Goal: Task Accomplishment & Management: Use online tool/utility

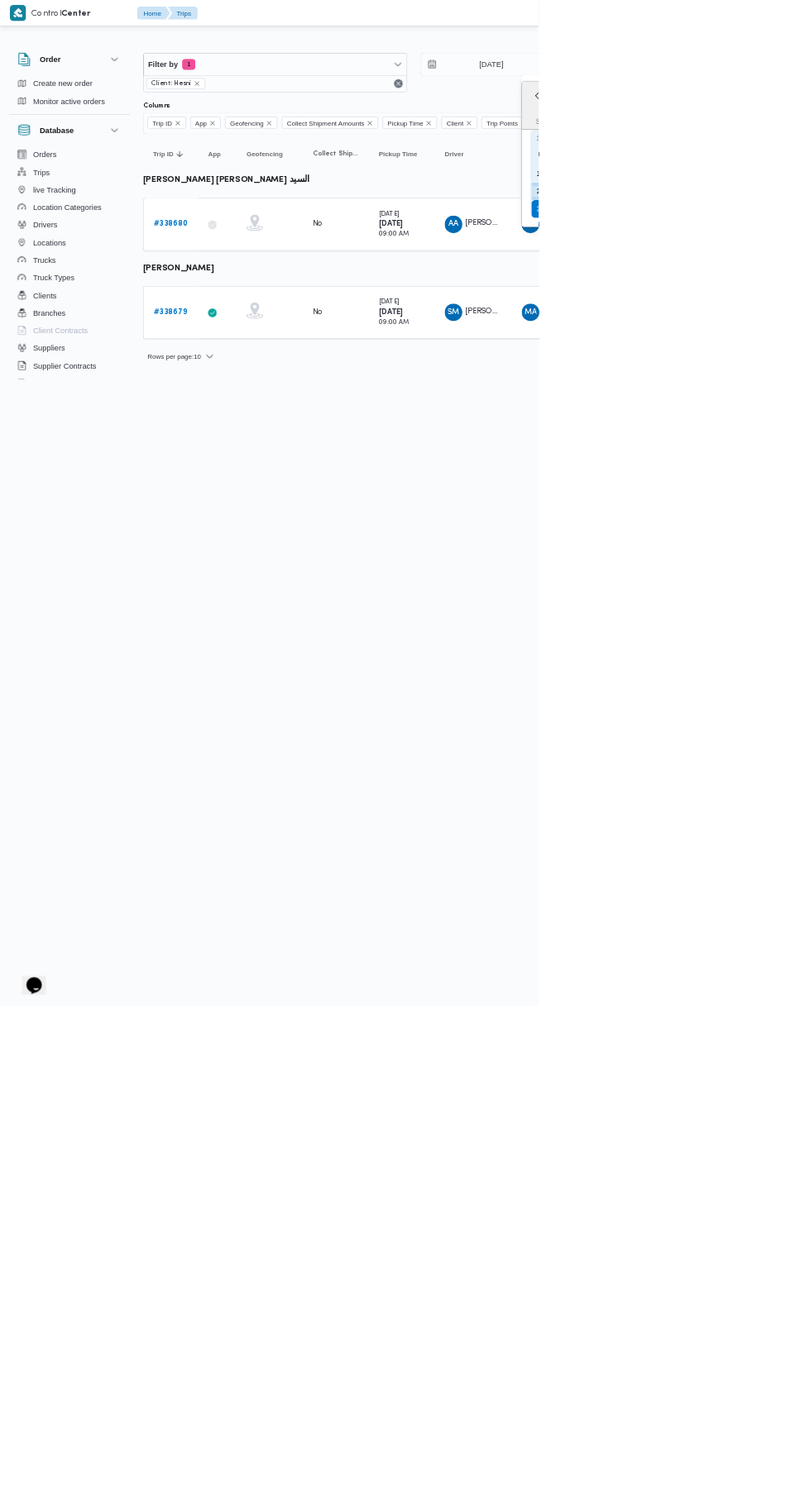
type input "[DATE]"
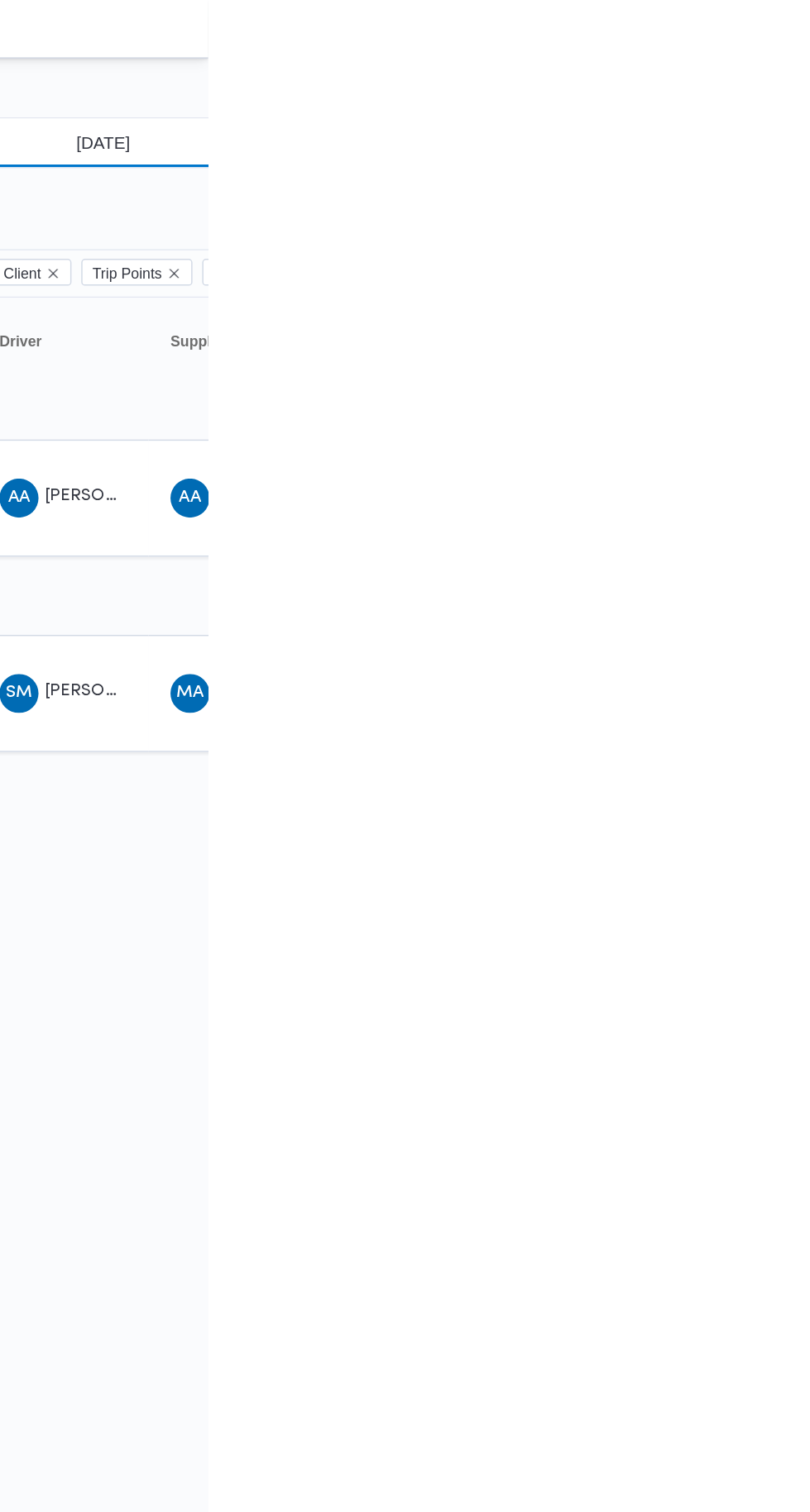
click at [741, 95] on input "[DATE]" at bounding box center [727, 96] width 188 height 33
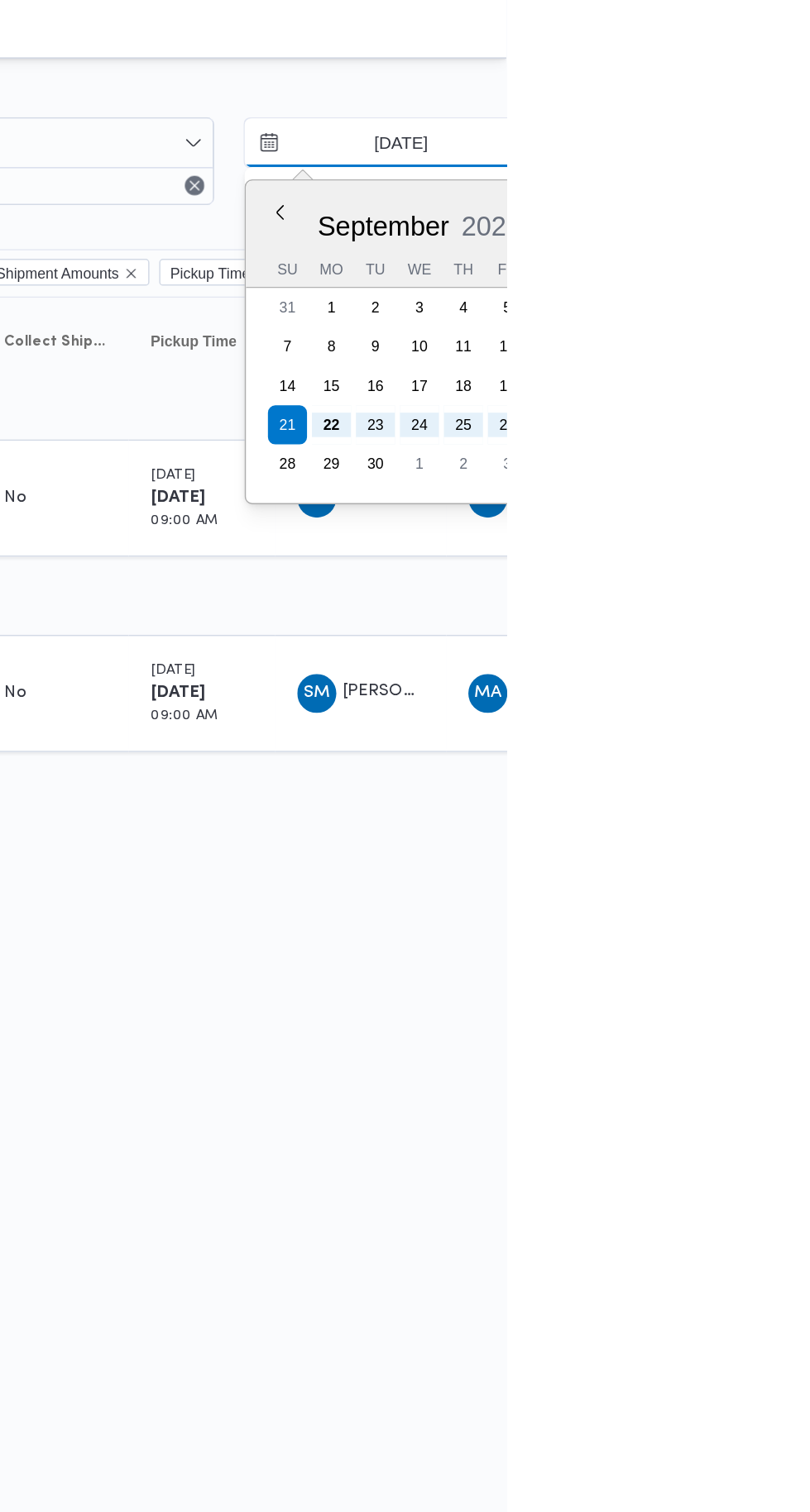
type input "[DATE]"
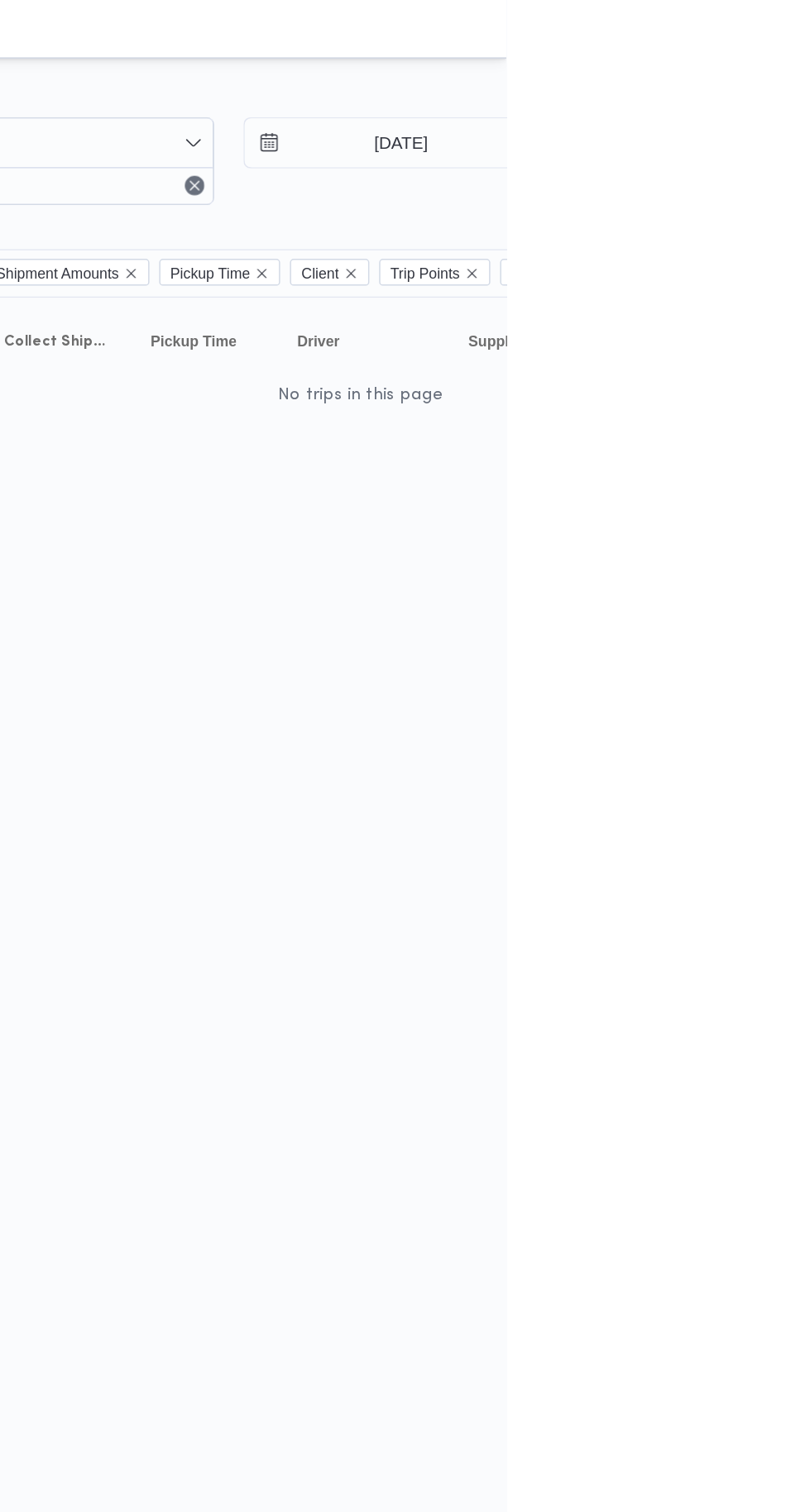
click at [776, 425] on html "Control Center Home Trips English عربي Dark mode Logout Order Create new order …" at bounding box center [405, 756] width 810 height 1512
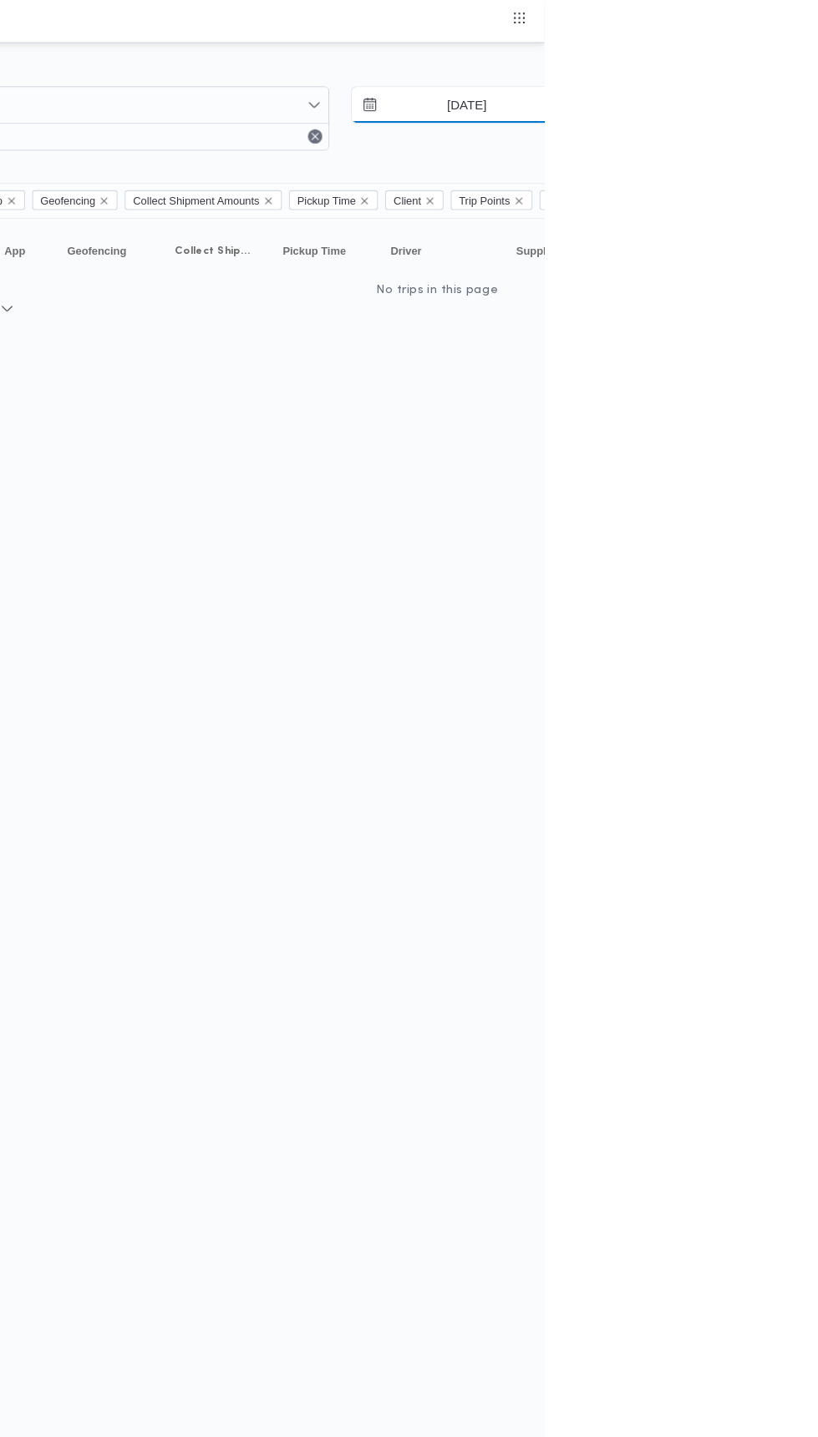
click at [751, 100] on input "[DATE]" at bounding box center [734, 97] width 190 height 33
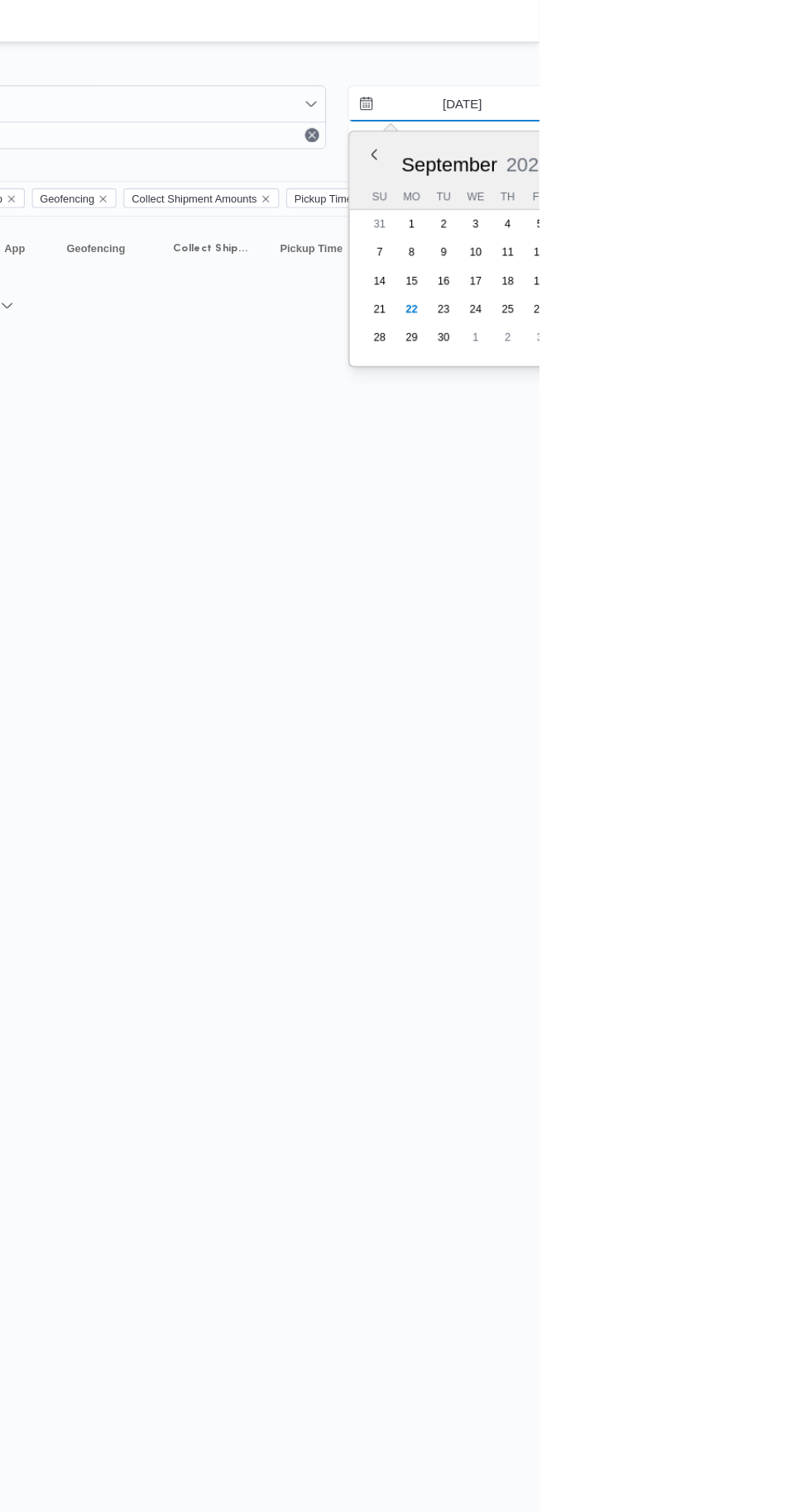
type input "[DATE]"
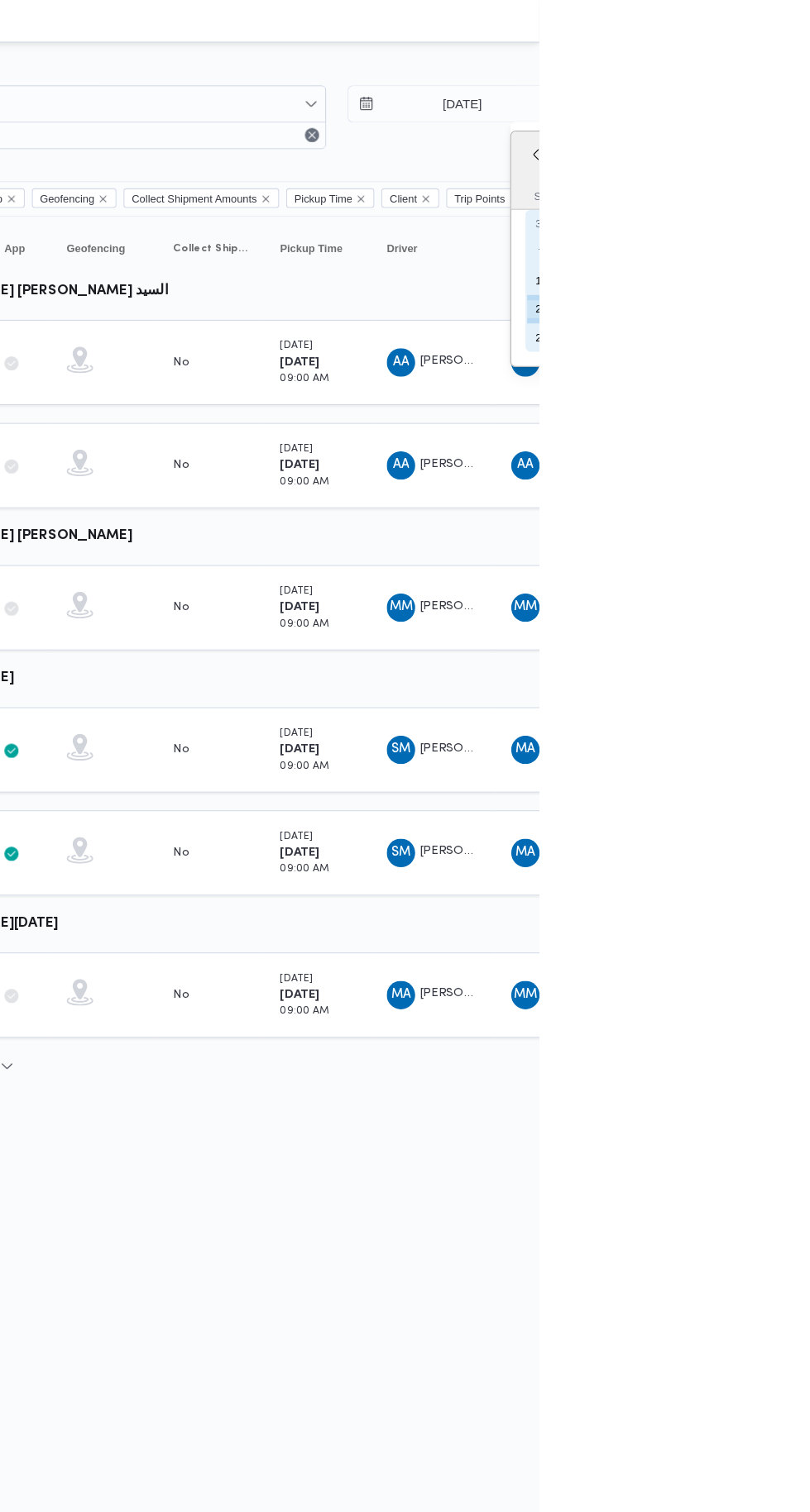
type input "20/9/2025"
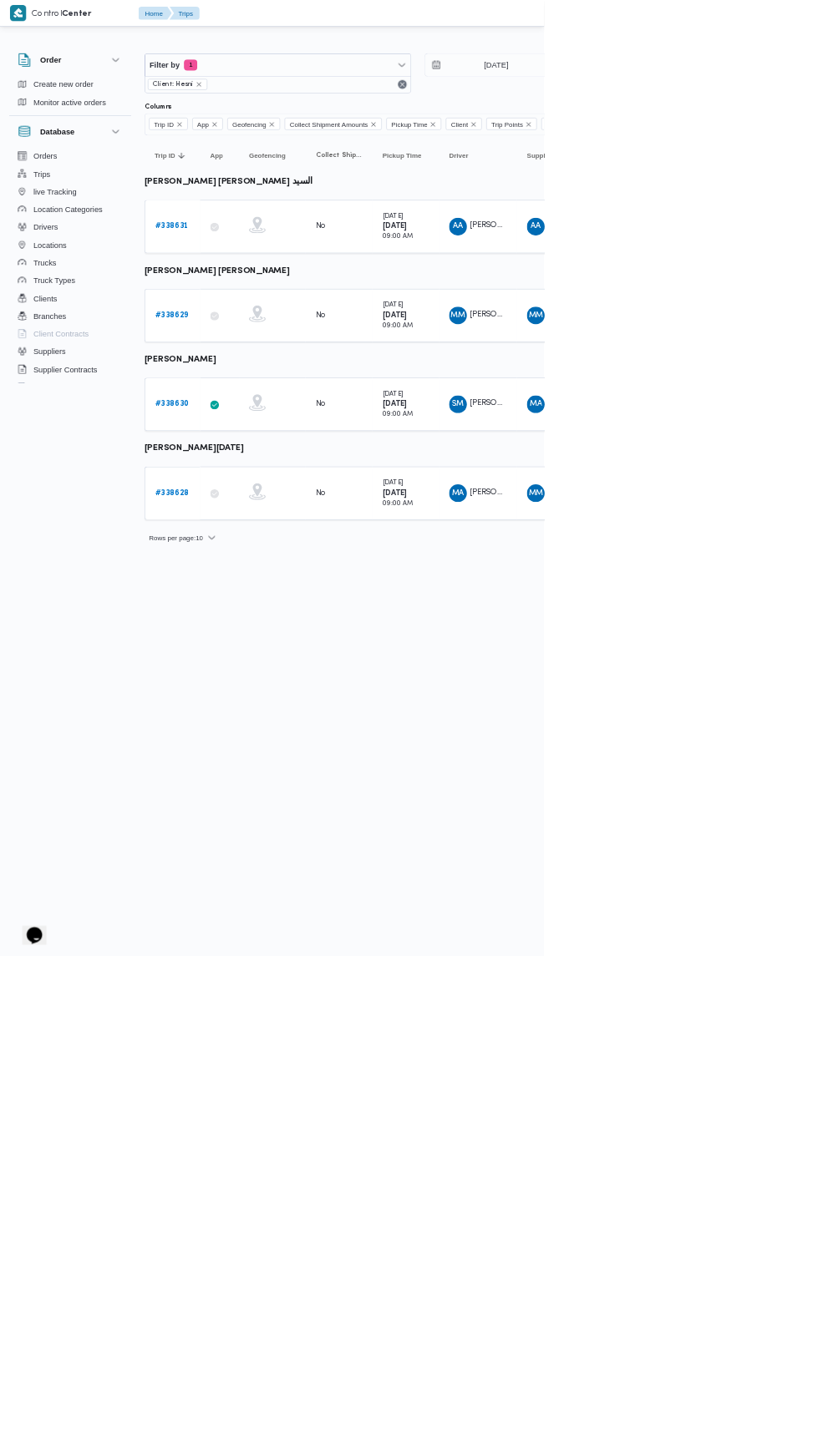
click at [271, 342] on b "# 338631" at bounding box center [258, 340] width 50 height 11
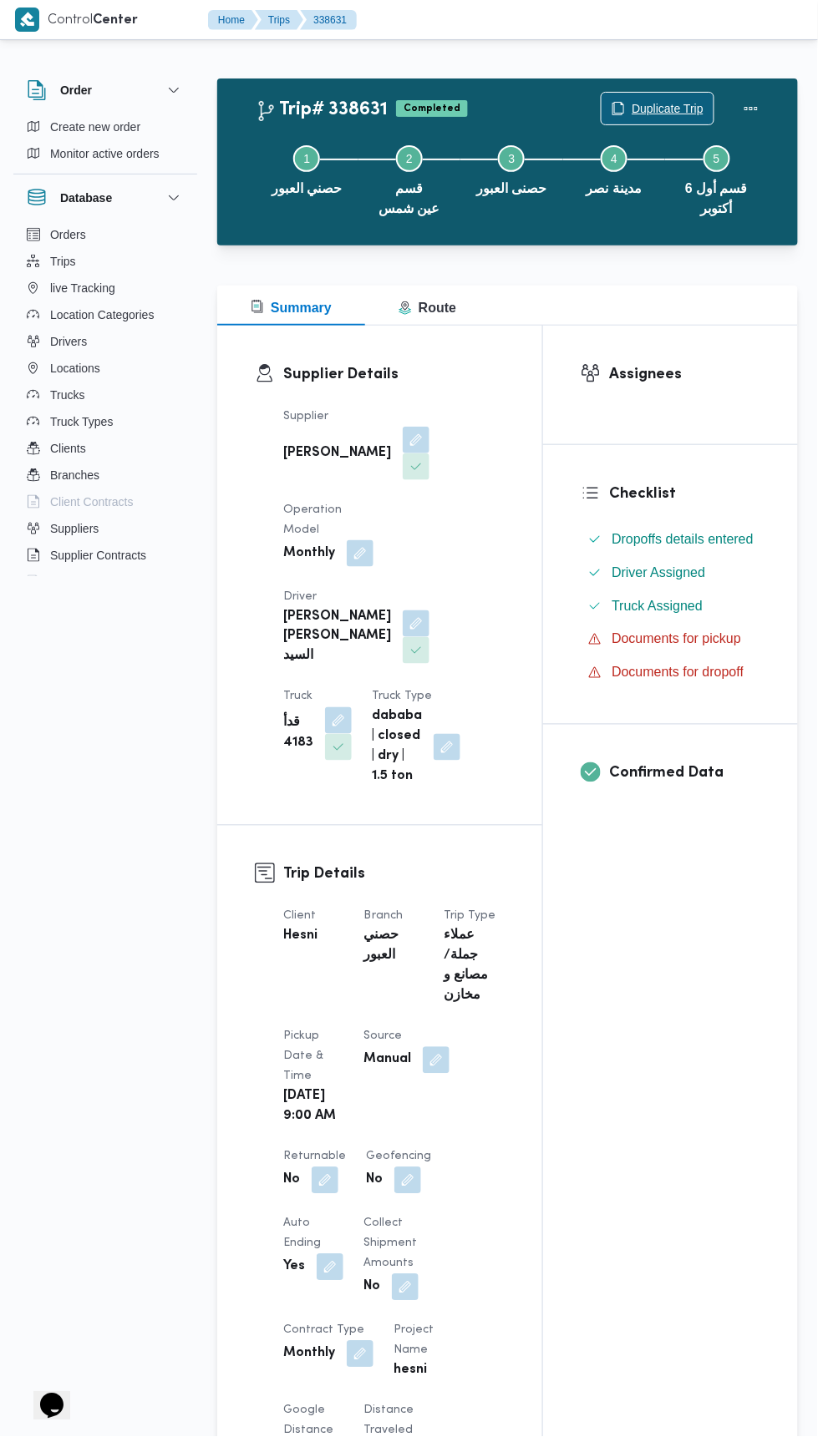
click at [674, 110] on span "Duplicate Trip" at bounding box center [667, 109] width 72 height 20
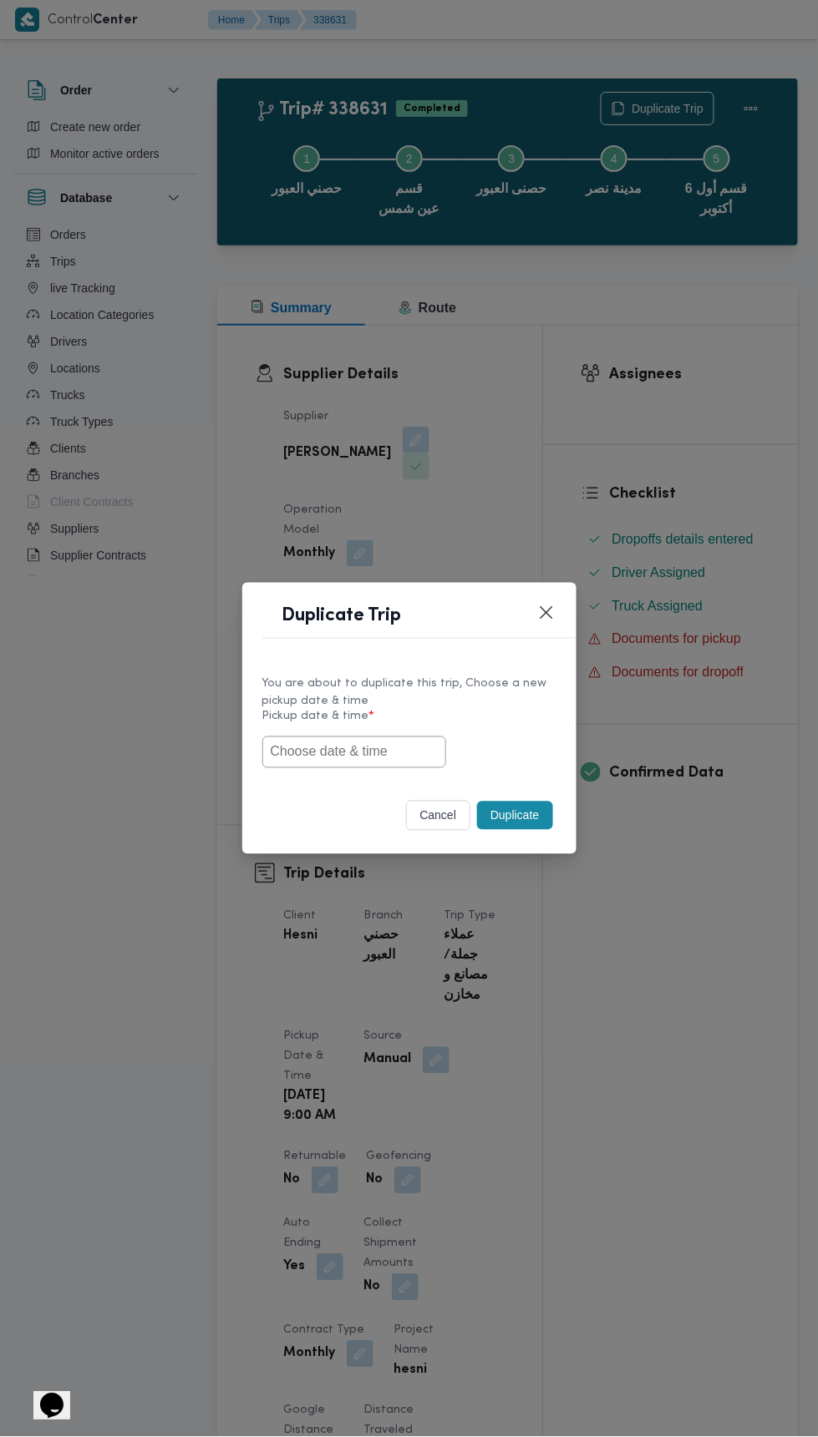
click at [410, 756] on input "text" at bounding box center [354, 753] width 184 height 32
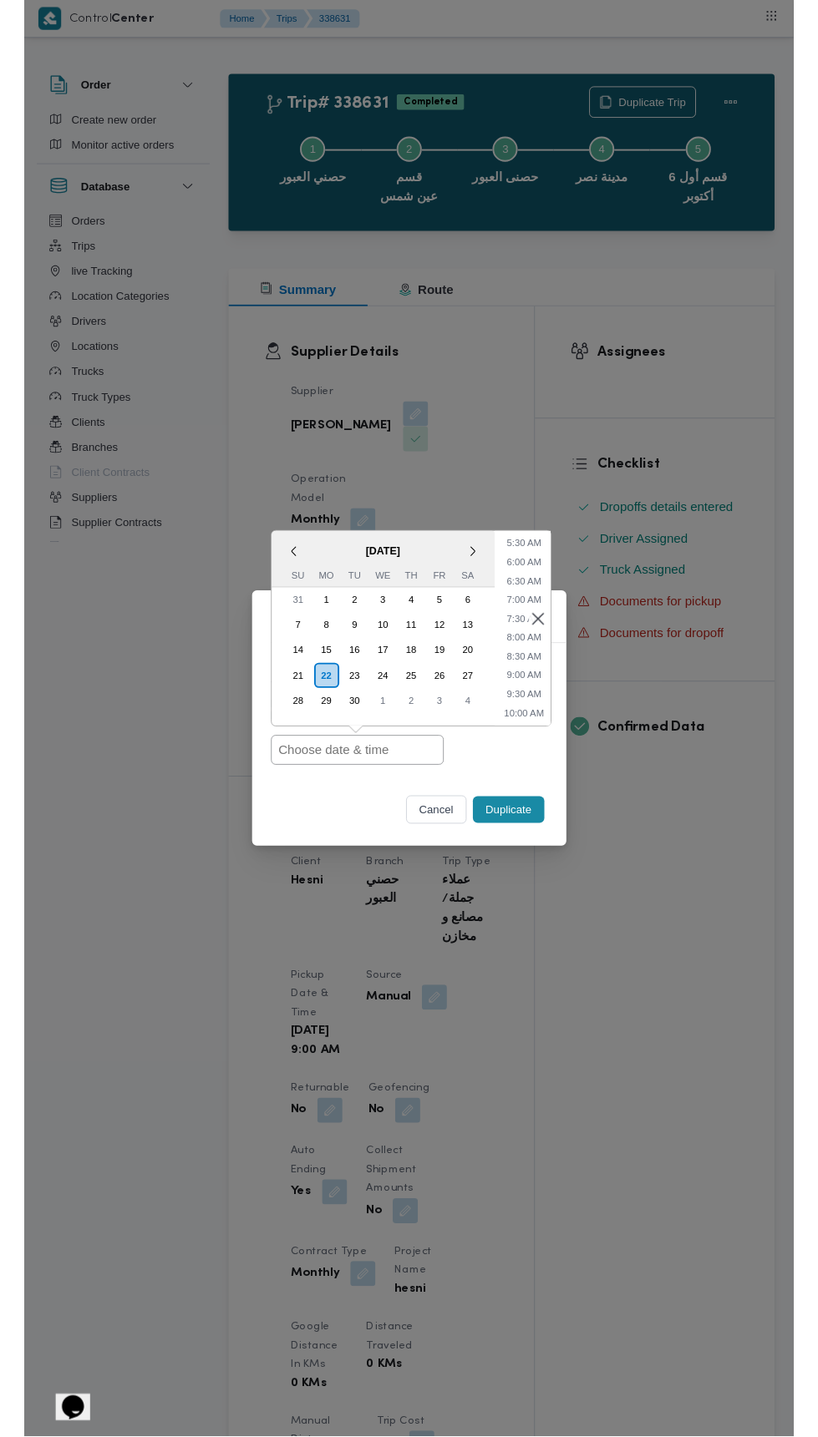
scroll to position [222, 0]
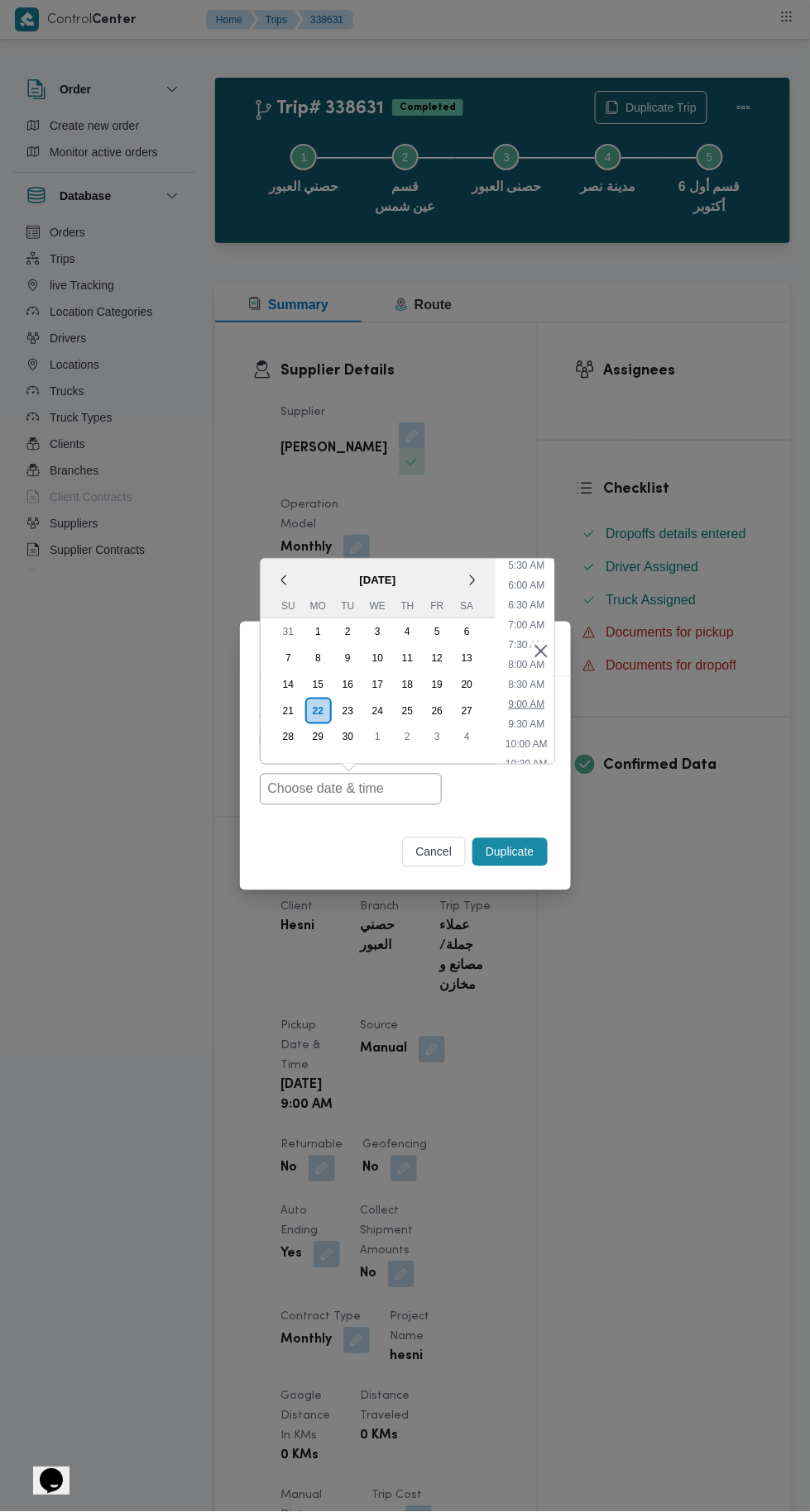
click at [530, 697] on li "9:00 AM" at bounding box center [526, 704] width 50 height 17
type input "22/09/2025 9:00AM"
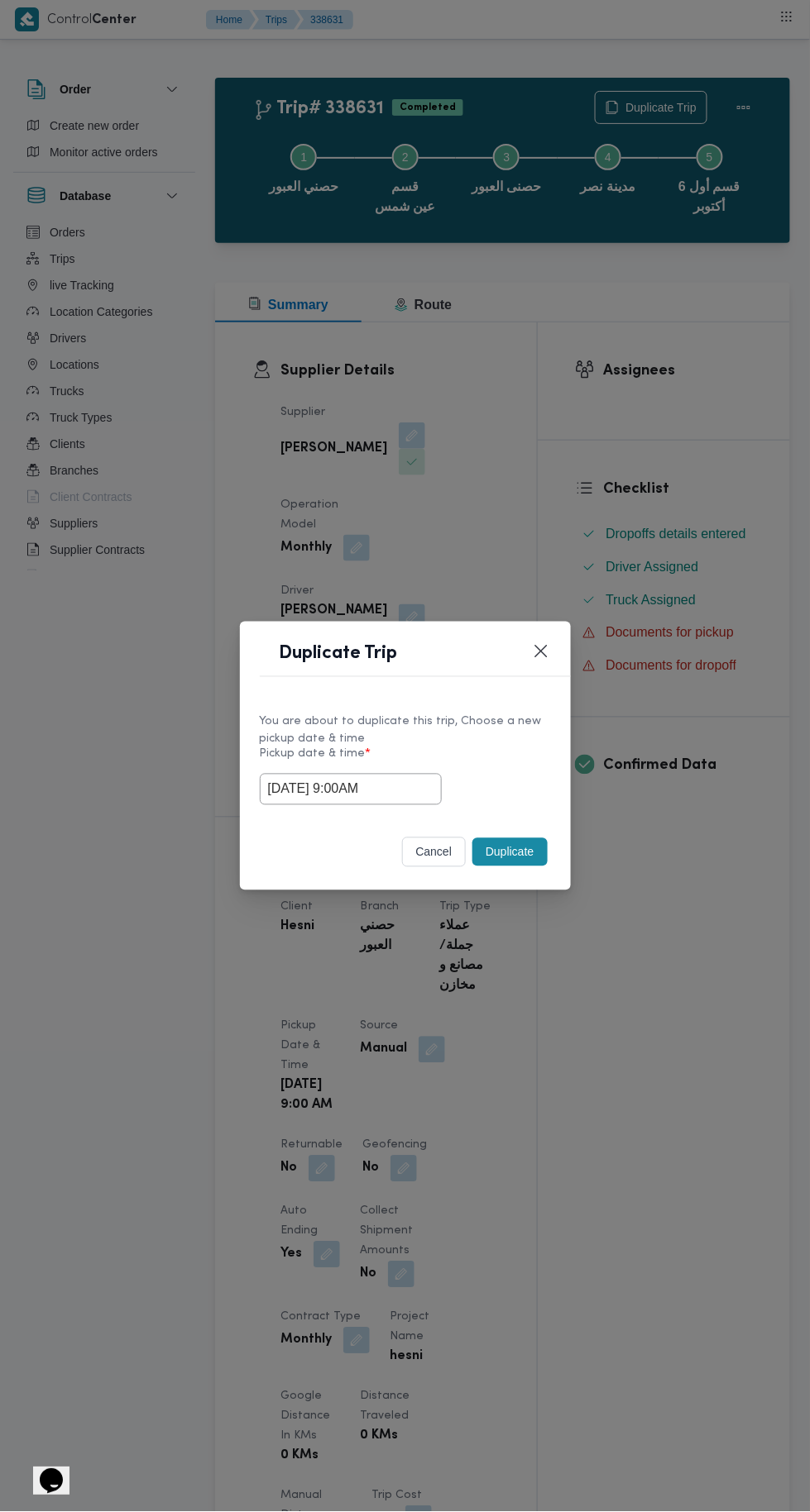
click at [517, 851] on button "Duplicate" at bounding box center [509, 853] width 74 height 28
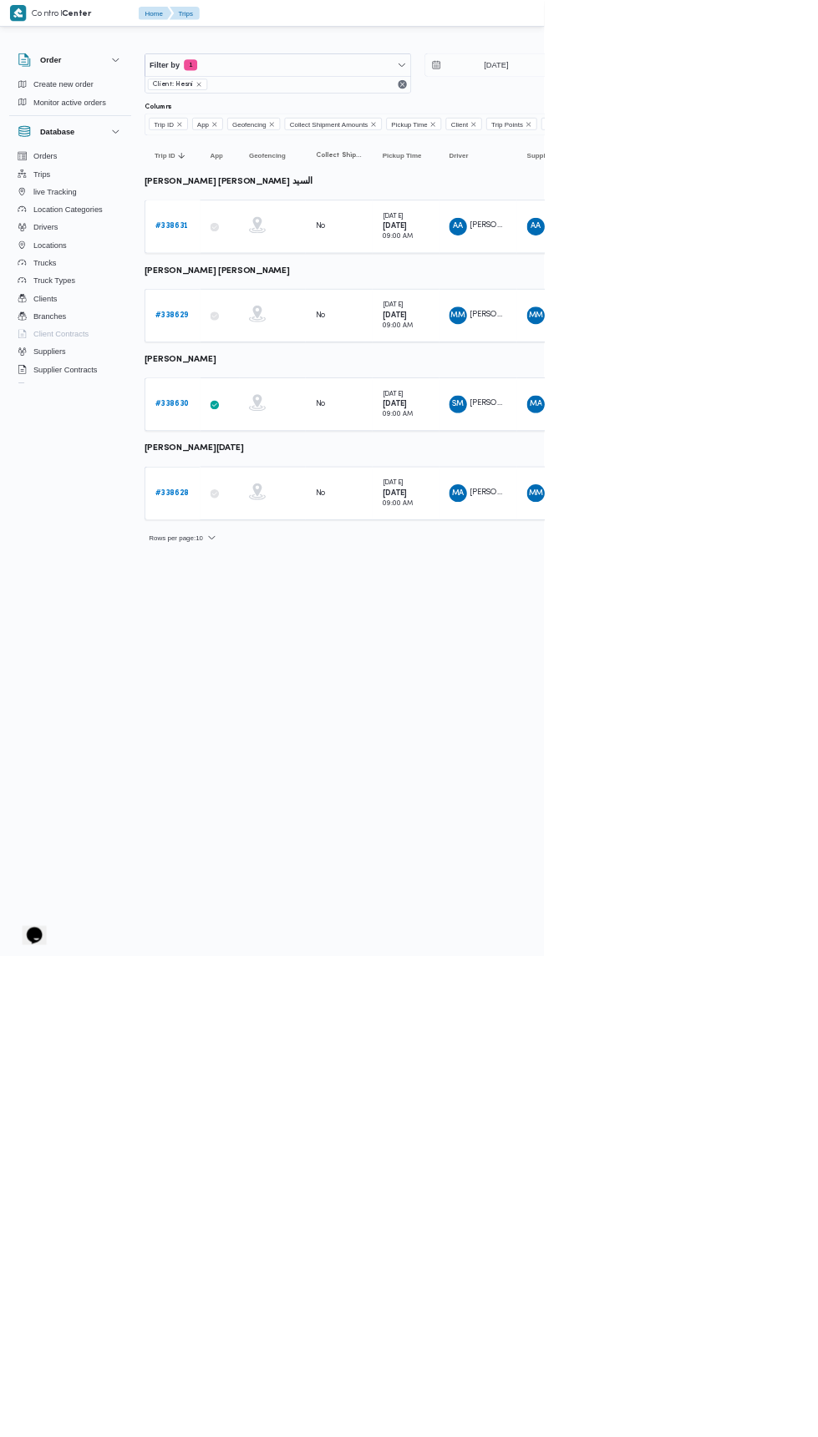
click at [266, 470] on b "# 338629" at bounding box center [258, 473] width 50 height 11
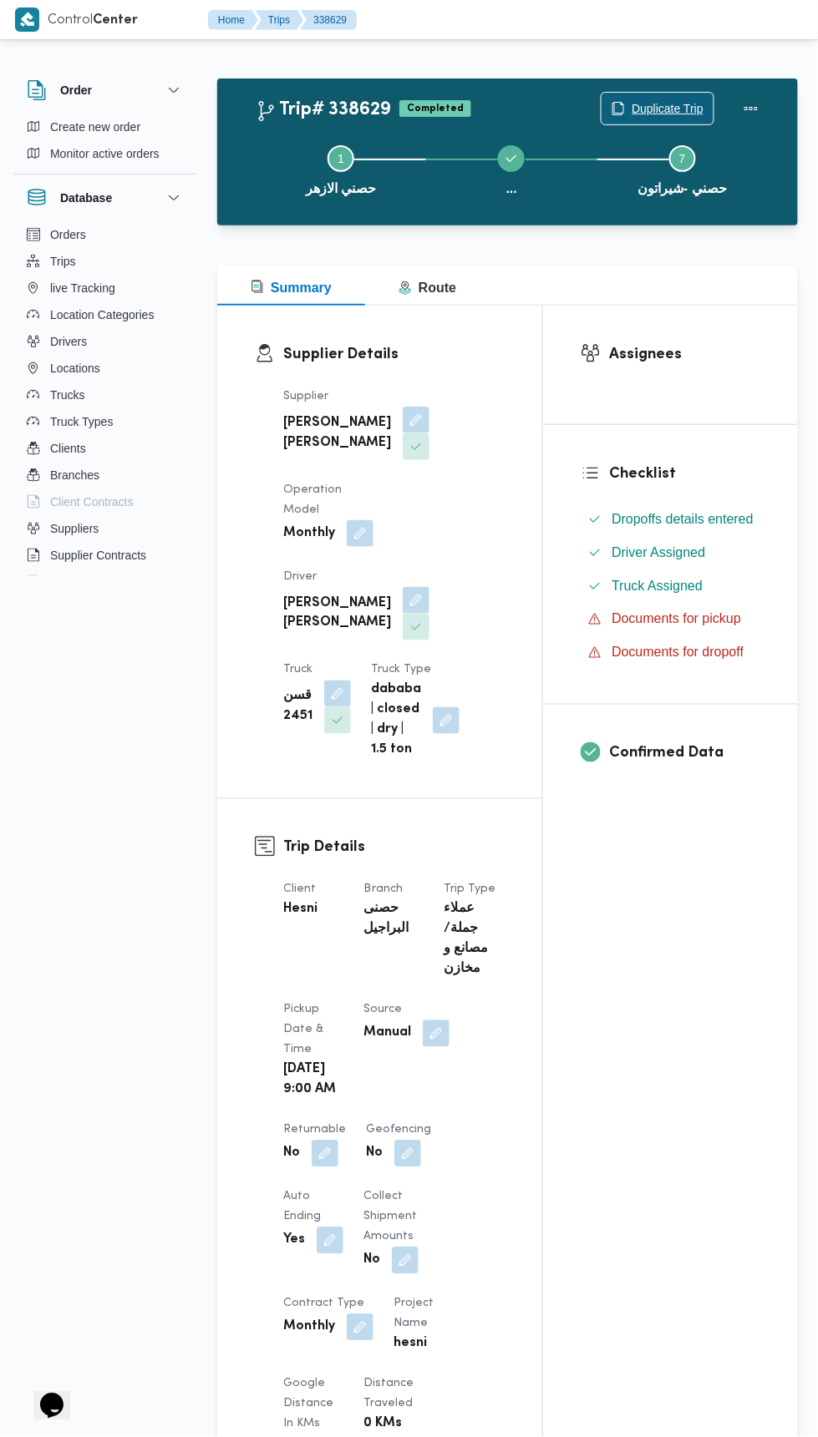
click at [671, 108] on span "Duplicate Trip" at bounding box center [667, 109] width 72 height 20
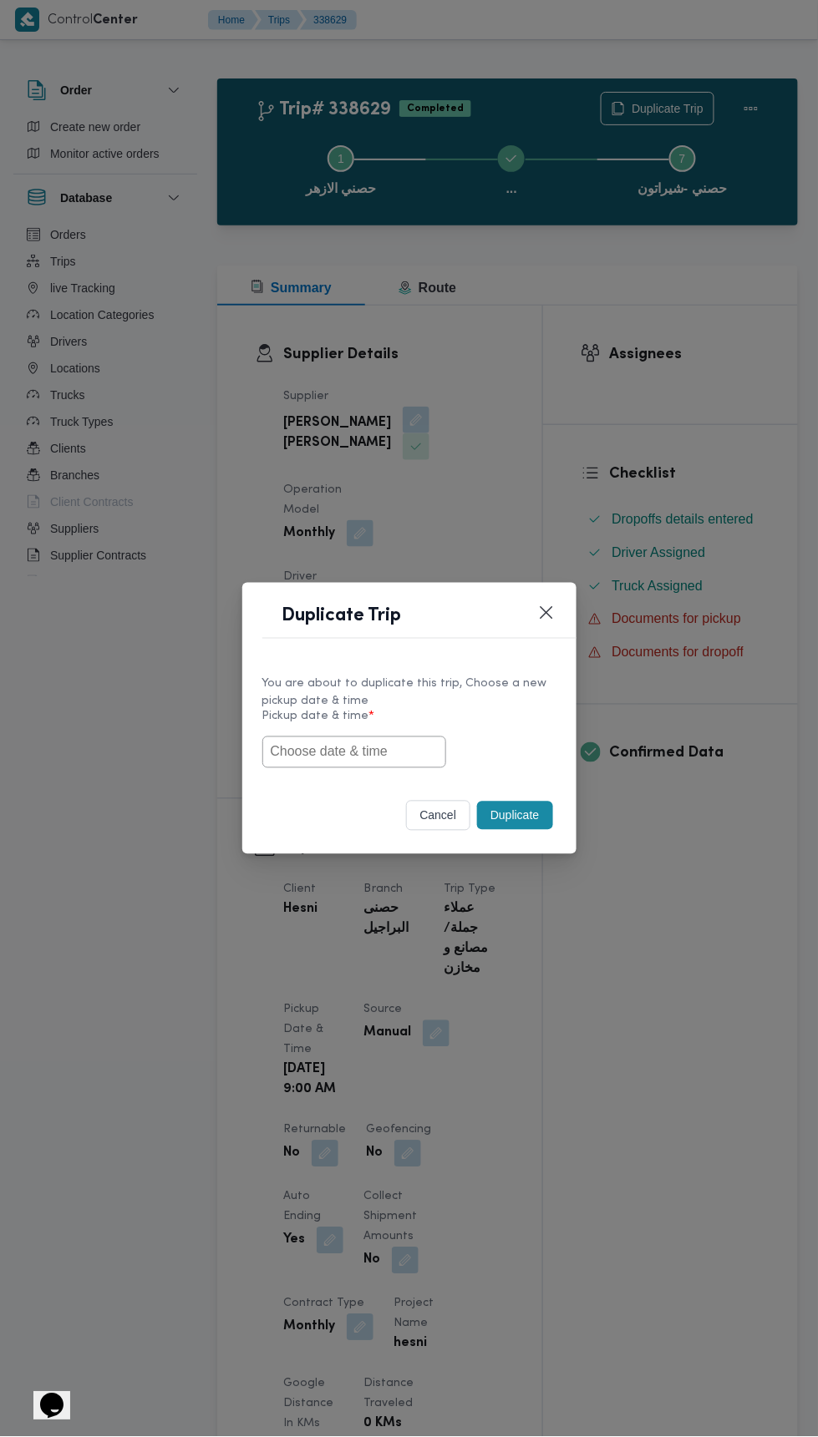
click at [408, 752] on input "text" at bounding box center [354, 753] width 184 height 32
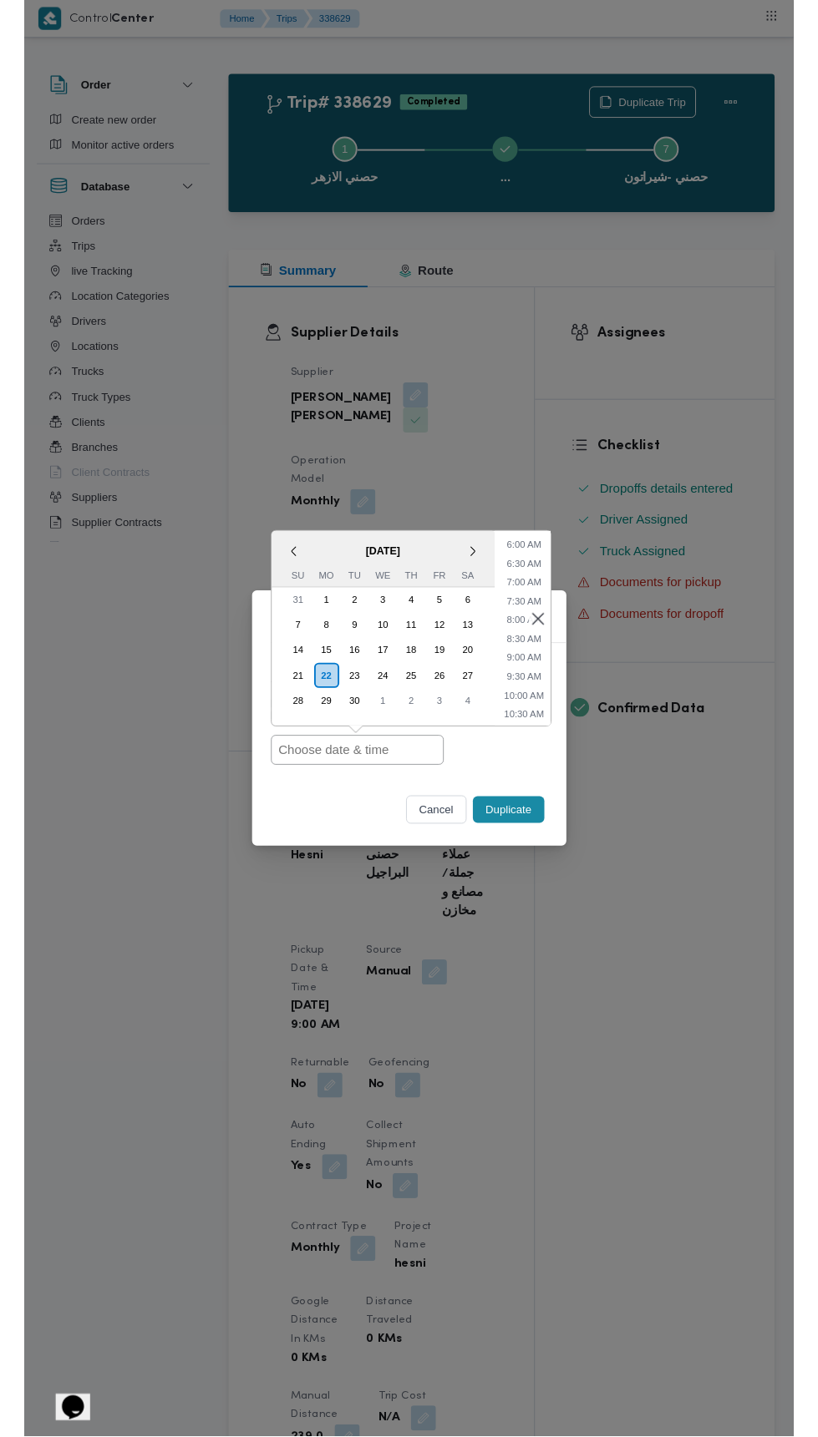
scroll to position [236, 0]
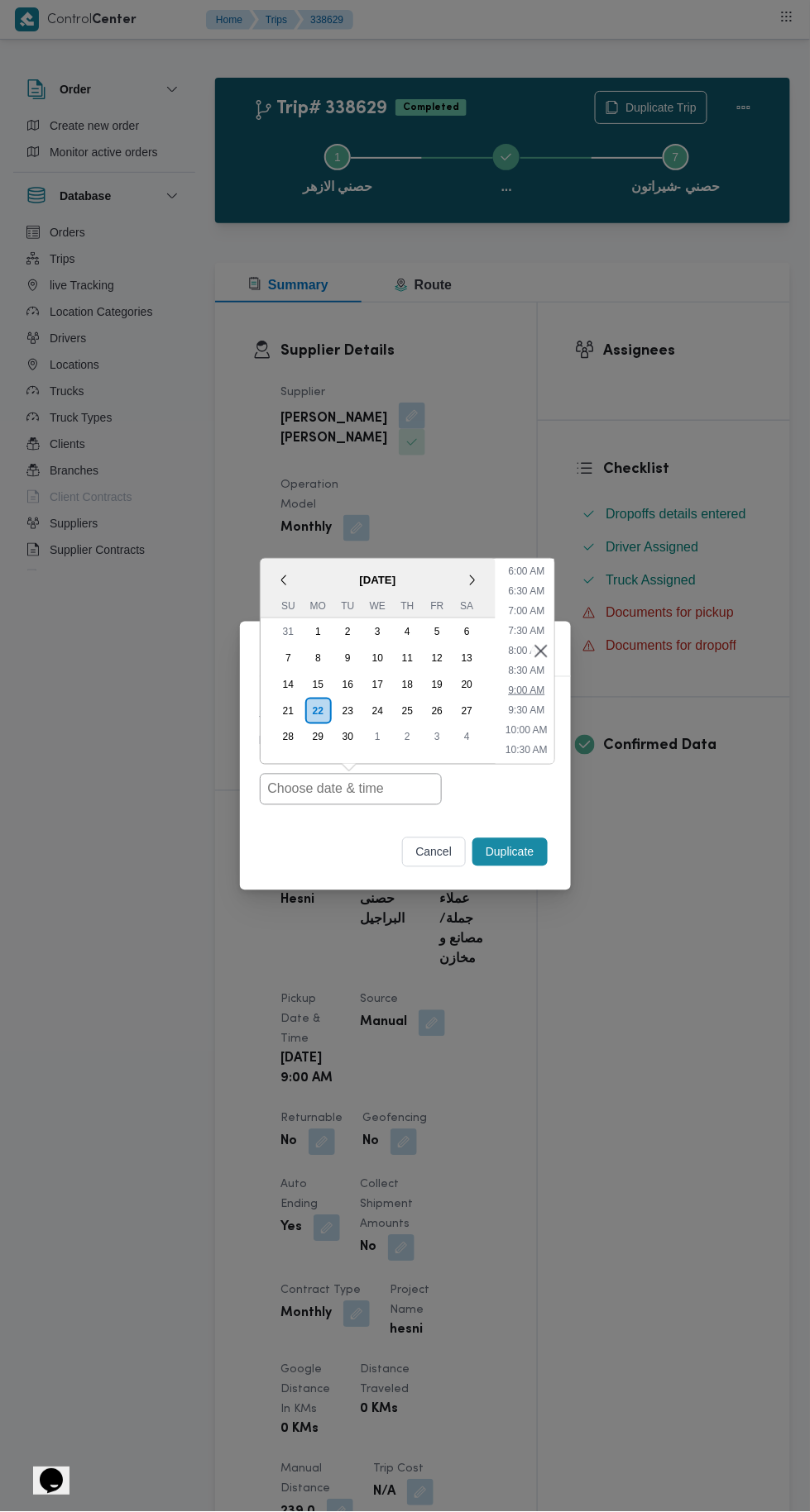
click at [526, 691] on li "9:00 AM" at bounding box center [526, 690] width 50 height 17
type input "22/09/2025 9:00AM"
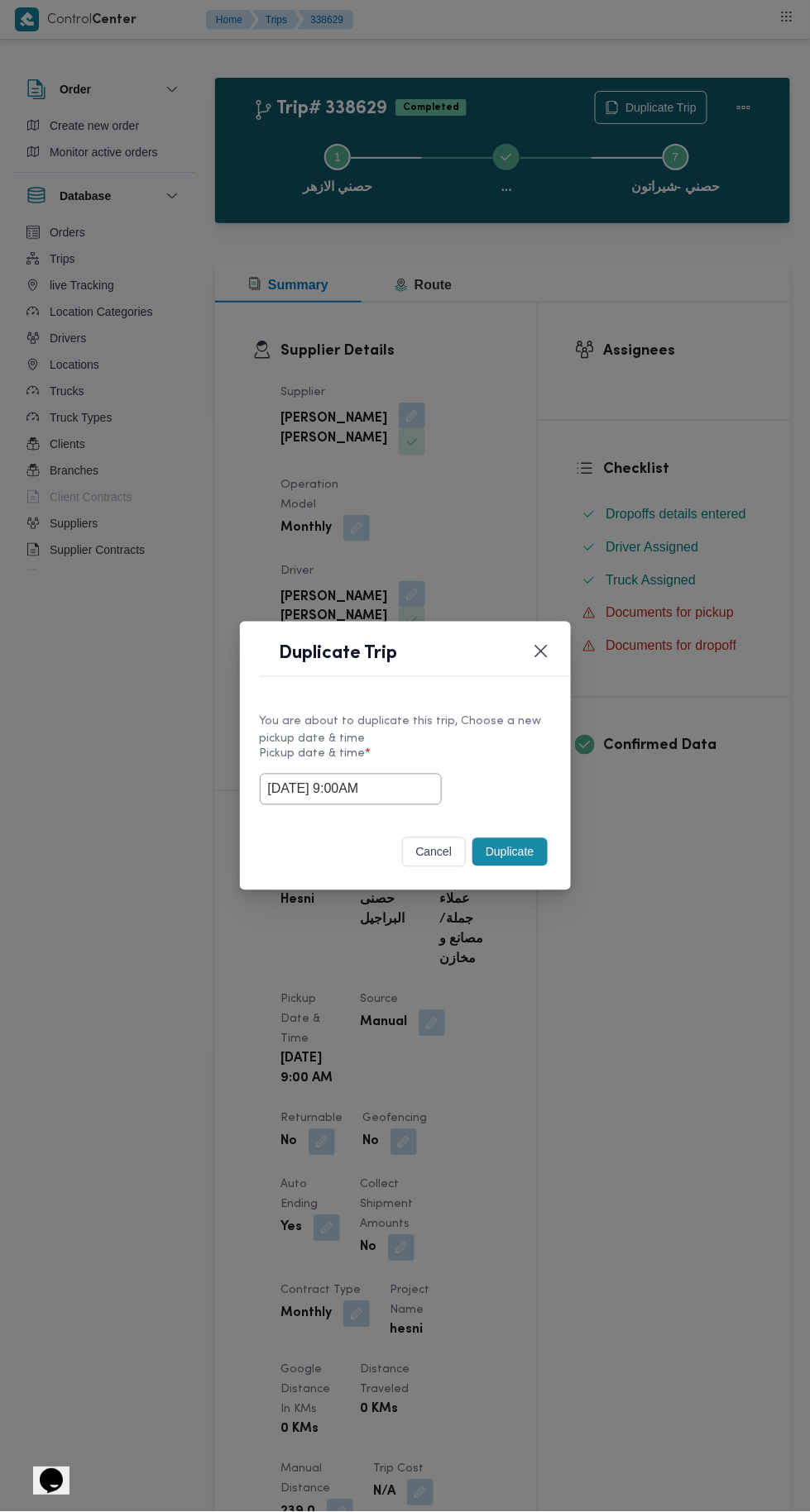
click at [514, 852] on button "Duplicate" at bounding box center [509, 853] width 74 height 28
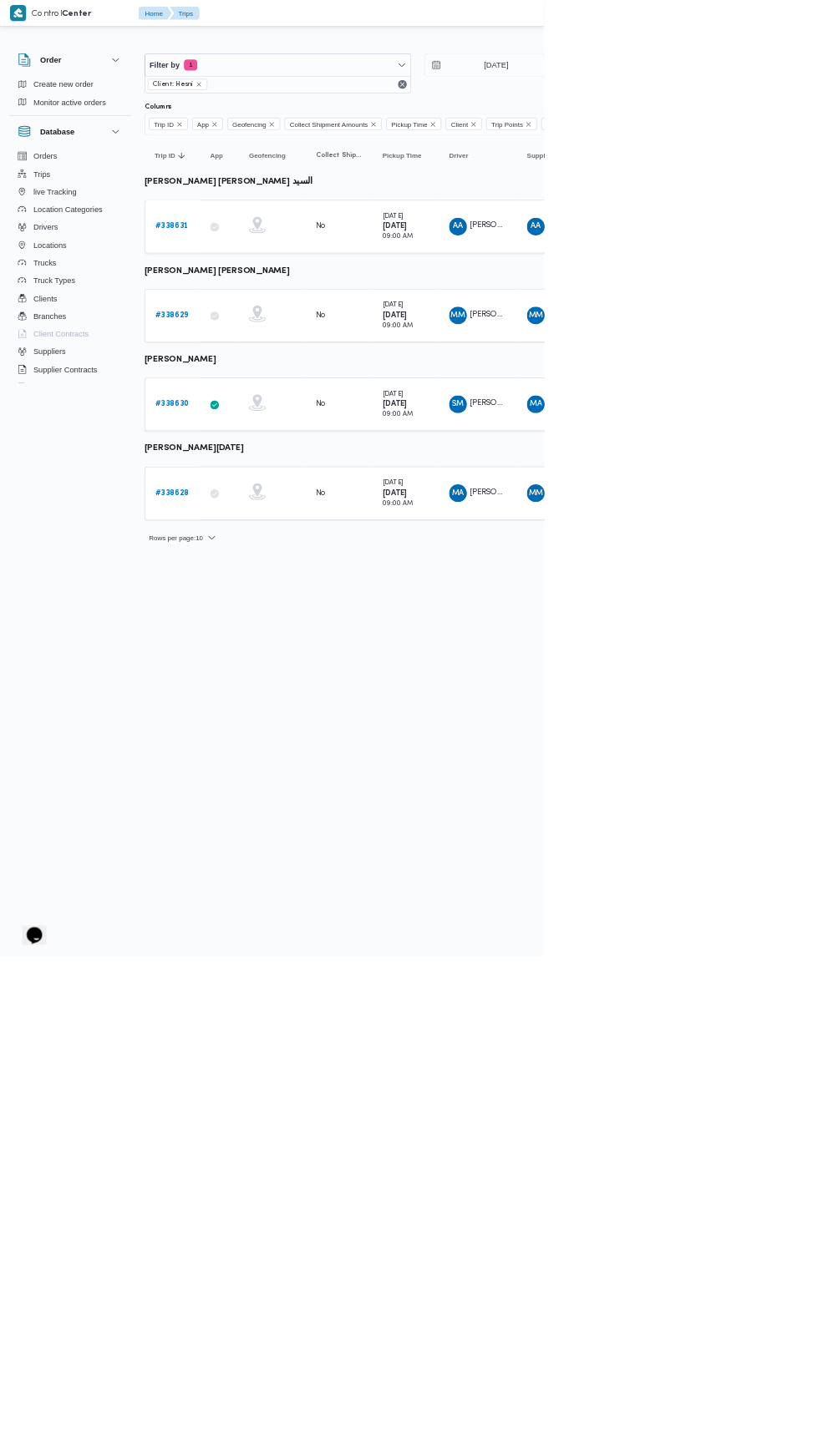
click at [268, 603] on b "# 338630" at bounding box center [258, 607] width 51 height 11
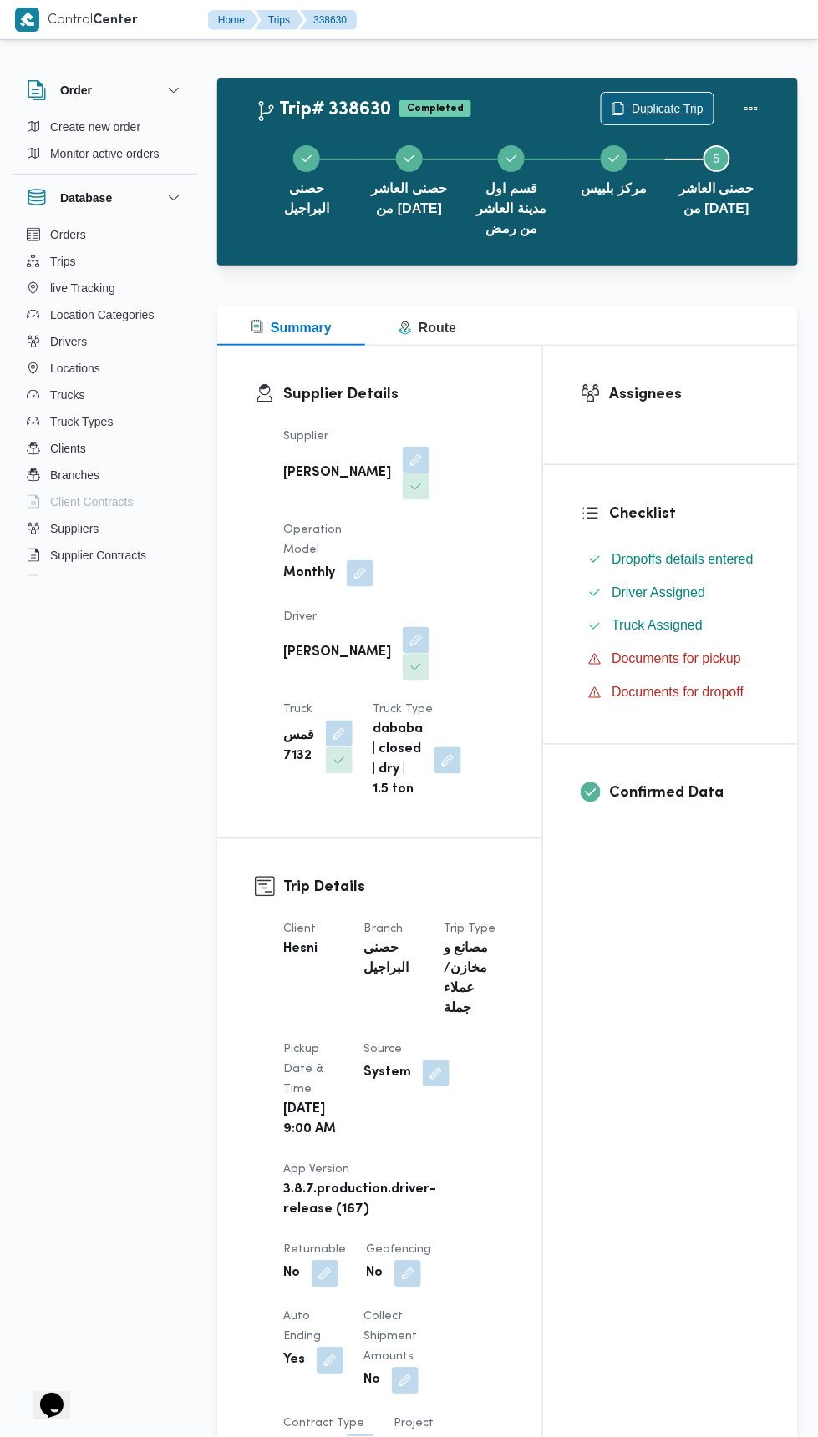
click at [693, 99] on span "Duplicate Trip" at bounding box center [667, 109] width 72 height 20
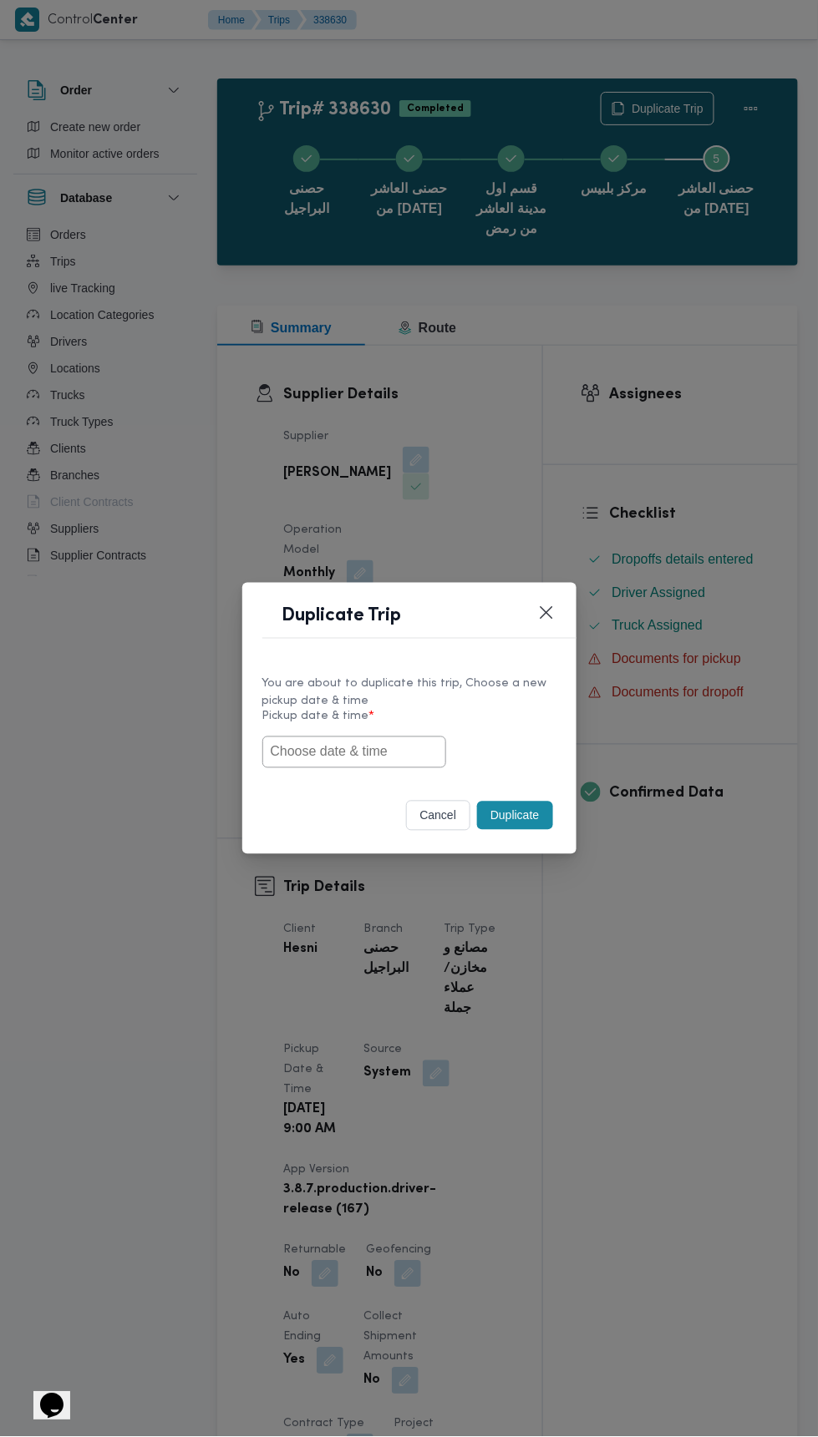
click at [393, 757] on input "text" at bounding box center [354, 753] width 184 height 32
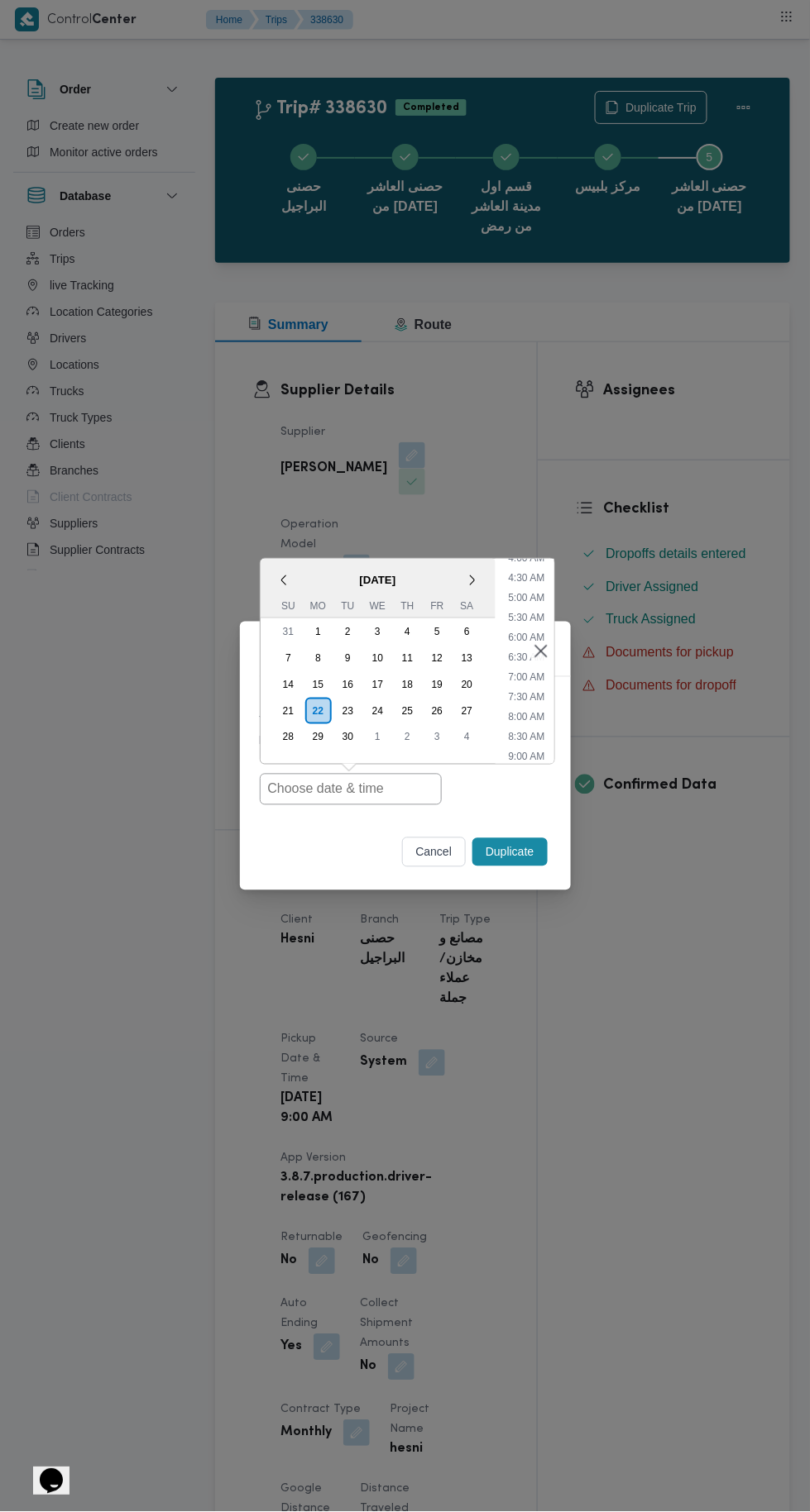
scroll to position [192, 0]
click at [541, 728] on li "9:00 AM" at bounding box center [526, 733] width 50 height 17
type input "22/09/2025 9:00AM"
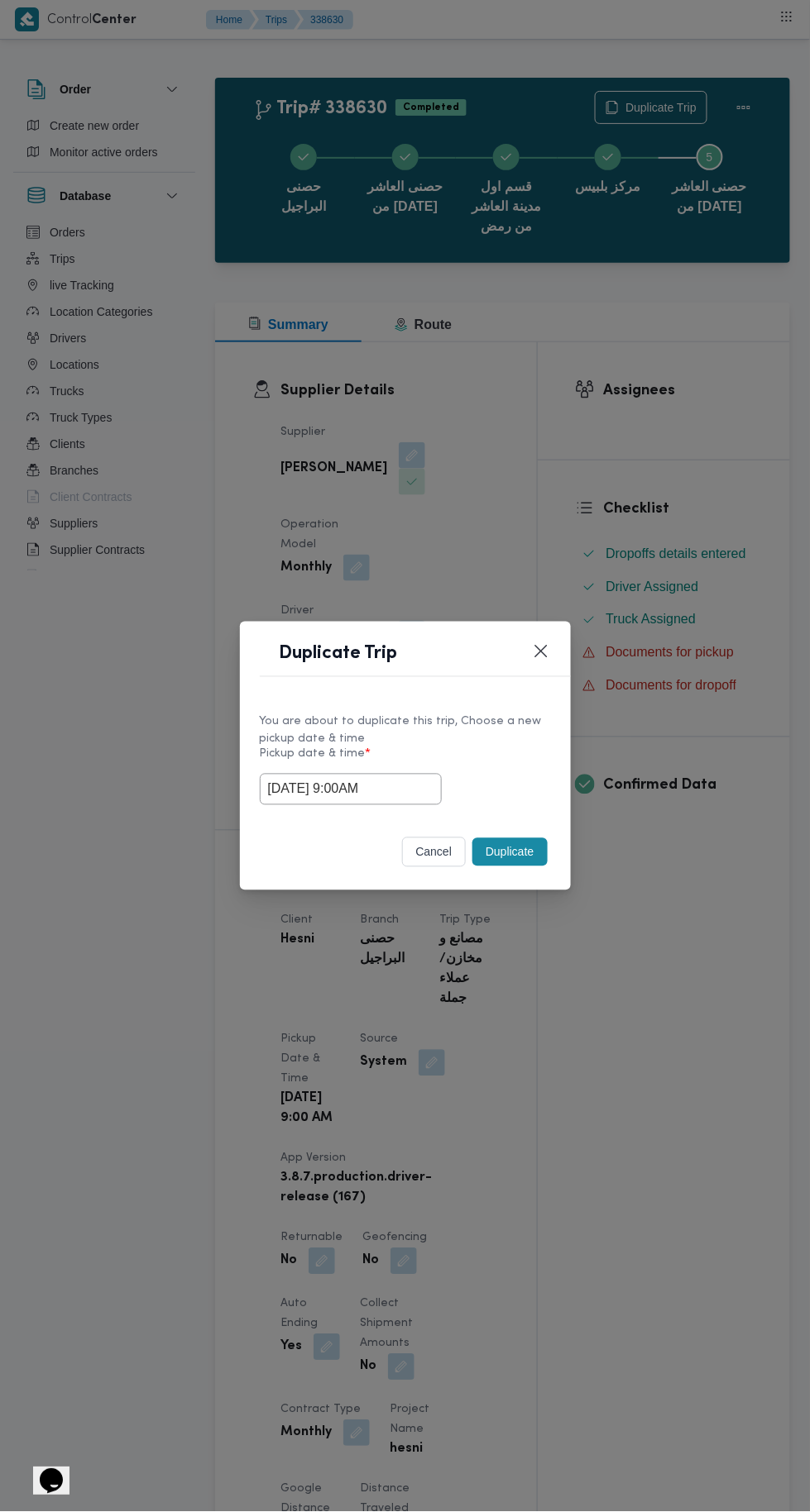
click at [533, 854] on button "Duplicate" at bounding box center [509, 853] width 74 height 28
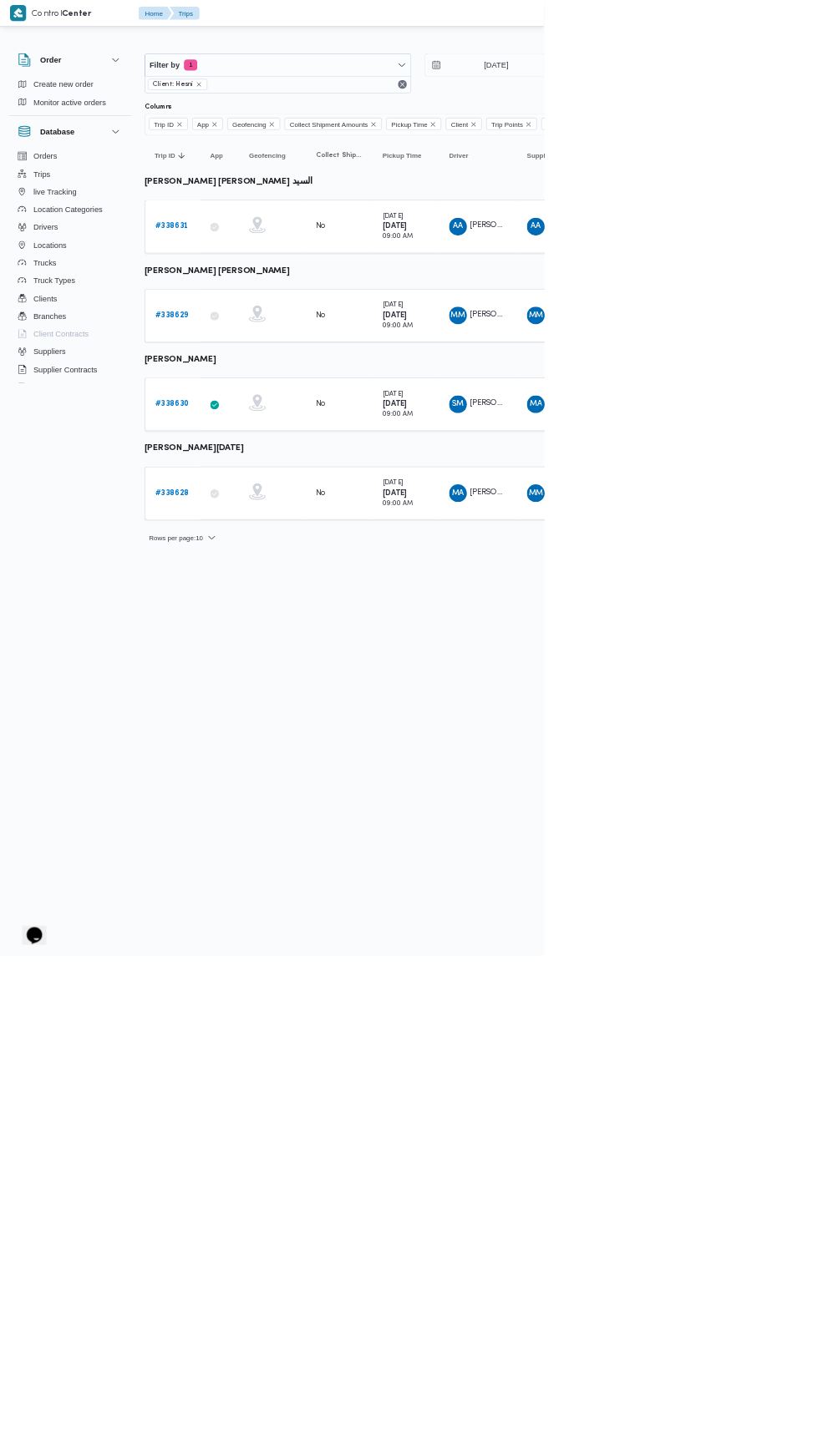
click at [270, 736] on b "# 338628" at bounding box center [258, 741] width 51 height 11
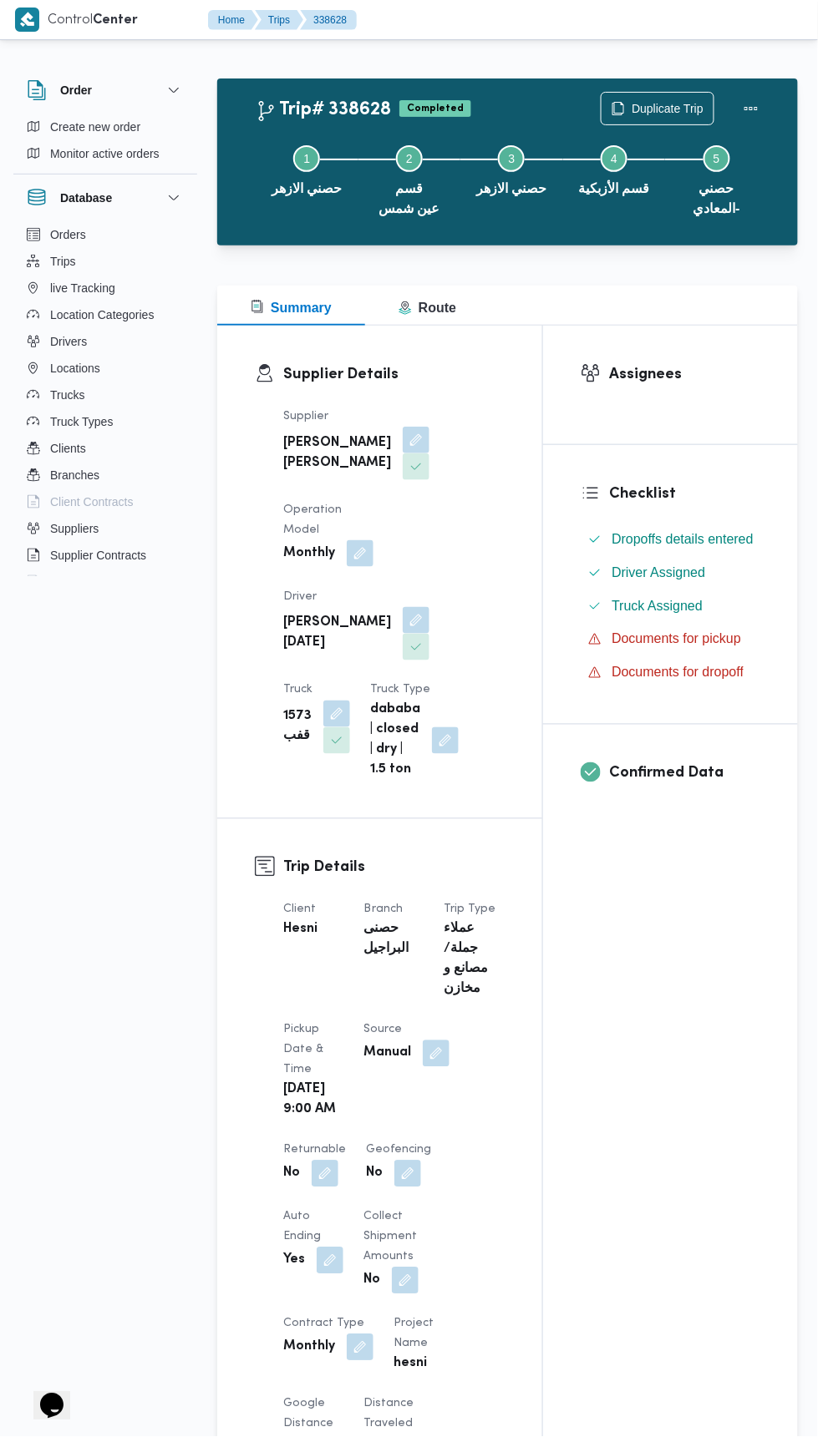
click at [669, 109] on span "Duplicate Trip" at bounding box center [667, 109] width 72 height 20
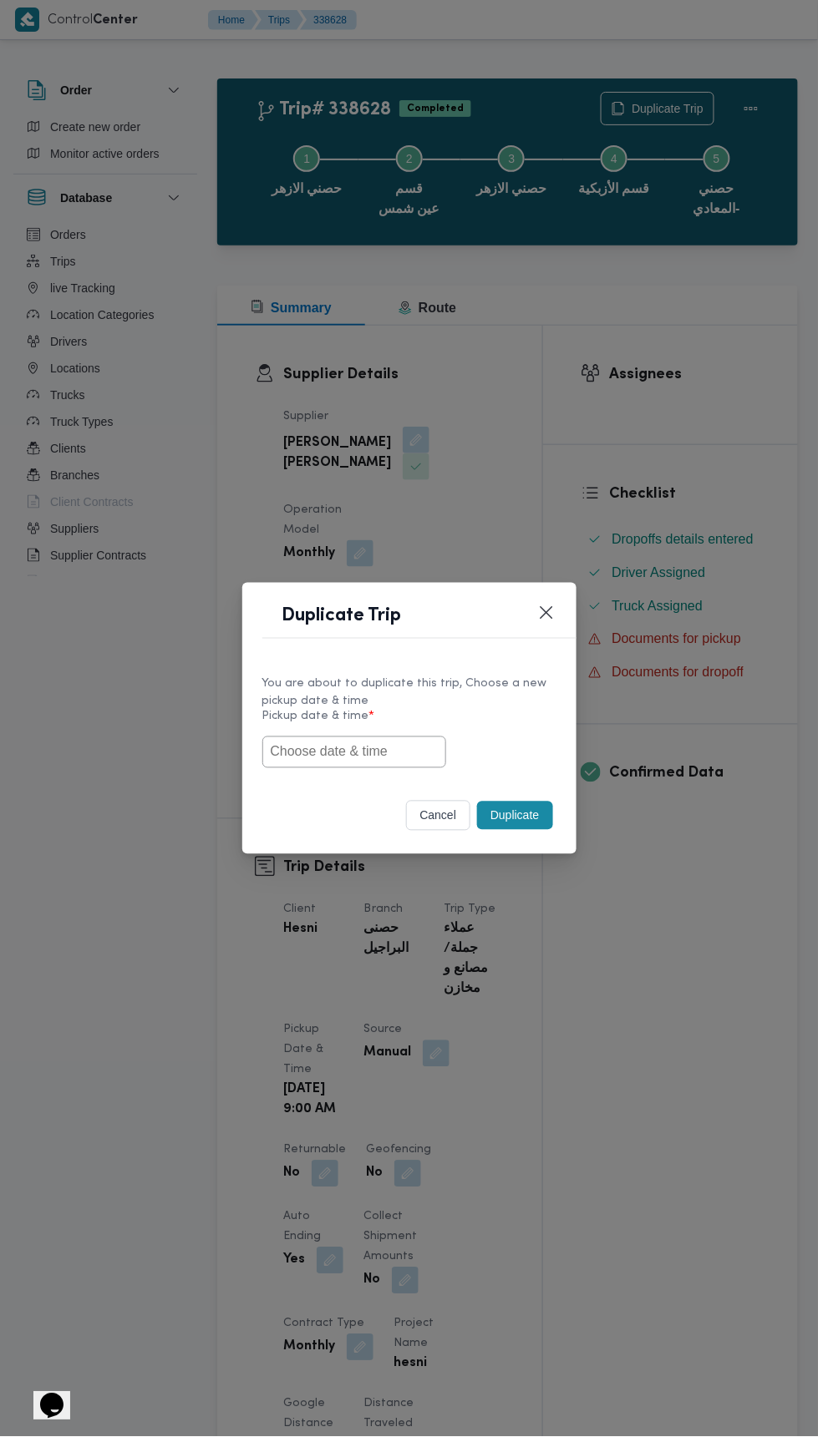
click at [418, 749] on input "text" at bounding box center [354, 753] width 184 height 32
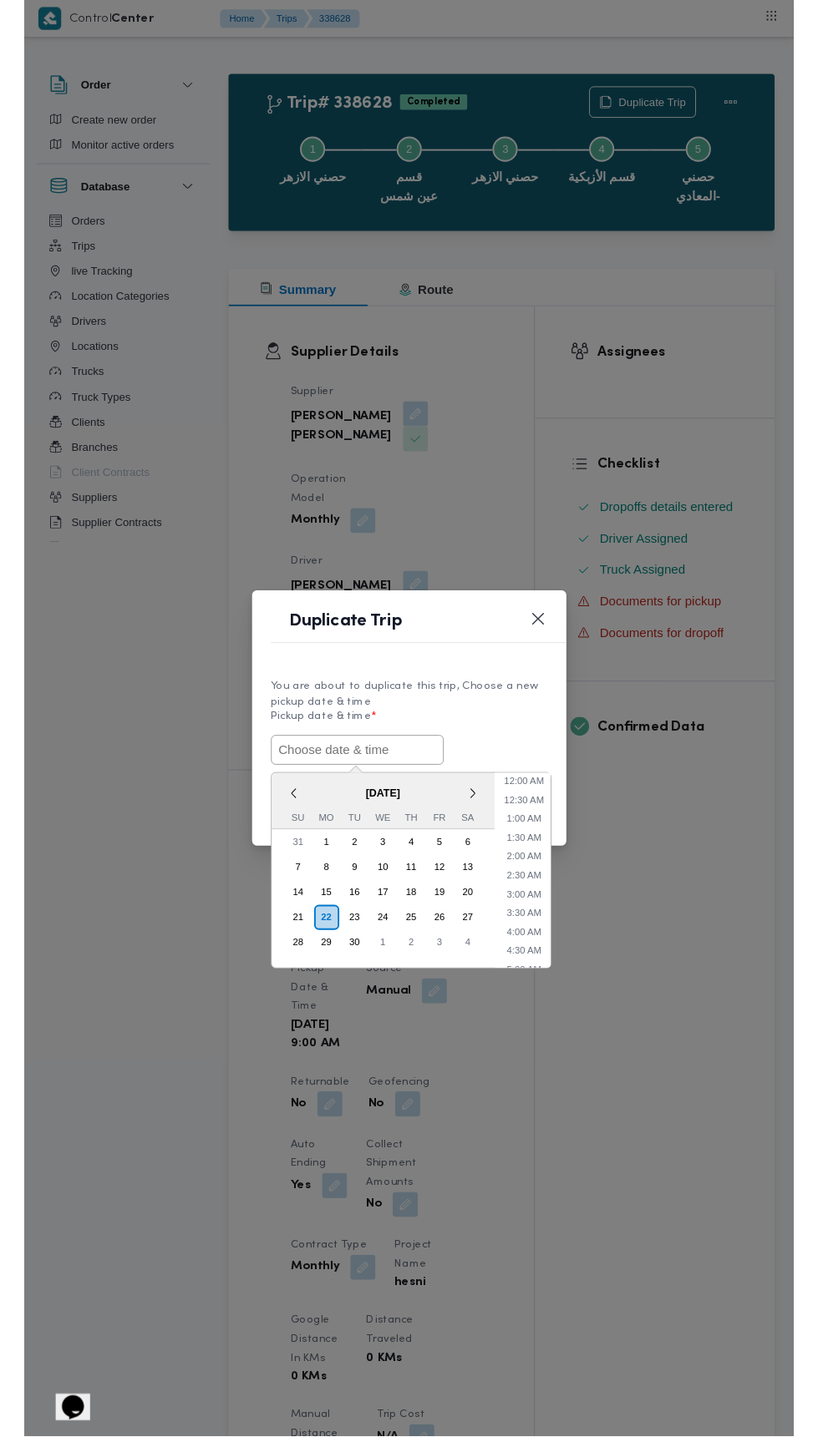
scroll to position [84, 0]
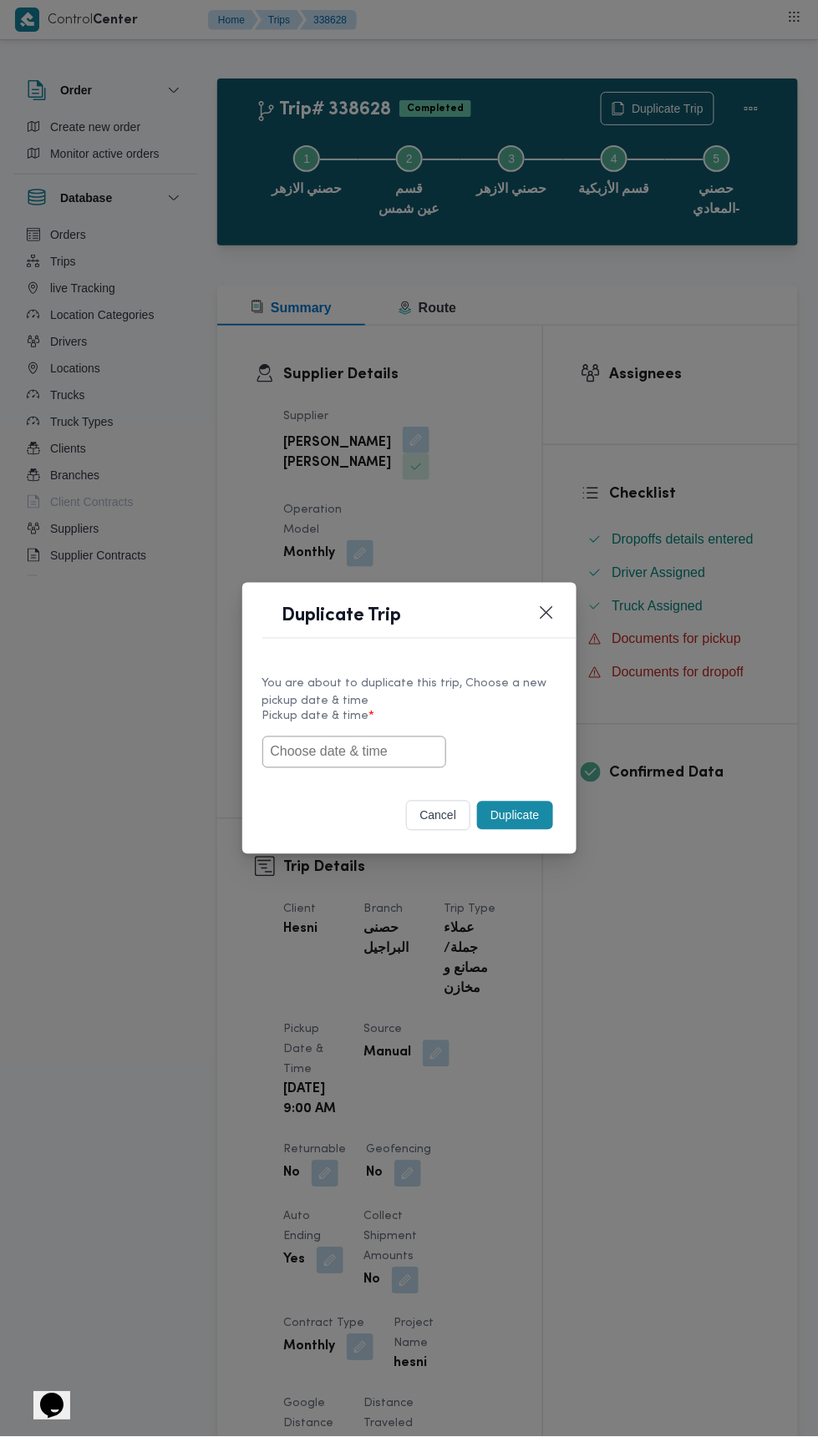
click at [399, 757] on input "text" at bounding box center [354, 753] width 184 height 32
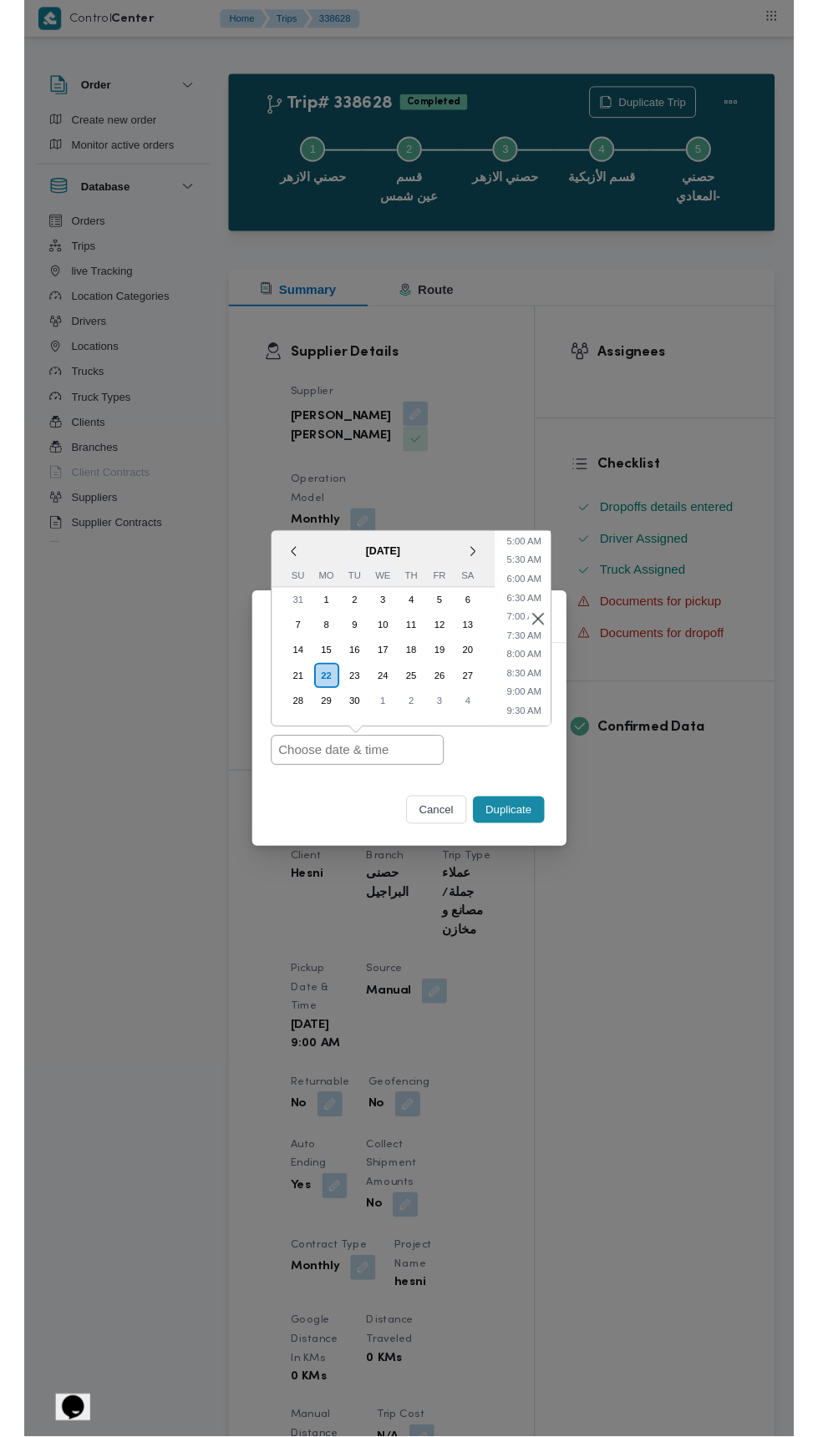
scroll to position [202, 0]
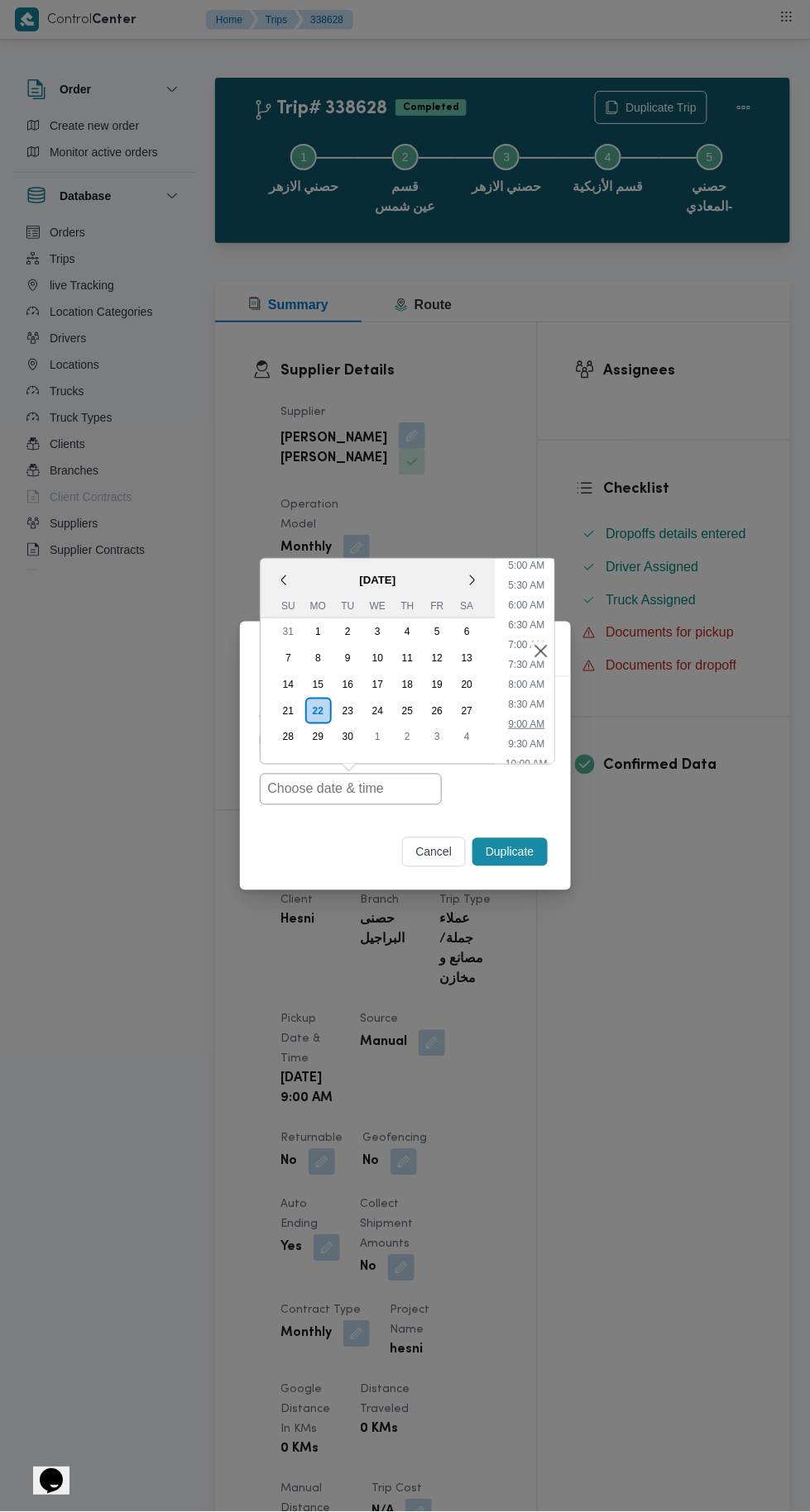
click at [545, 718] on li "9:00 AM" at bounding box center [526, 724] width 50 height 17
type input "22/09/2025 9:00AM"
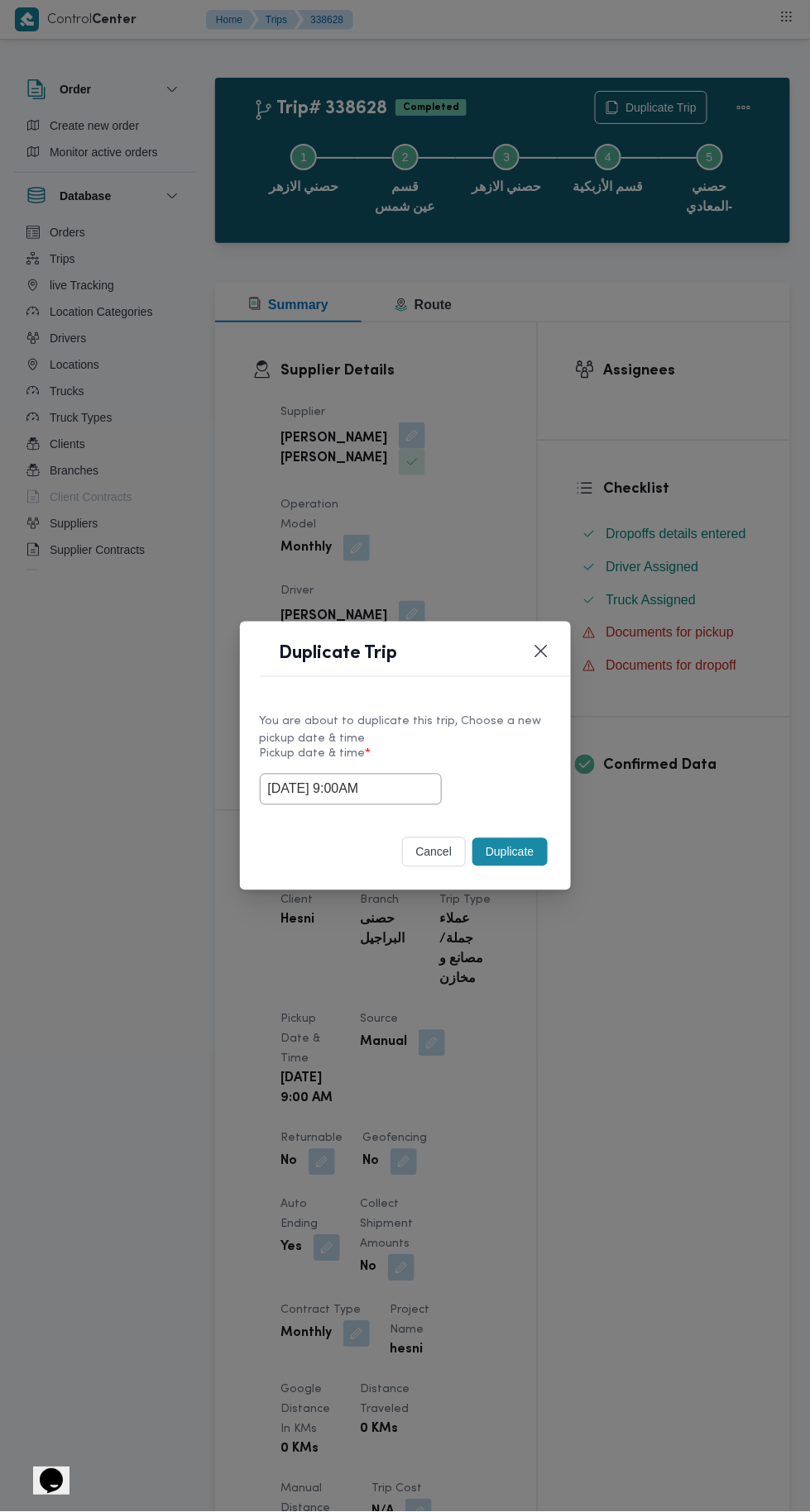
click at [514, 852] on button "Duplicate" at bounding box center [509, 853] width 74 height 28
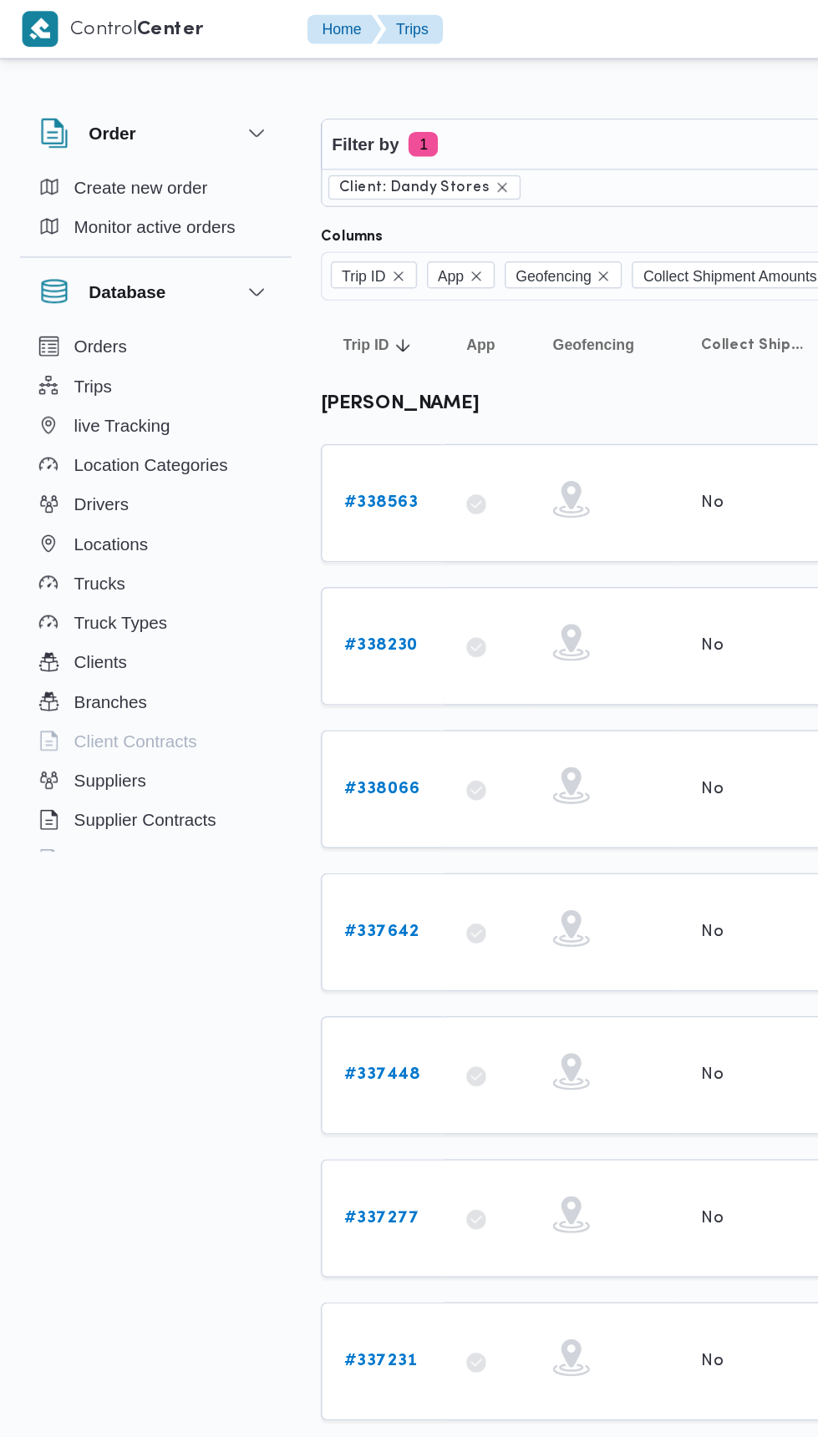
click at [268, 337] on b "# 338563" at bounding box center [258, 340] width 50 height 11
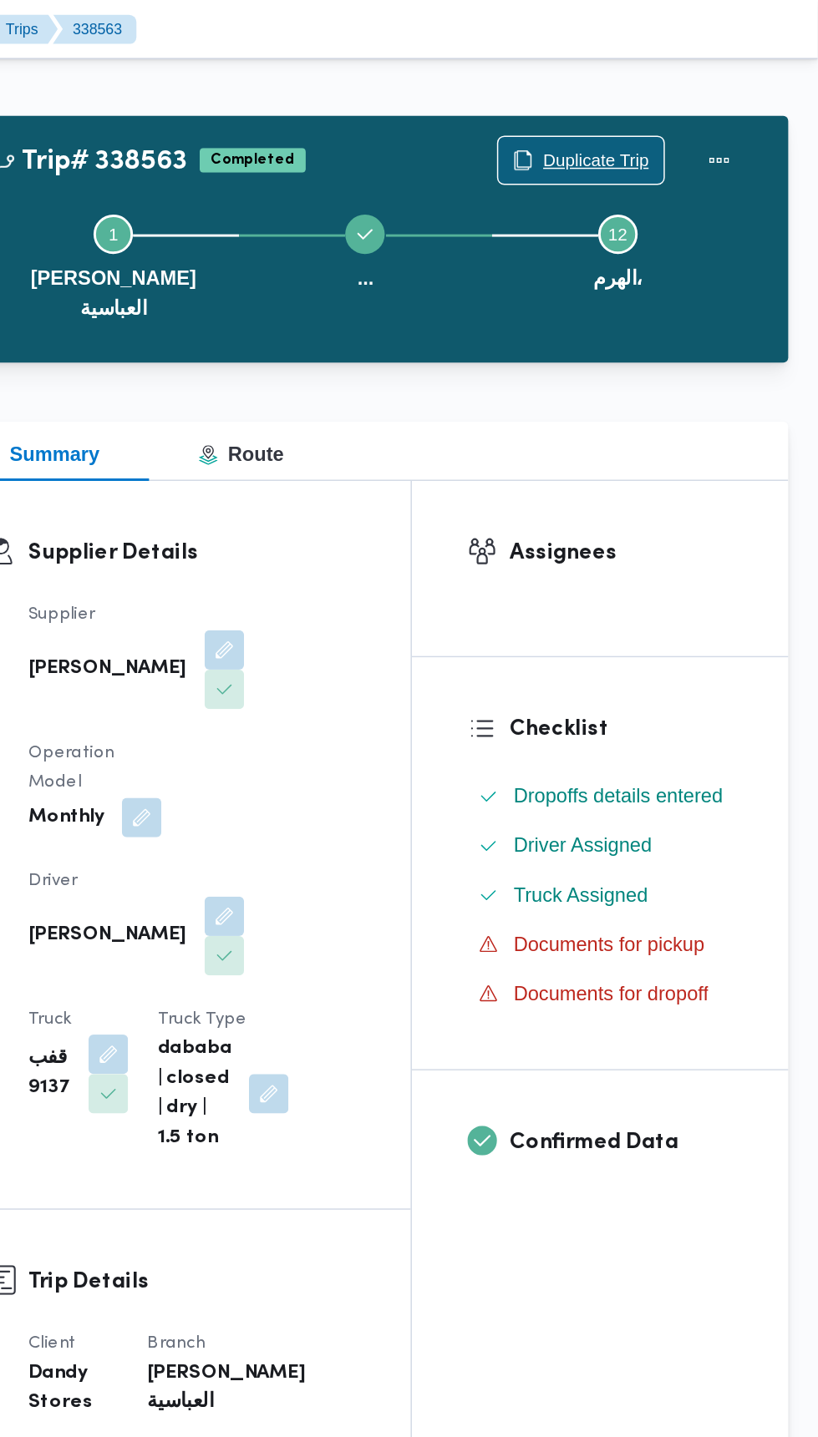
click at [652, 112] on span "Duplicate Trip" at bounding box center [667, 109] width 72 height 20
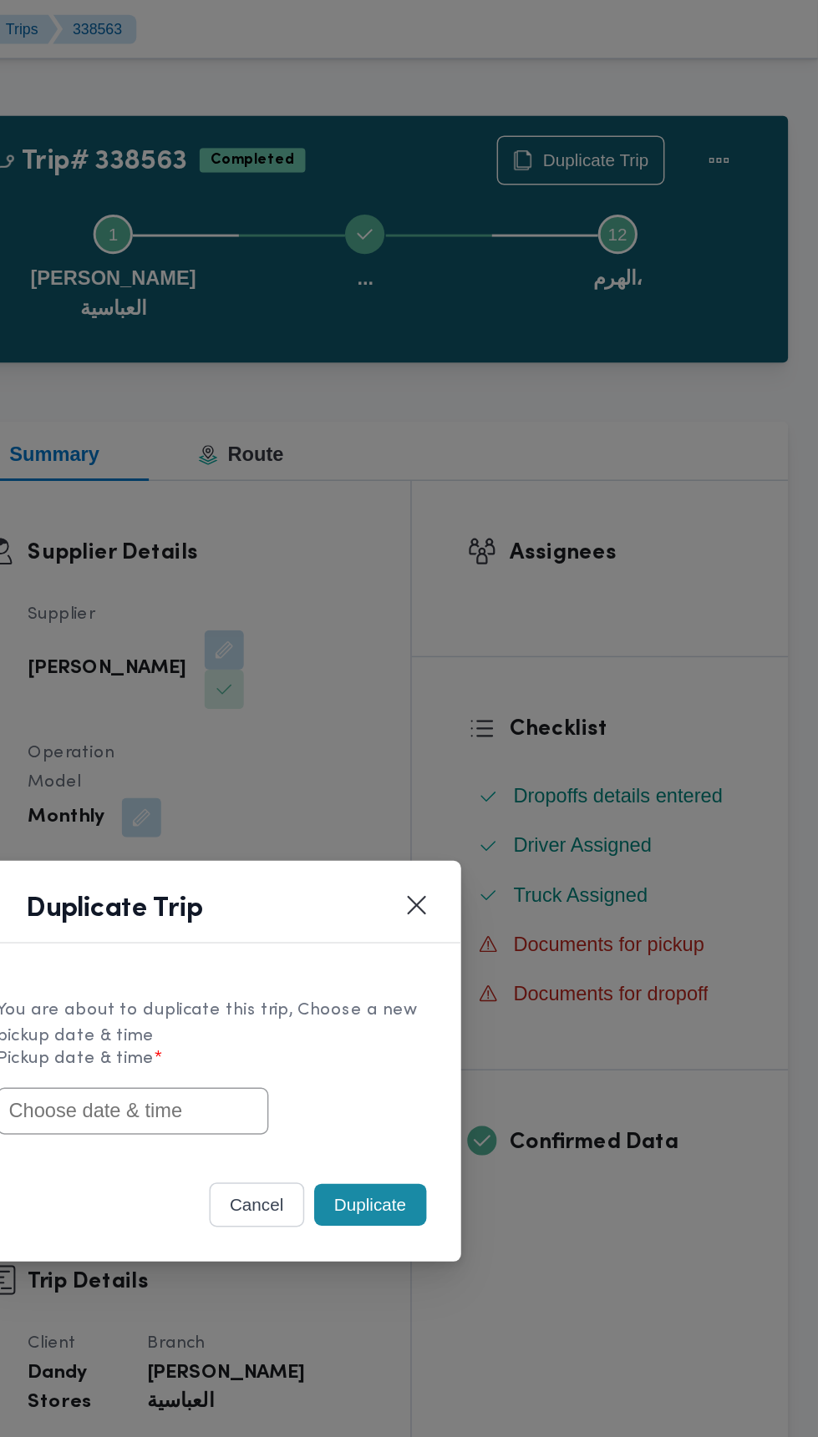
click at [428, 748] on input "text" at bounding box center [354, 753] width 184 height 32
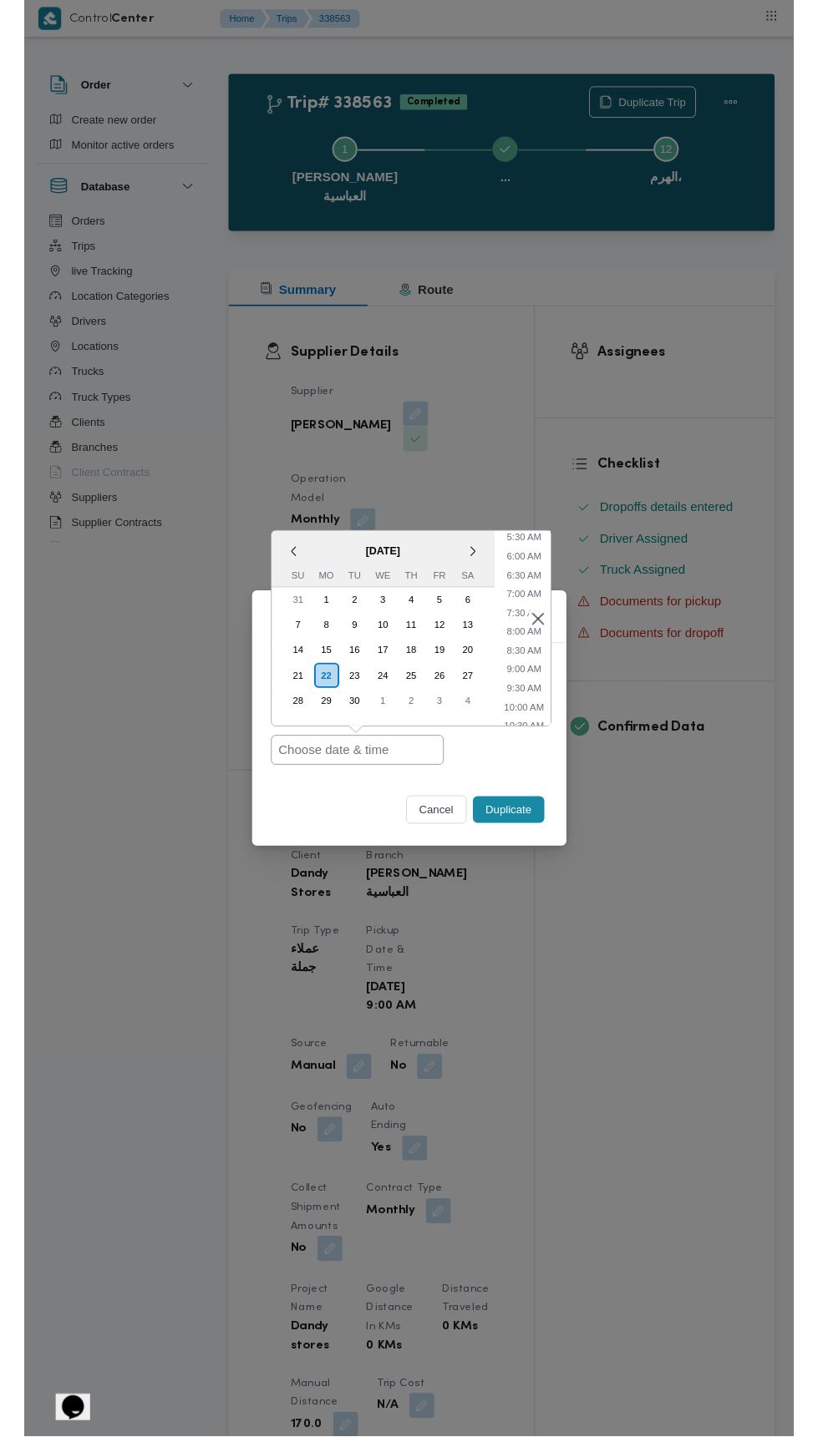
scroll to position [224, 0]
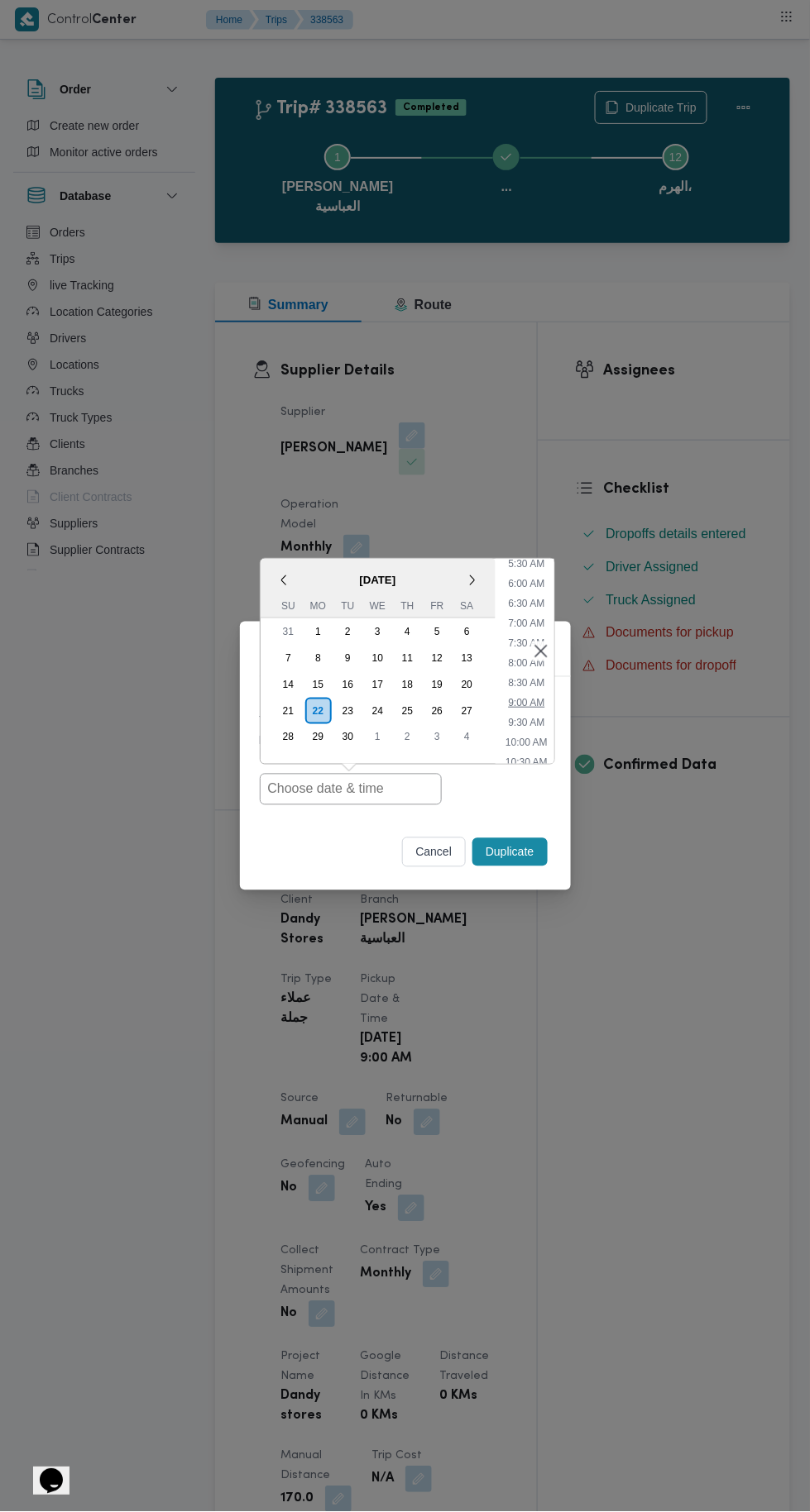
click at [542, 709] on li "9:00 AM" at bounding box center [526, 702] width 50 height 17
type input "22/09/2025 9:00AM"
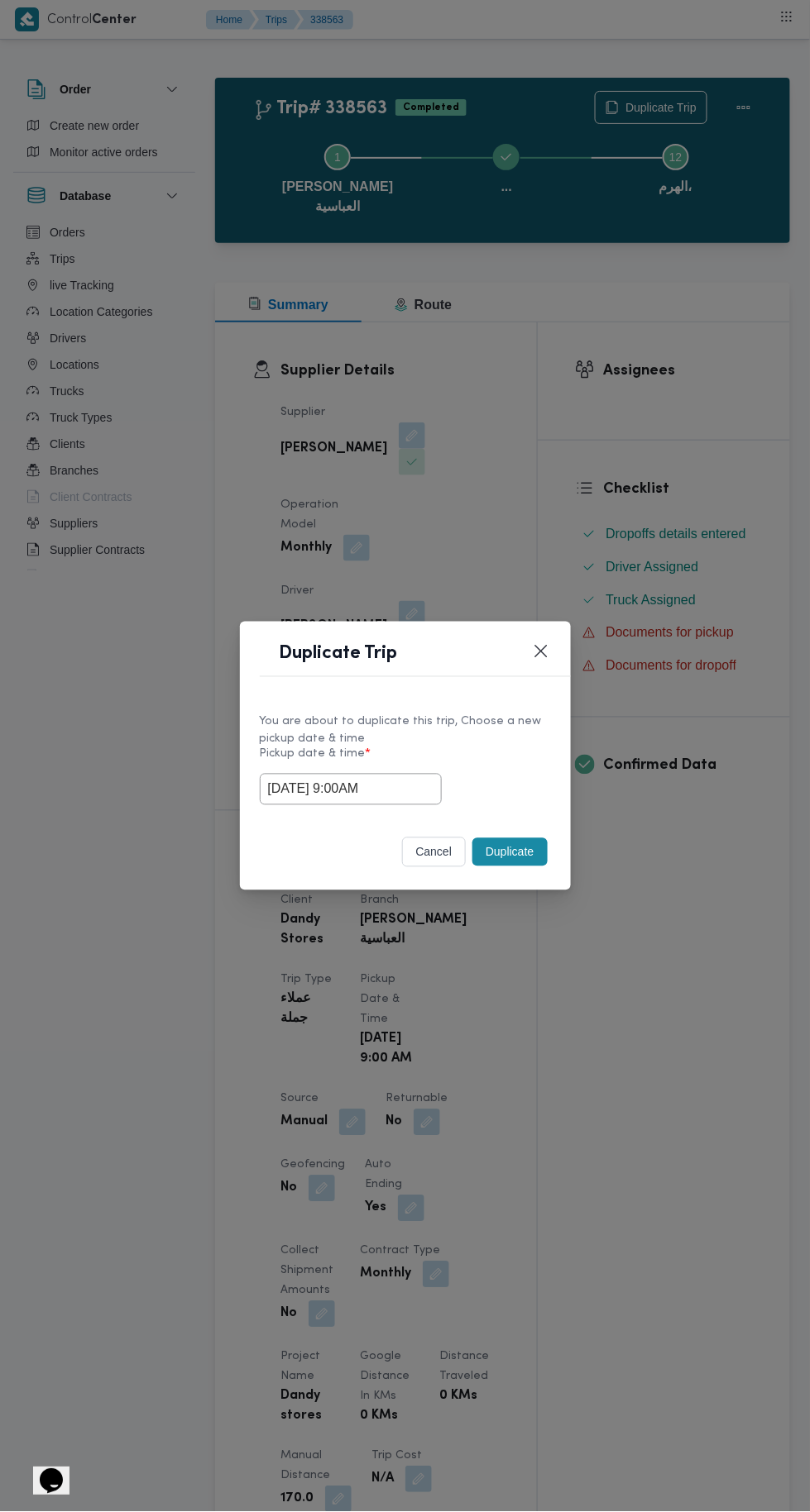
click at [509, 858] on button "Duplicate" at bounding box center [509, 853] width 74 height 28
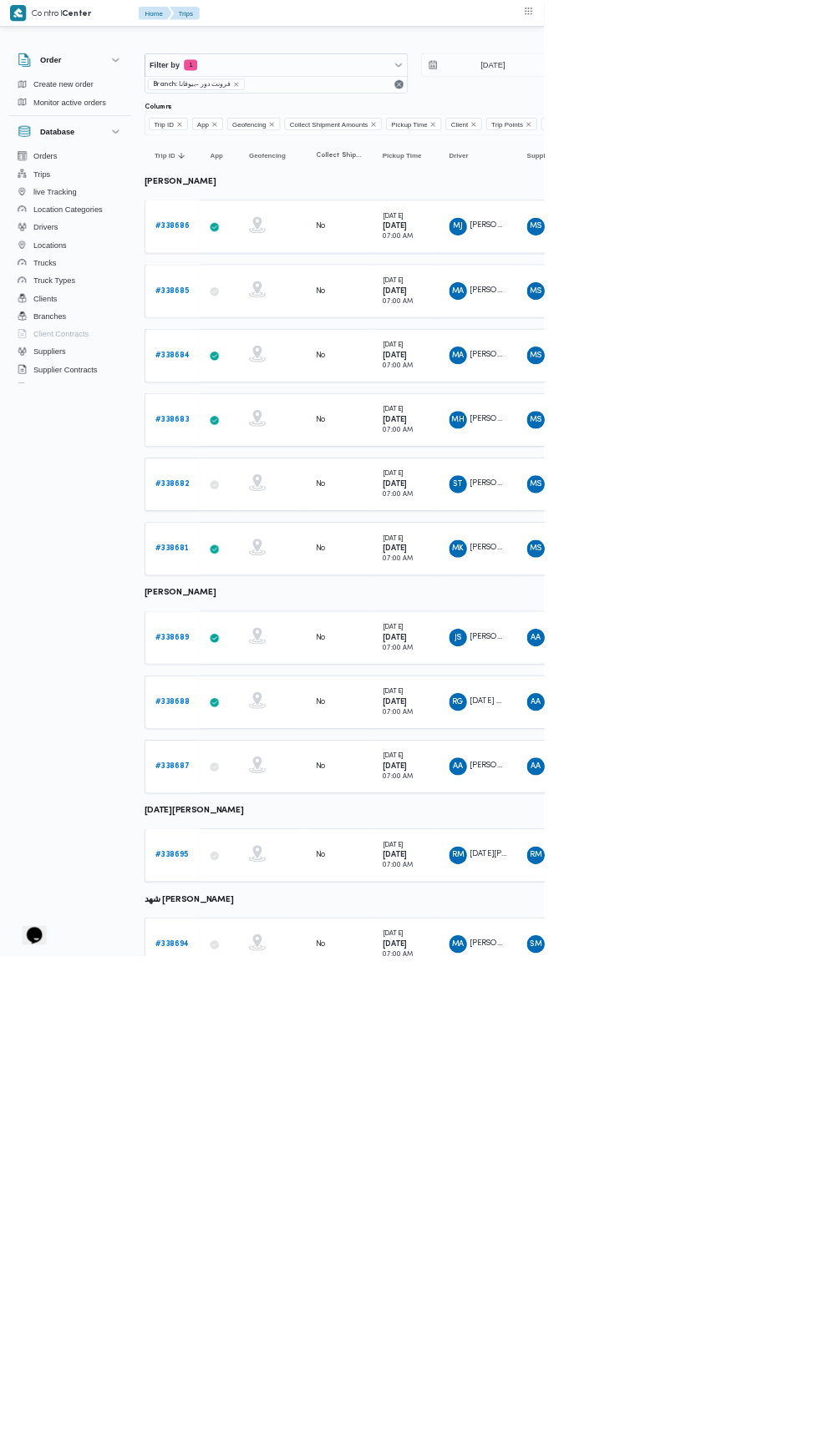
click at [256, 343] on b "# 338686" at bounding box center [259, 340] width 52 height 11
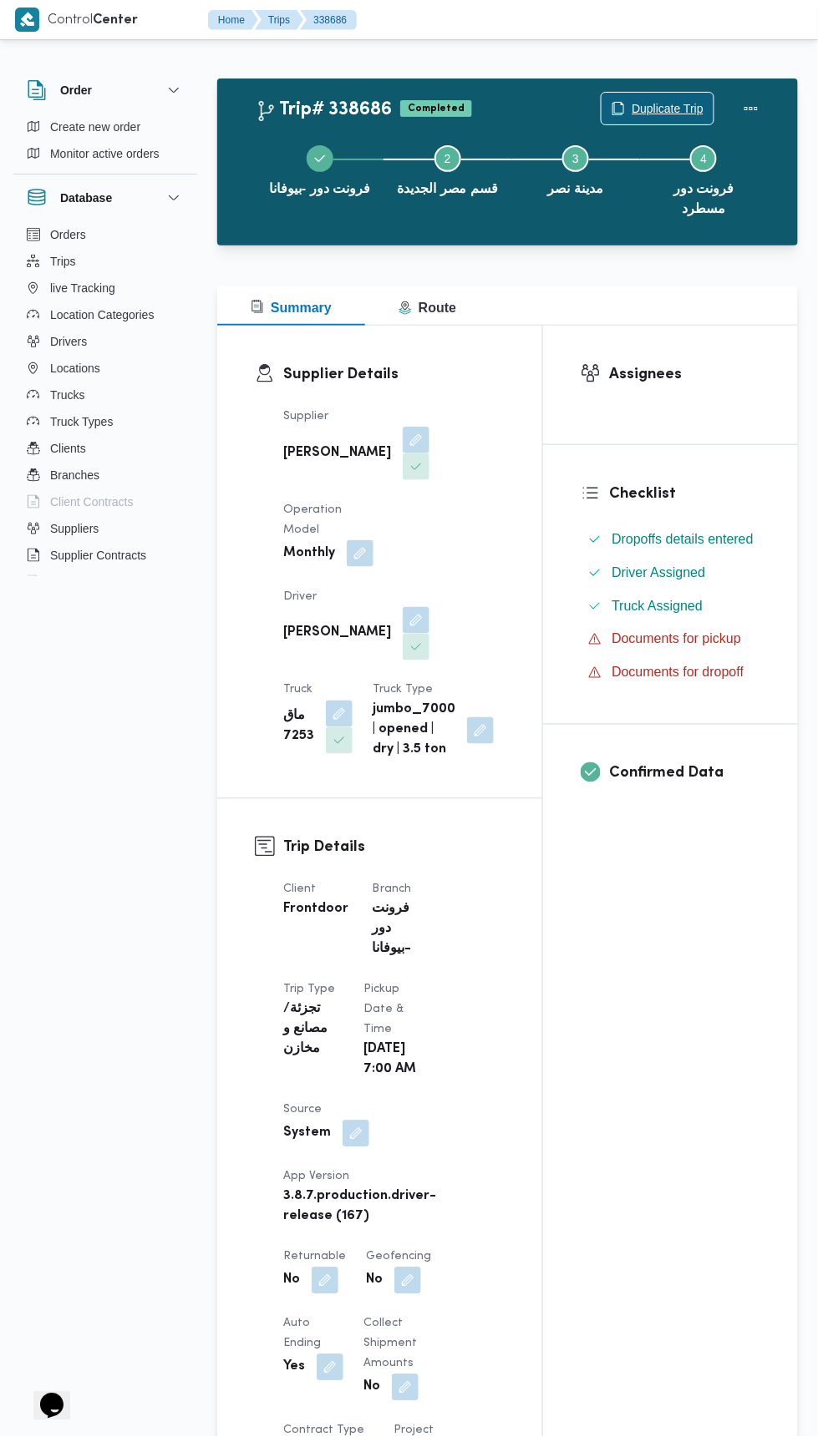
click at [679, 108] on span "Duplicate Trip" at bounding box center [667, 109] width 72 height 20
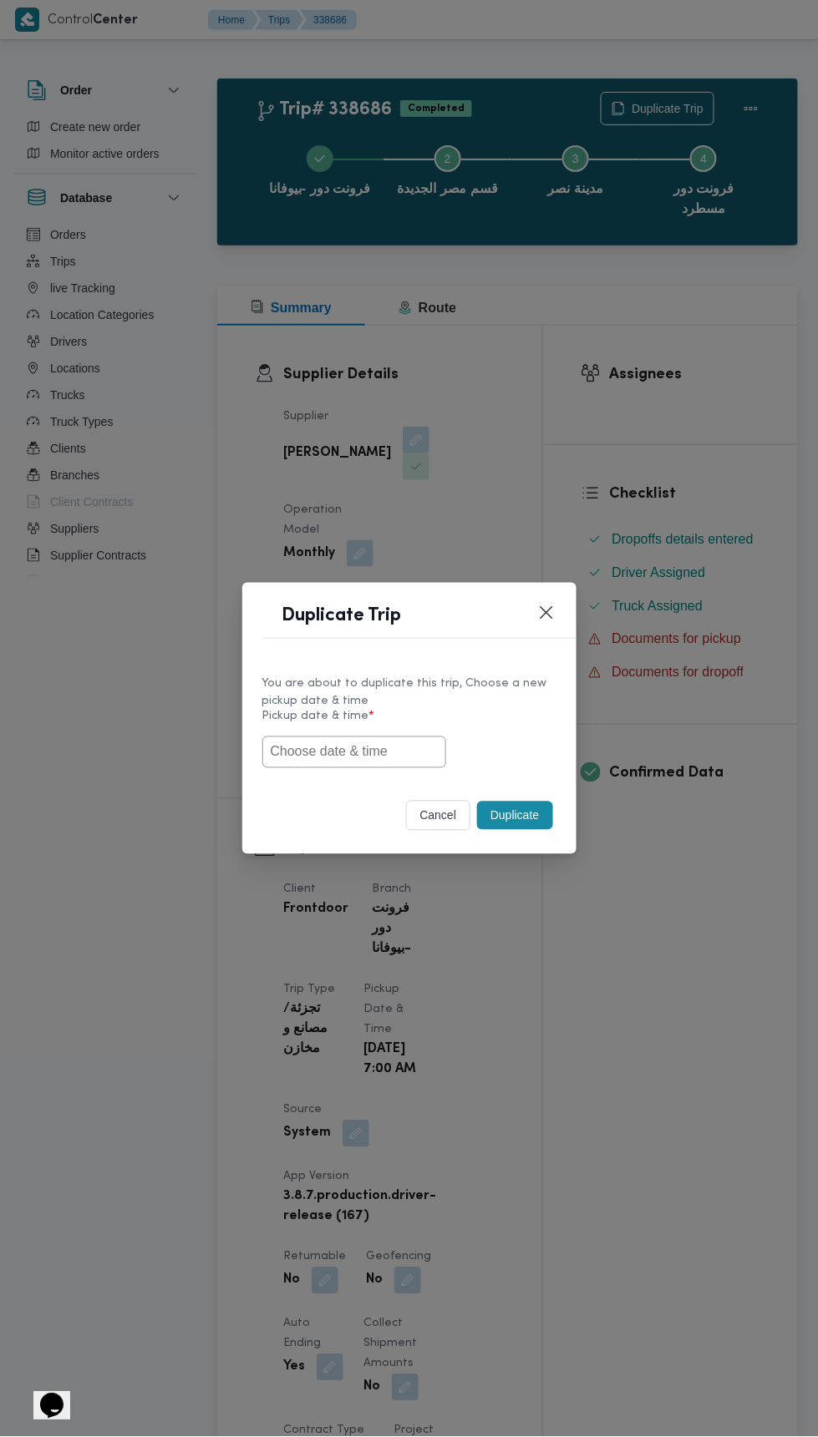
click at [428, 752] on input "text" at bounding box center [354, 753] width 184 height 32
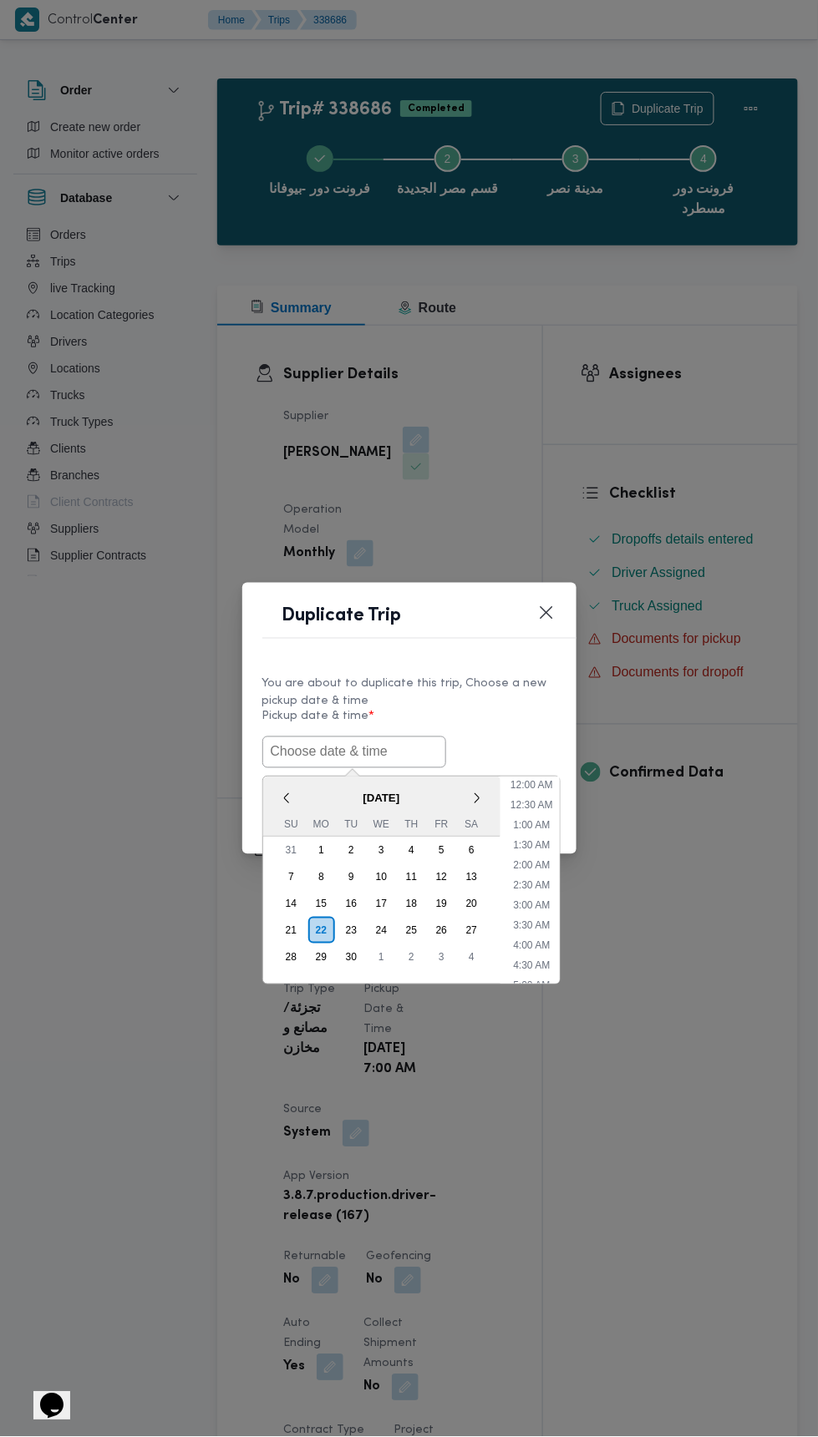
scroll to position [84, 0]
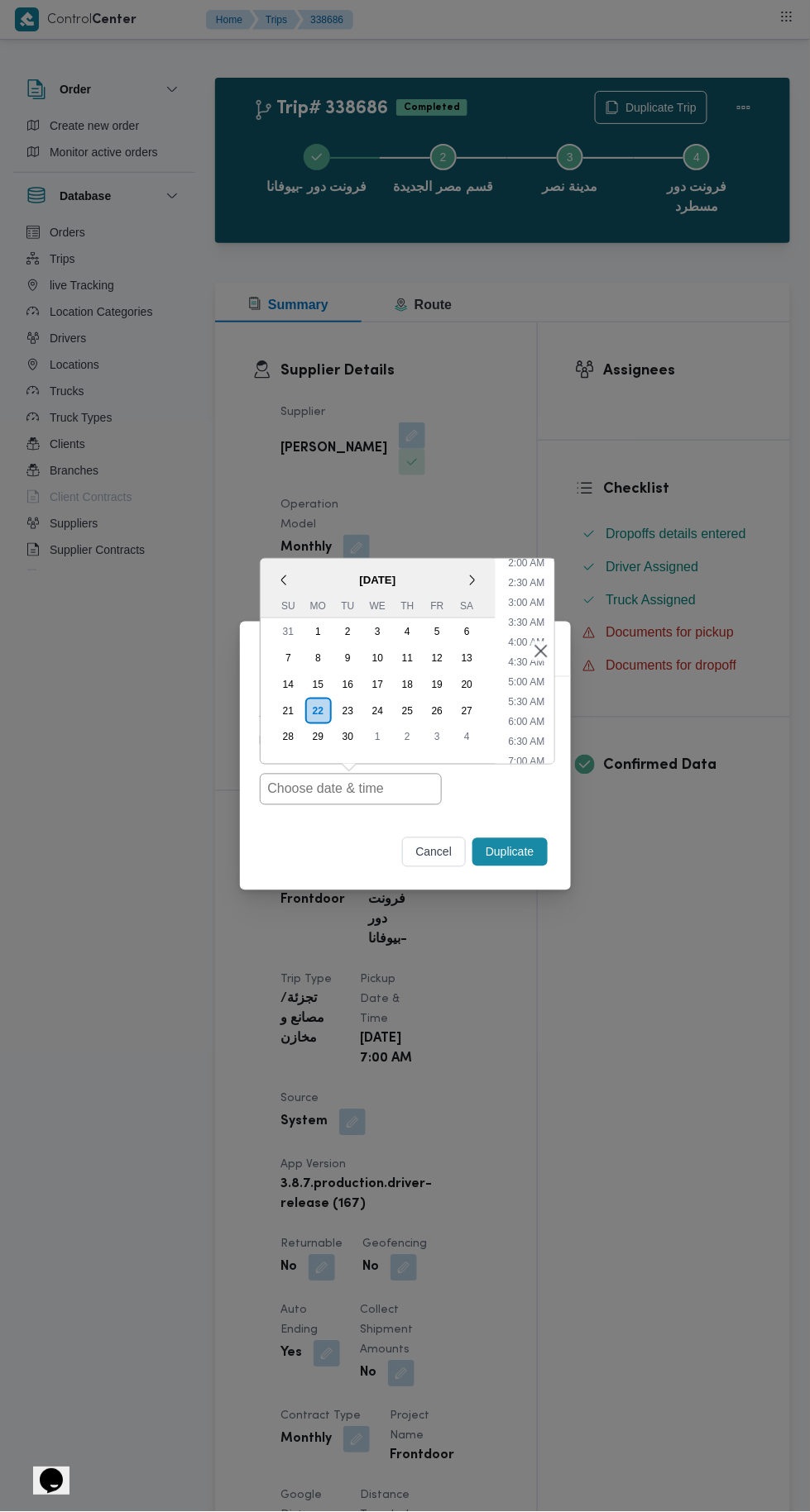
click at [526, 755] on li "7:00 AM" at bounding box center [526, 761] width 50 height 17
type input "22/09/2025 7:00AM"
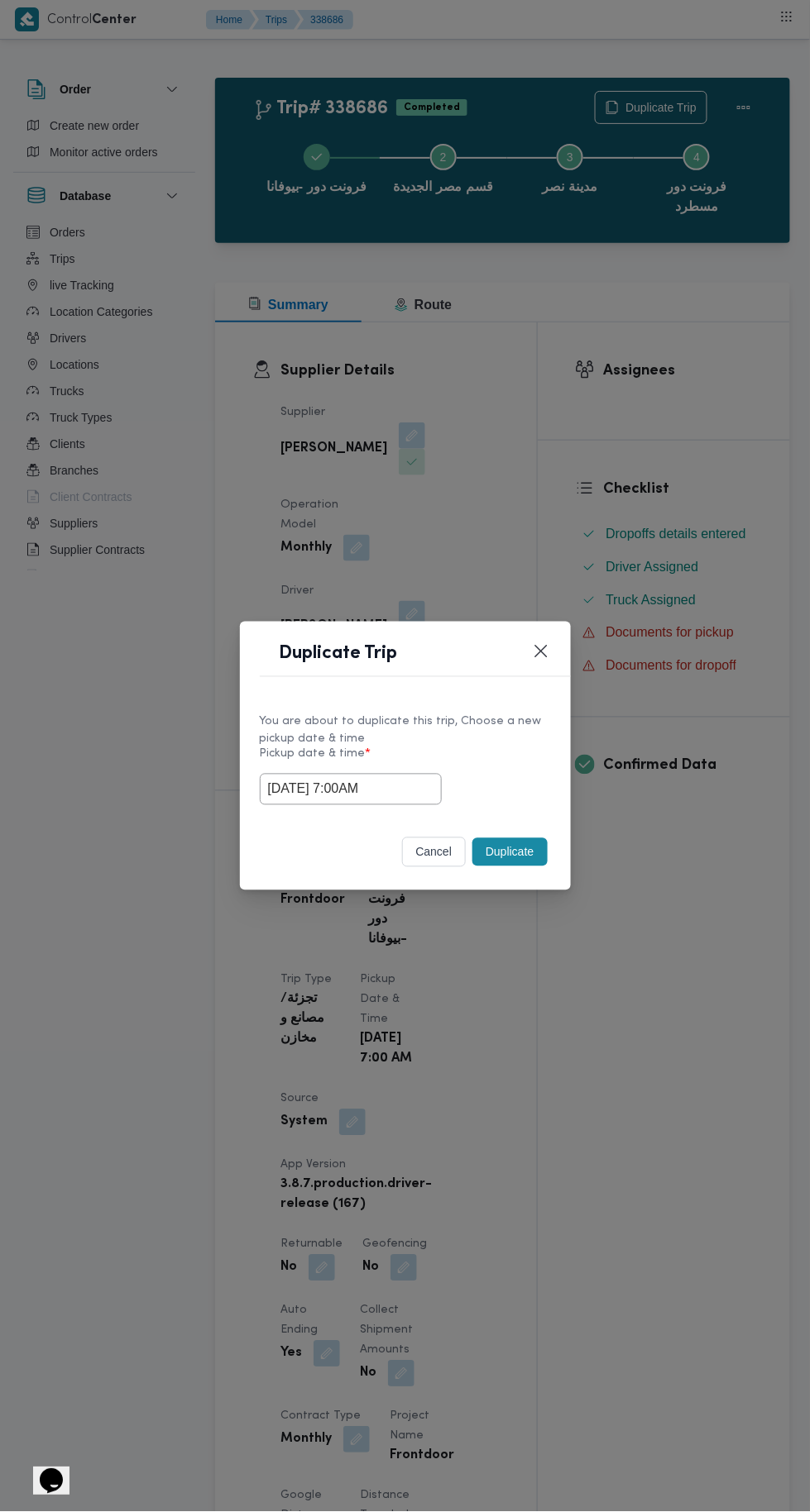
click at [623, 365] on div "Duplicate Trip You are about to duplicate this trip, Choose a new pickup date &…" at bounding box center [405, 756] width 810 height 1512
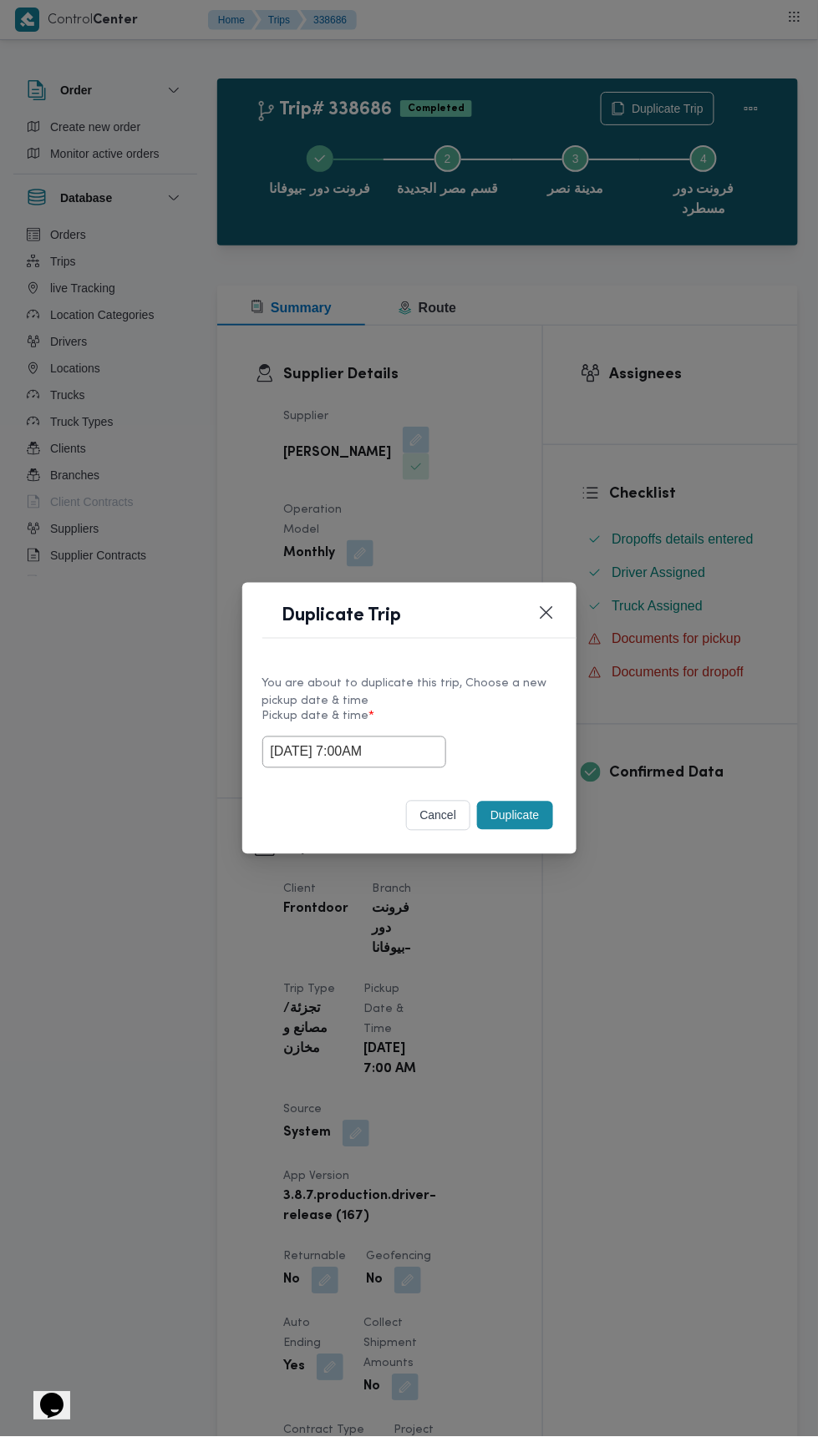
click at [524, 816] on button "Duplicate" at bounding box center [514, 816] width 75 height 28
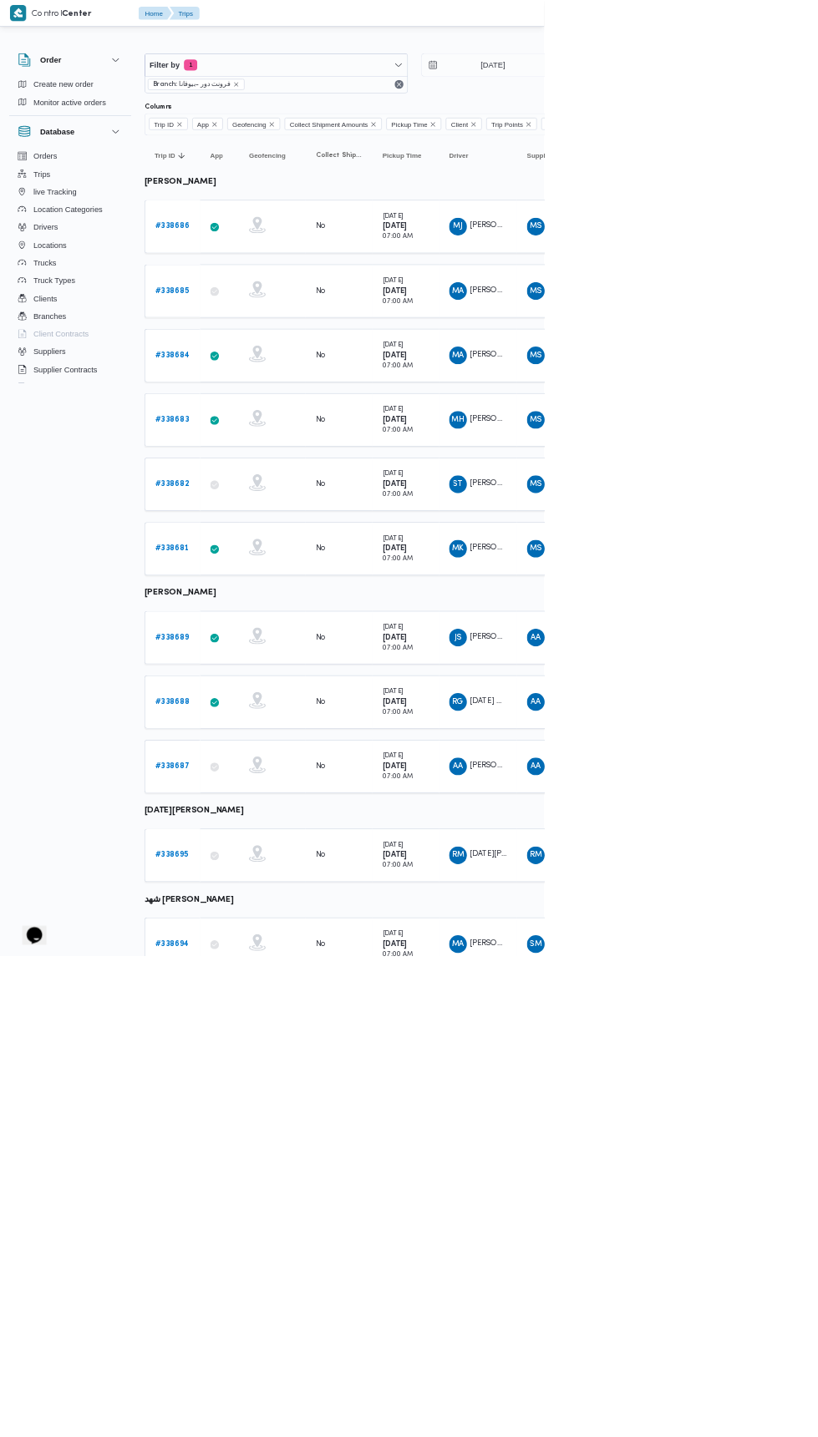
click at [274, 434] on b "# 338685" at bounding box center [258, 437] width 51 height 11
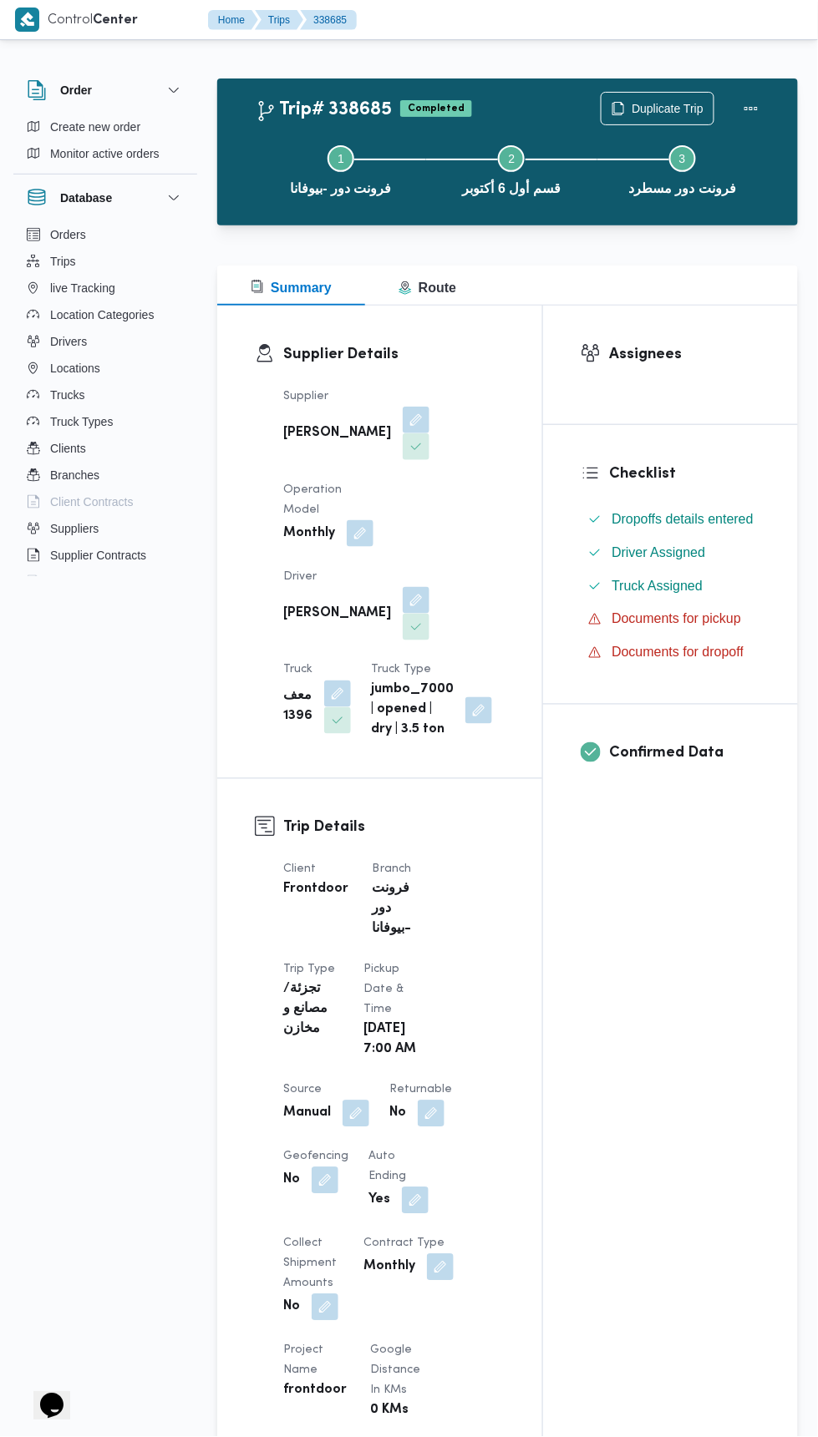
click at [671, 116] on div "Step 1 is incomplete 1 فرونت دور -بيوفانا Step 2 is incomplete 2 قسم أول 6 أكتو…" at bounding box center [512, 168] width 532 height 107
click at [676, 100] on span "Duplicate Trip" at bounding box center [667, 109] width 72 height 20
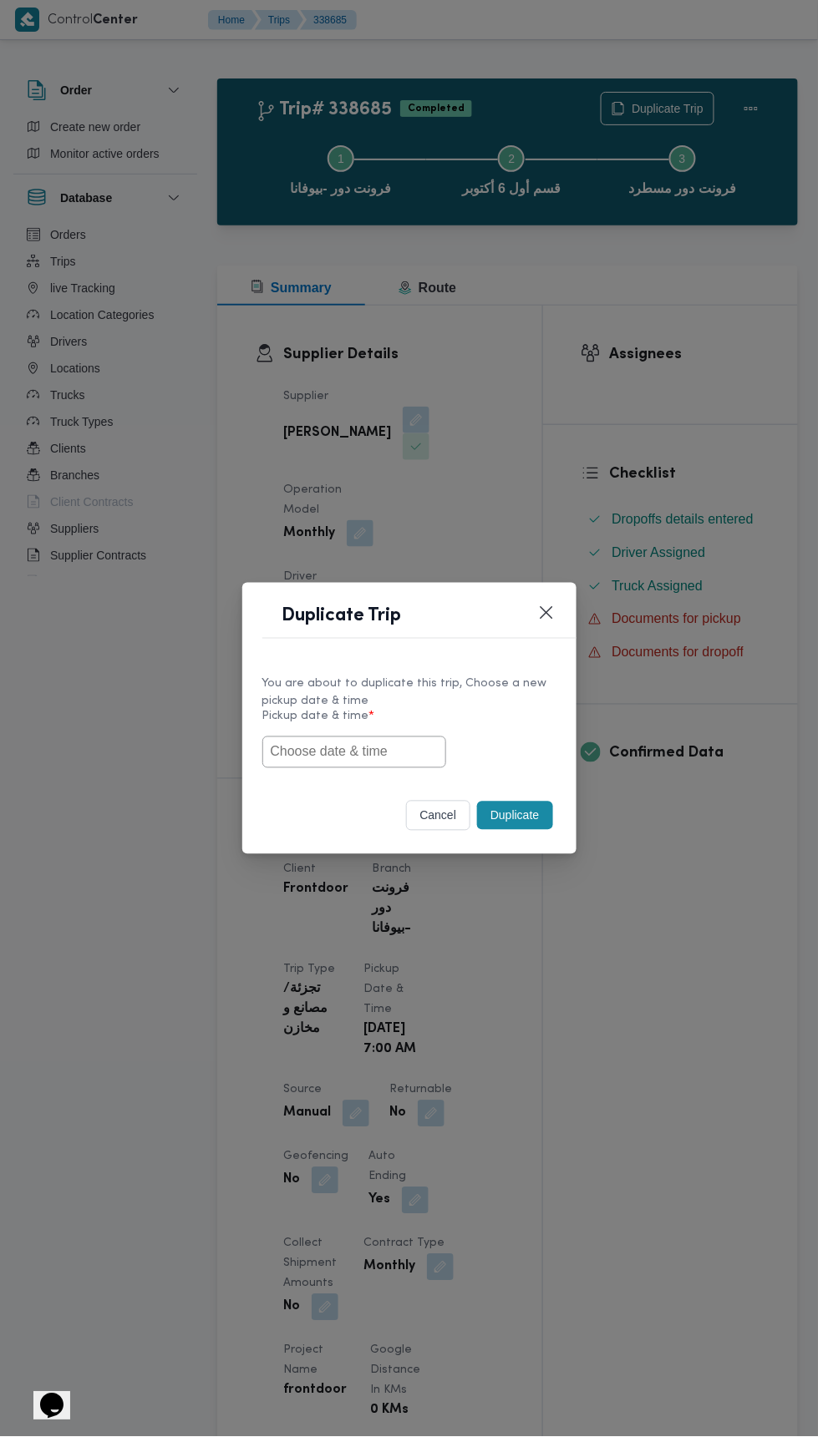
click at [426, 746] on input "text" at bounding box center [354, 753] width 184 height 32
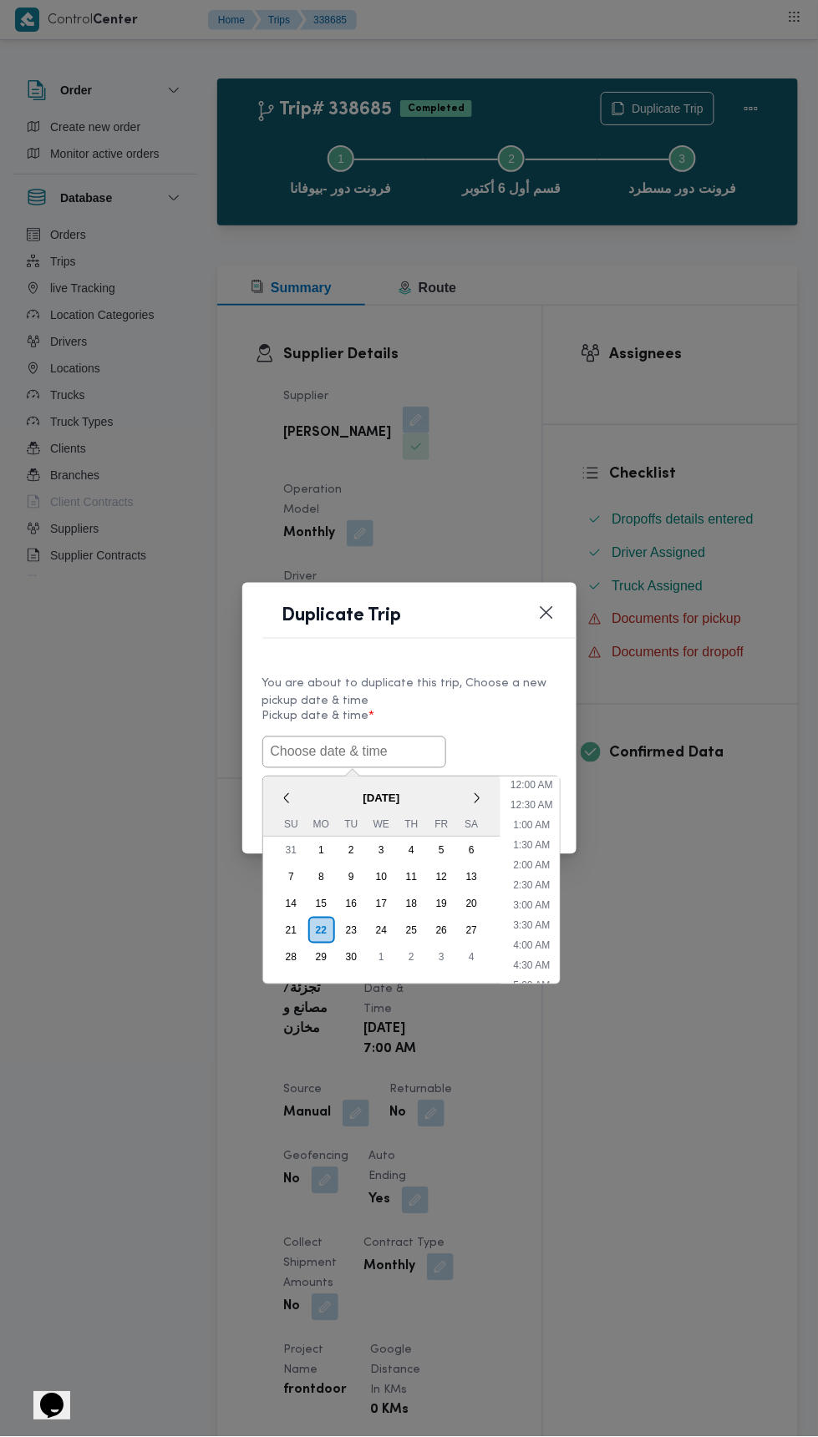
scroll to position [84, 0]
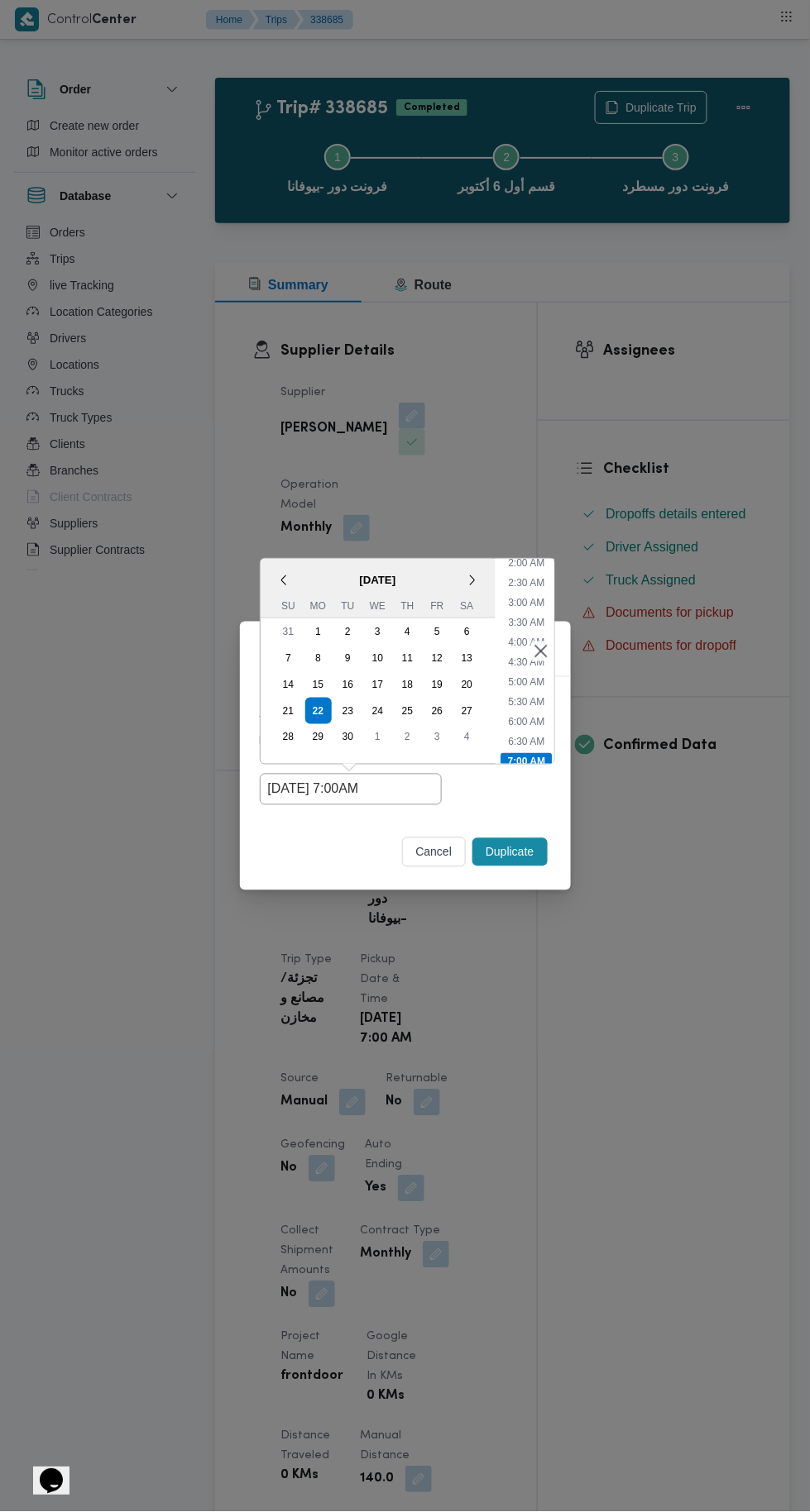
type input "22/09/2025 7:00AM"
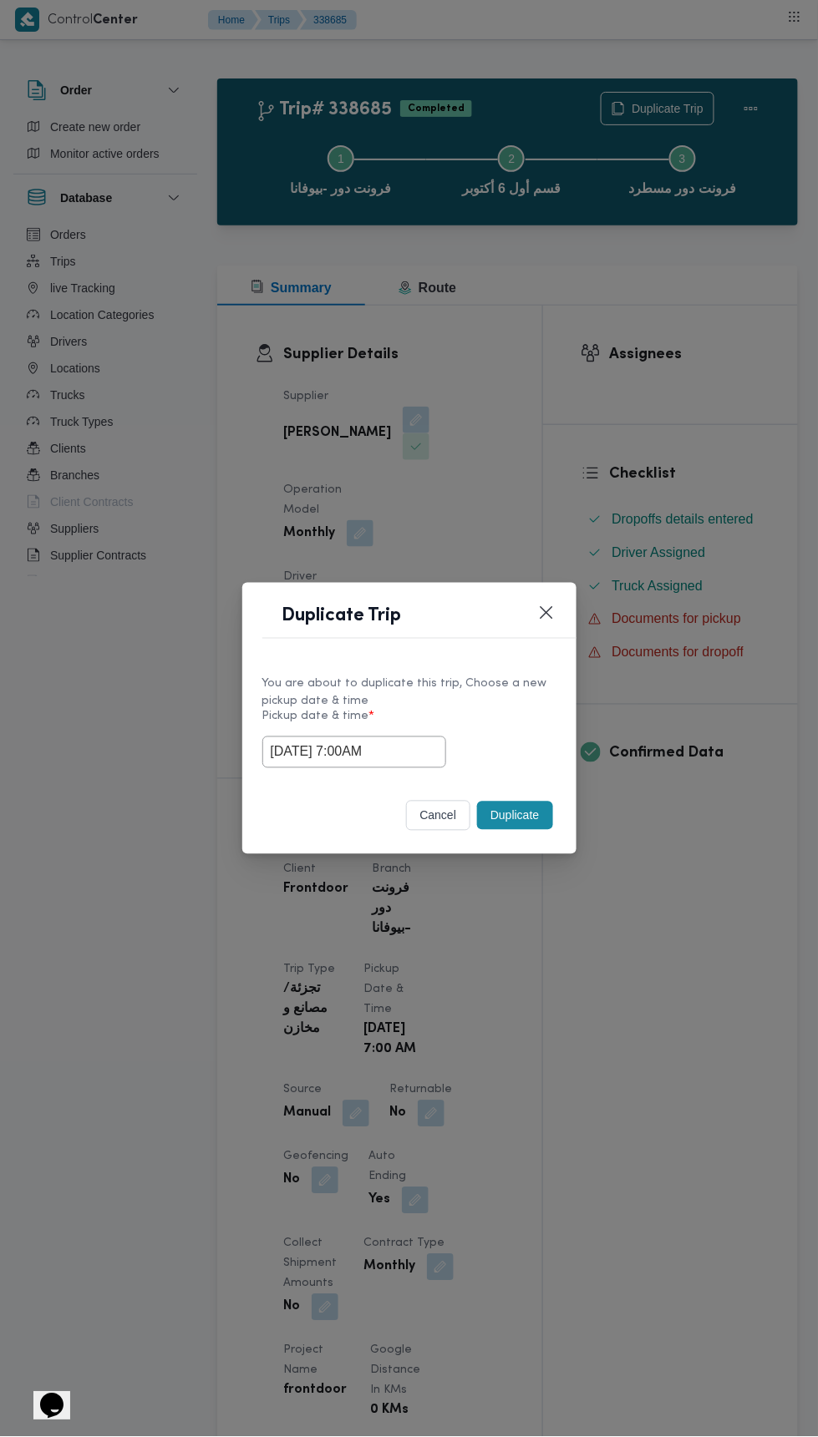
click at [681, 372] on div "Duplicate Trip You are about to duplicate this trip, Choose a new pickup date &…" at bounding box center [409, 718] width 818 height 1437
click at [534, 816] on button "Duplicate" at bounding box center [514, 816] width 75 height 28
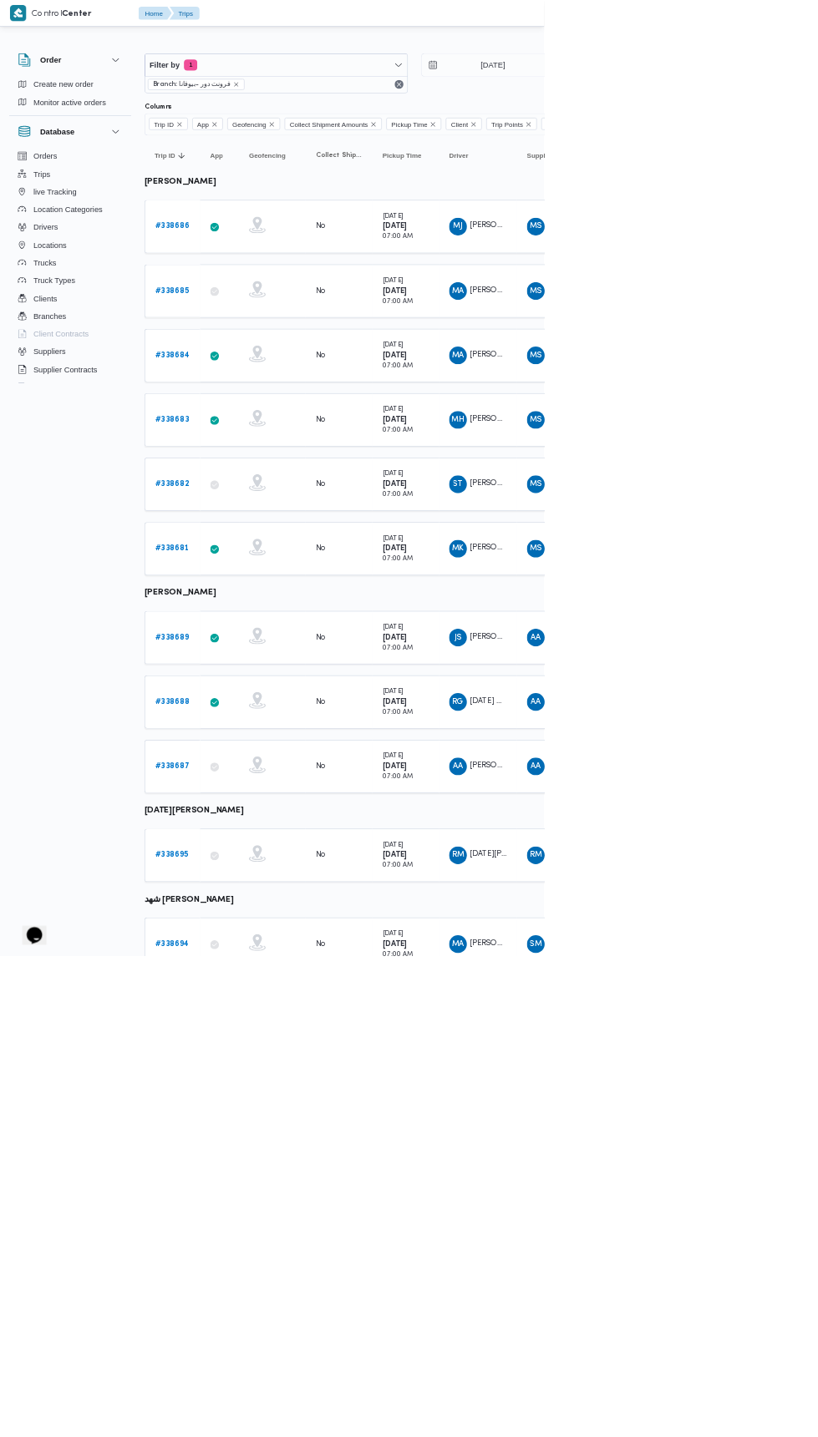
click at [267, 529] on b "# 338684" at bounding box center [259, 534] width 52 height 11
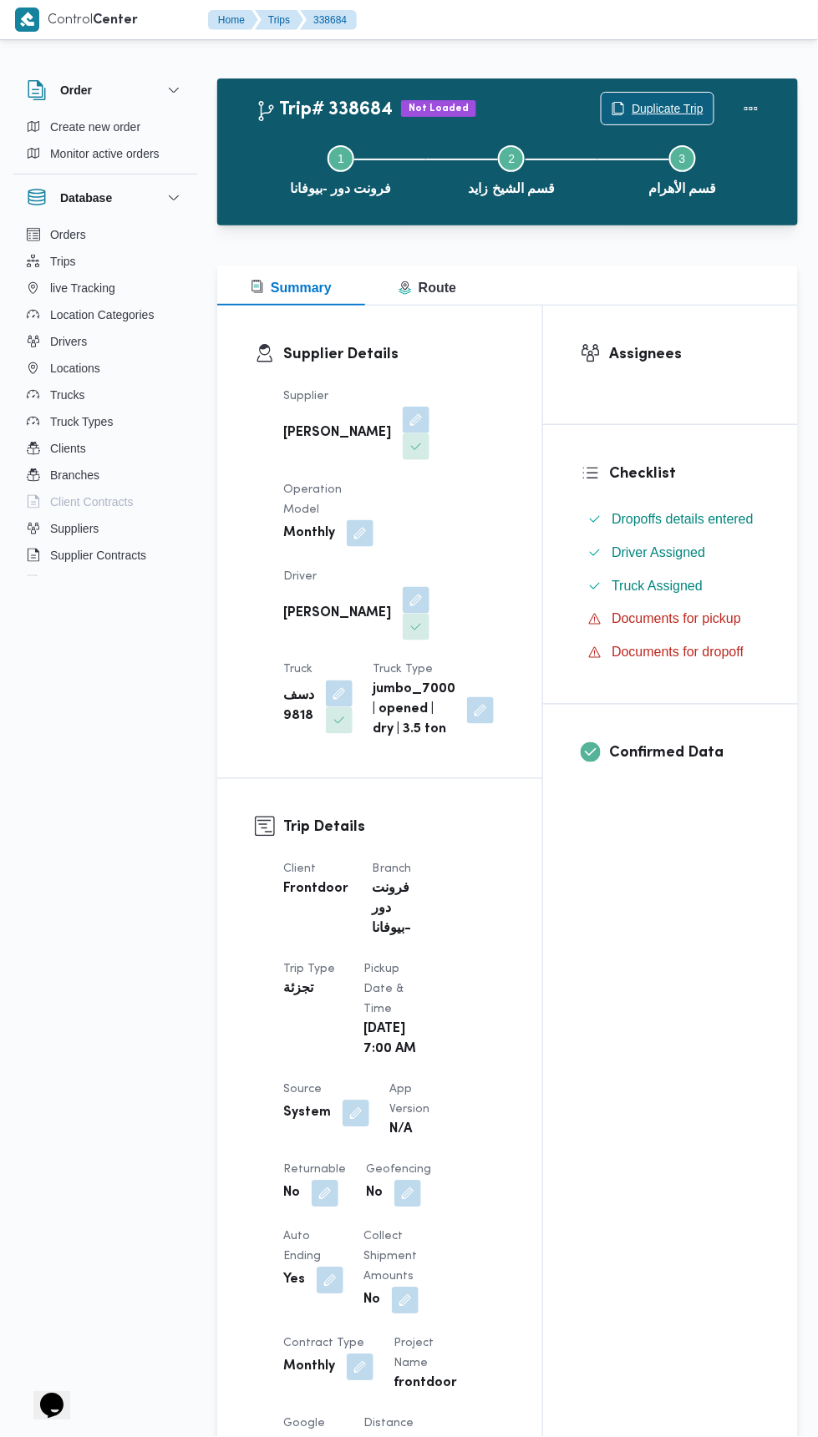
click at [683, 100] on span "Duplicate Trip" at bounding box center [667, 109] width 72 height 20
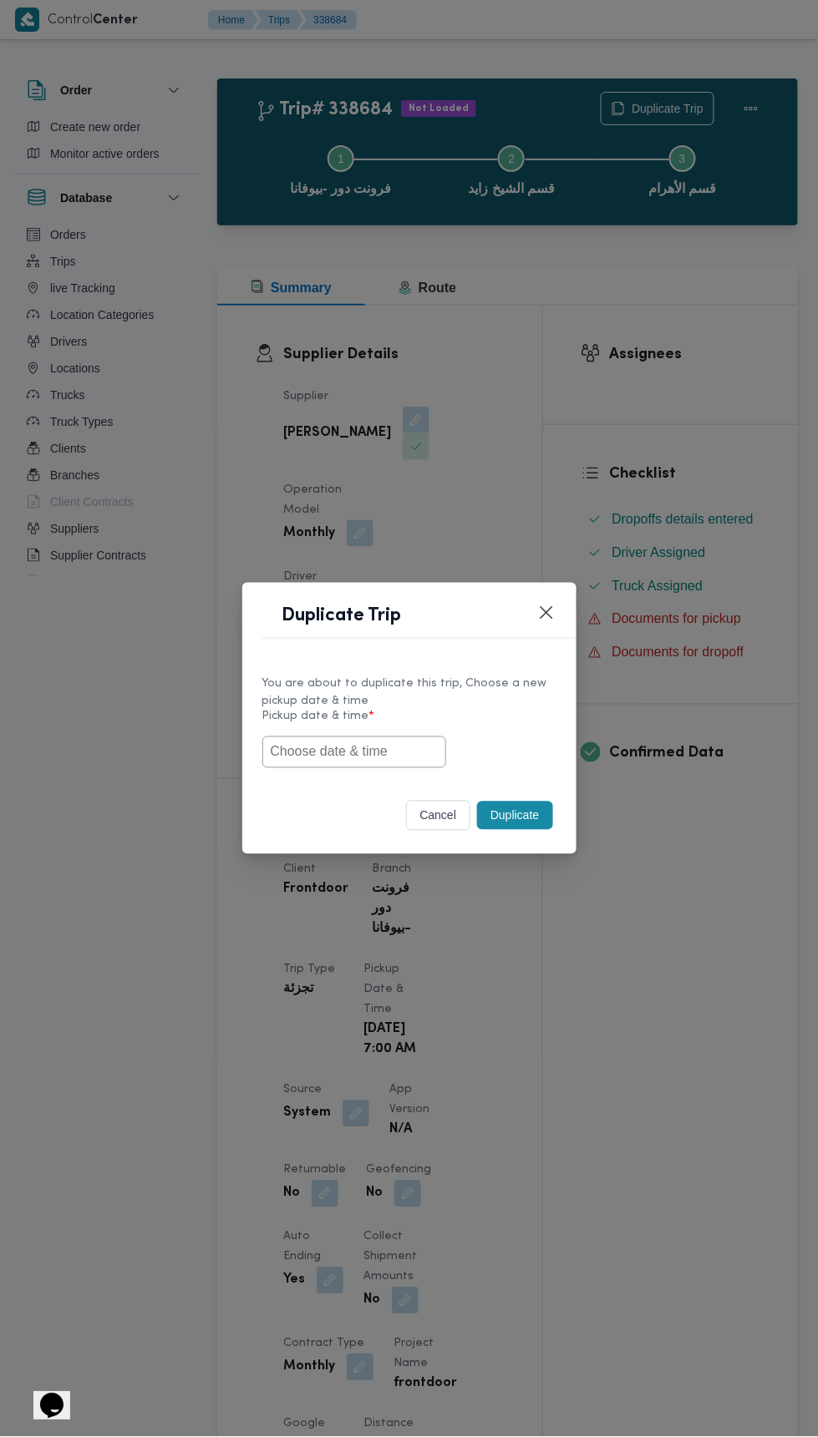
click at [422, 745] on input "text" at bounding box center [354, 753] width 184 height 32
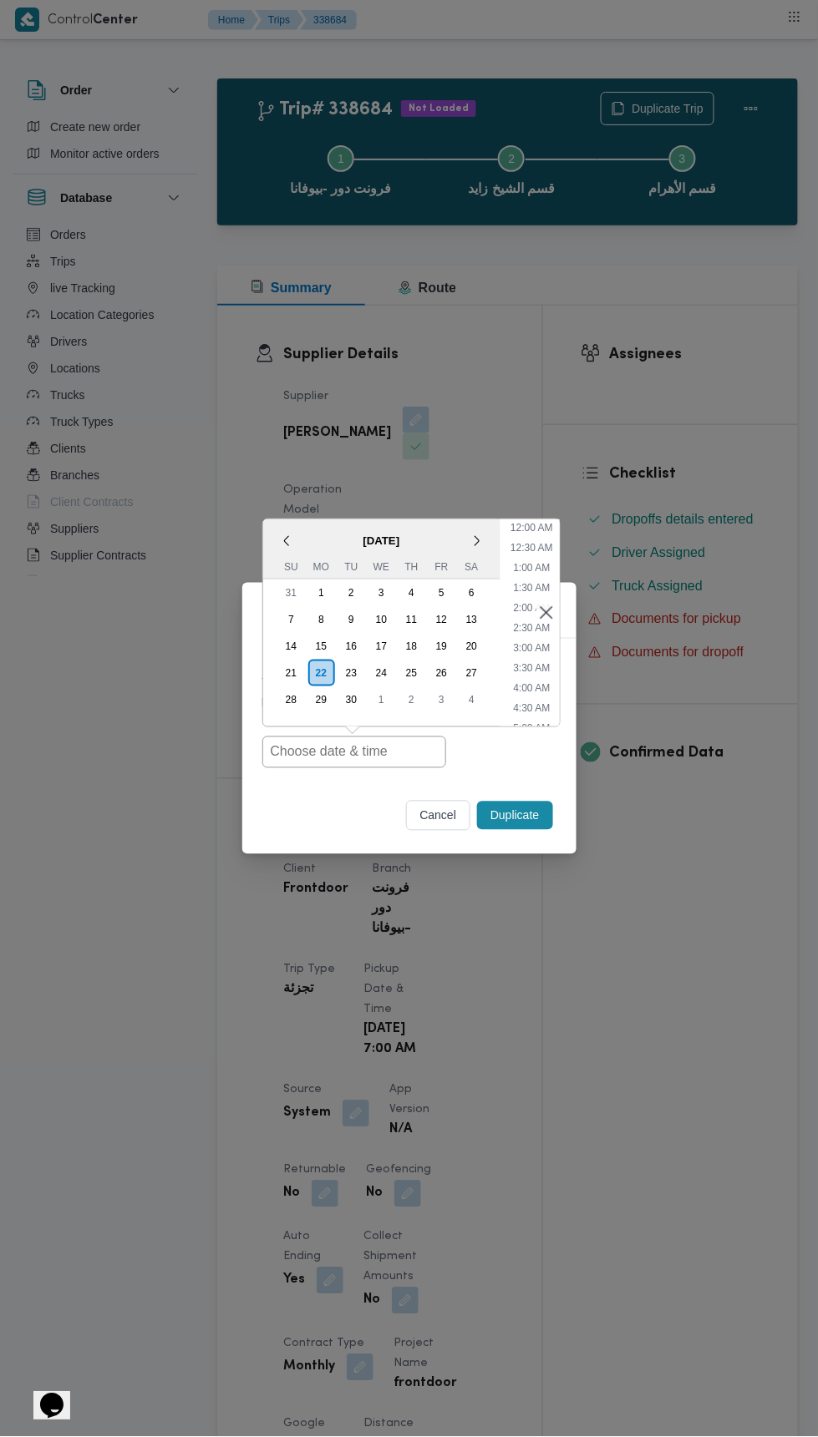
scroll to position [84, 0]
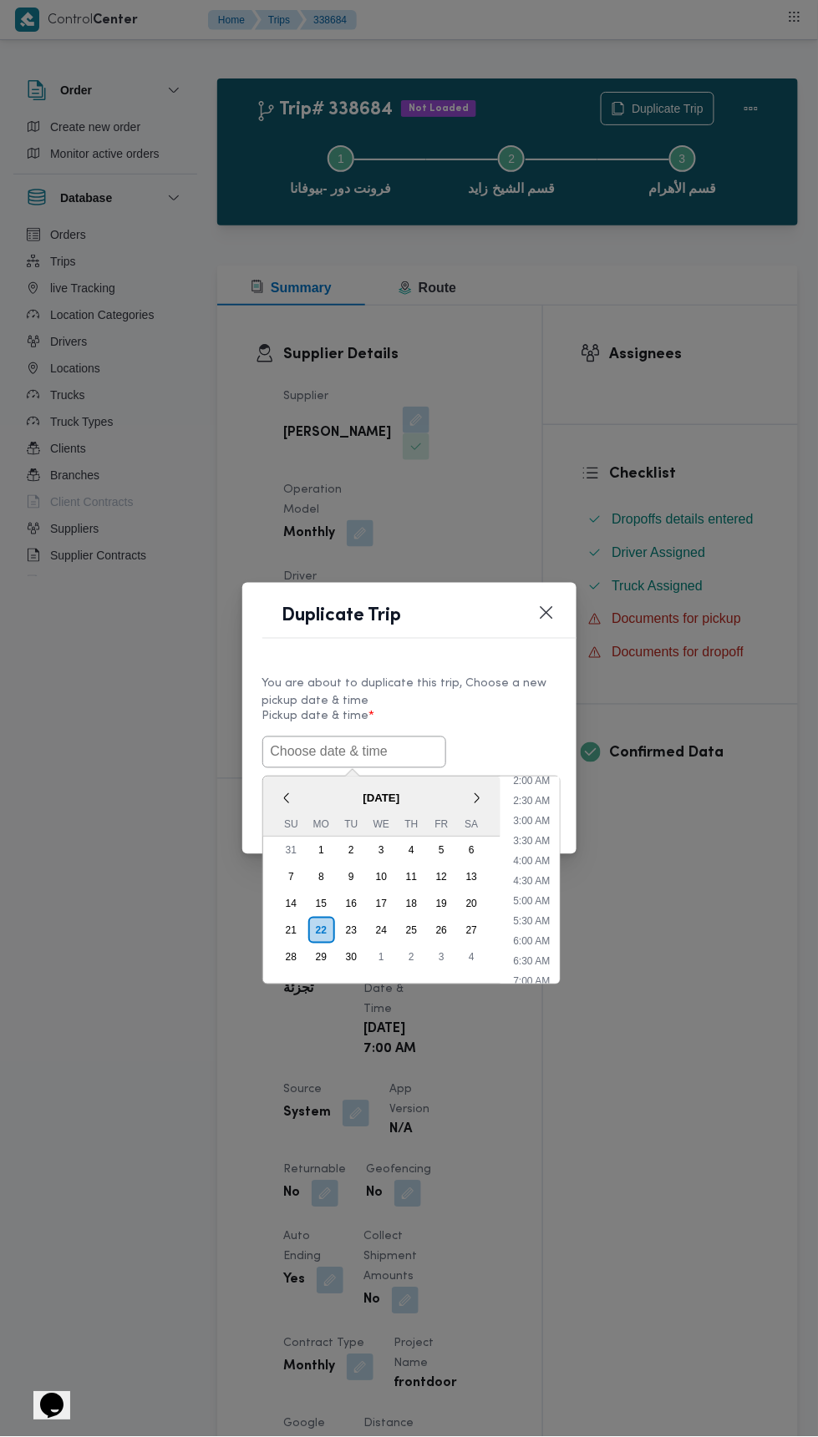
click at [389, 751] on input "text" at bounding box center [354, 753] width 184 height 32
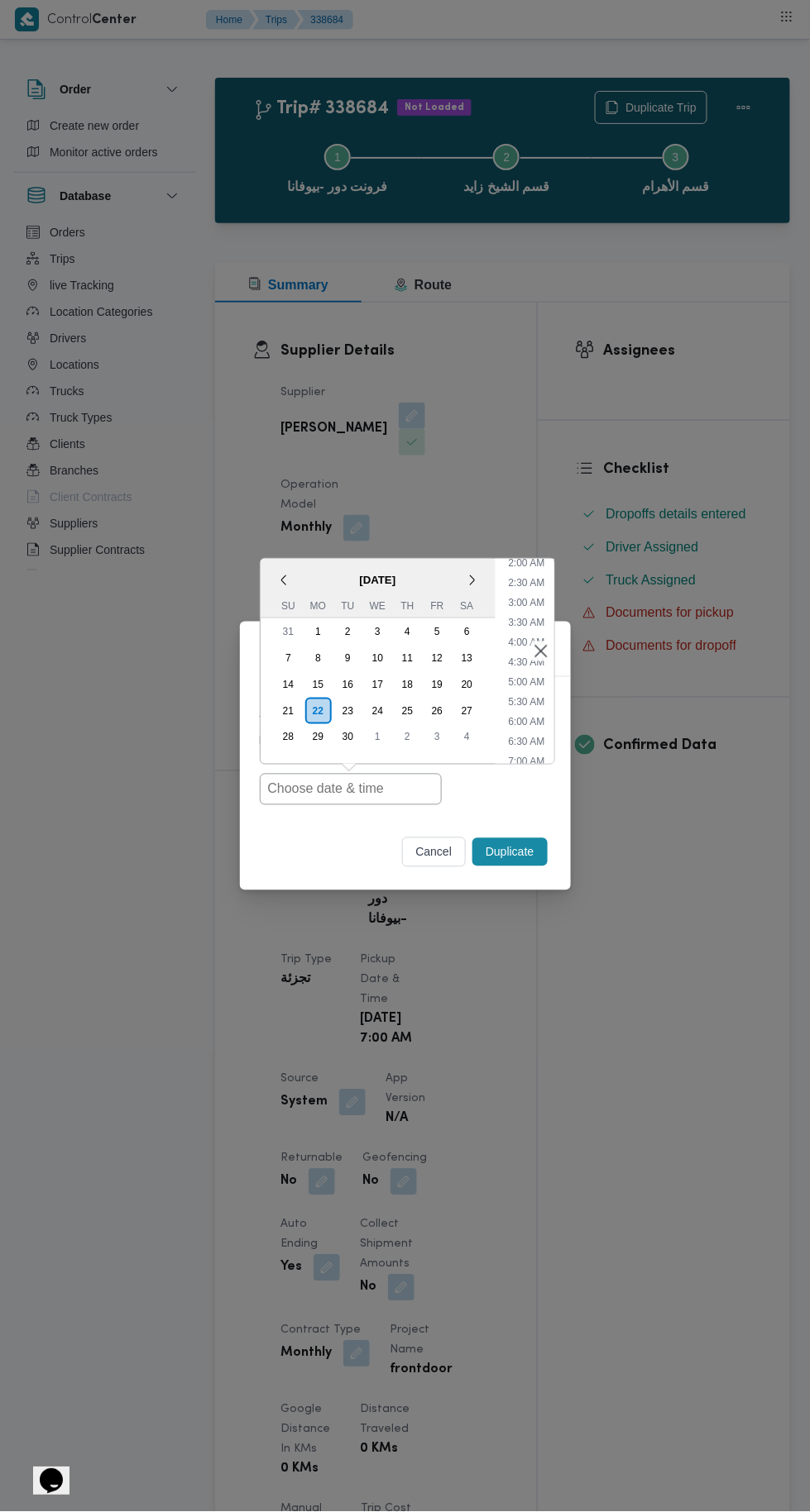
type input "22/09/2025 7:00AM"
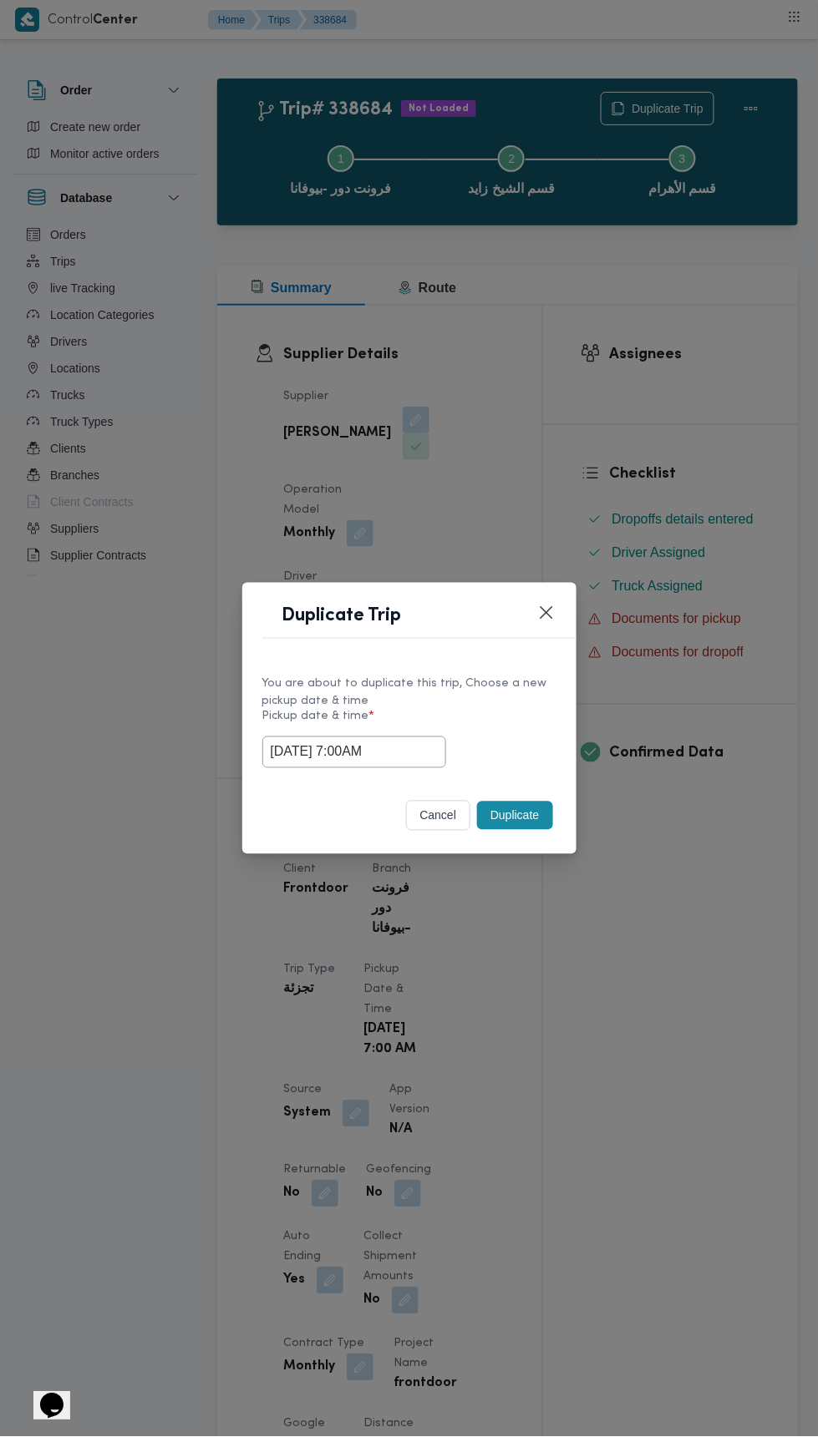
click at [637, 410] on div "Duplicate Trip You are about to duplicate this trip, Choose a new pickup date &…" at bounding box center [409, 718] width 818 height 1437
click at [517, 816] on button "Duplicate" at bounding box center [514, 816] width 75 height 28
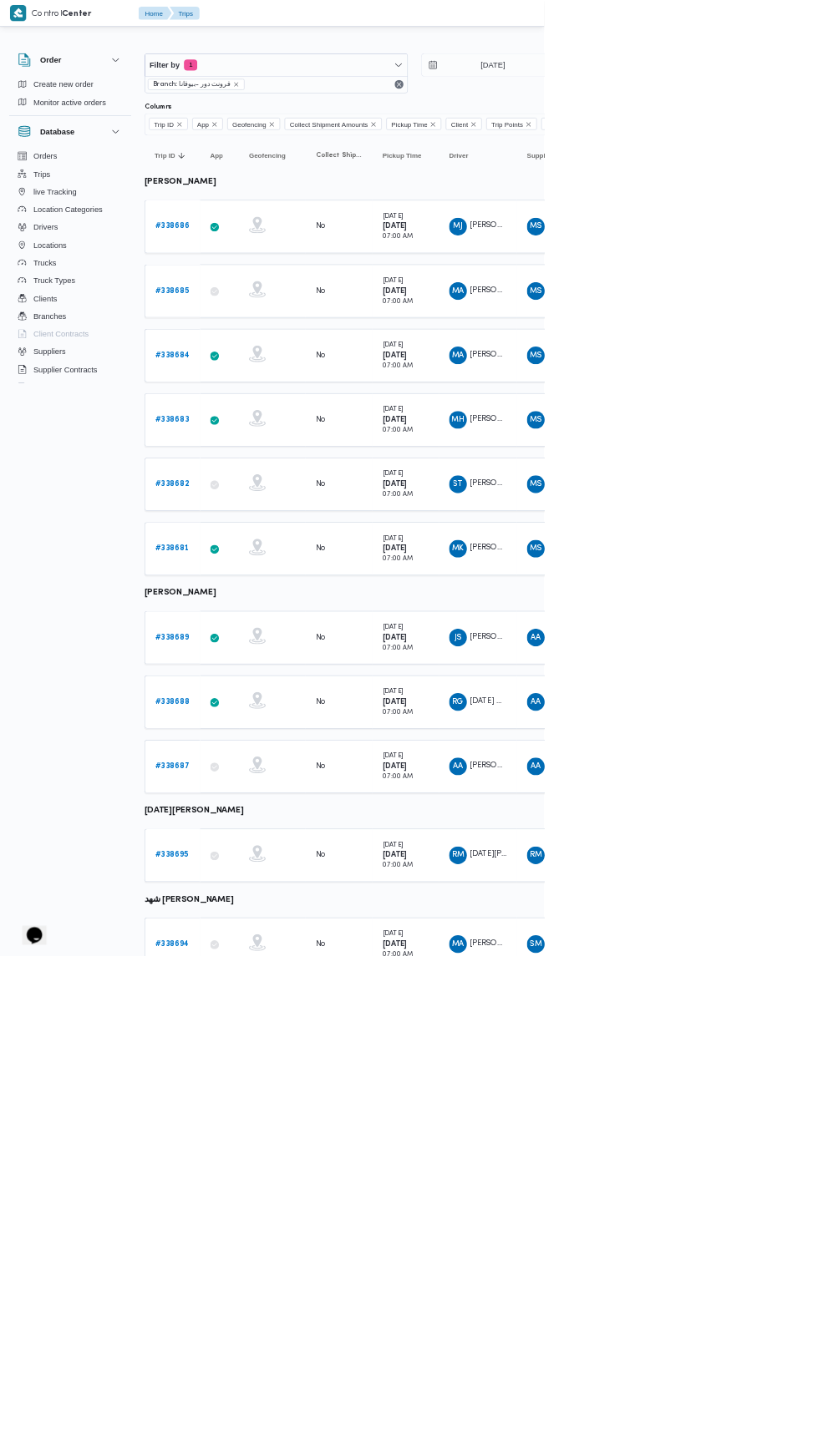
click at [257, 625] on b "# 338683" at bounding box center [258, 630] width 51 height 11
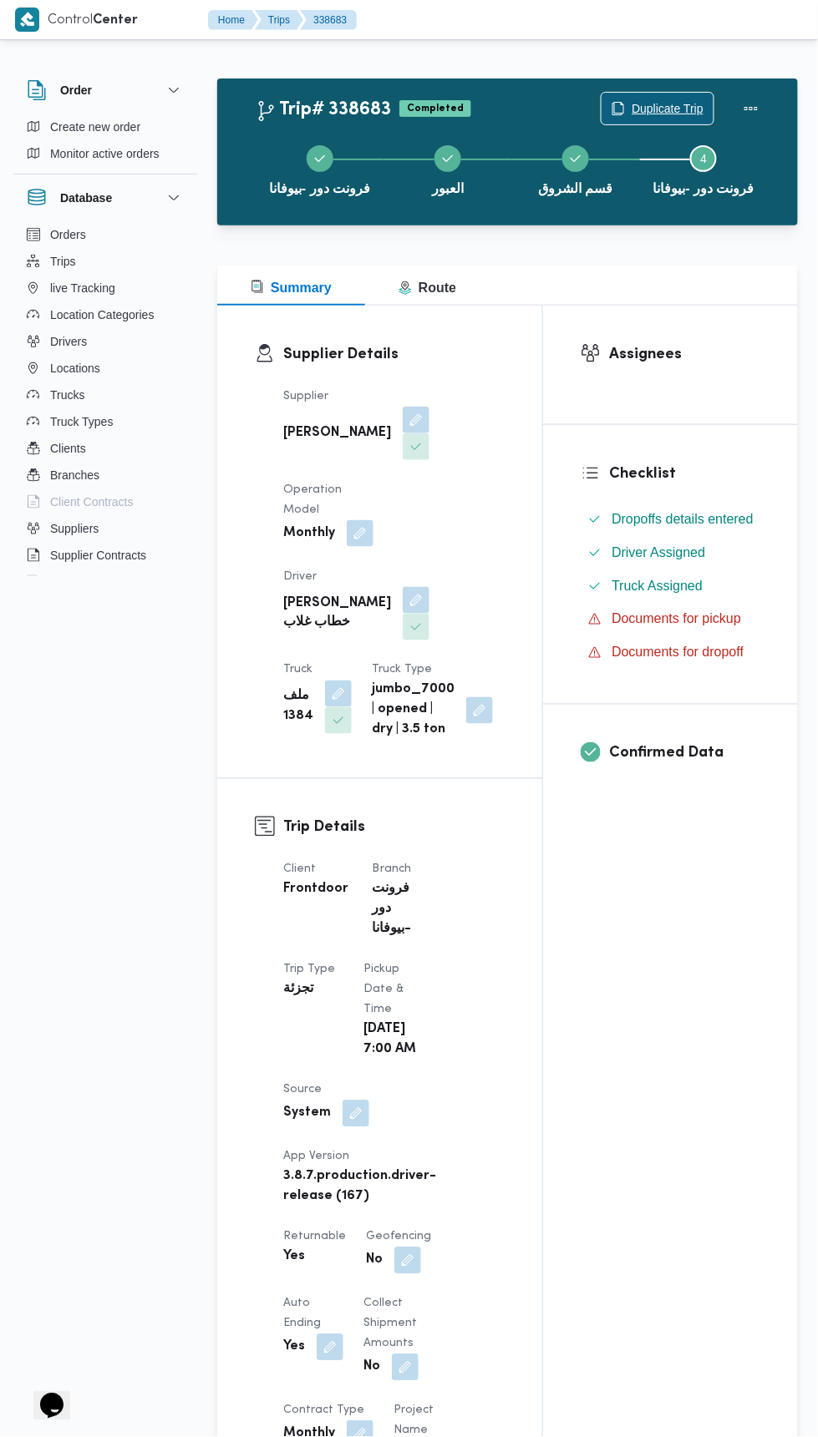
click at [651, 106] on span "Duplicate Trip" at bounding box center [667, 109] width 72 height 20
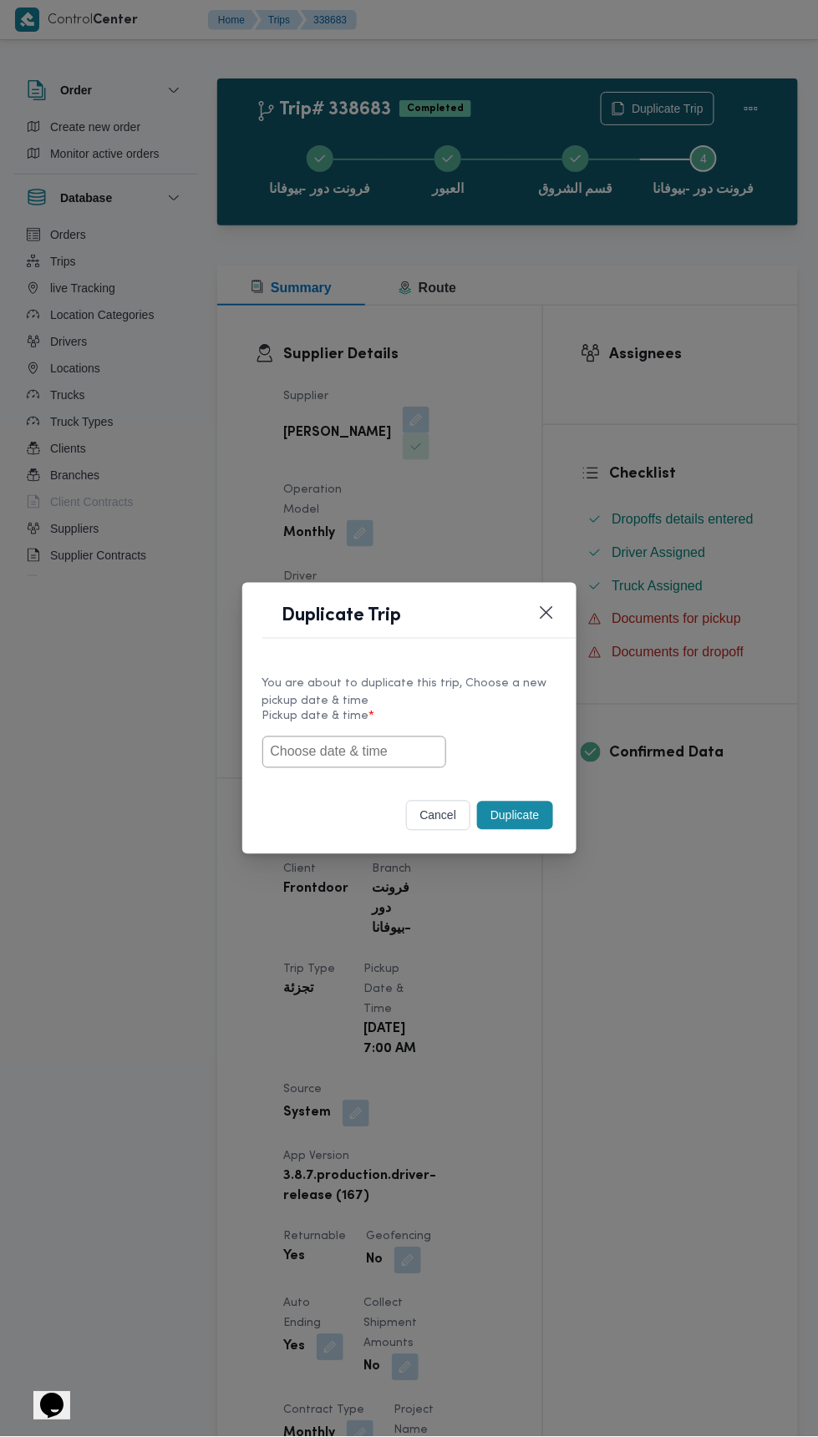
click at [430, 751] on input "text" at bounding box center [354, 753] width 184 height 32
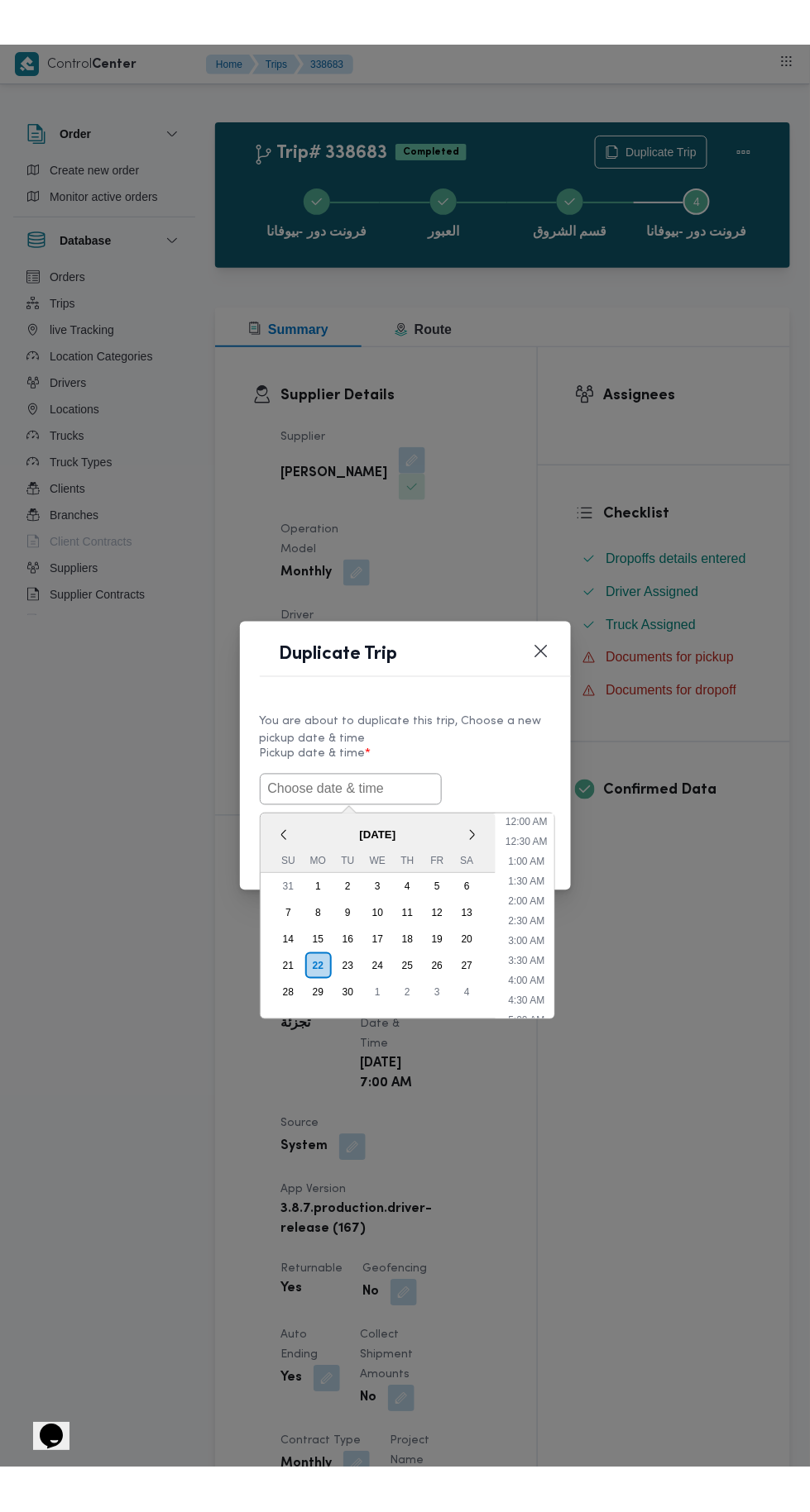
scroll to position [83, 0]
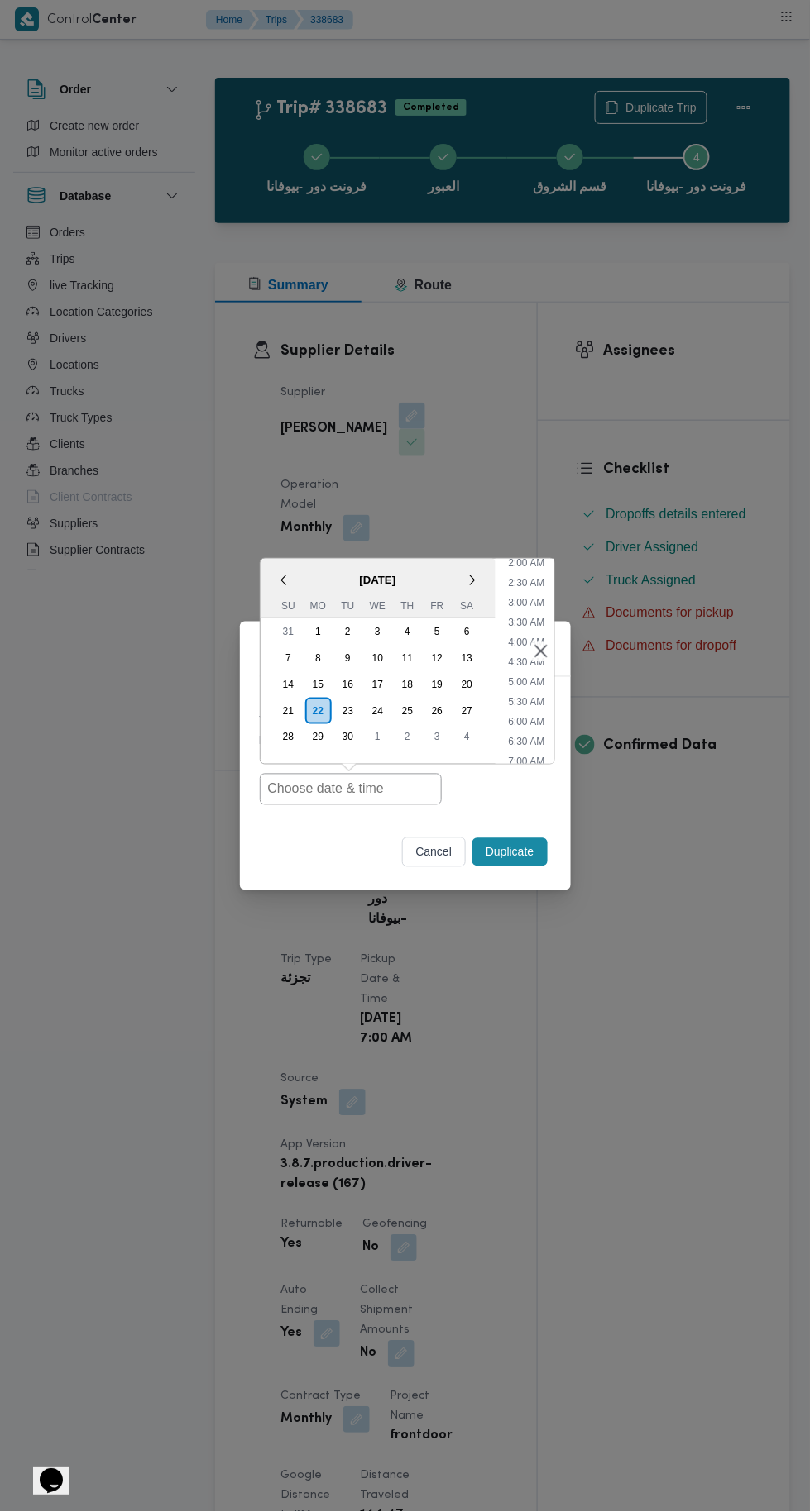
type input "22/09/2025 7:00AM"
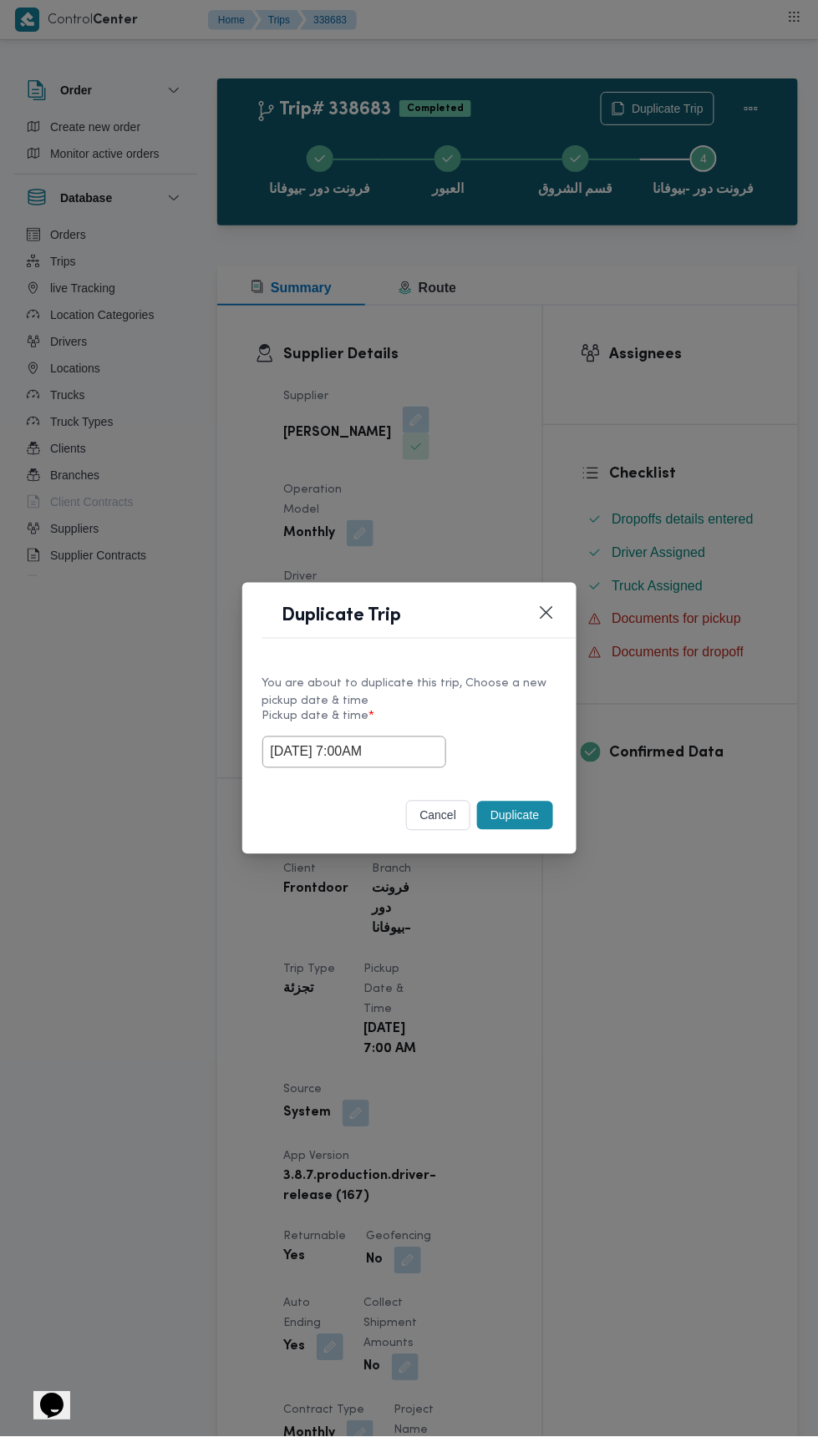
click at [630, 379] on div "Duplicate Trip You are about to duplicate this trip, Choose a new pickup date &…" at bounding box center [409, 718] width 818 height 1437
click at [514, 815] on button "Duplicate" at bounding box center [514, 816] width 75 height 28
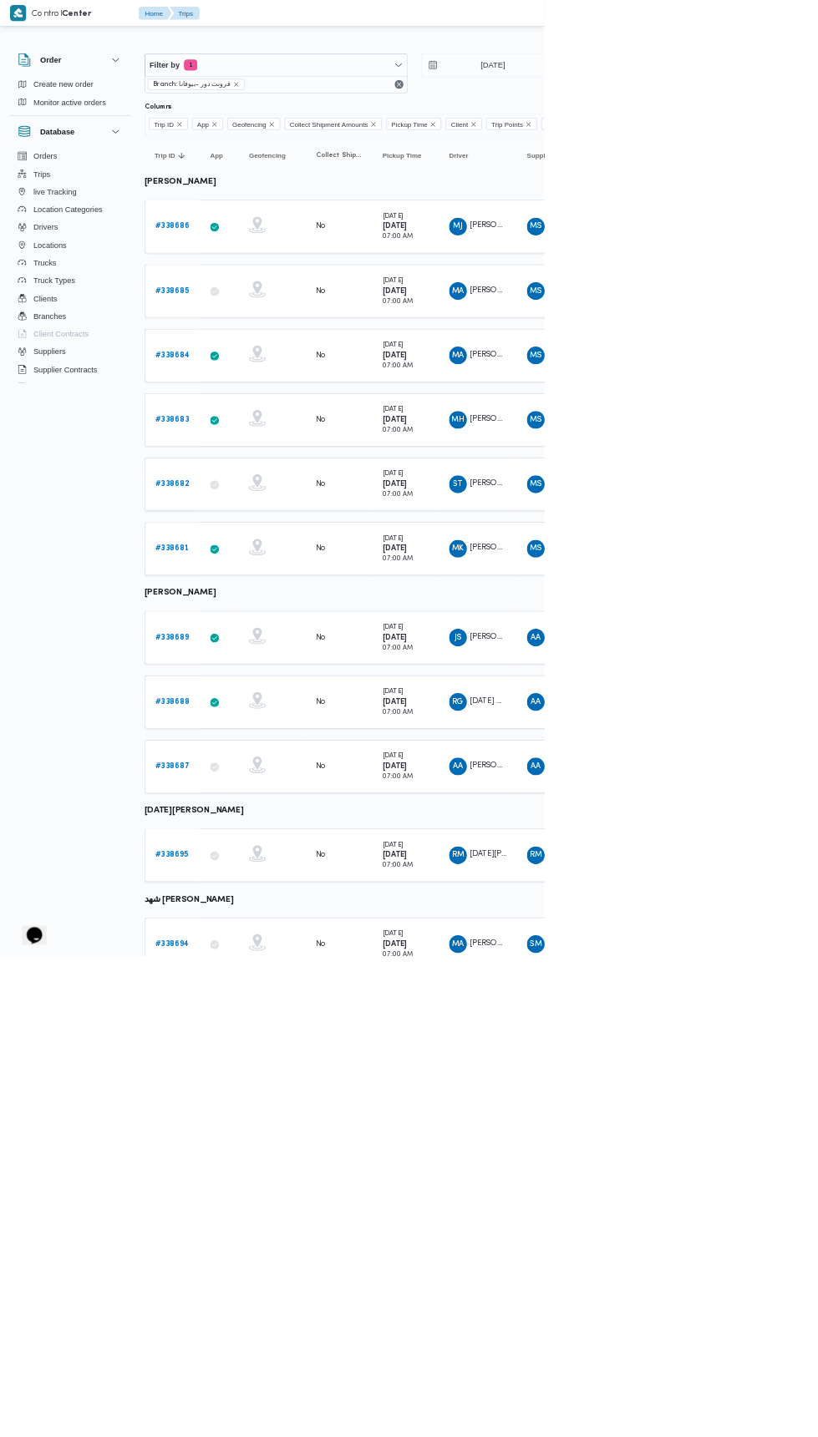
click at [261, 722] on b "# 338682" at bounding box center [258, 727] width 51 height 11
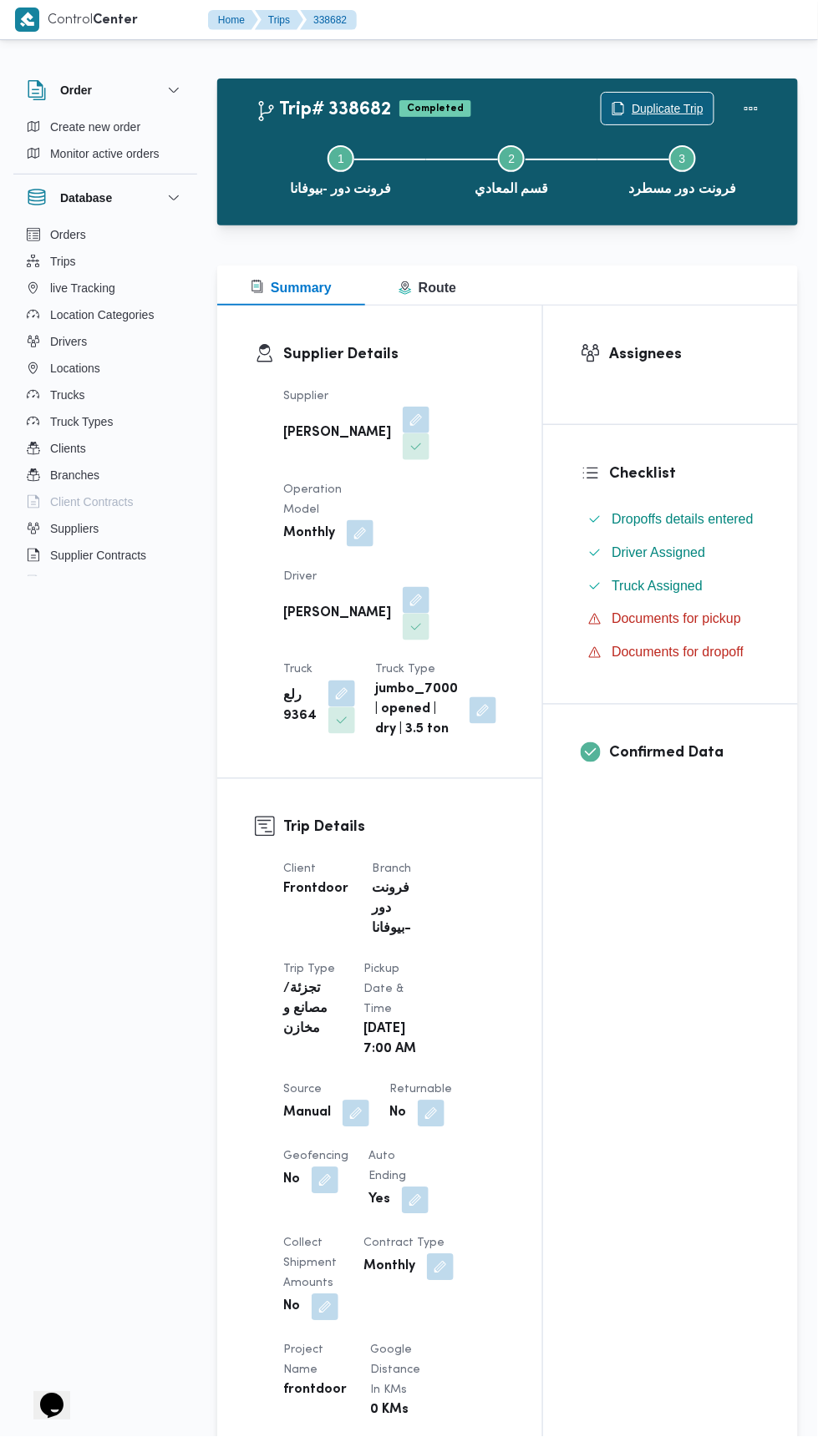
click at [668, 100] on span "Duplicate Trip" at bounding box center [667, 109] width 72 height 20
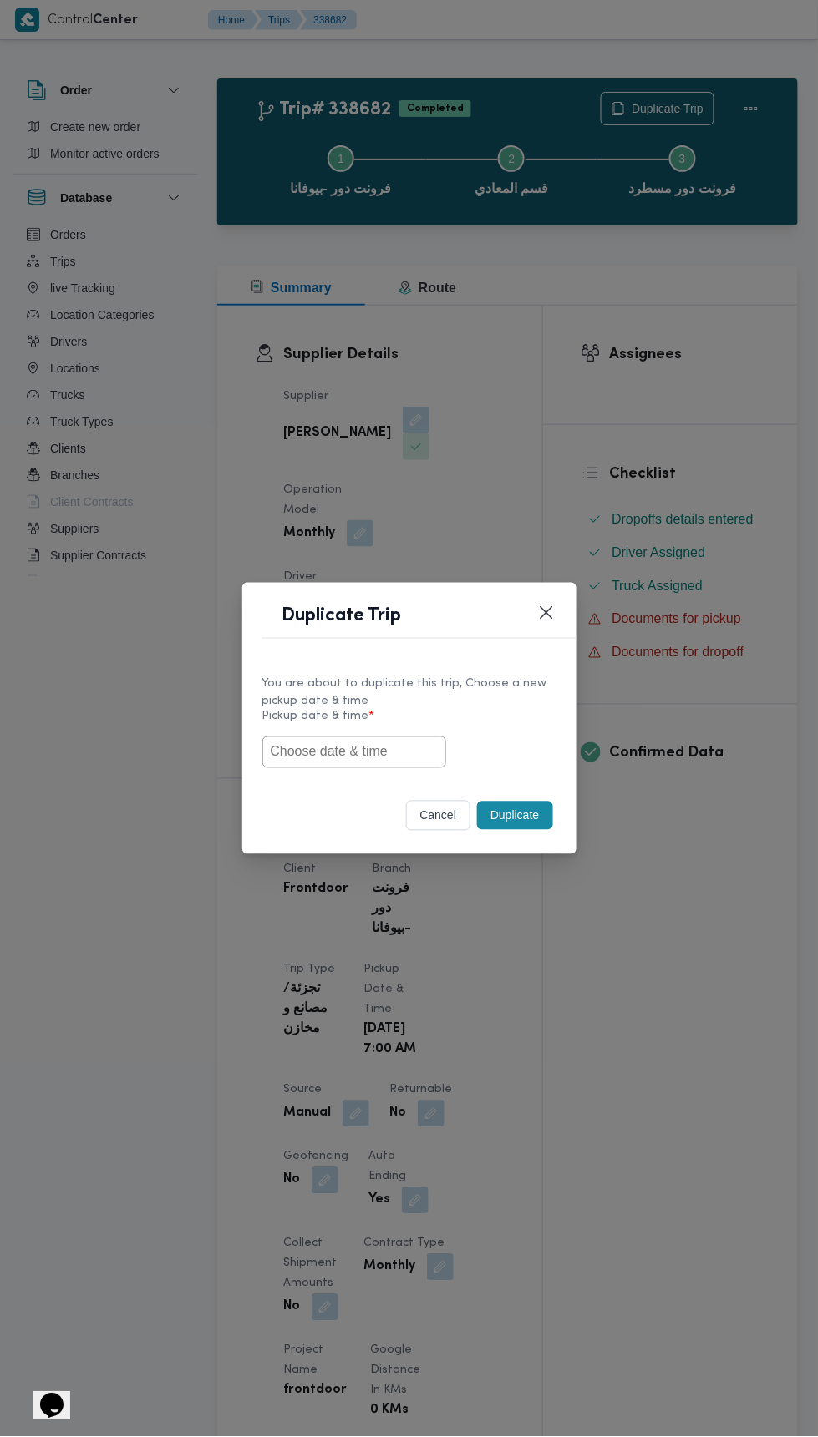
click at [408, 751] on input "text" at bounding box center [354, 753] width 184 height 32
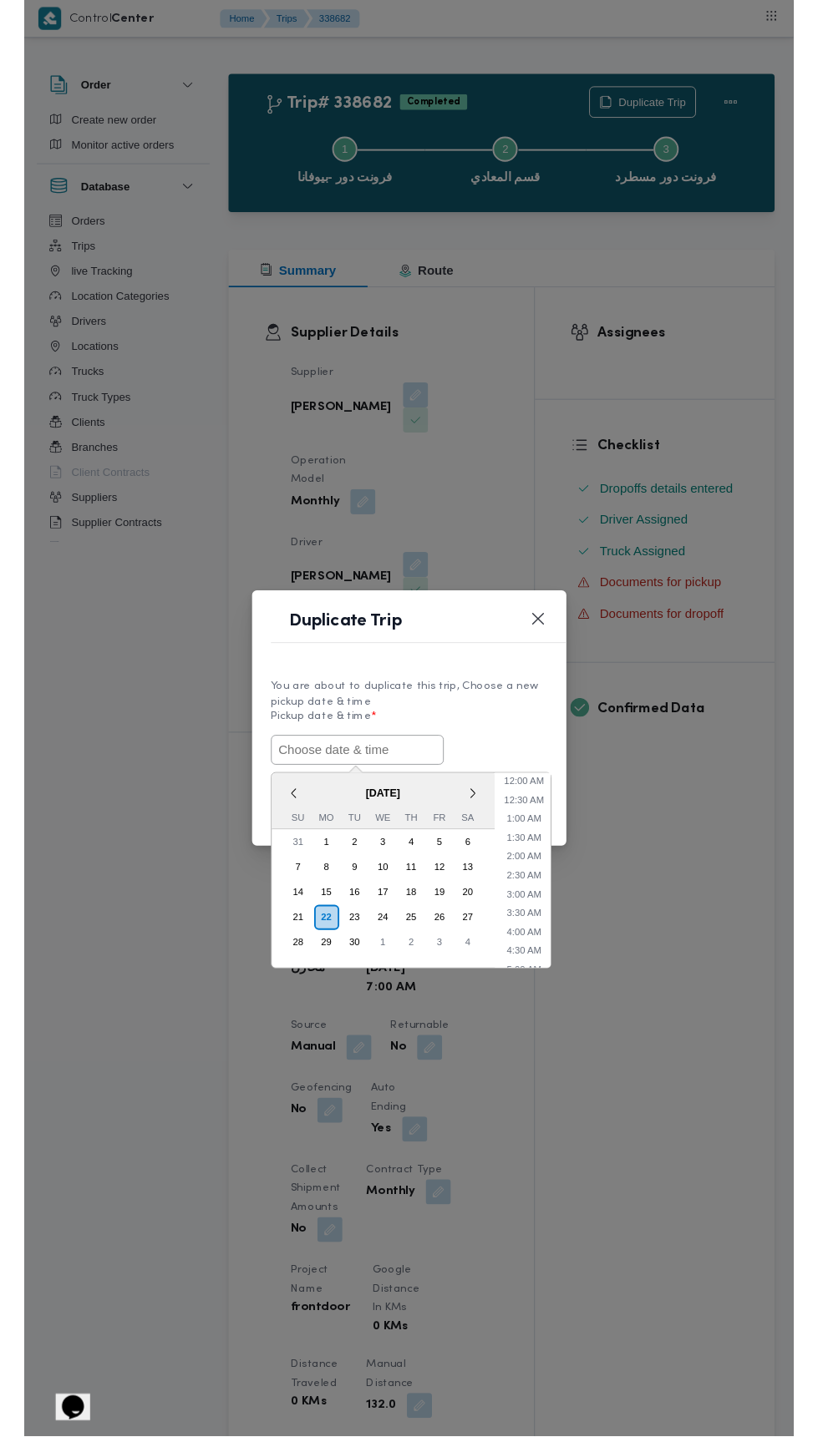
scroll to position [84, 0]
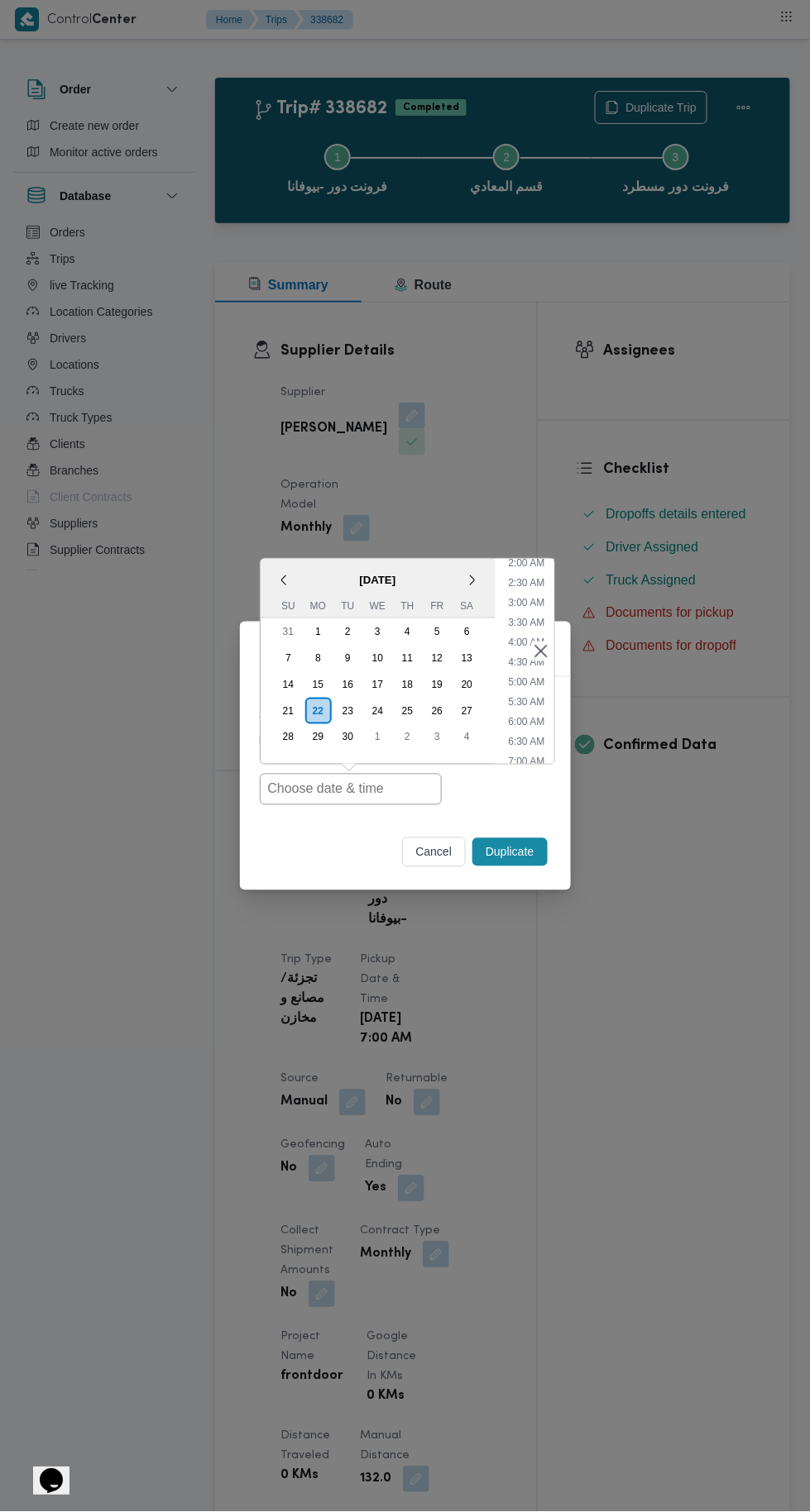
type input "22/09/2025 7:00AM"
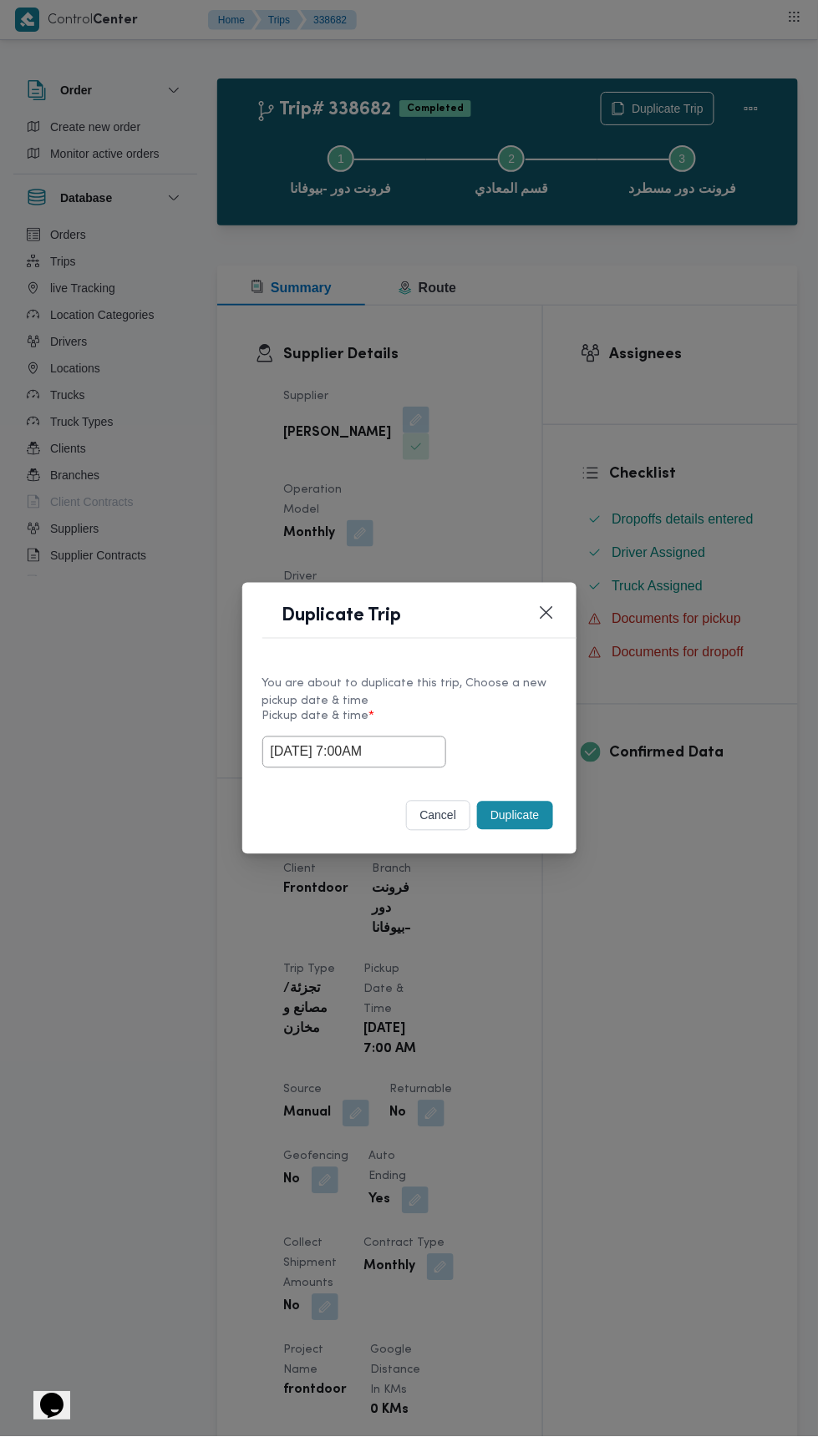
click at [682, 366] on div "Duplicate Trip You are about to duplicate this trip, Choose a new pickup date &…" at bounding box center [409, 718] width 818 height 1437
click at [527, 802] on button "Duplicate" at bounding box center [514, 816] width 75 height 28
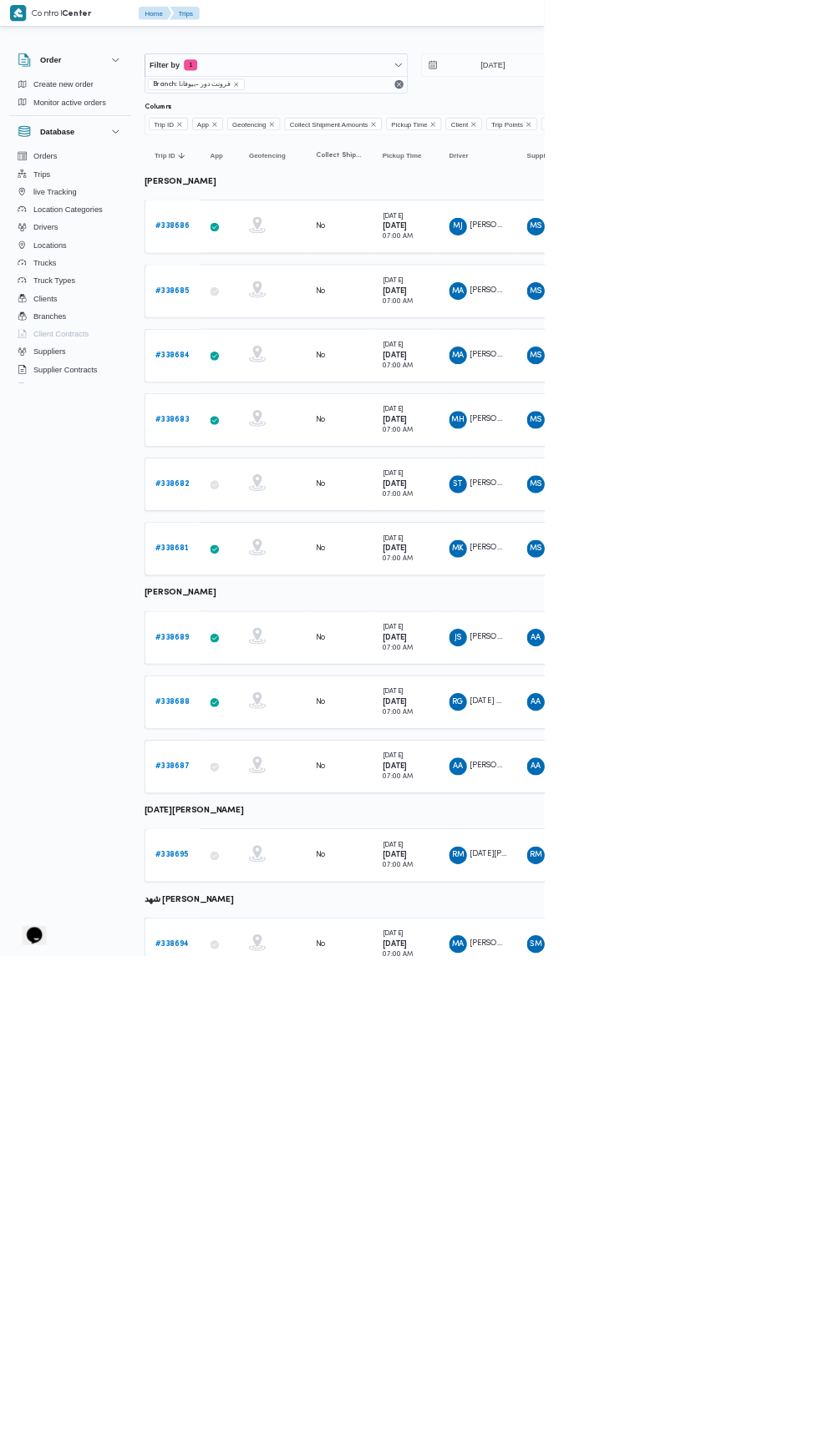
click at [257, 819] on b "# 338681" at bounding box center [258, 824] width 51 height 11
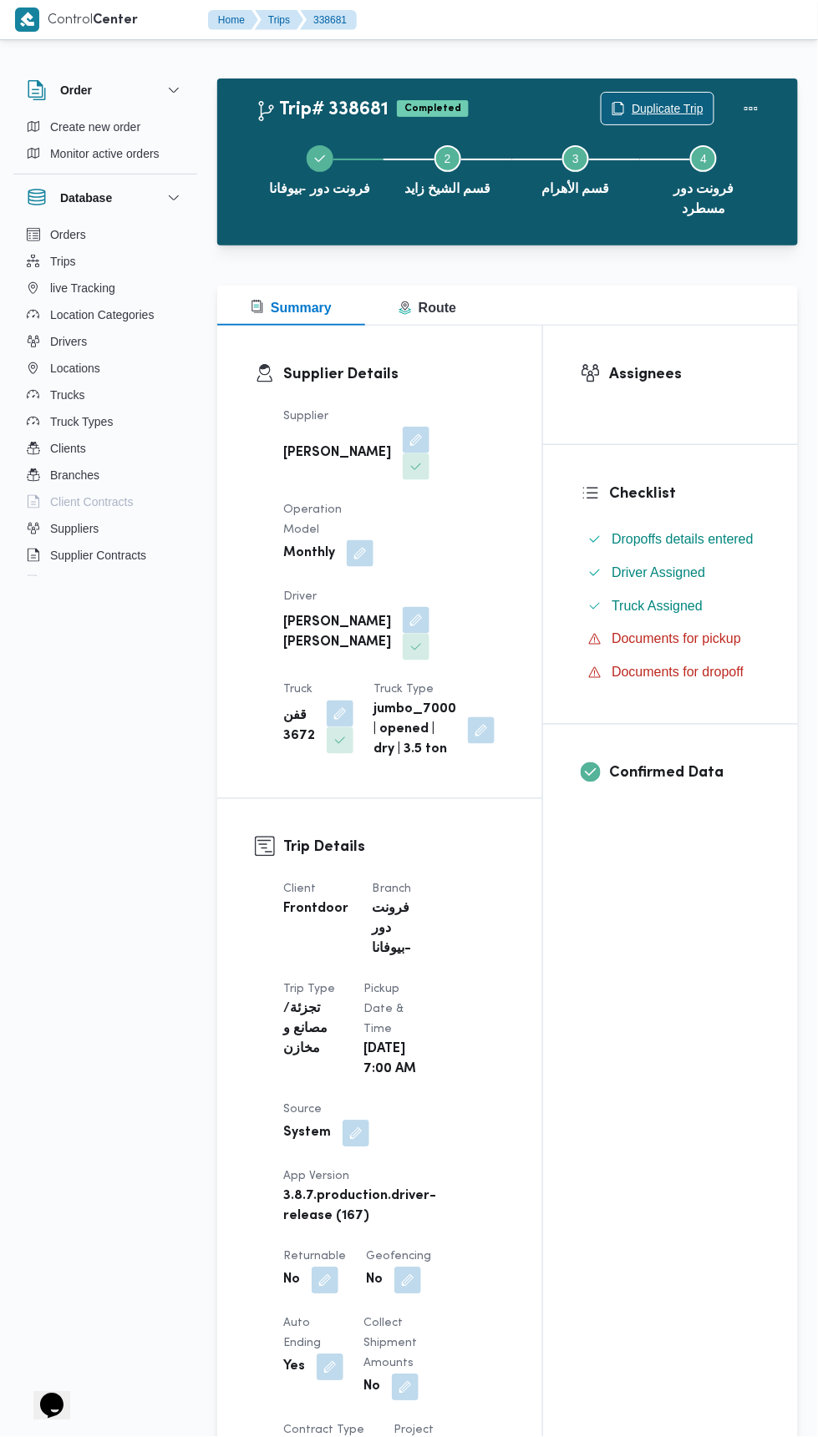
click at [673, 107] on span "Duplicate Trip" at bounding box center [667, 109] width 72 height 20
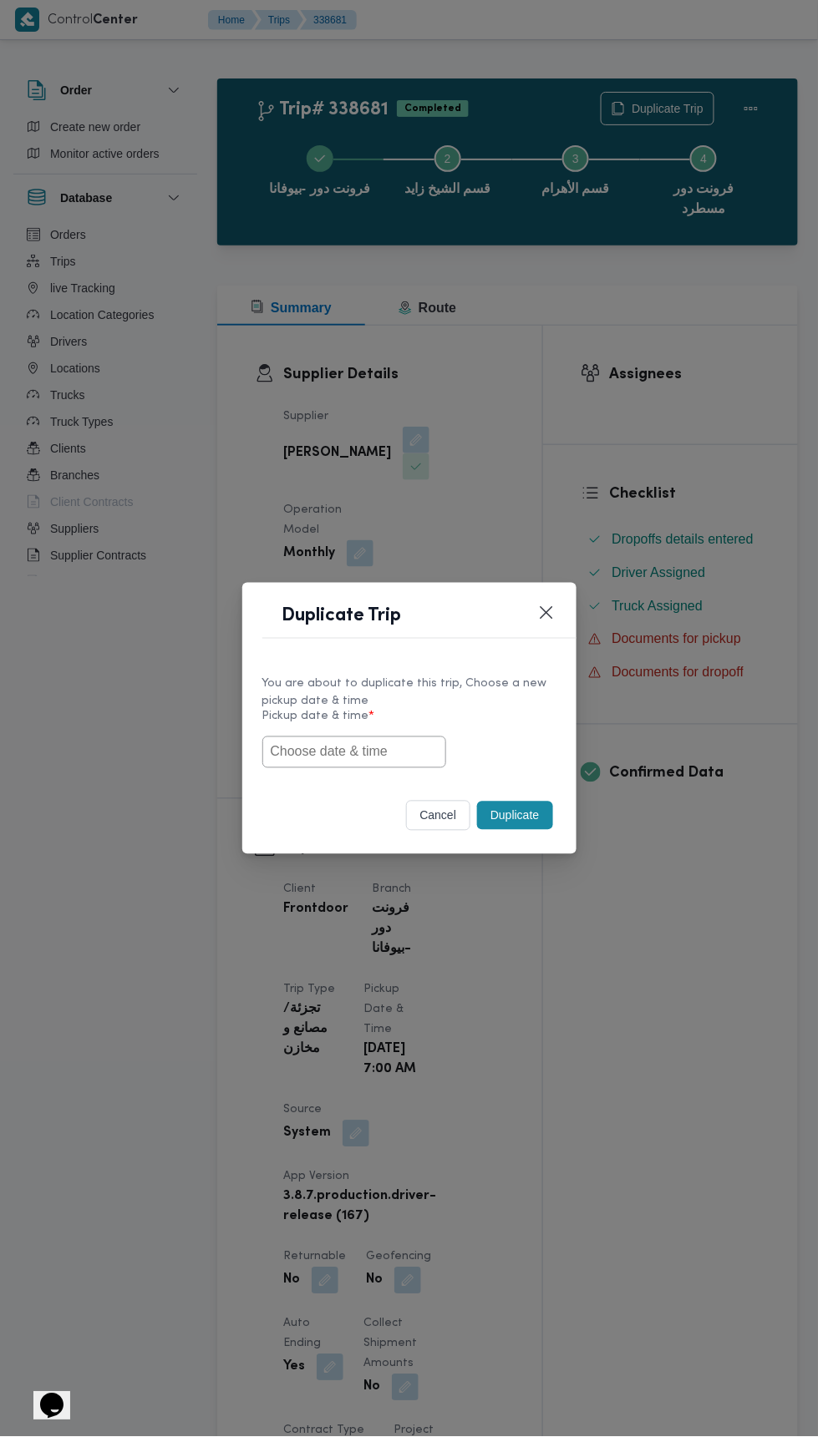
click at [407, 749] on input "text" at bounding box center [354, 753] width 184 height 32
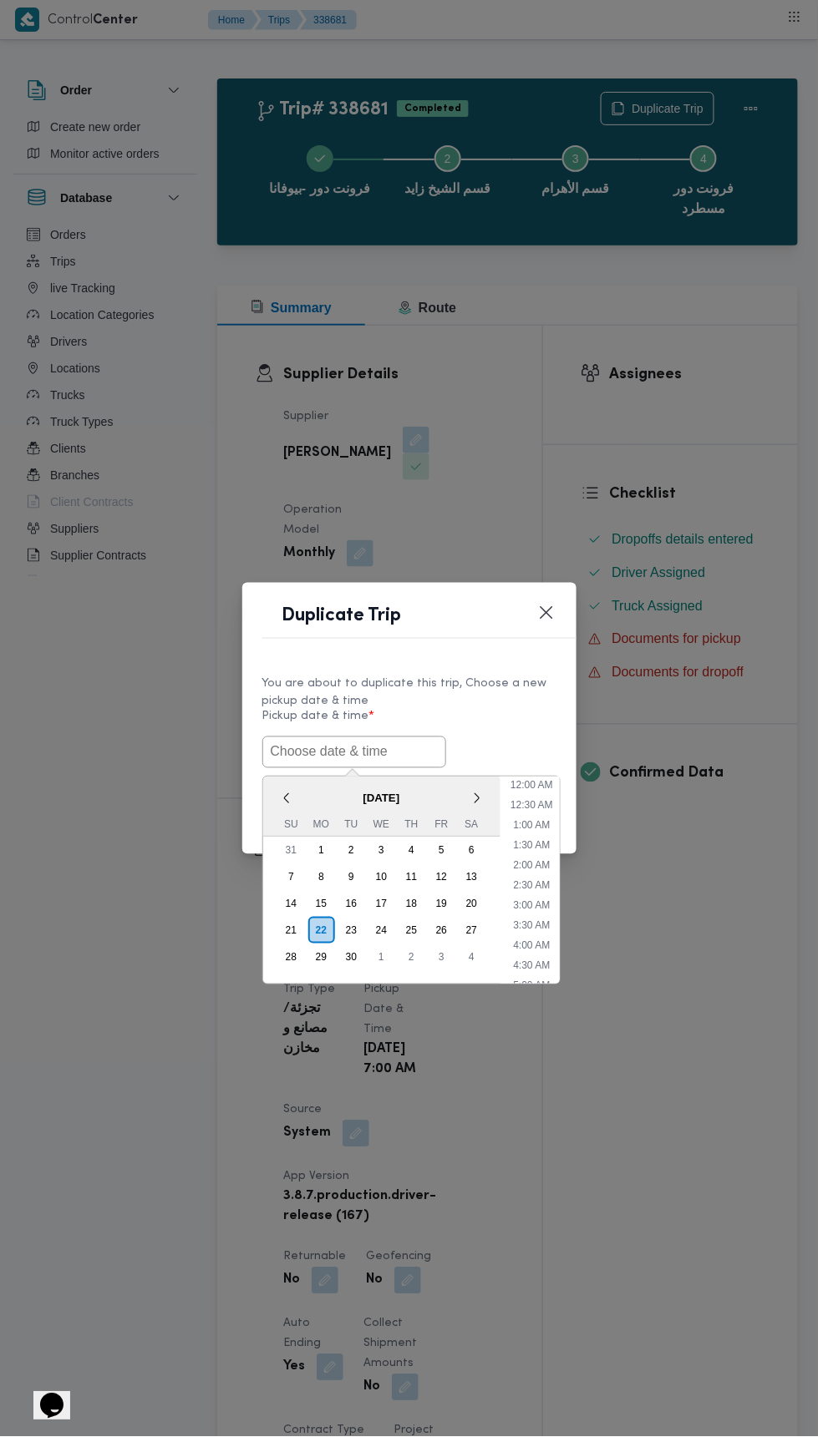
scroll to position [84, 0]
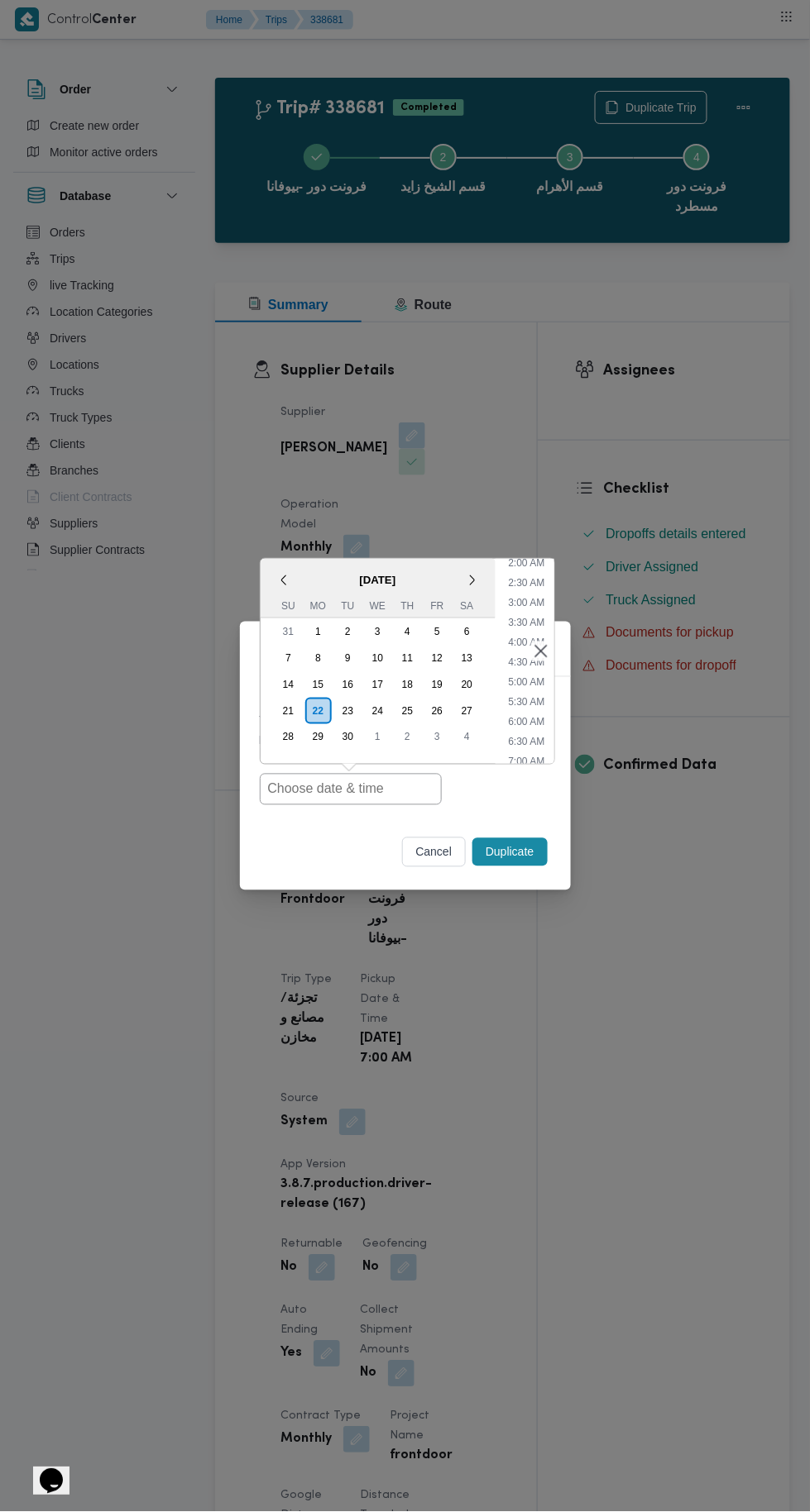
type input "22/09/2025 7:00AM"
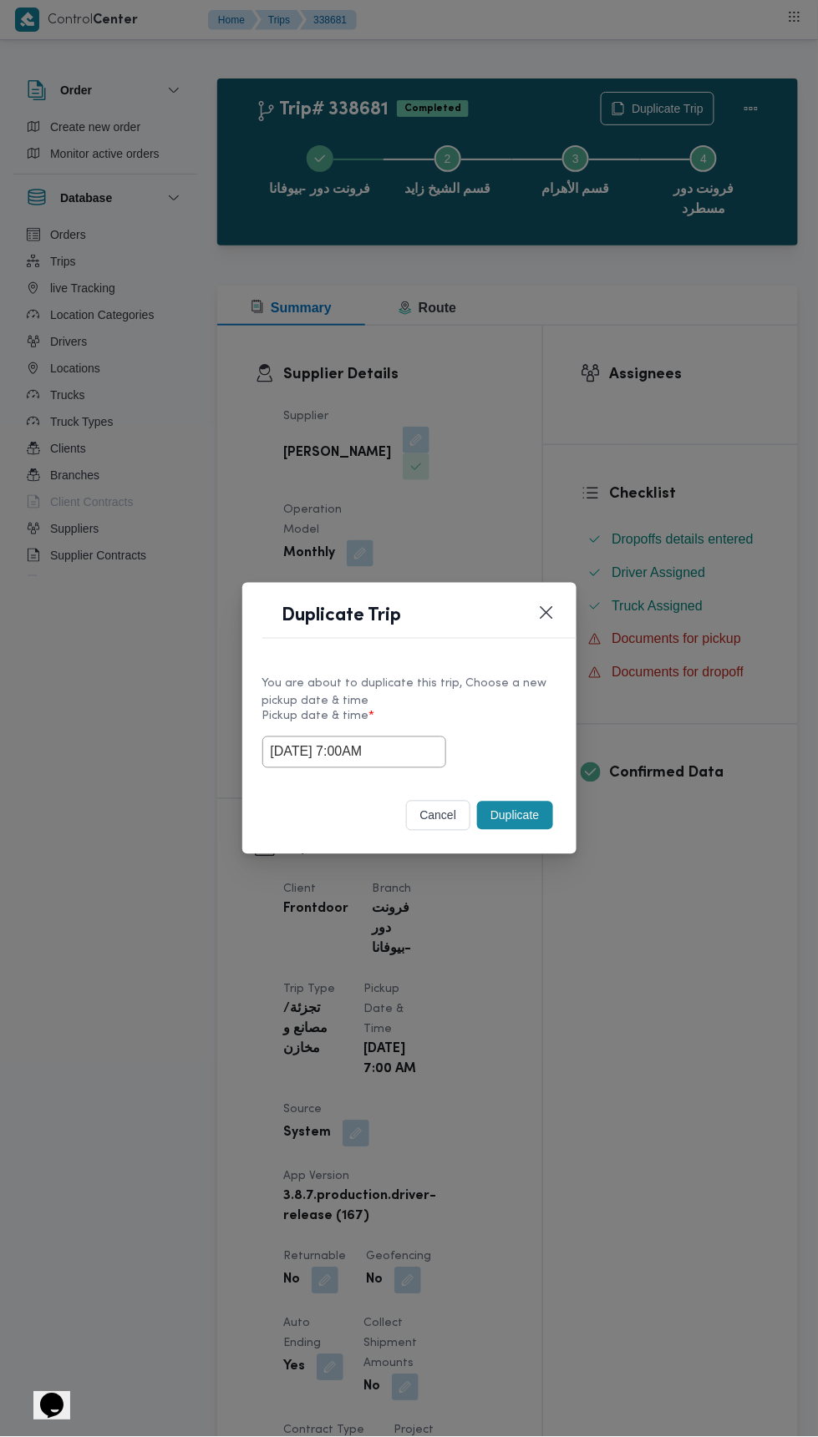
click at [601, 425] on div "Duplicate Trip You are about to duplicate this trip, Choose a new pickup date &…" at bounding box center [409, 718] width 818 height 1437
click at [508, 808] on button "Duplicate" at bounding box center [514, 816] width 75 height 28
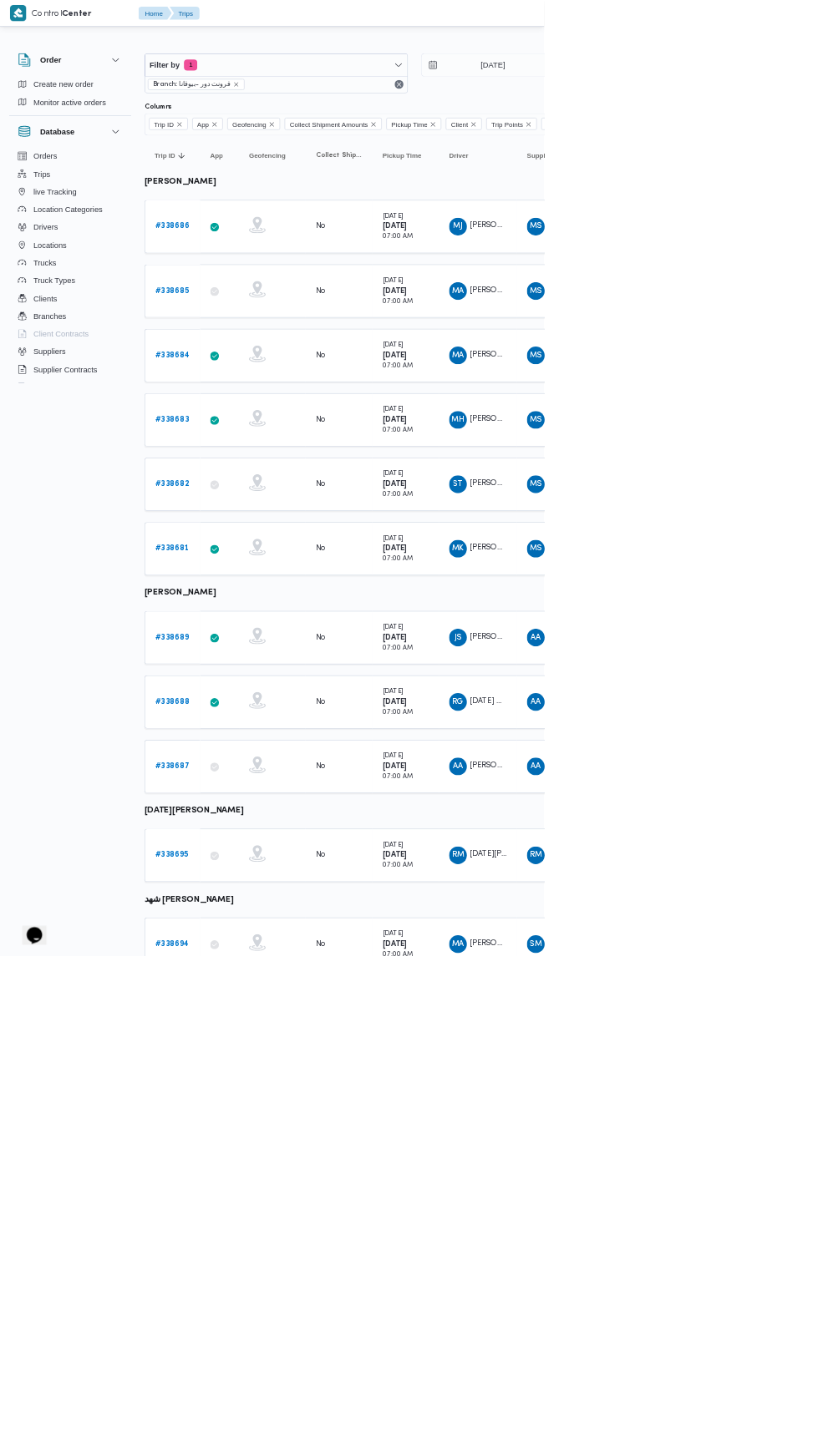
click at [268, 953] on b "# 338689" at bounding box center [258, 958] width 51 height 11
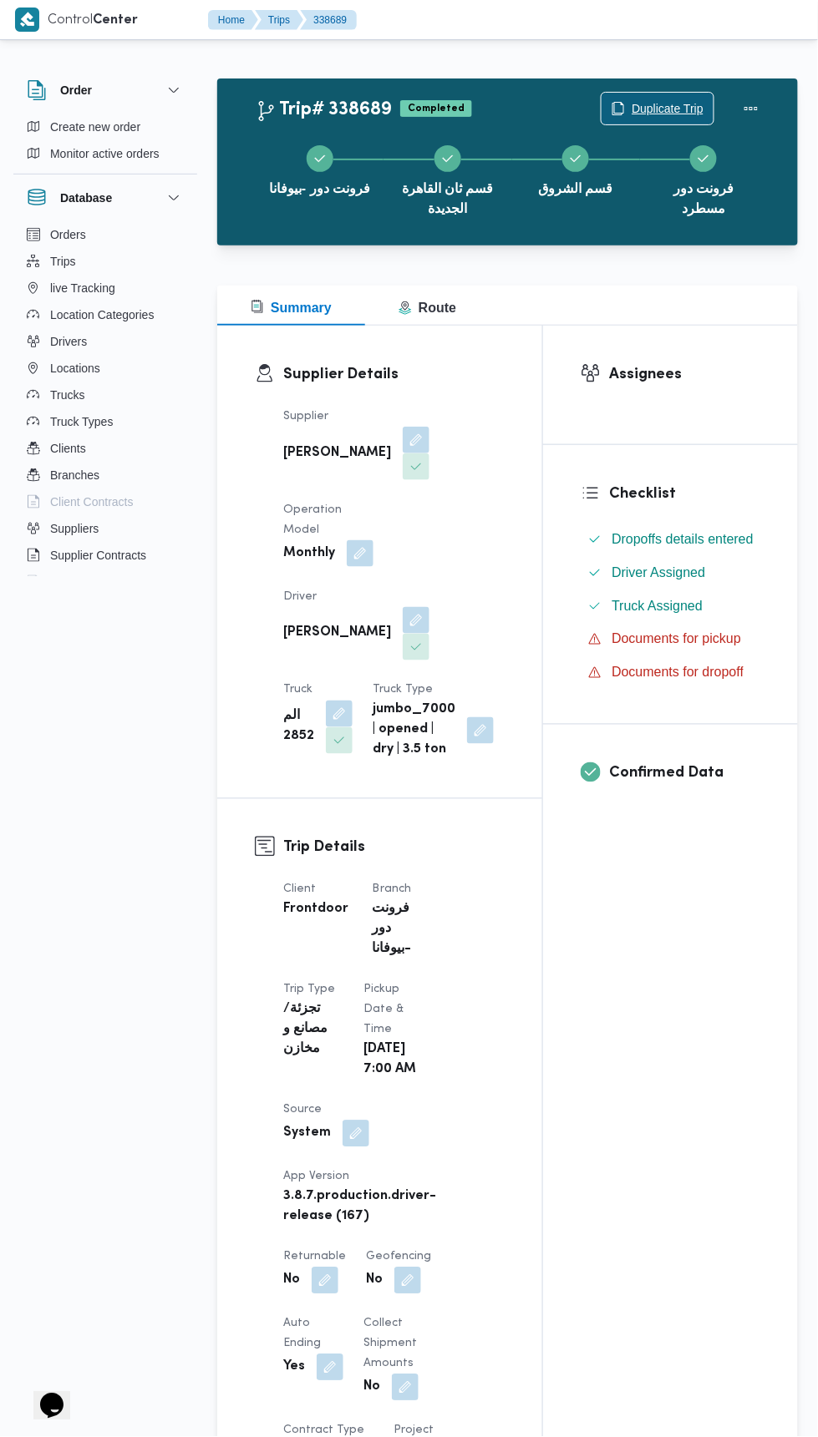
click at [667, 109] on span "Duplicate Trip" at bounding box center [667, 109] width 72 height 20
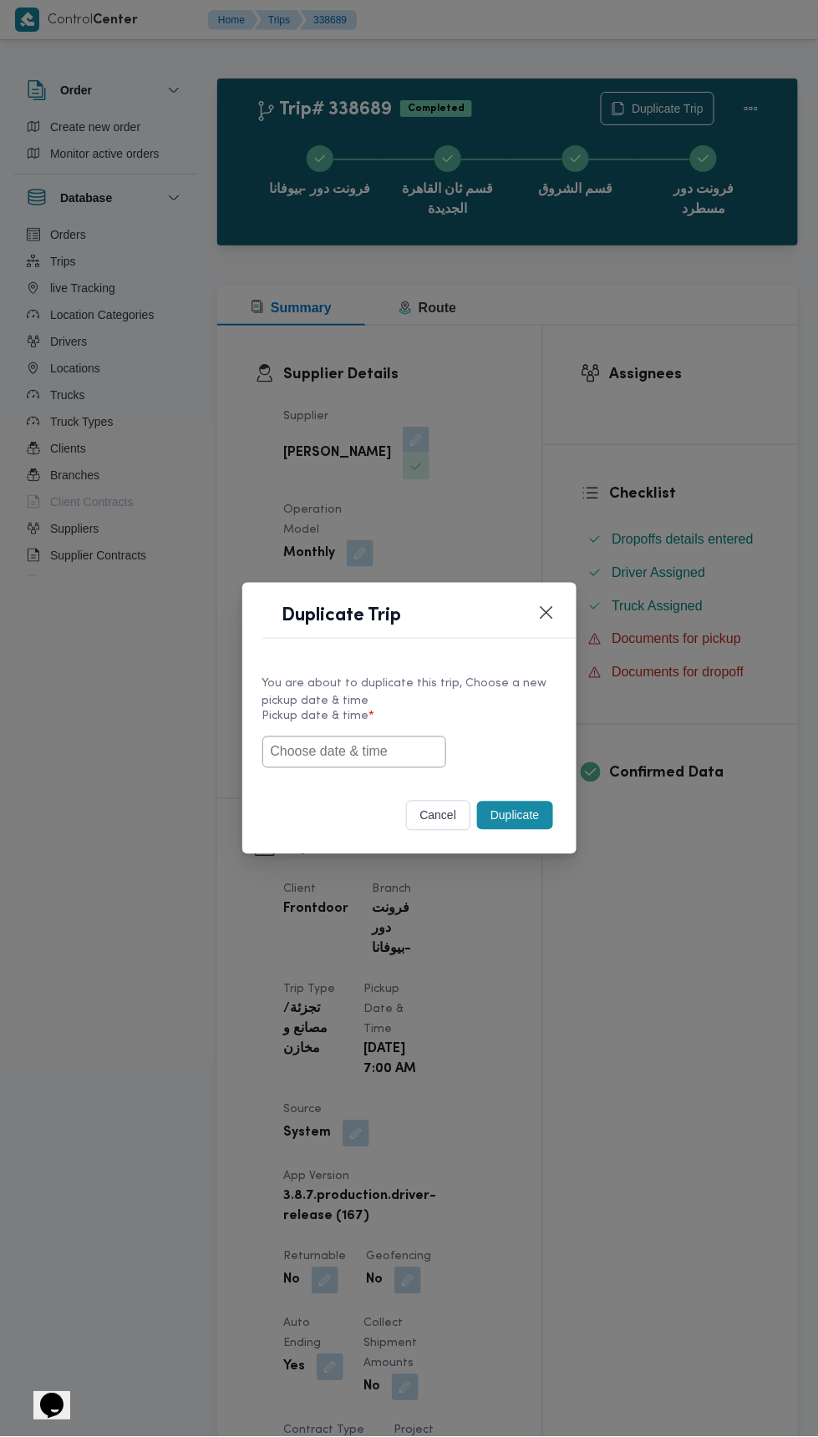
click at [387, 750] on input "text" at bounding box center [354, 753] width 184 height 32
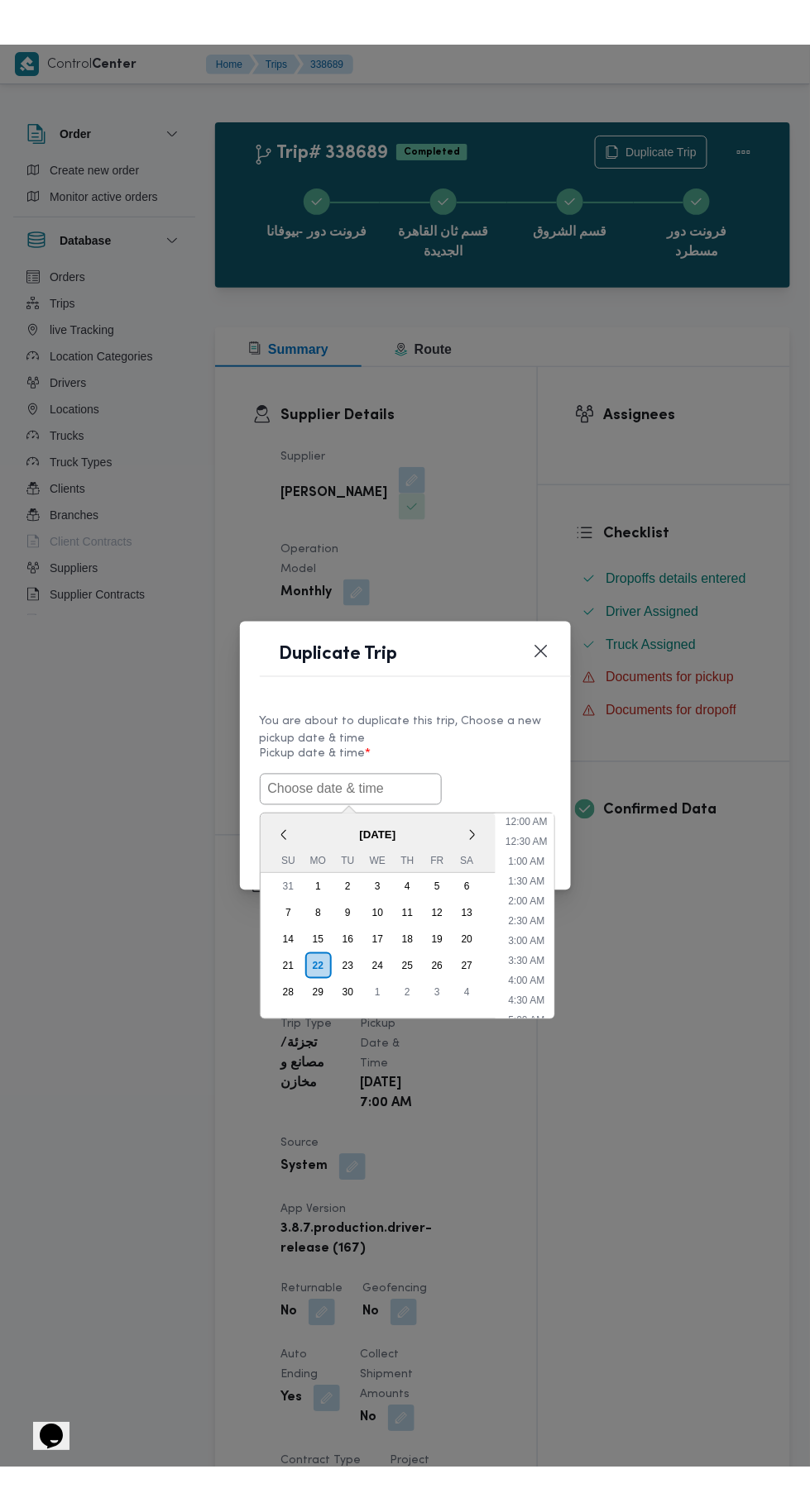
scroll to position [83, 0]
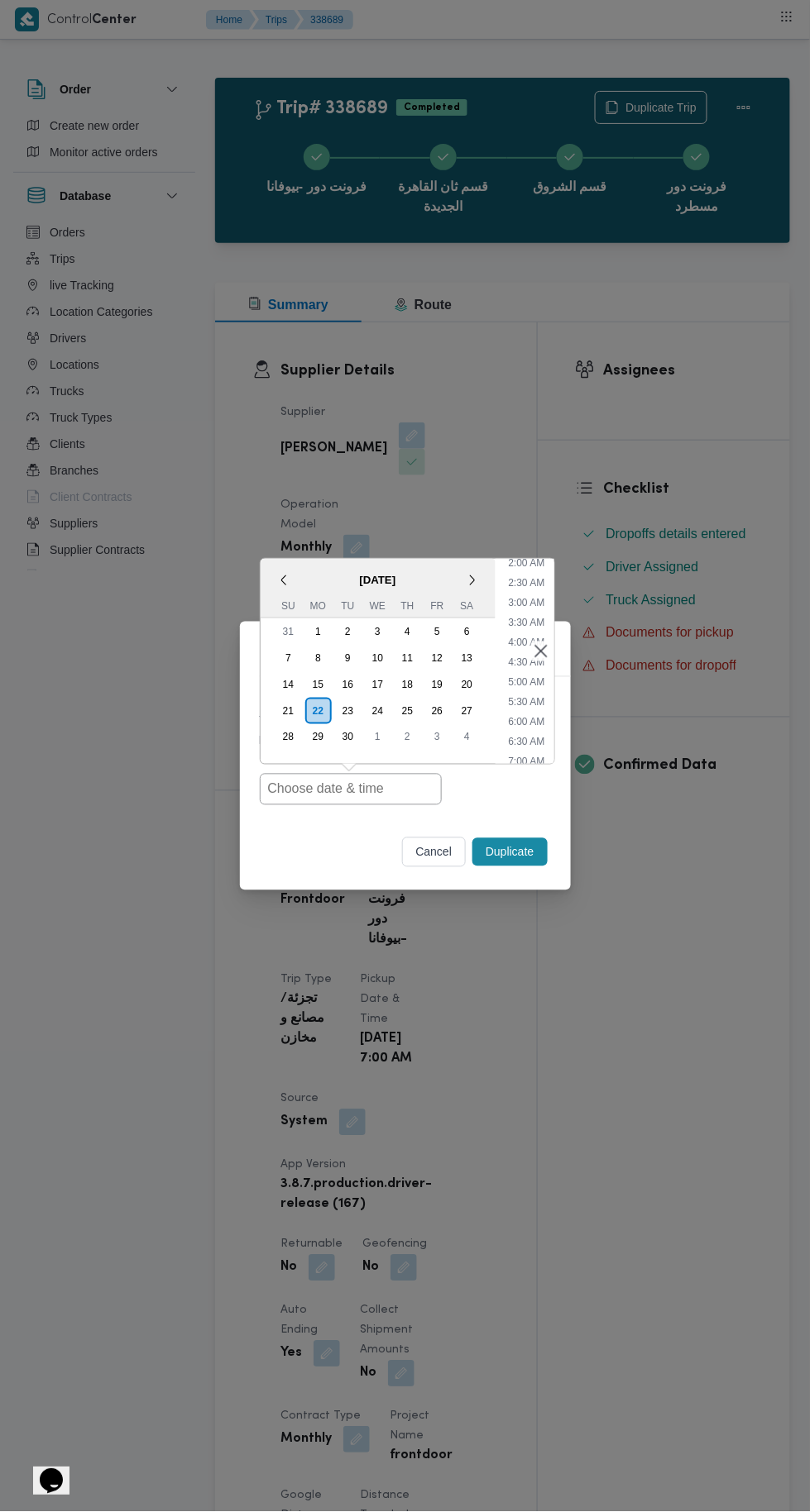
type input "22/09/2025 7:00AM"
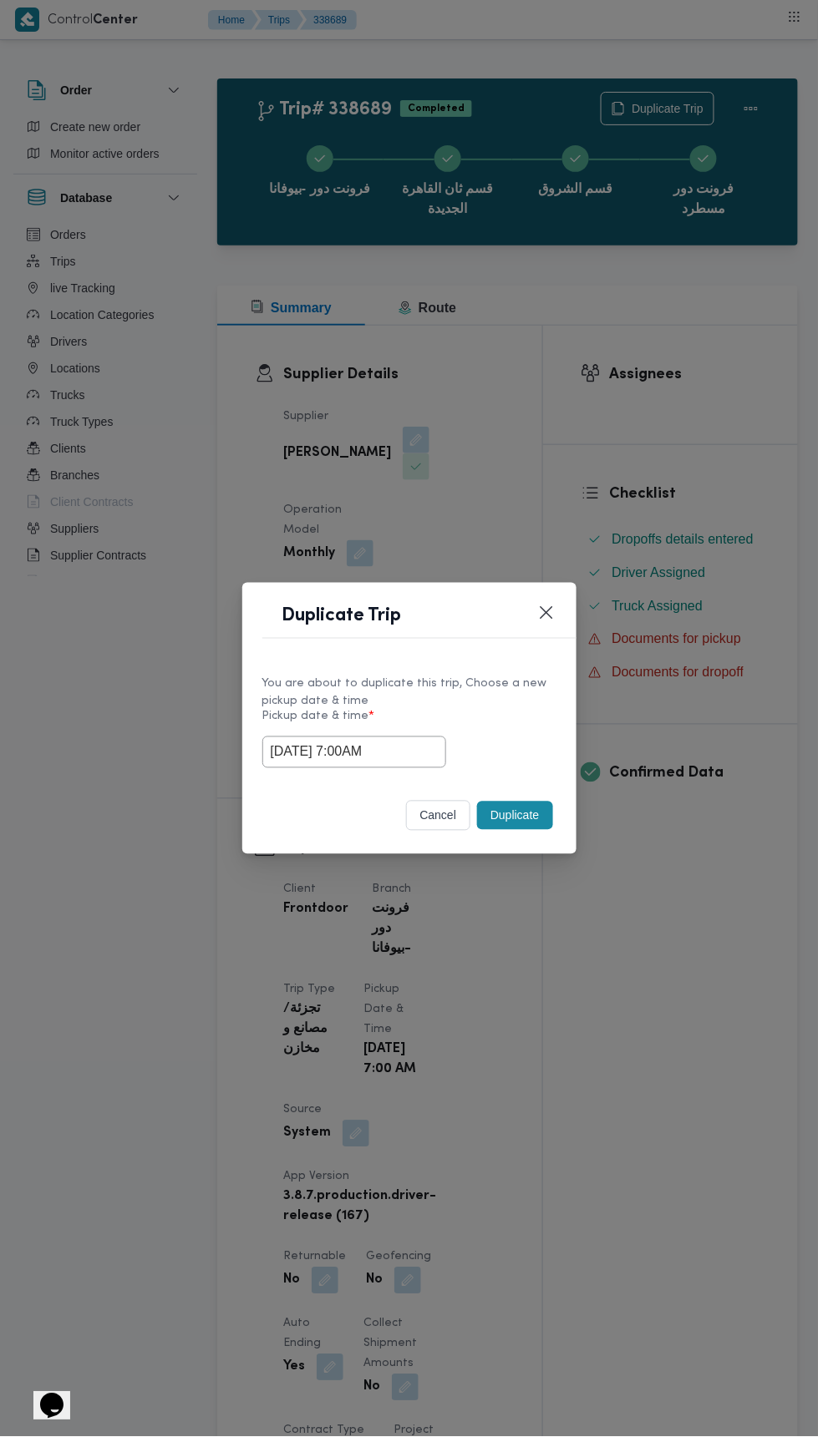
click at [650, 377] on div "Duplicate Trip You are about to duplicate this trip, Choose a new pickup date &…" at bounding box center [409, 718] width 818 height 1437
click at [519, 823] on button "Duplicate" at bounding box center [514, 816] width 75 height 28
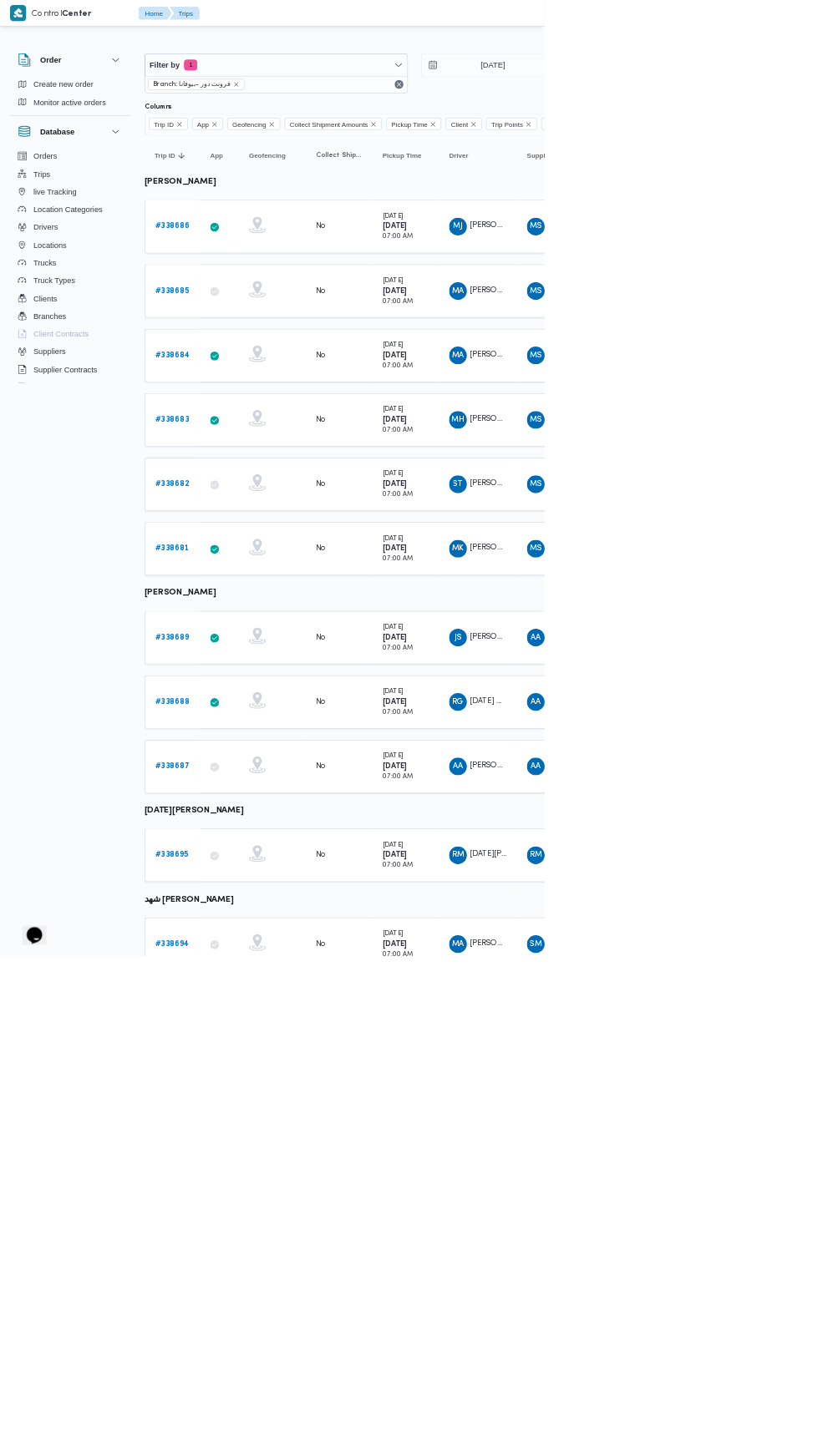
click at [275, 1050] on b "# 338688" at bounding box center [259, 1055] width 52 height 11
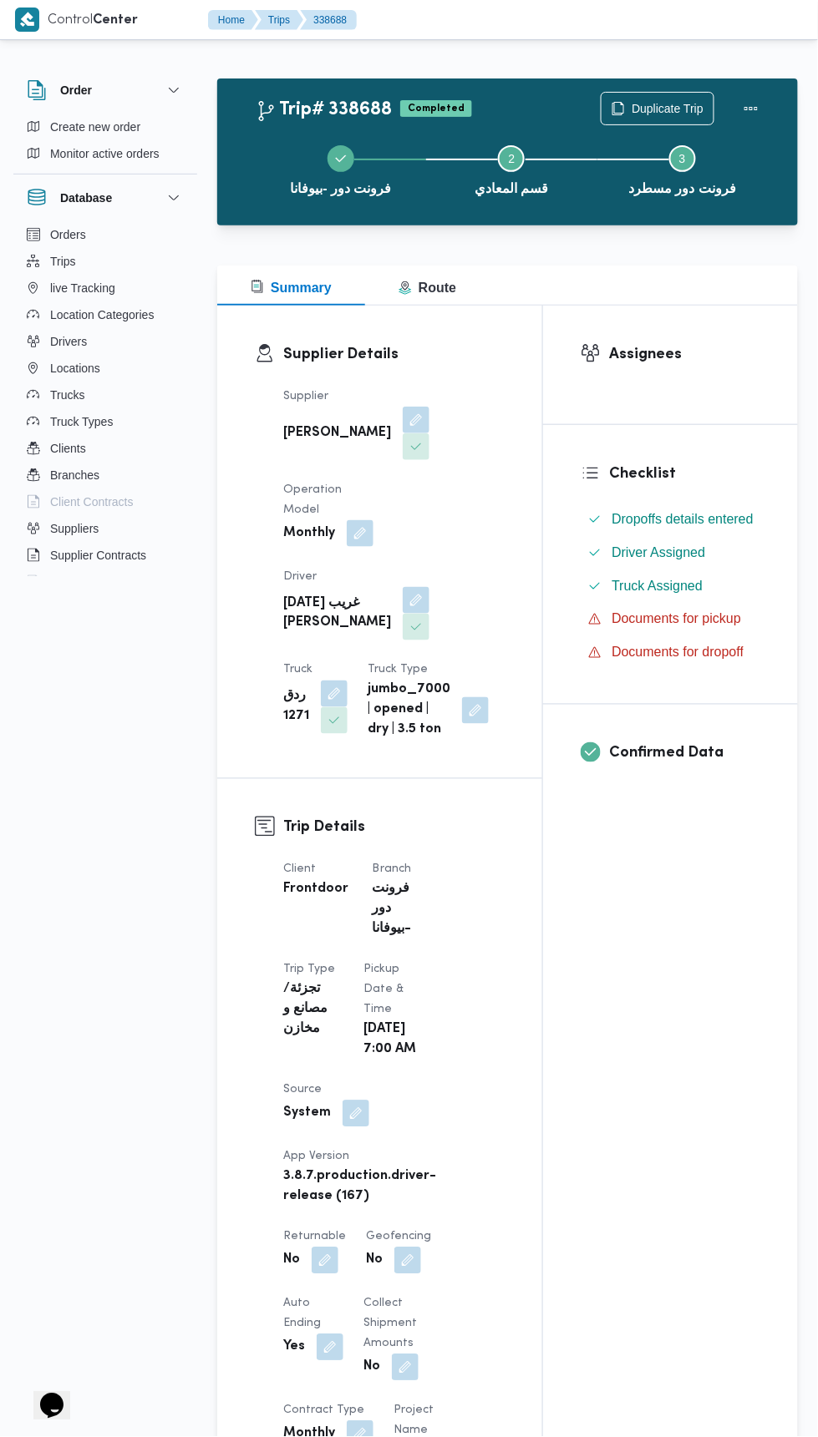
click at [669, 99] on span "Duplicate Trip" at bounding box center [667, 109] width 72 height 20
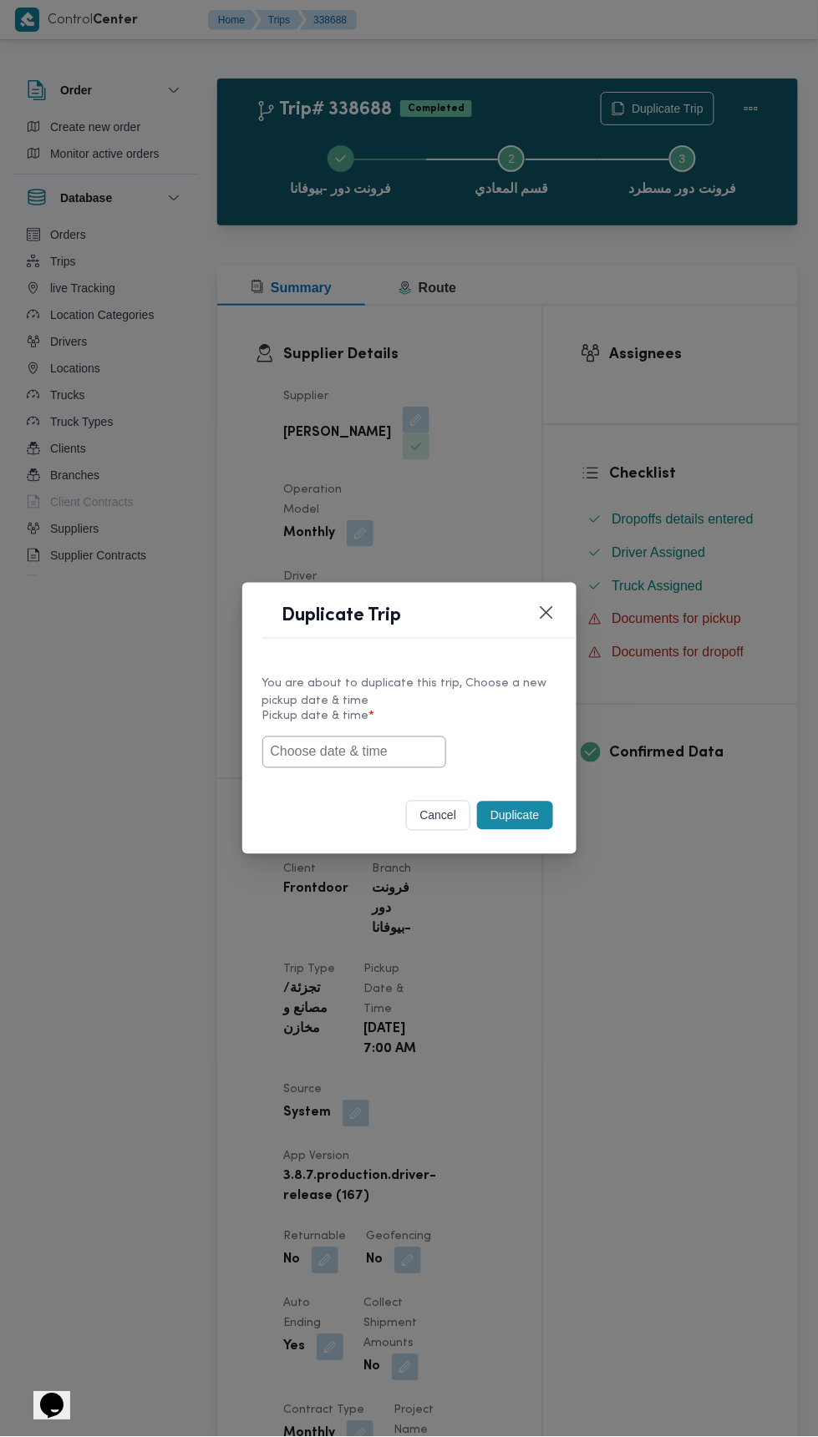
click at [371, 757] on input "text" at bounding box center [354, 753] width 184 height 32
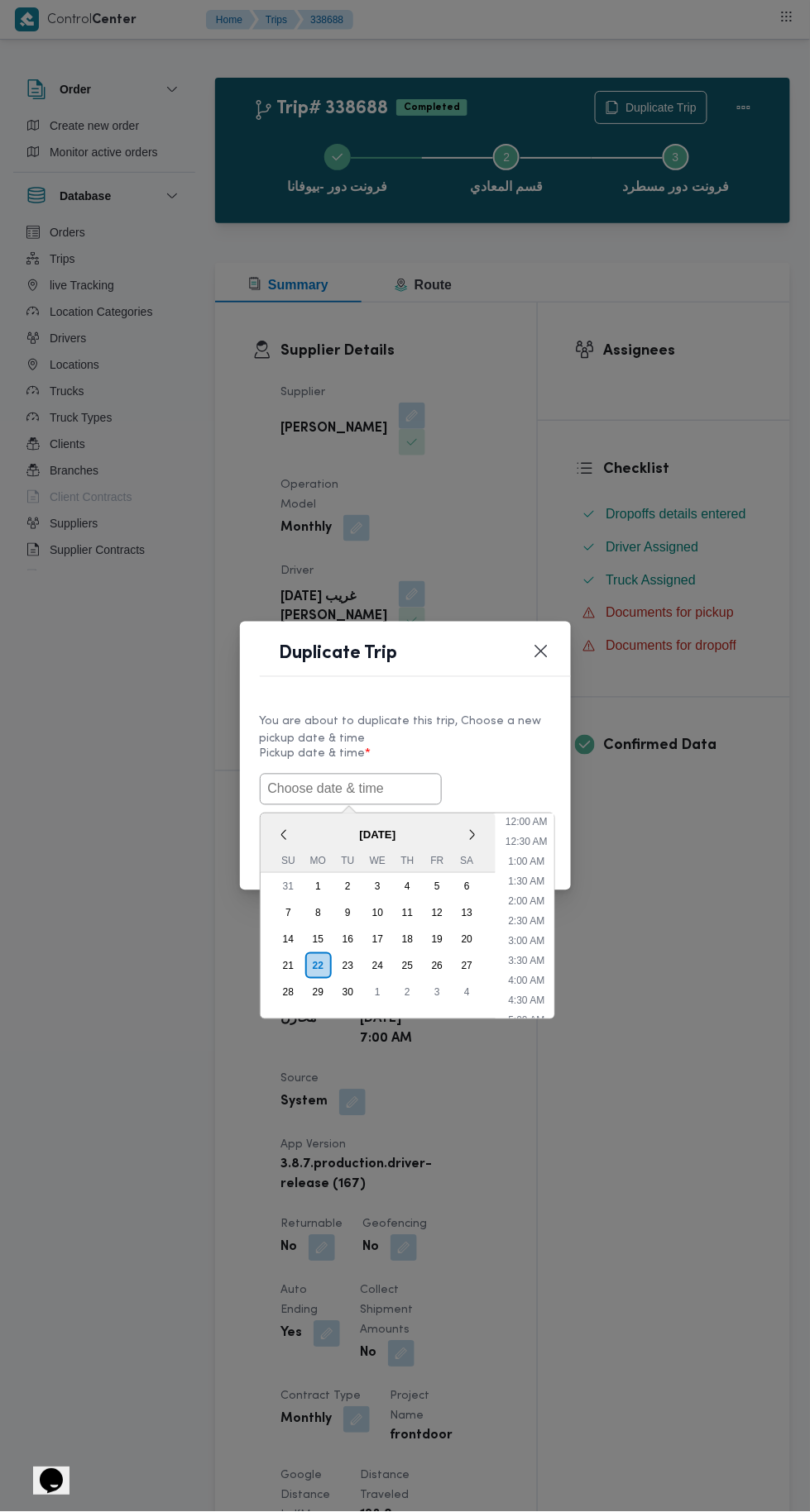
scroll to position [83, 0]
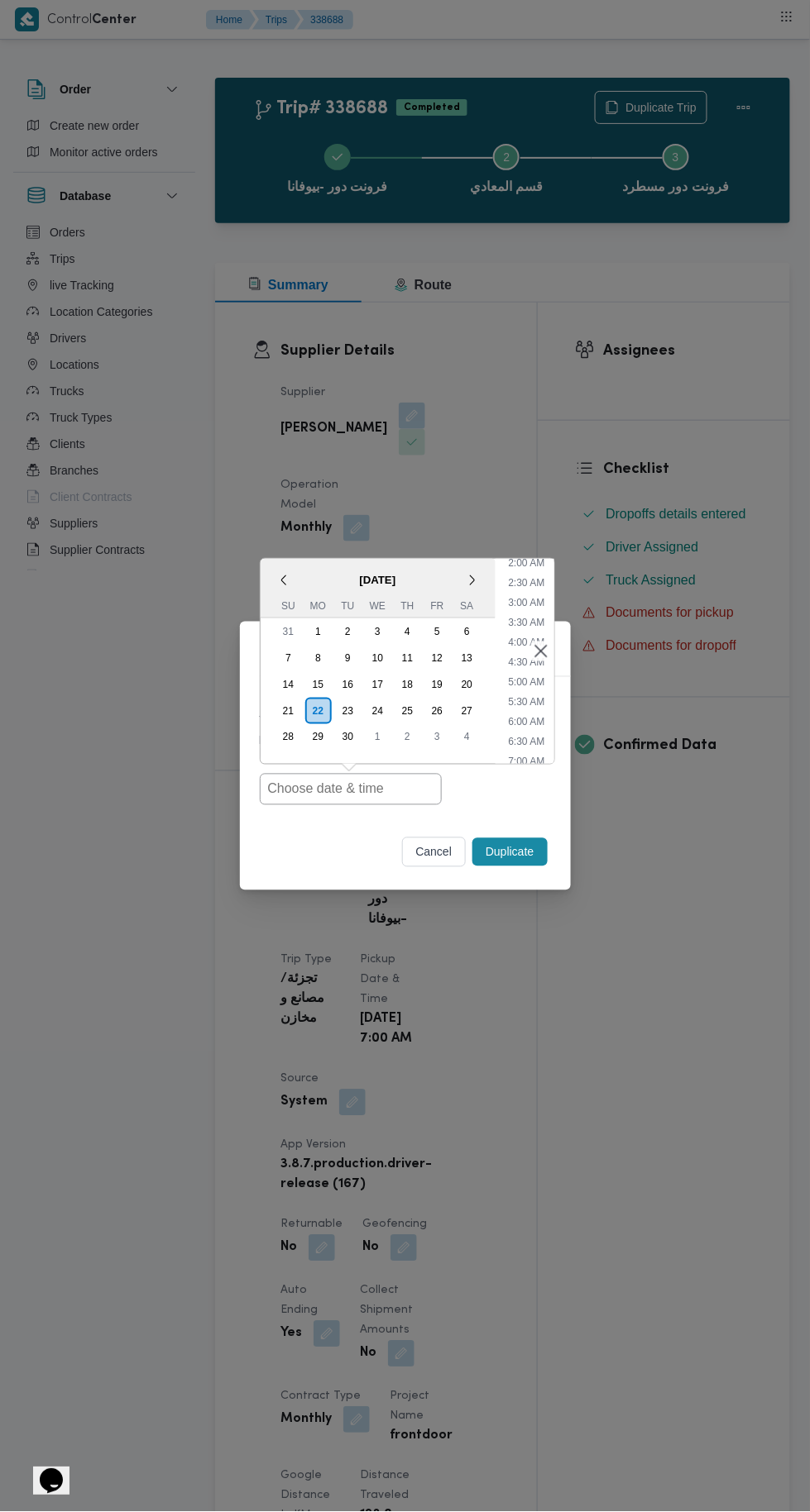
type input "22/09/2025 7:00AM"
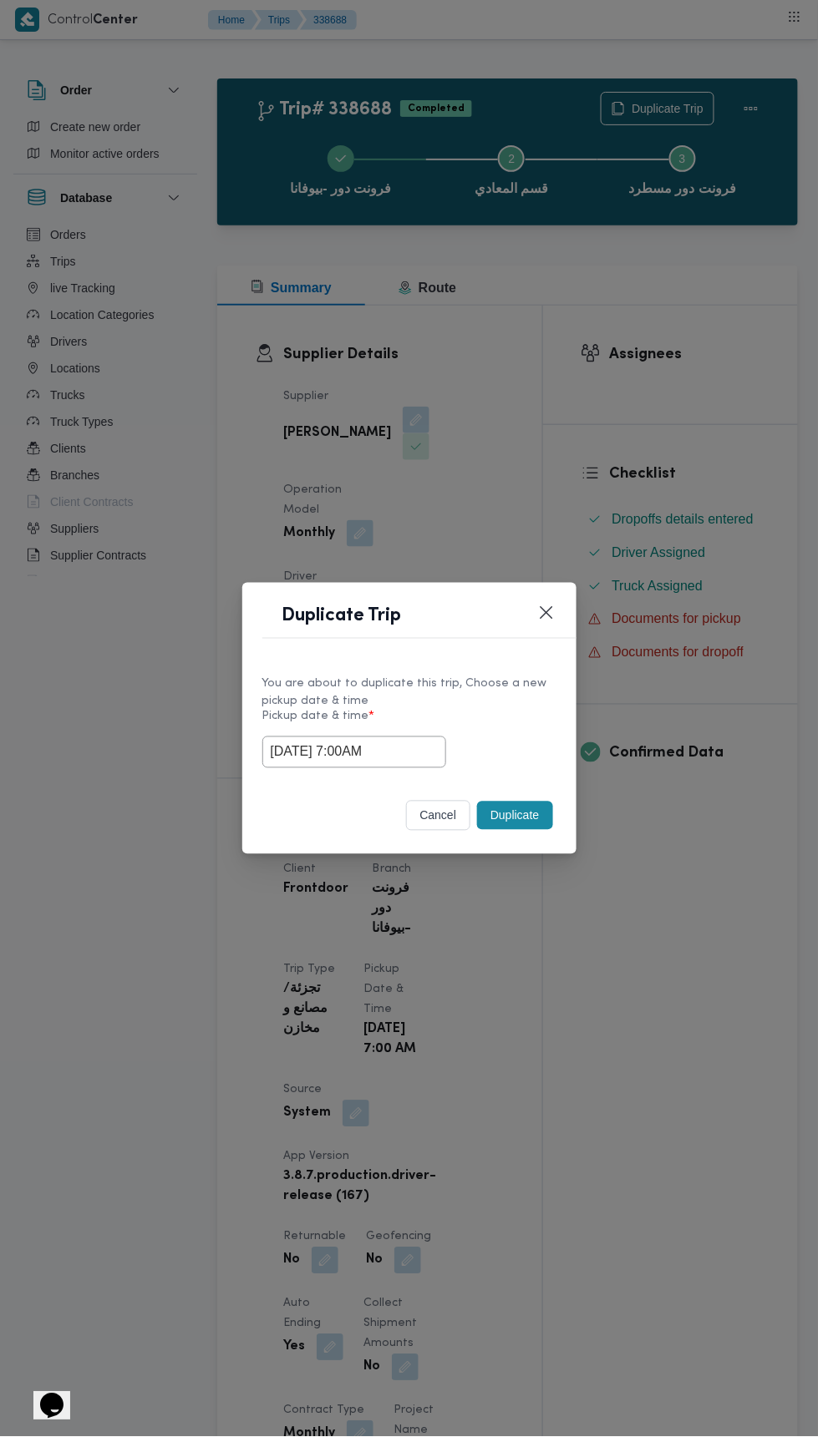
click at [663, 344] on div "Duplicate Trip You are about to duplicate this trip, Choose a new pickup date &…" at bounding box center [409, 718] width 818 height 1437
click at [536, 808] on button "Duplicate" at bounding box center [514, 816] width 75 height 28
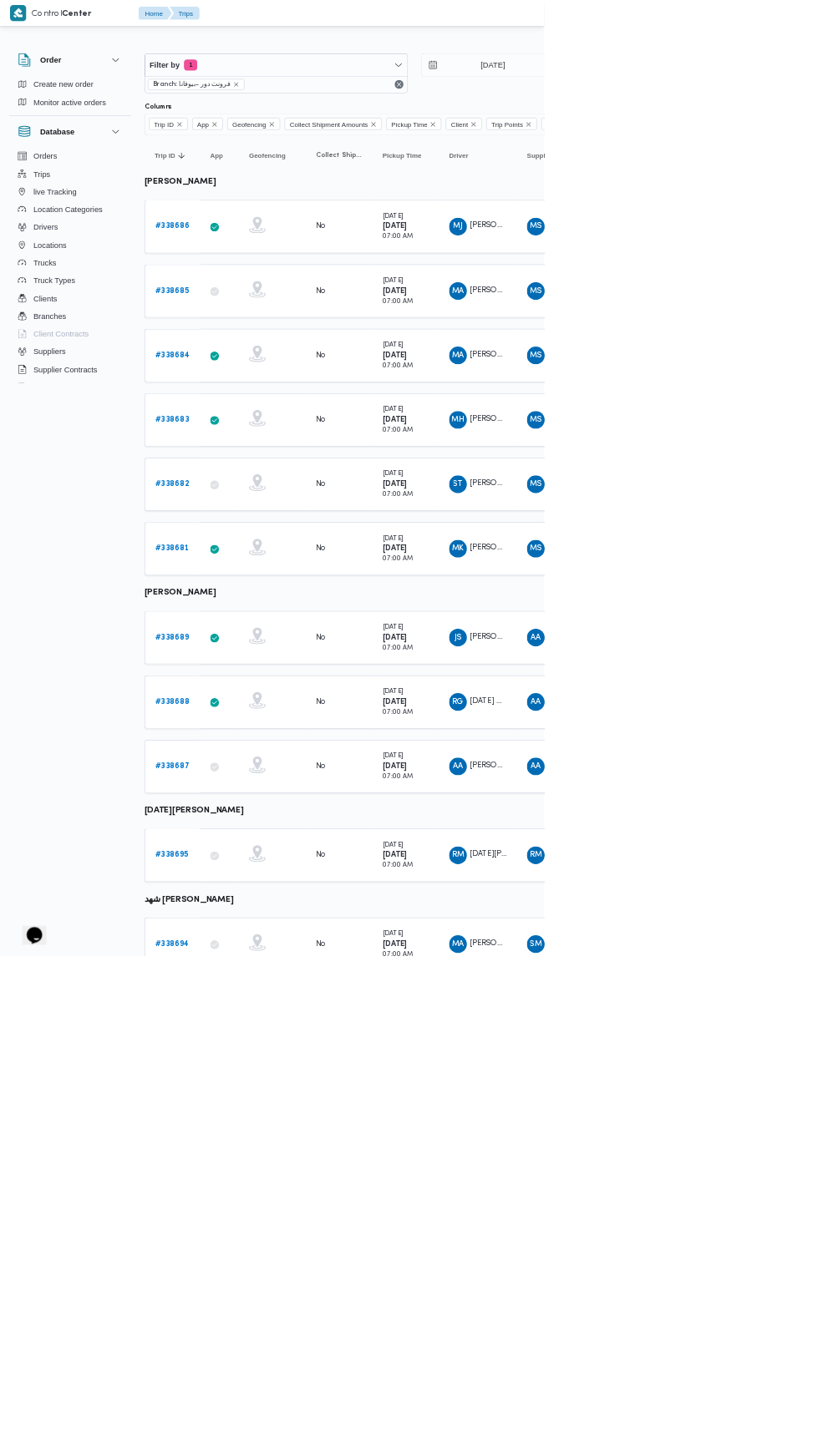
click at [266, 1147] on b "# 338687" at bounding box center [259, 1152] width 52 height 11
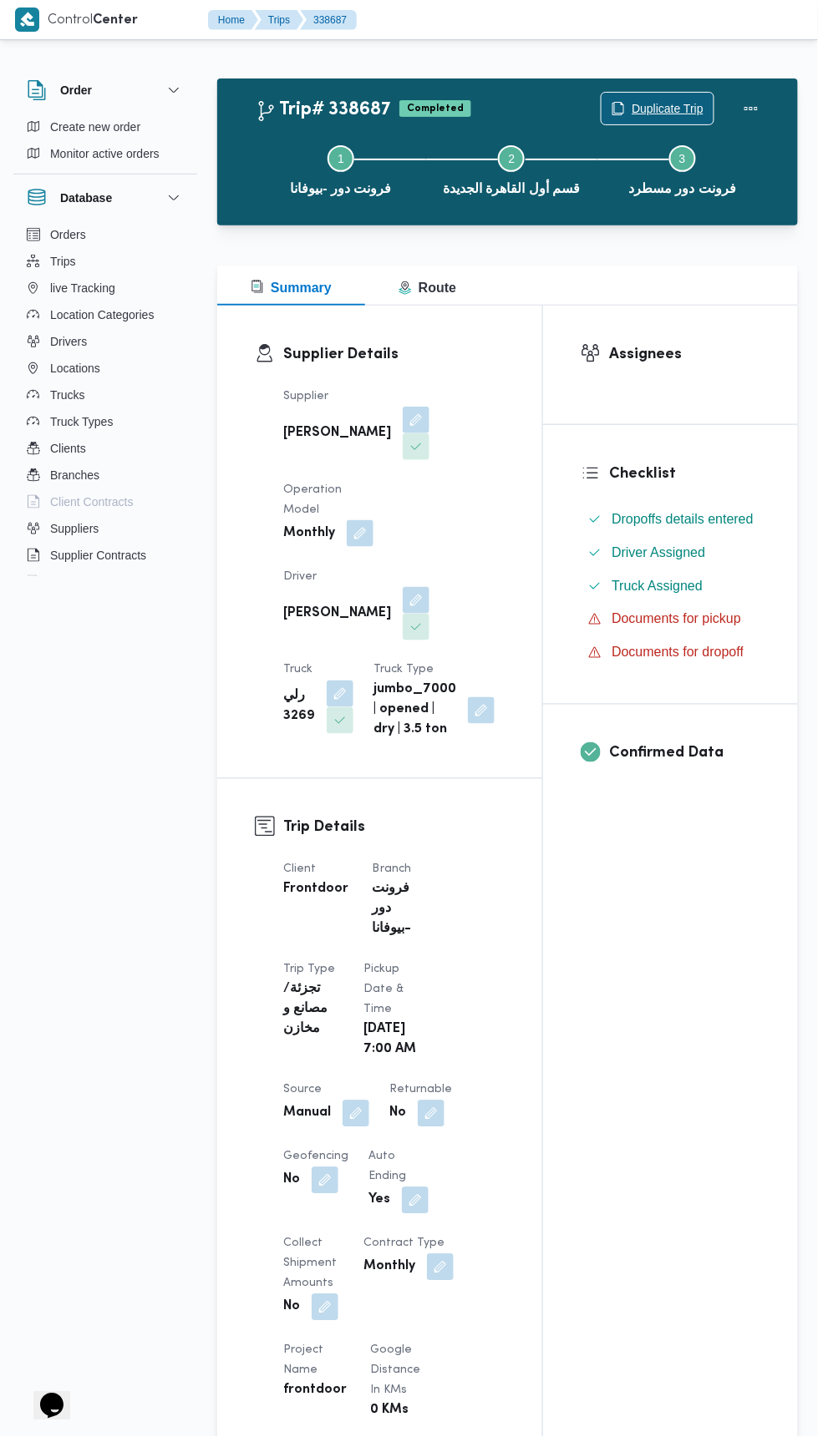
click at [676, 106] on span "Duplicate Trip" at bounding box center [667, 109] width 72 height 20
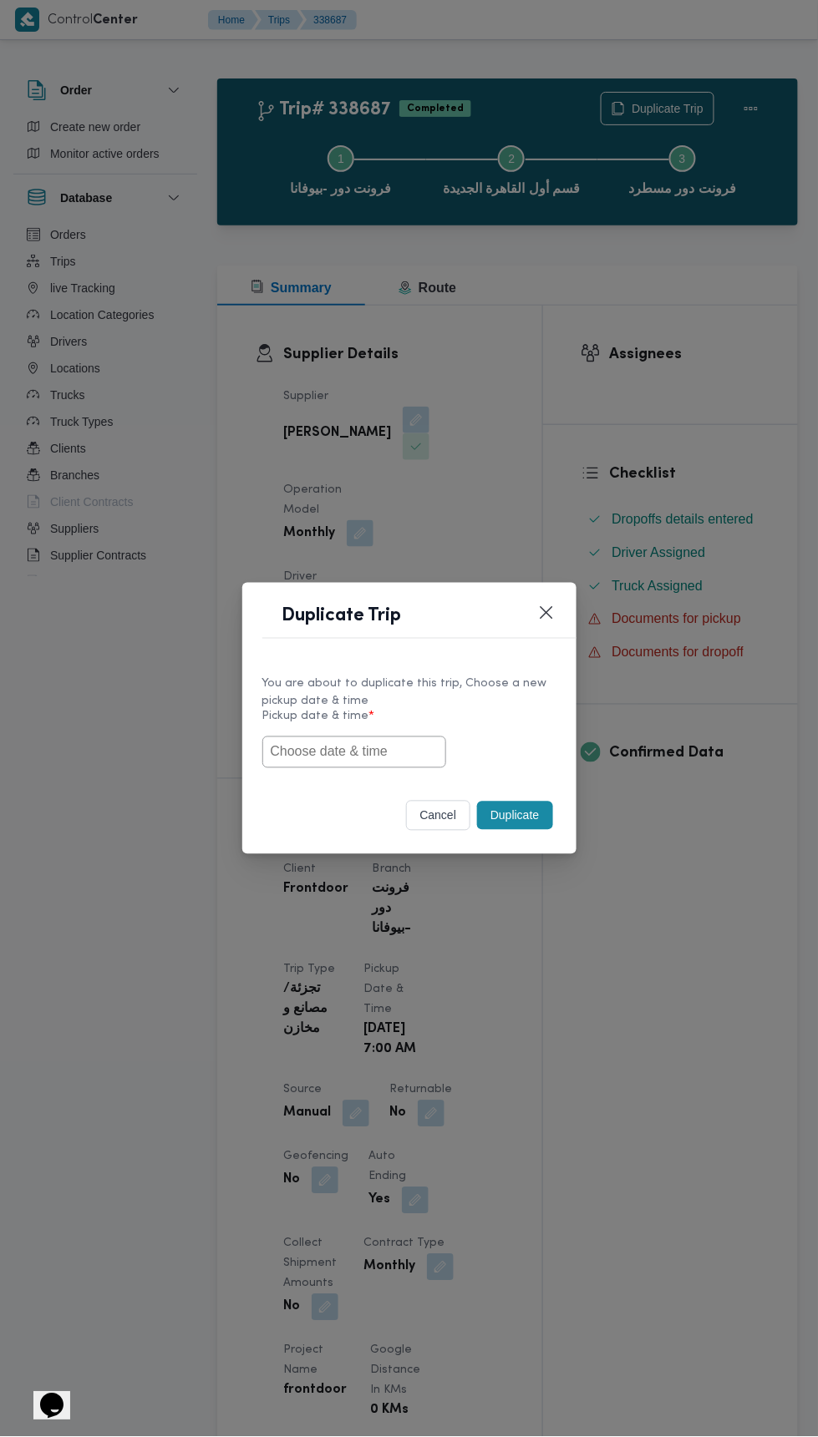
click at [383, 749] on input "text" at bounding box center [354, 753] width 184 height 32
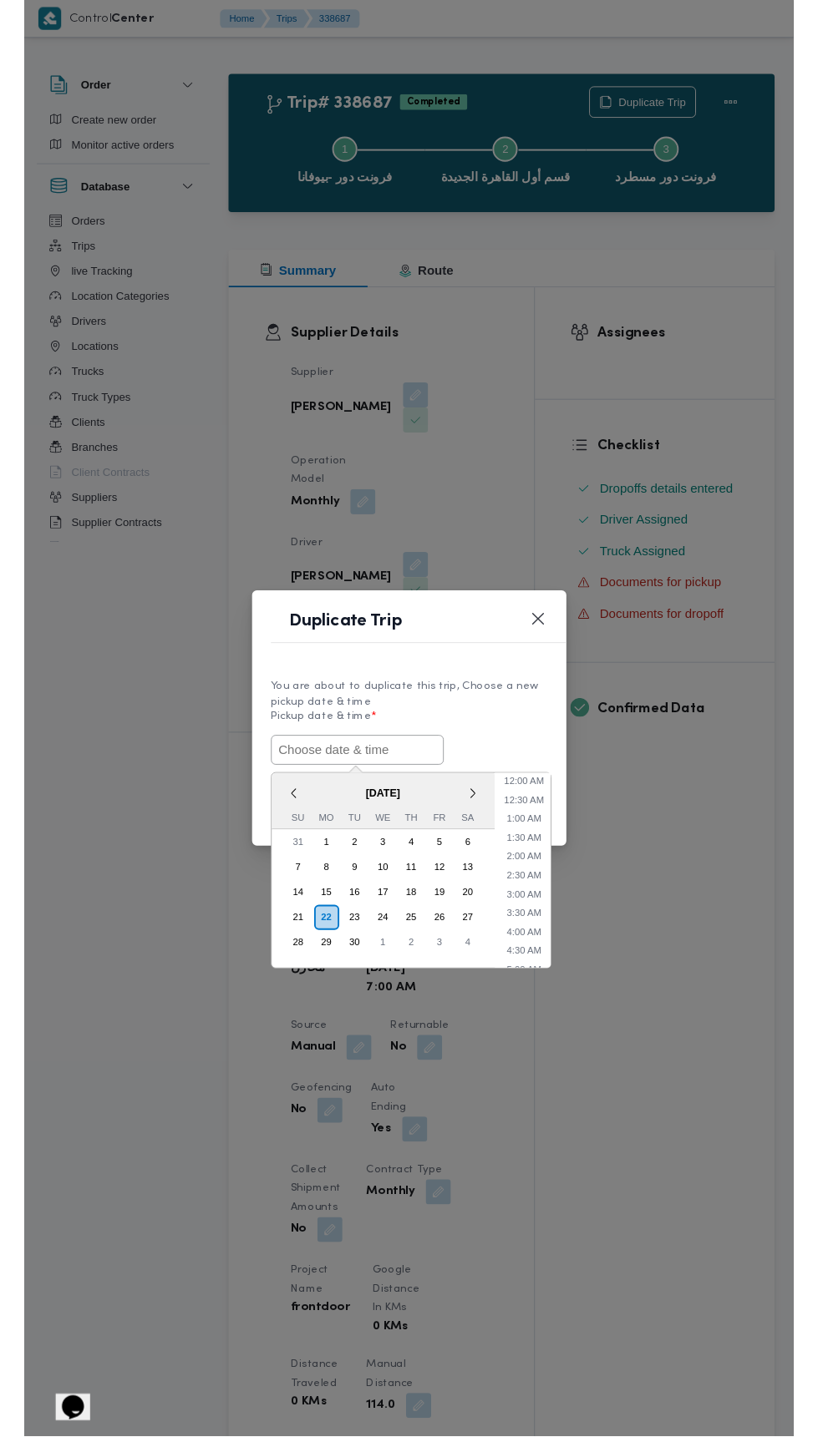
scroll to position [84, 0]
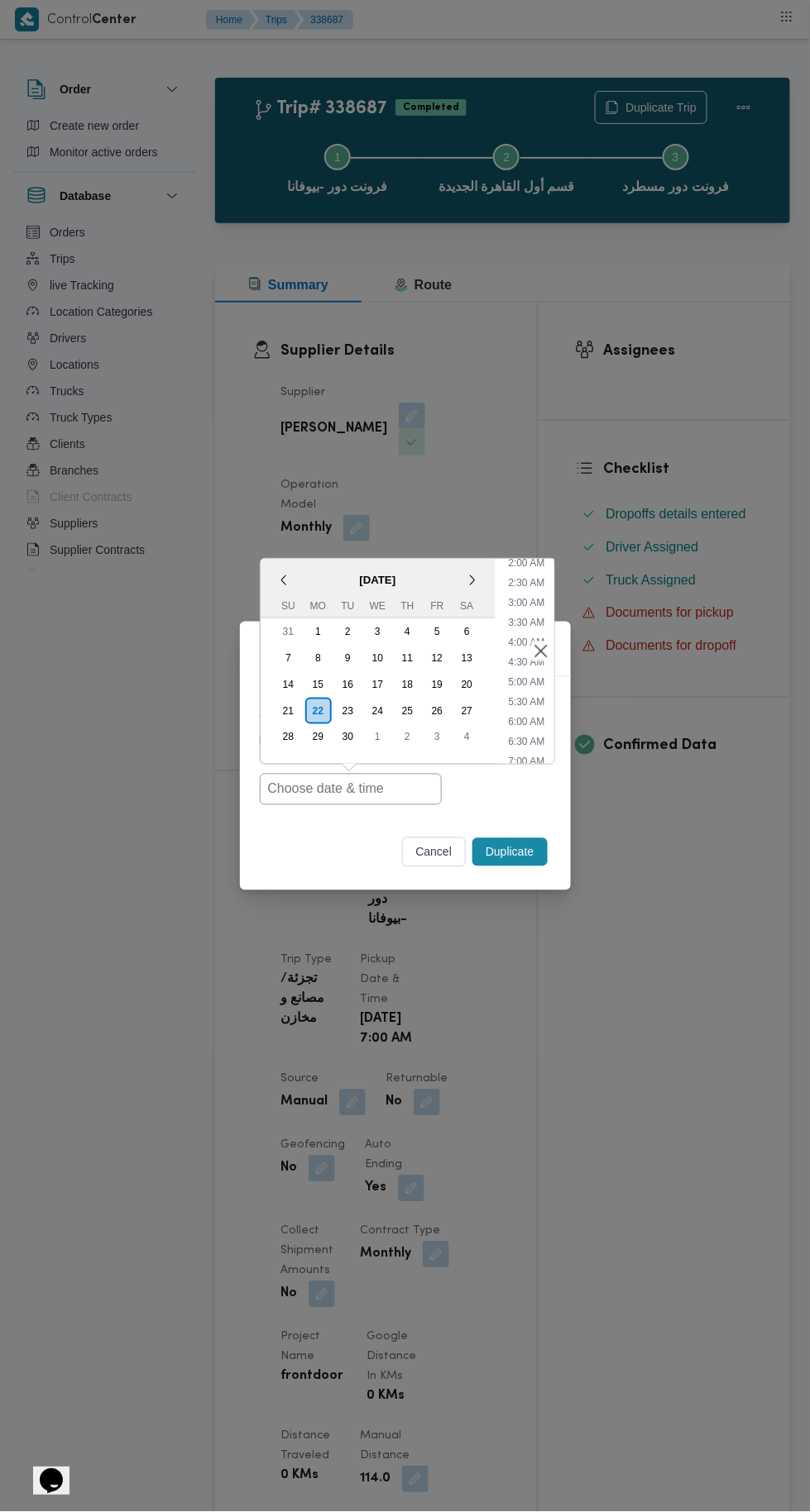
type input "22/09/2025 7:00AM"
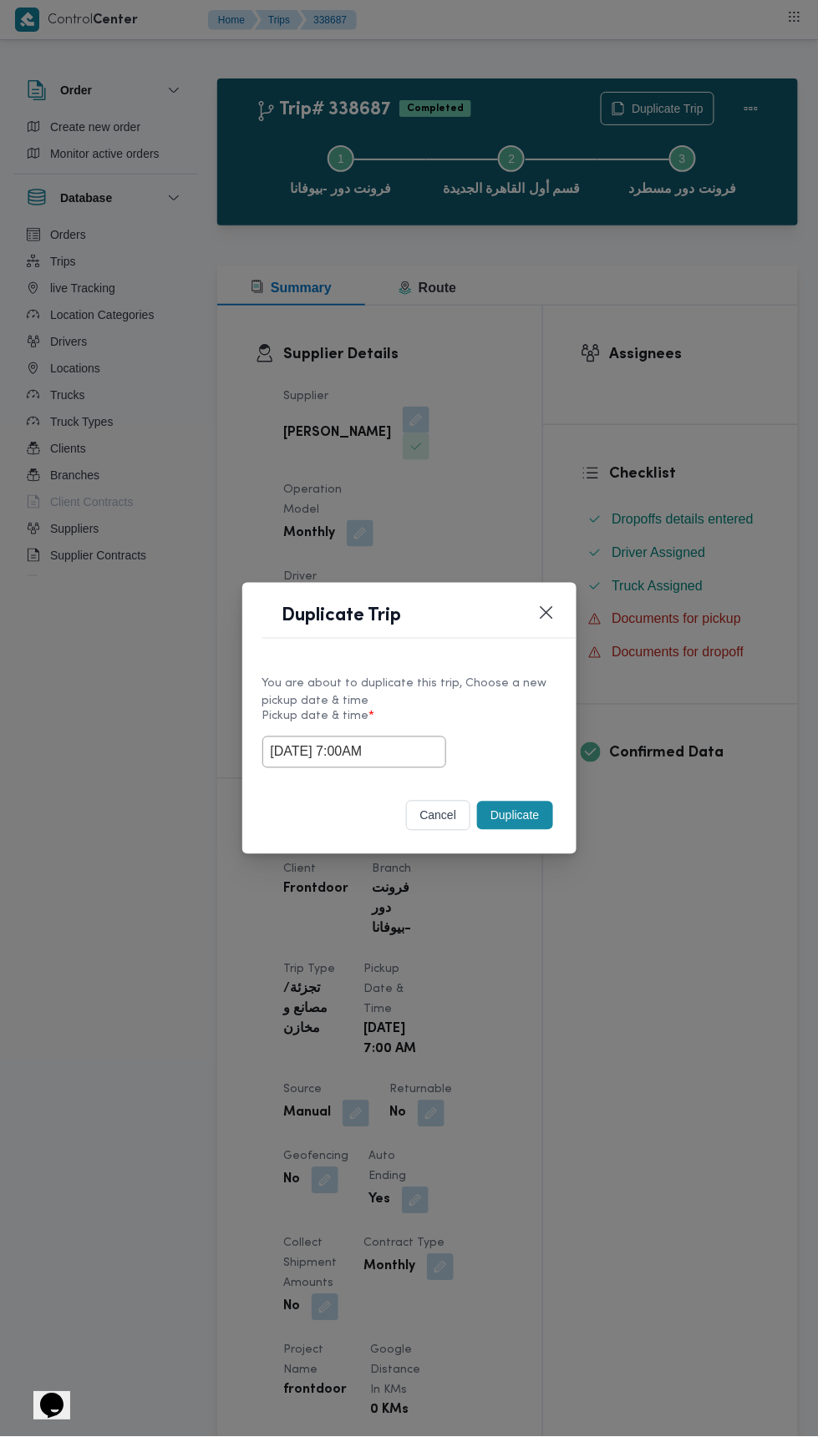
click at [557, 450] on div "Duplicate Trip You are about to duplicate this trip, Choose a new pickup date &…" at bounding box center [409, 718] width 818 height 1437
click at [503, 810] on button "Duplicate" at bounding box center [514, 816] width 75 height 28
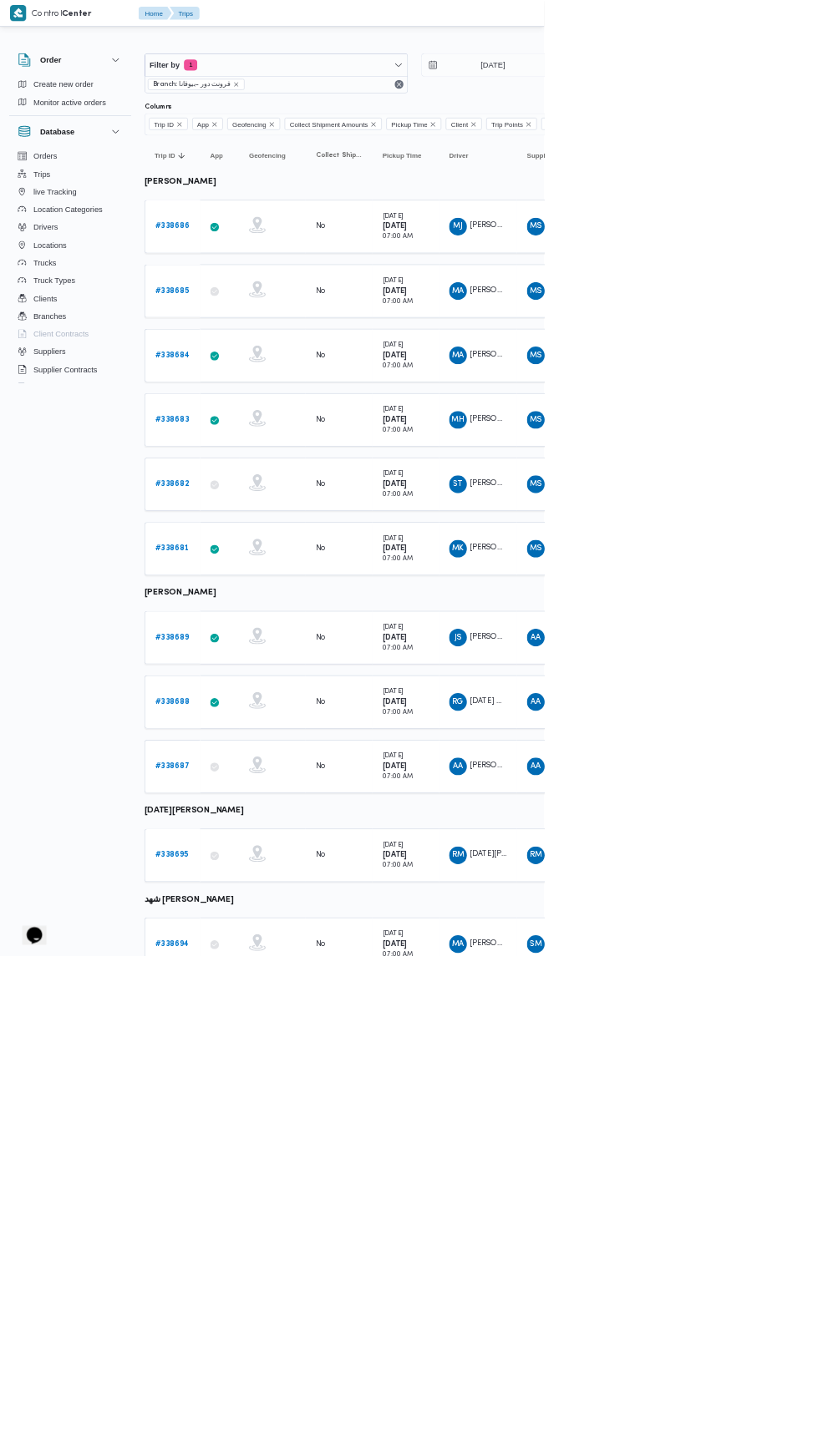
click at [273, 1280] on b "# 338695" at bounding box center [258, 1285] width 50 height 11
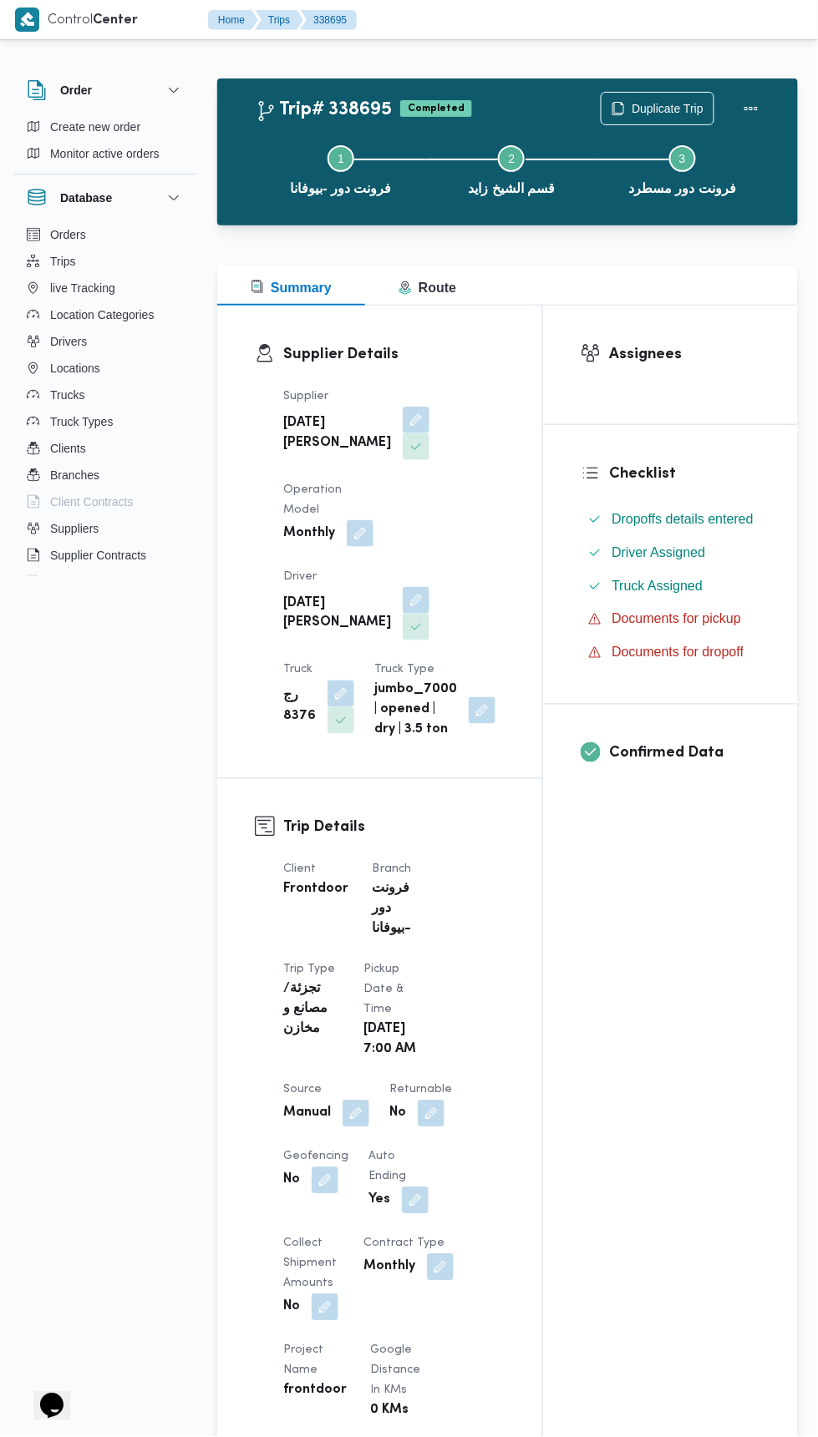
click at [671, 107] on span "Duplicate Trip" at bounding box center [667, 109] width 72 height 20
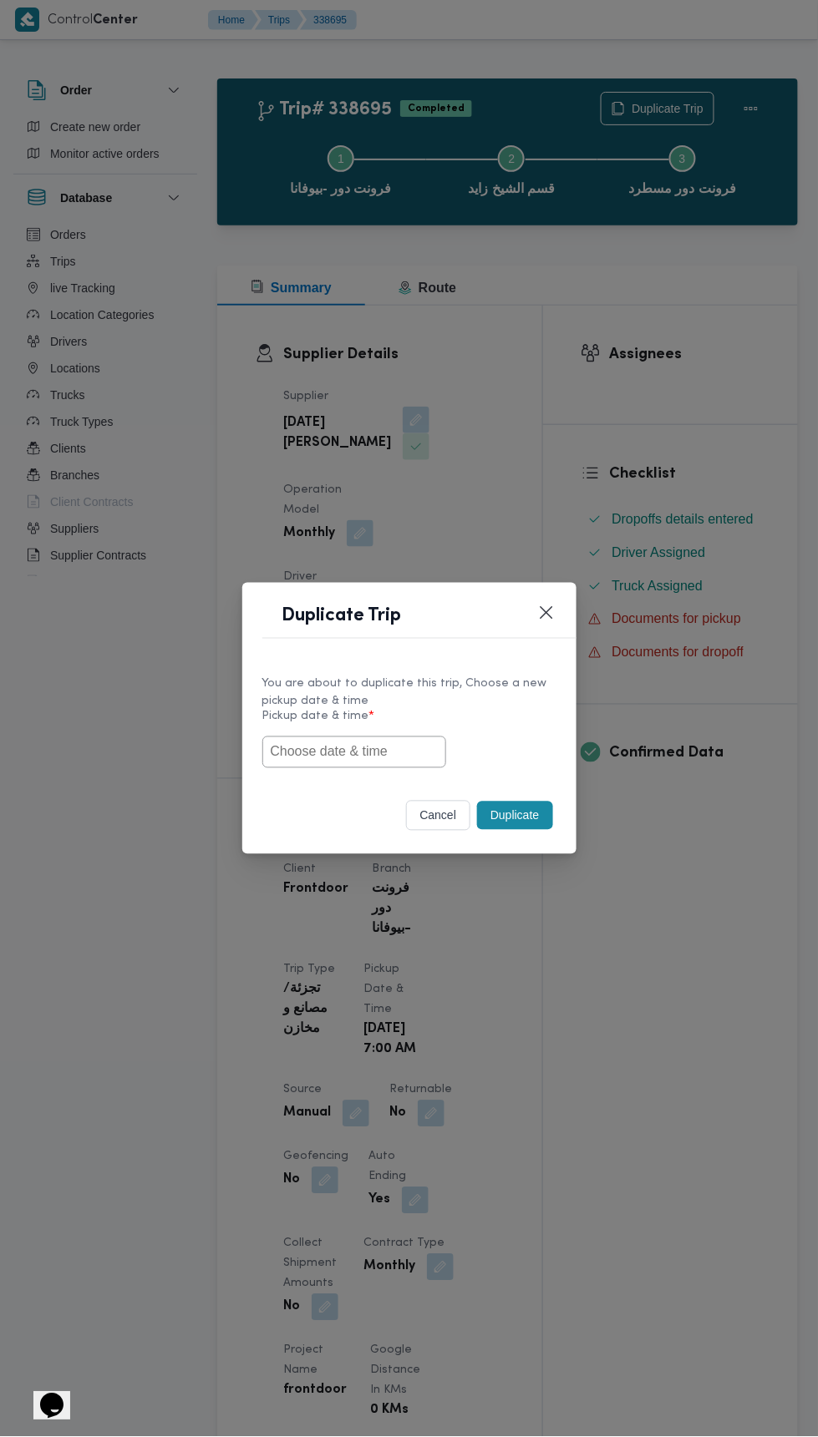
click at [403, 752] on input "text" at bounding box center [354, 753] width 184 height 32
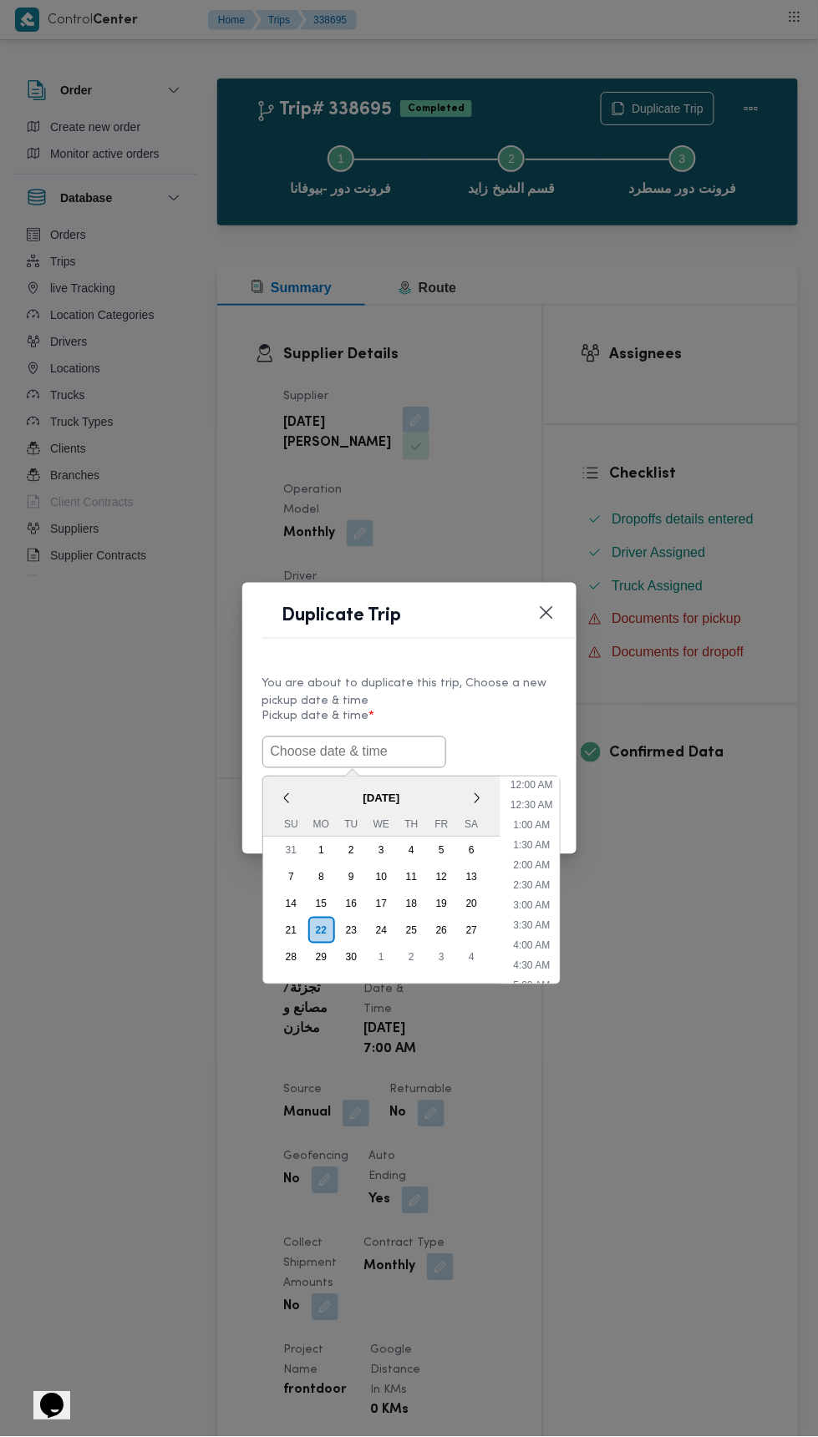
scroll to position [84, 0]
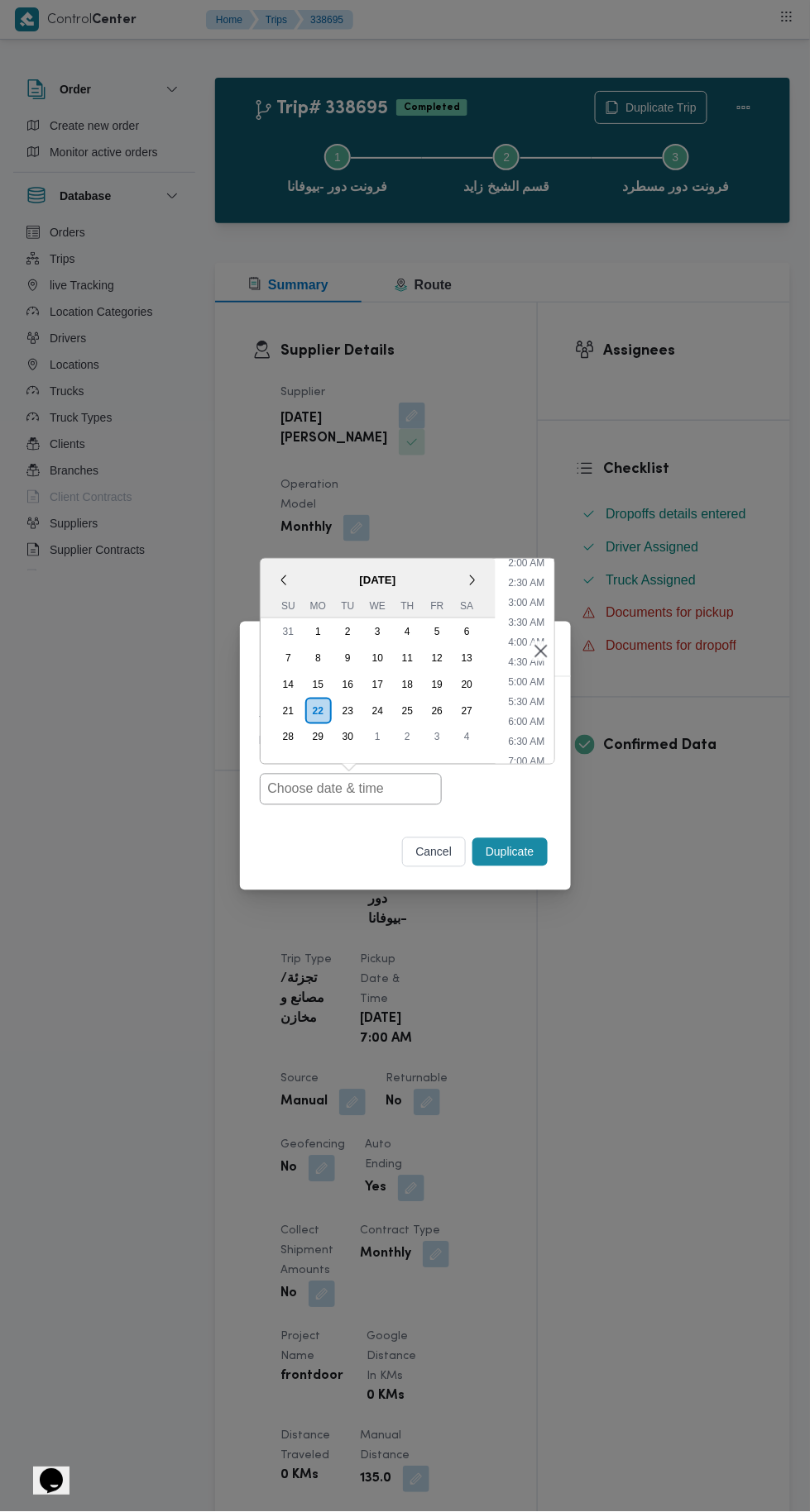
type input "22/09/2025 7:00AM"
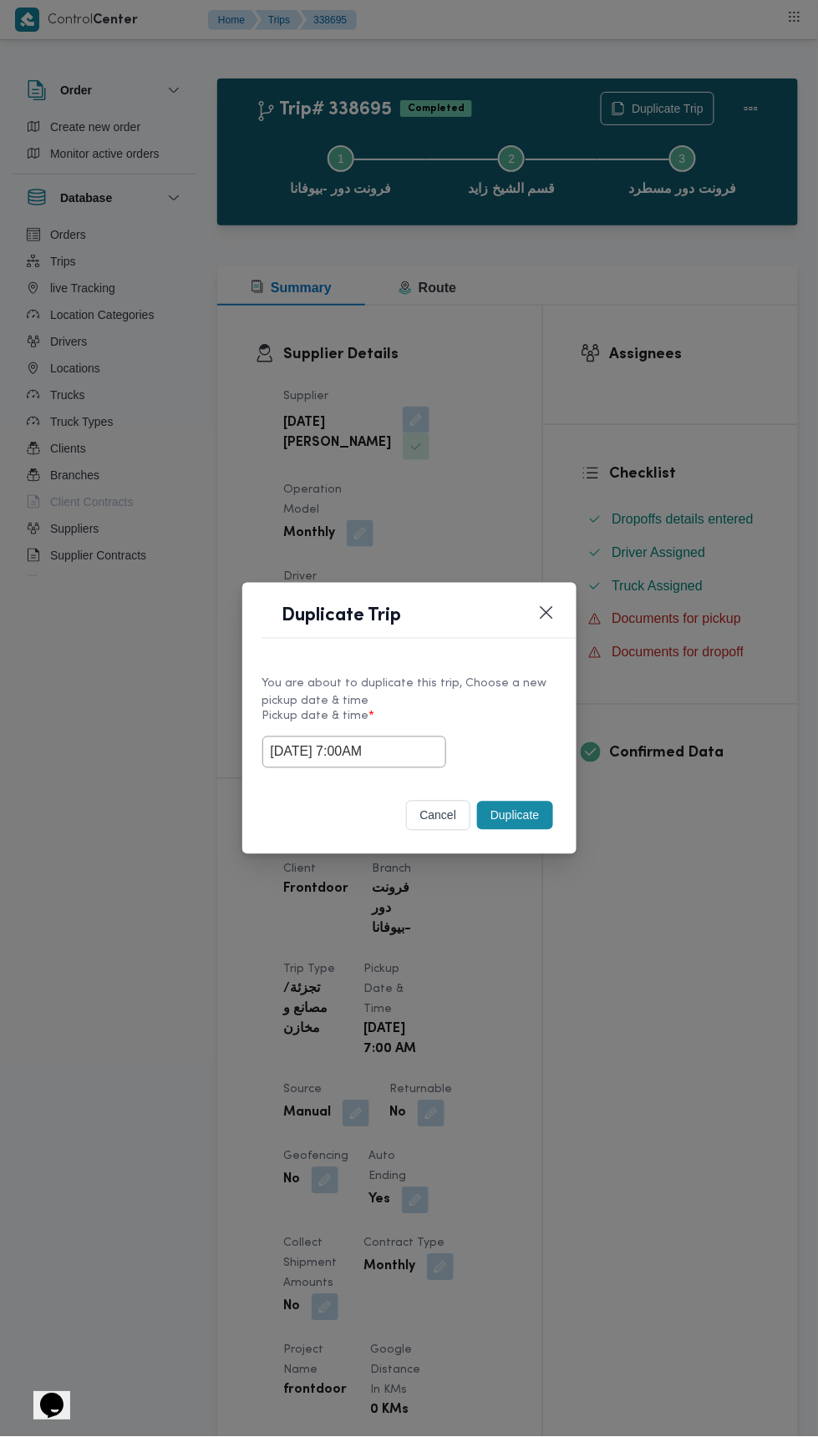
click at [672, 367] on div "Duplicate Trip You are about to duplicate this trip, Choose a new pickup date &…" at bounding box center [409, 718] width 818 height 1437
click at [516, 809] on button "Duplicate" at bounding box center [514, 816] width 75 height 28
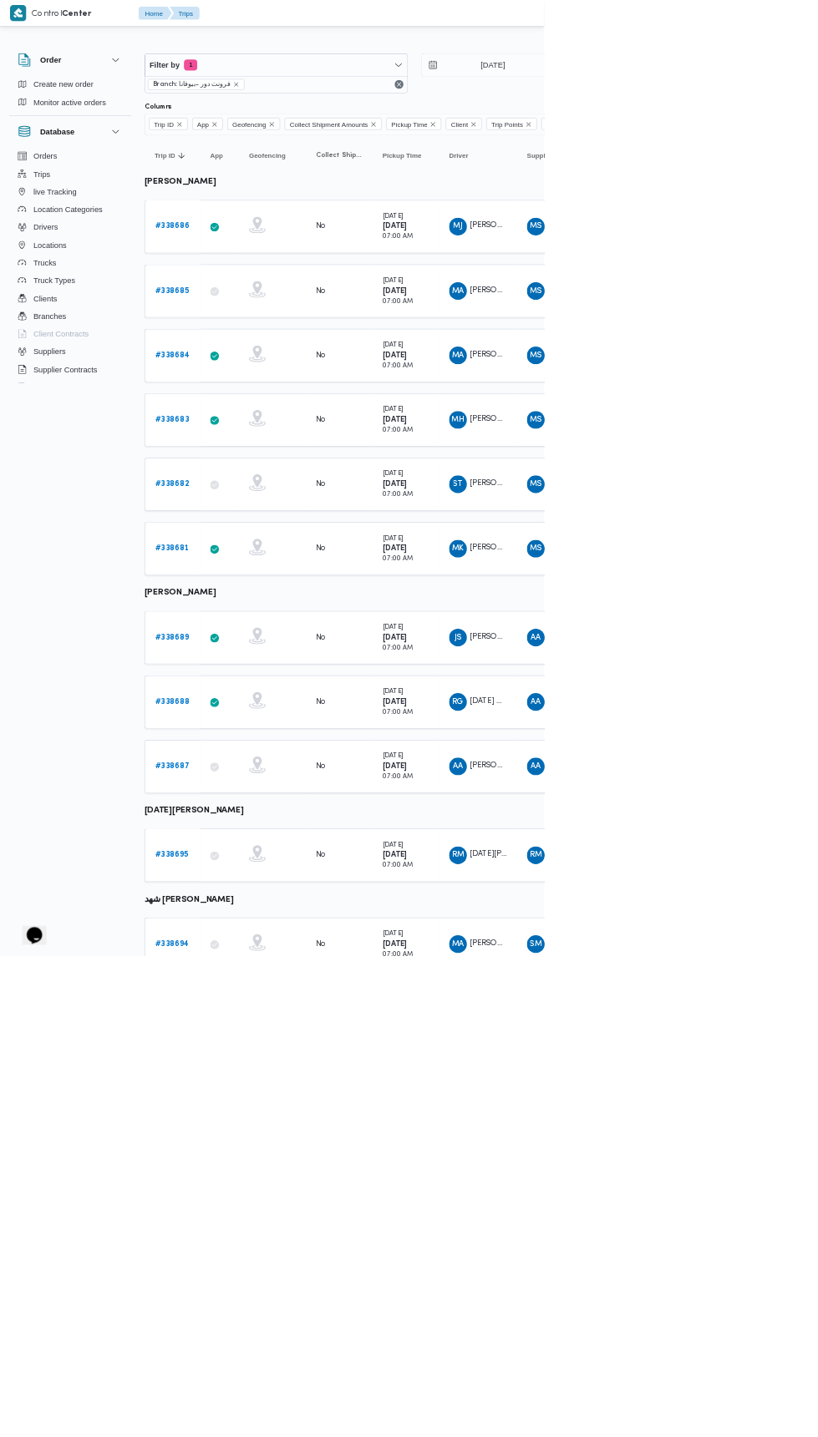
click at [263, 1414] on b "# 338694" at bounding box center [258, 1419] width 51 height 11
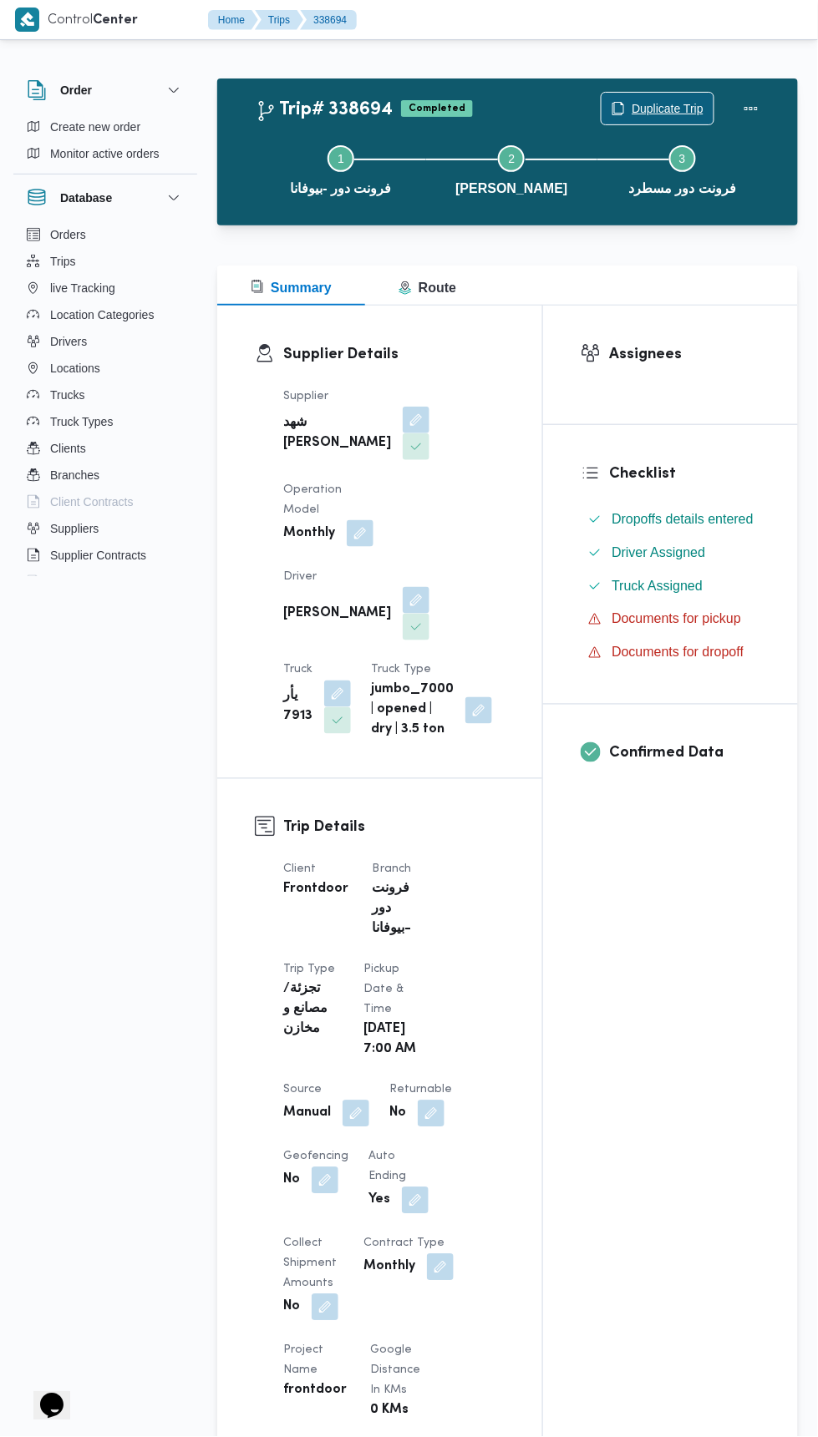
click at [644, 106] on span "Duplicate Trip" at bounding box center [667, 109] width 72 height 20
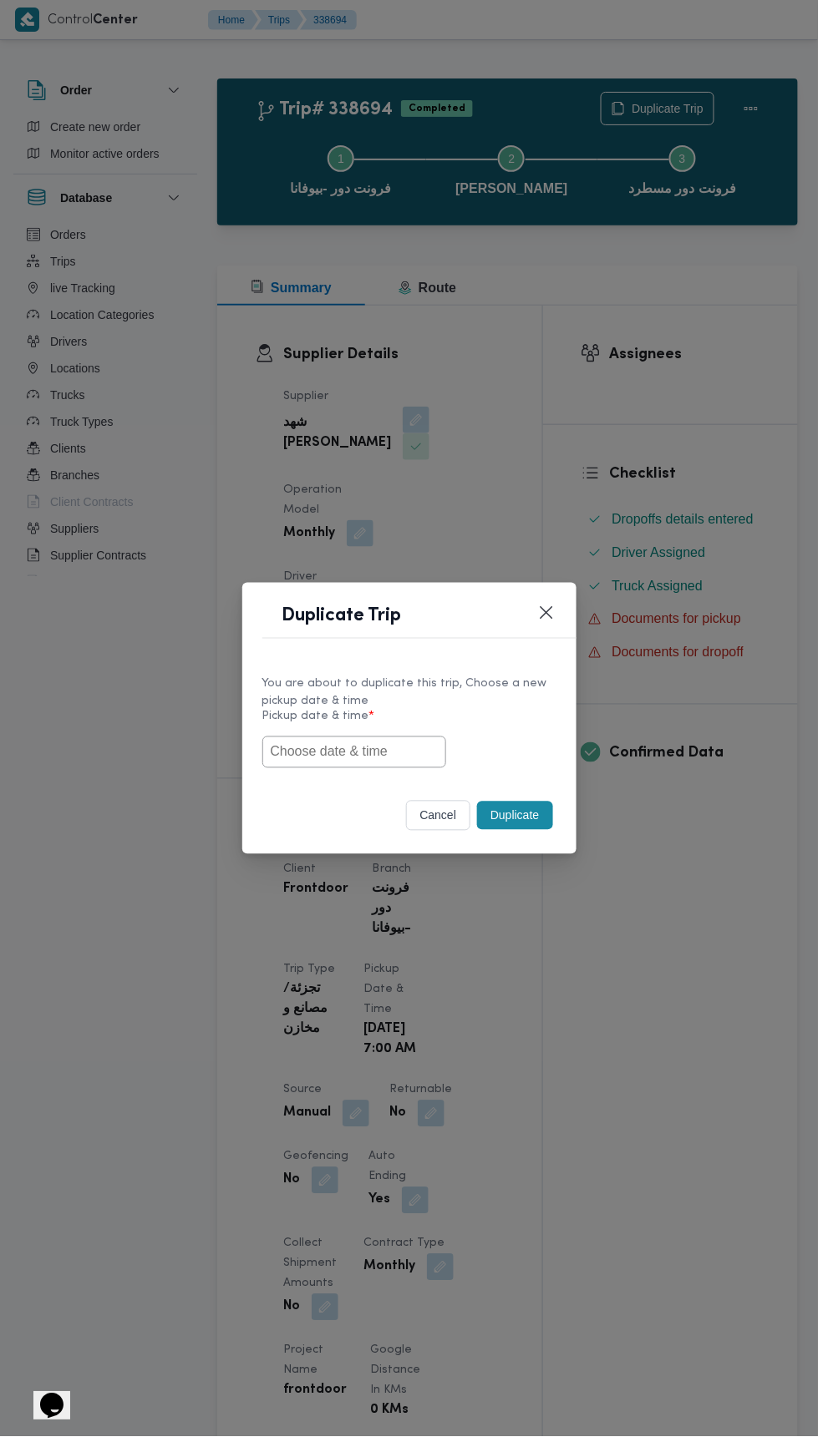
click at [371, 752] on input "text" at bounding box center [354, 753] width 184 height 32
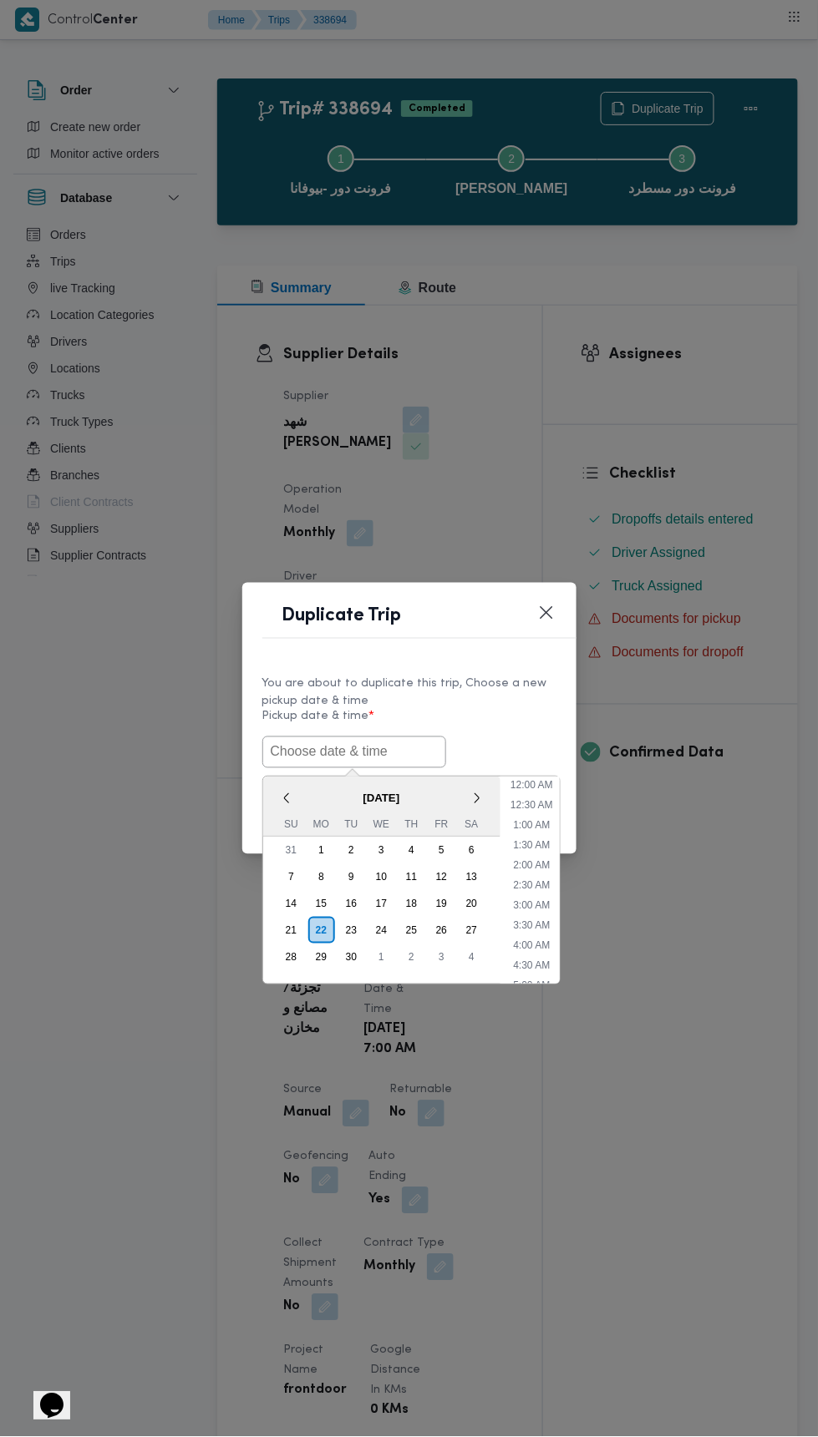
scroll to position [84, 0]
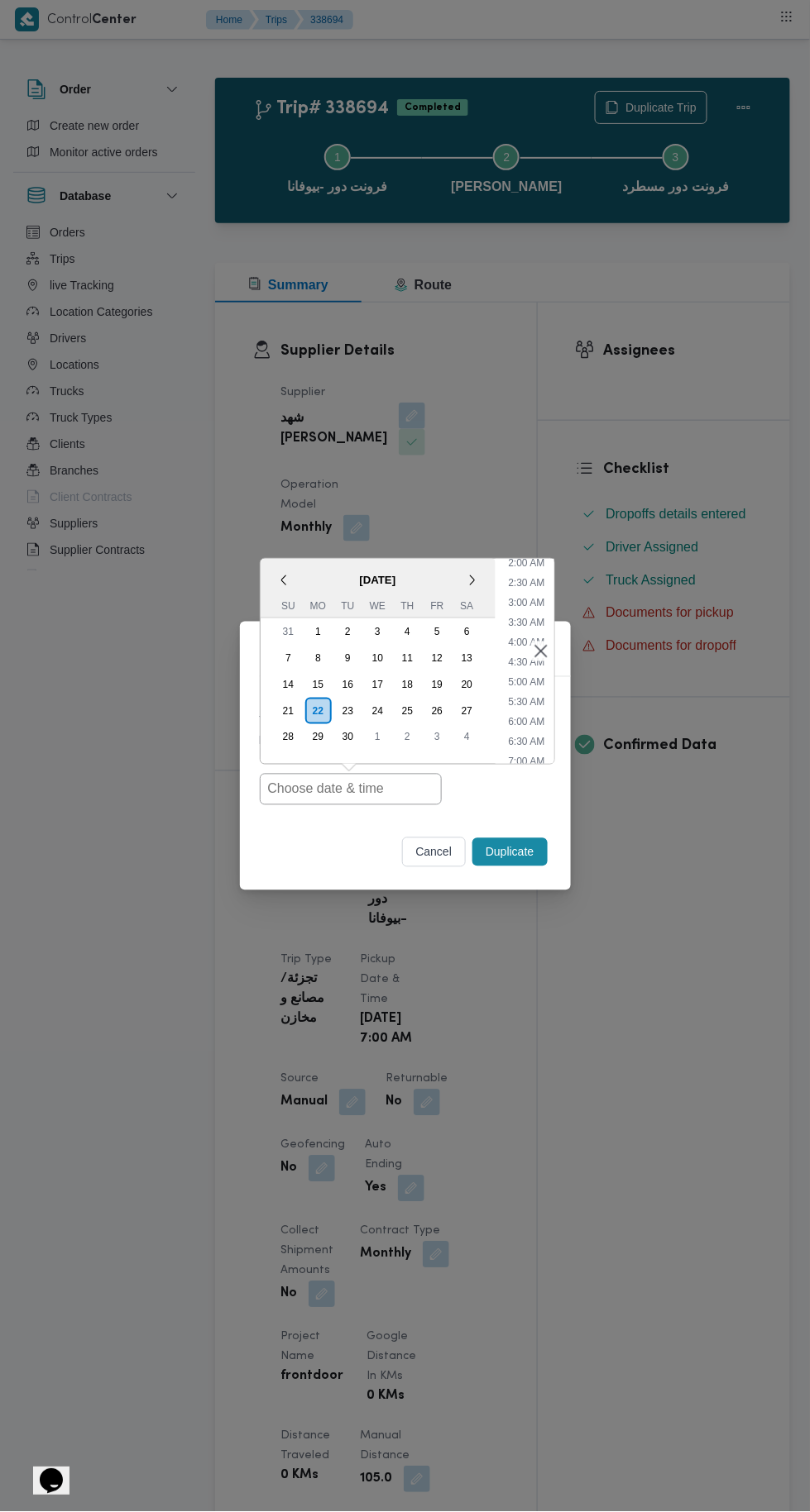
type input "22/09/2025 7:00AM"
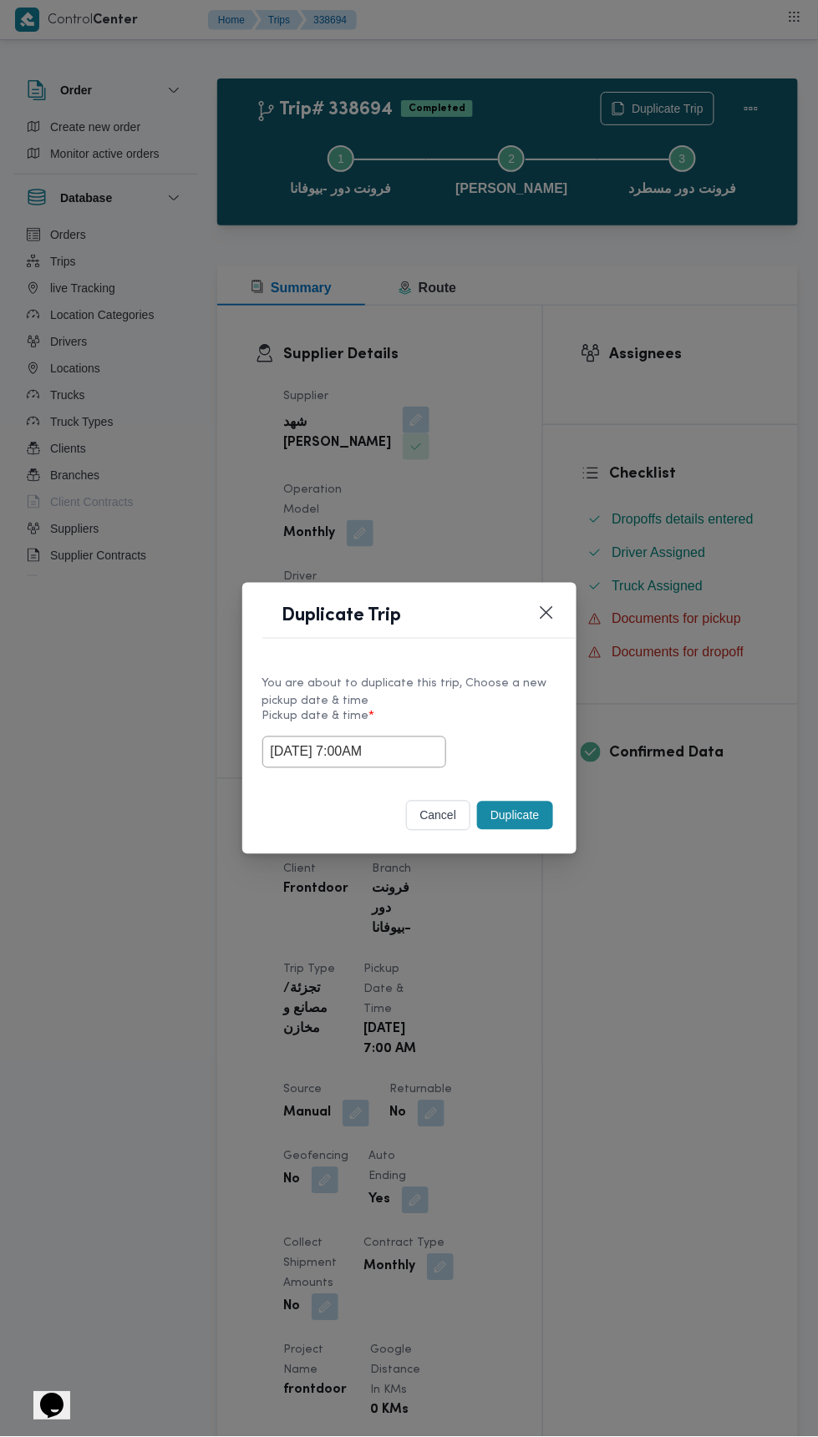
click at [635, 411] on div "Duplicate Trip You are about to duplicate this trip, Choose a new pickup date &…" at bounding box center [409, 718] width 818 height 1437
click at [526, 817] on button "Duplicate" at bounding box center [514, 816] width 75 height 28
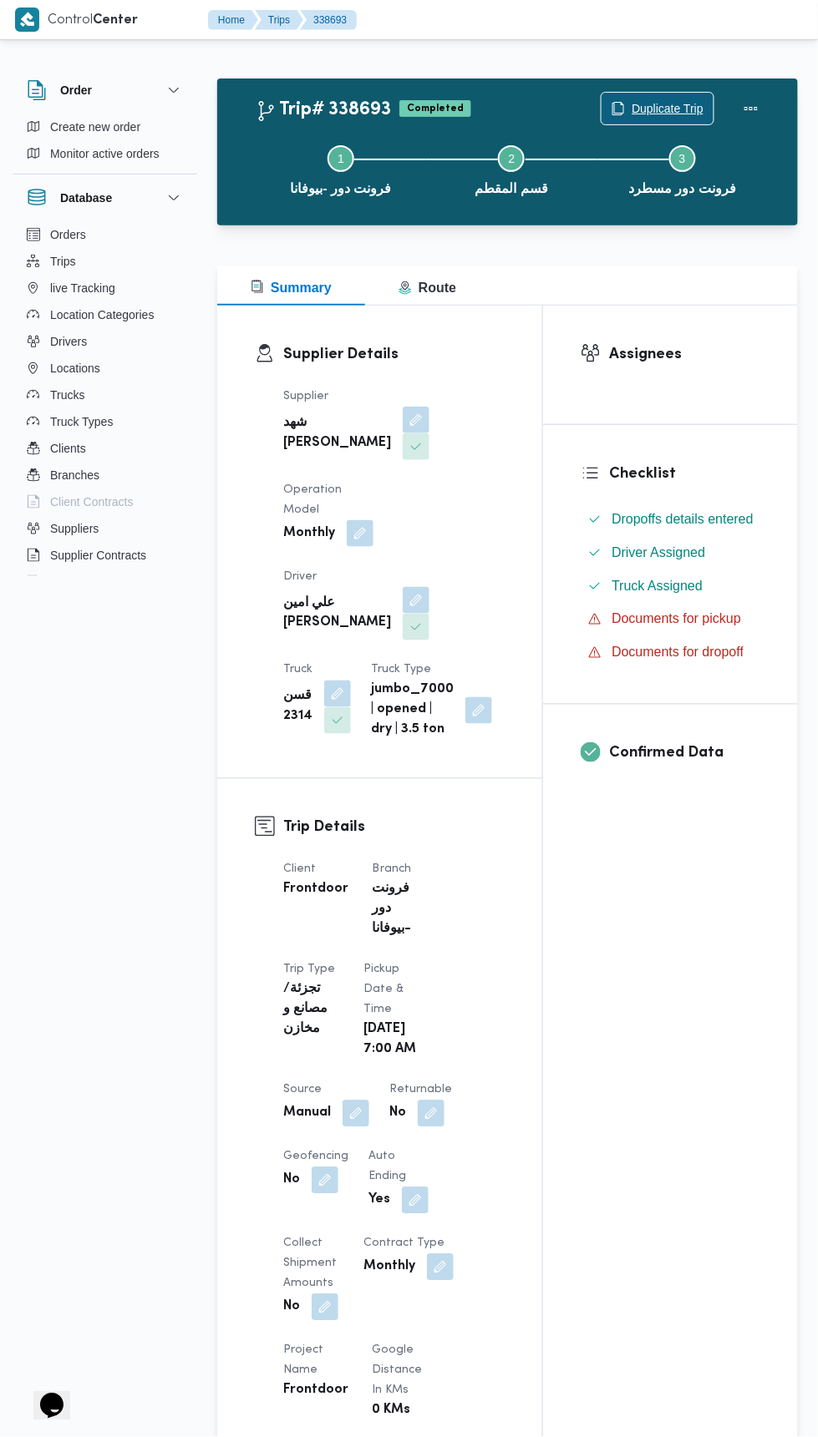
click at [661, 102] on span "Duplicate Trip" at bounding box center [667, 109] width 72 height 20
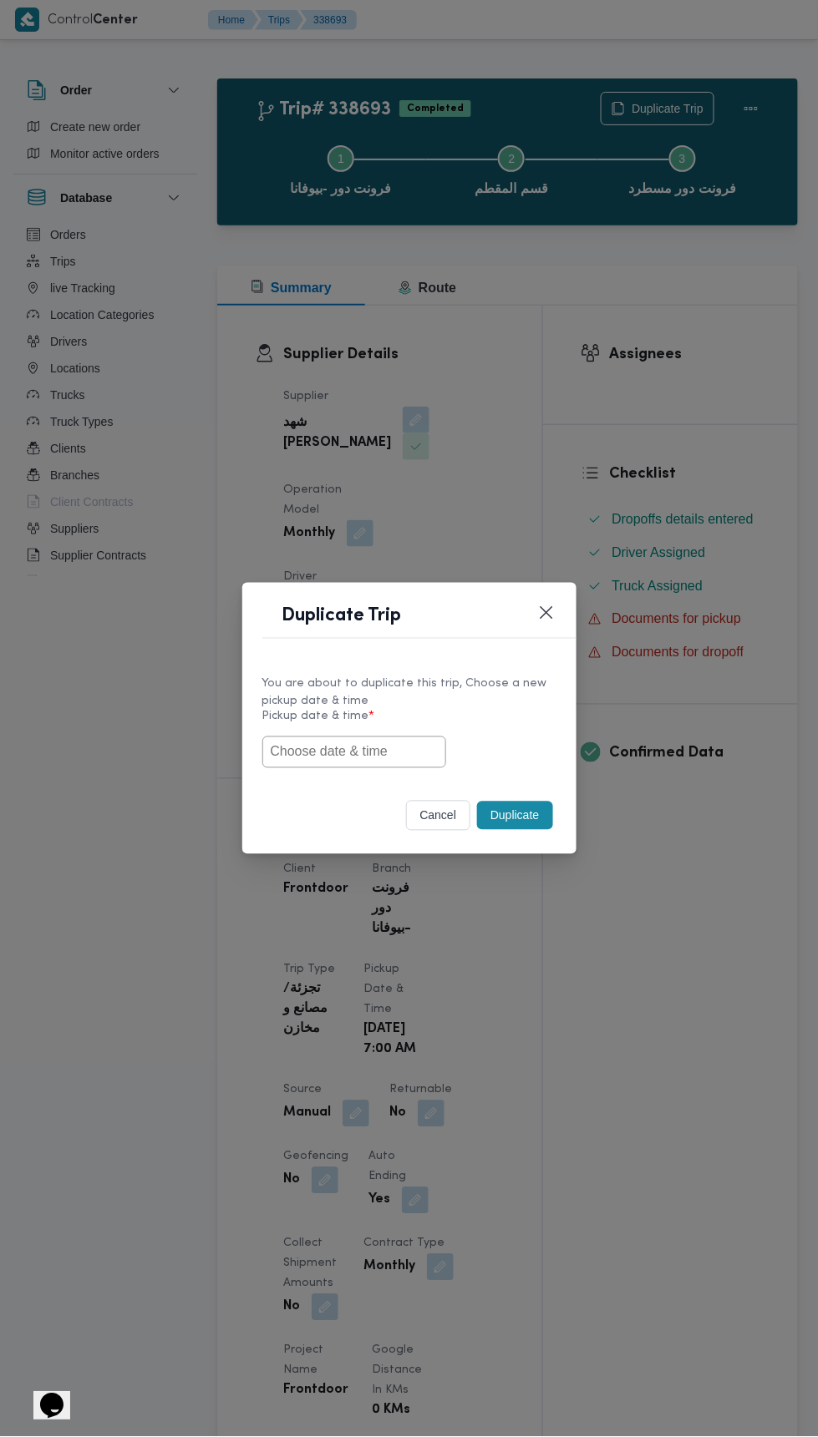
click at [370, 757] on input "text" at bounding box center [354, 753] width 184 height 32
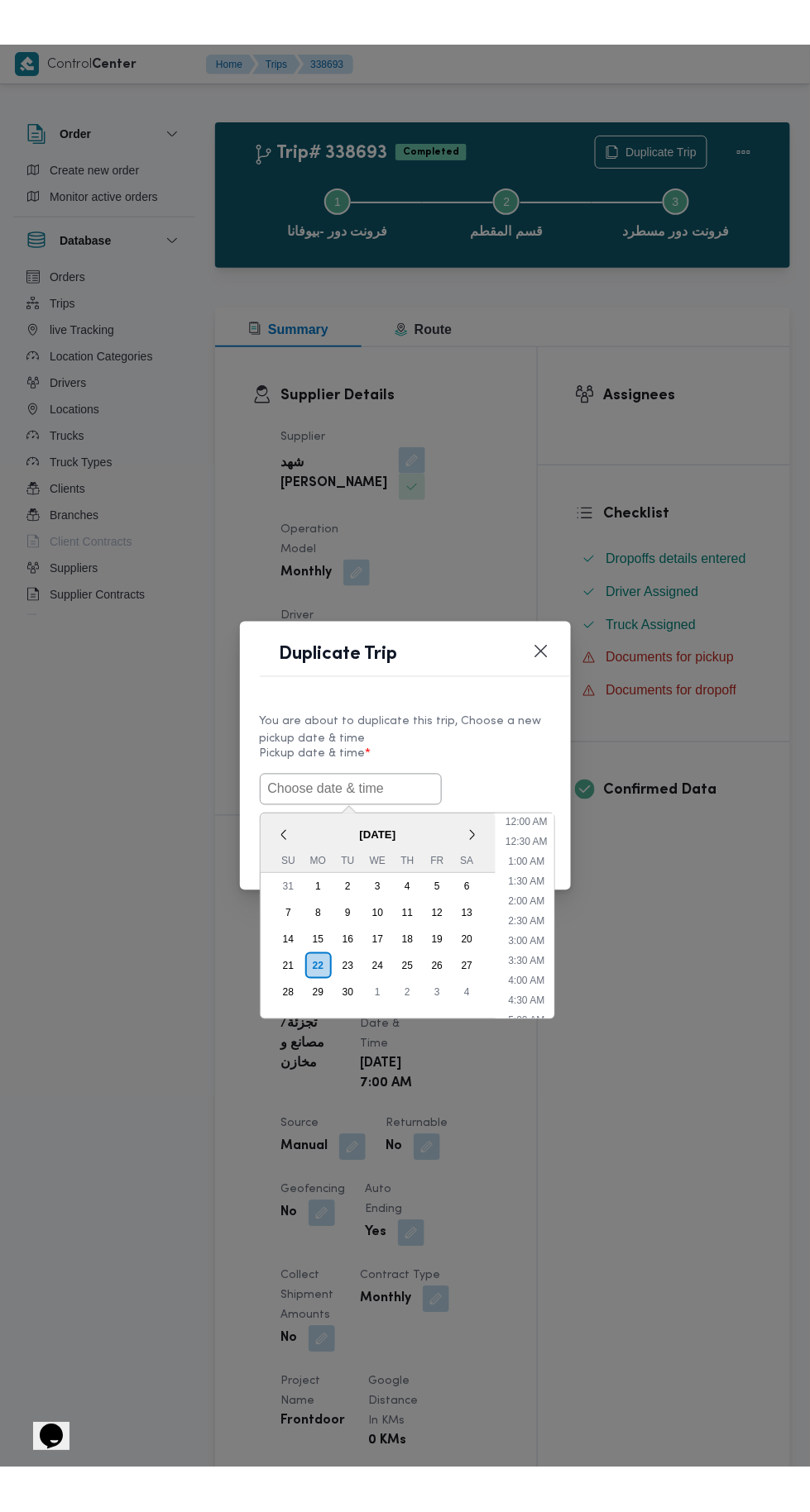
scroll to position [83, 0]
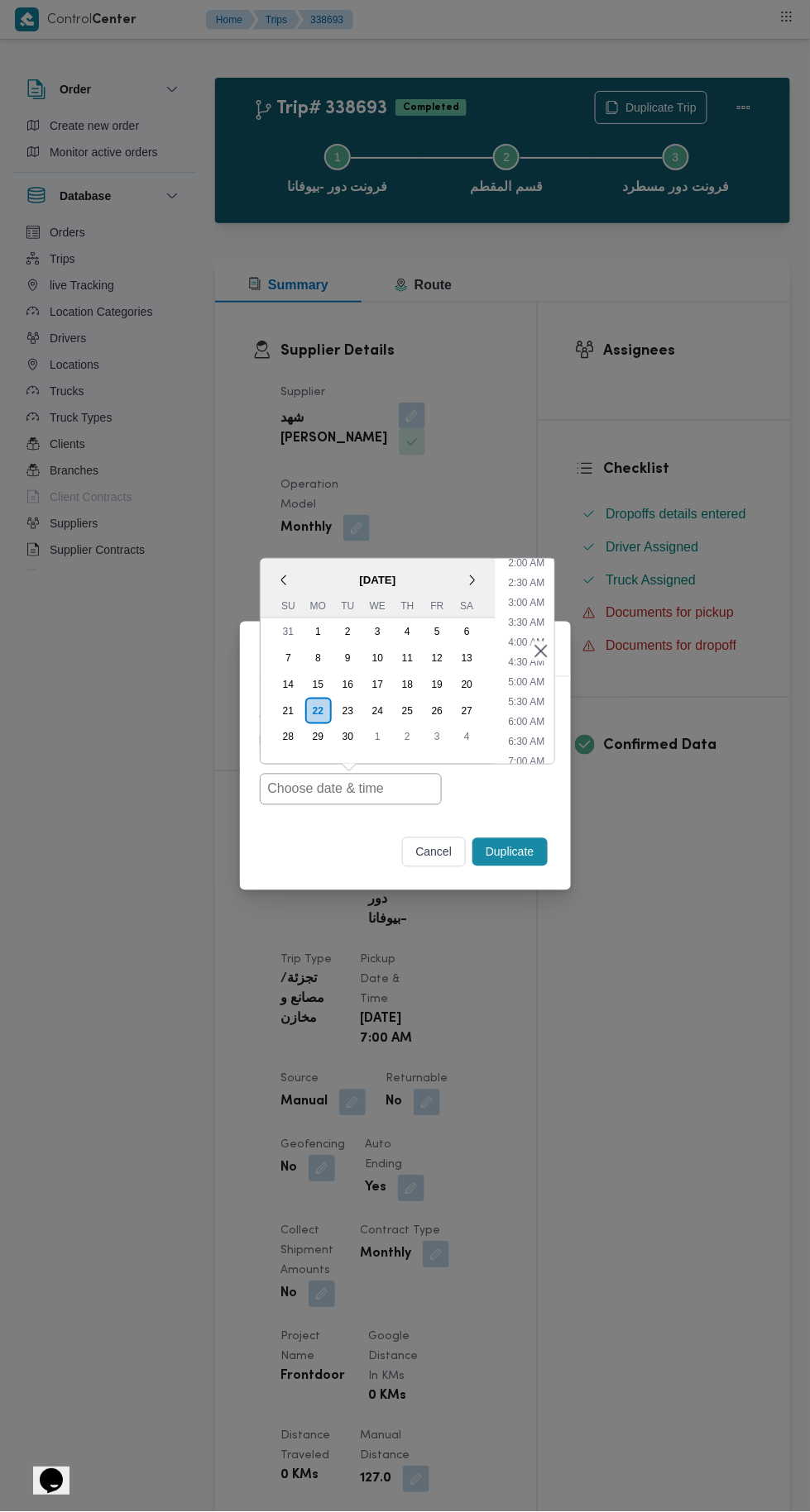
type input "22/09/2025 7:00AM"
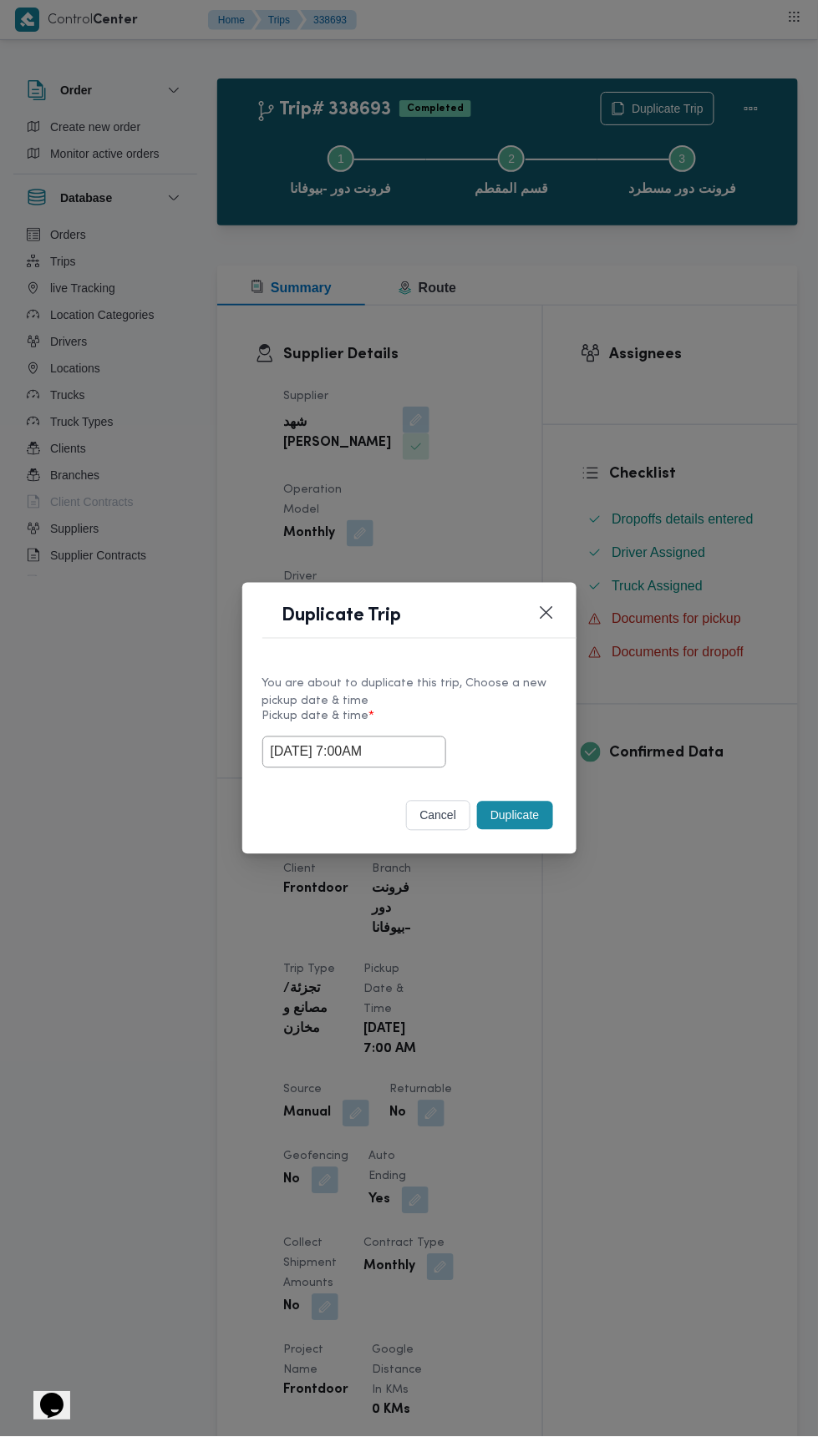
click at [634, 407] on div "Duplicate Trip You are about to duplicate this trip, Choose a new pickup date &…" at bounding box center [409, 718] width 818 height 1437
click at [541, 818] on button "Duplicate" at bounding box center [514, 816] width 75 height 28
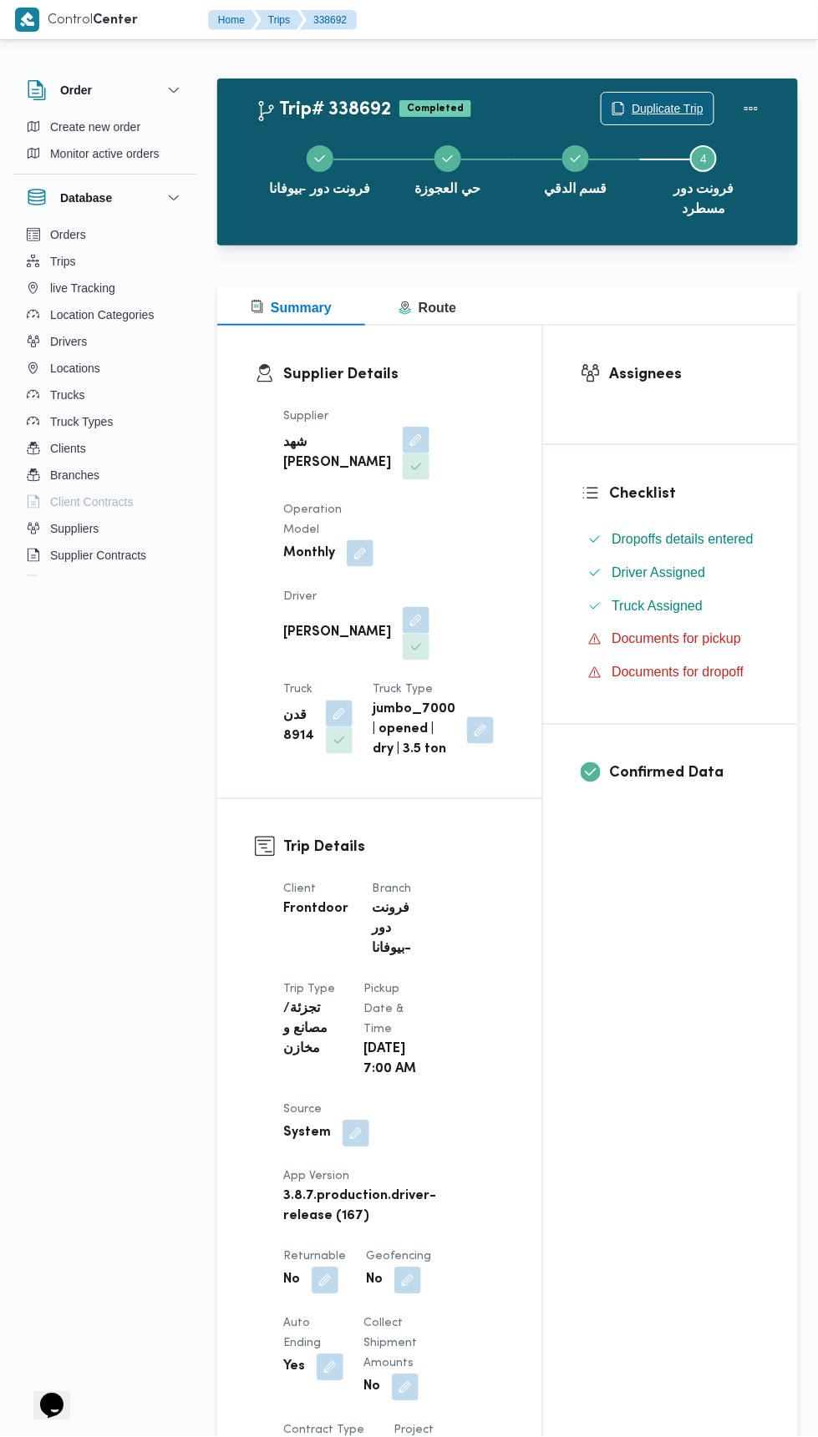
click at [651, 105] on span "Duplicate Trip" at bounding box center [667, 109] width 72 height 20
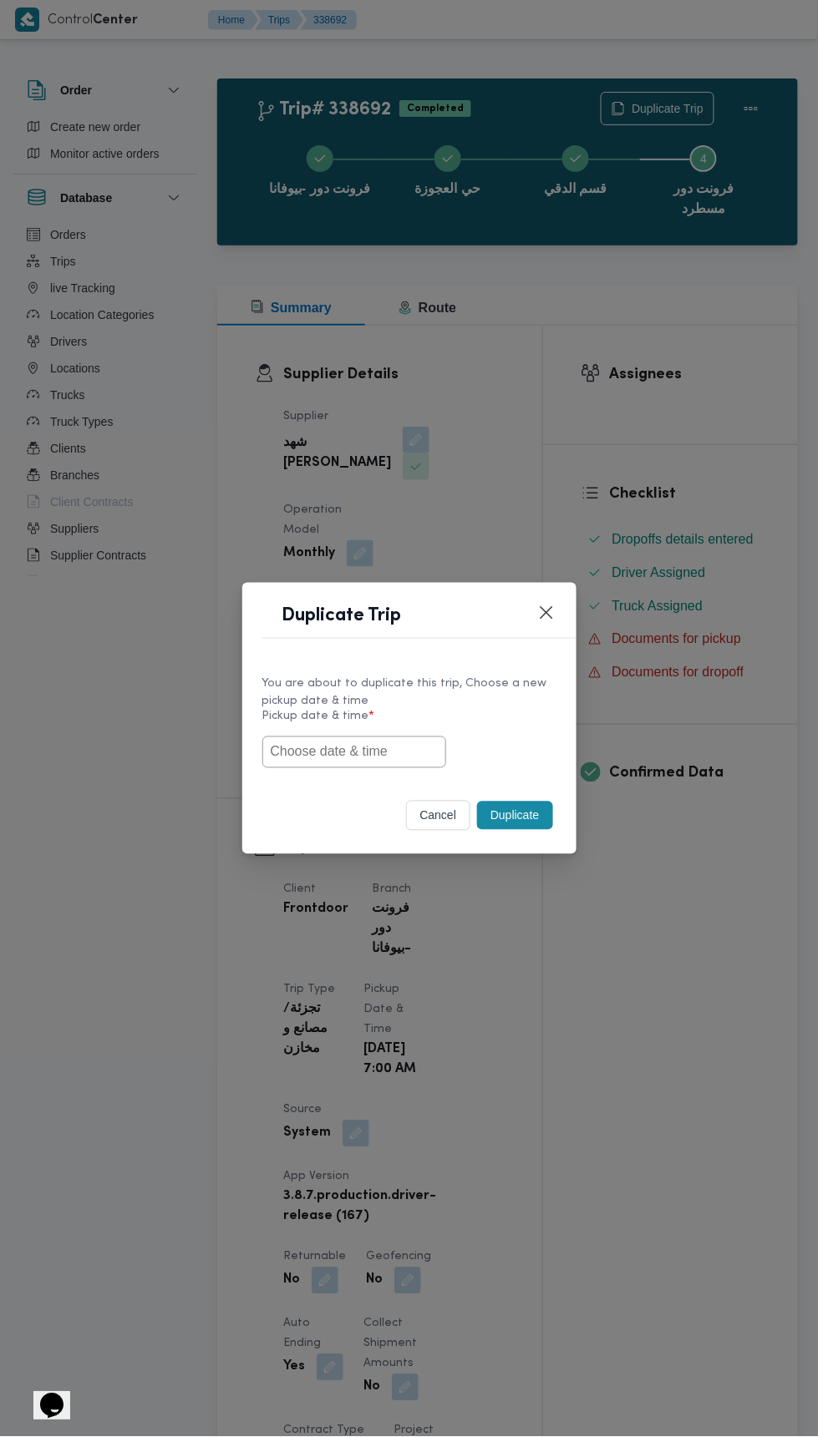
click at [368, 744] on input "text" at bounding box center [354, 753] width 184 height 32
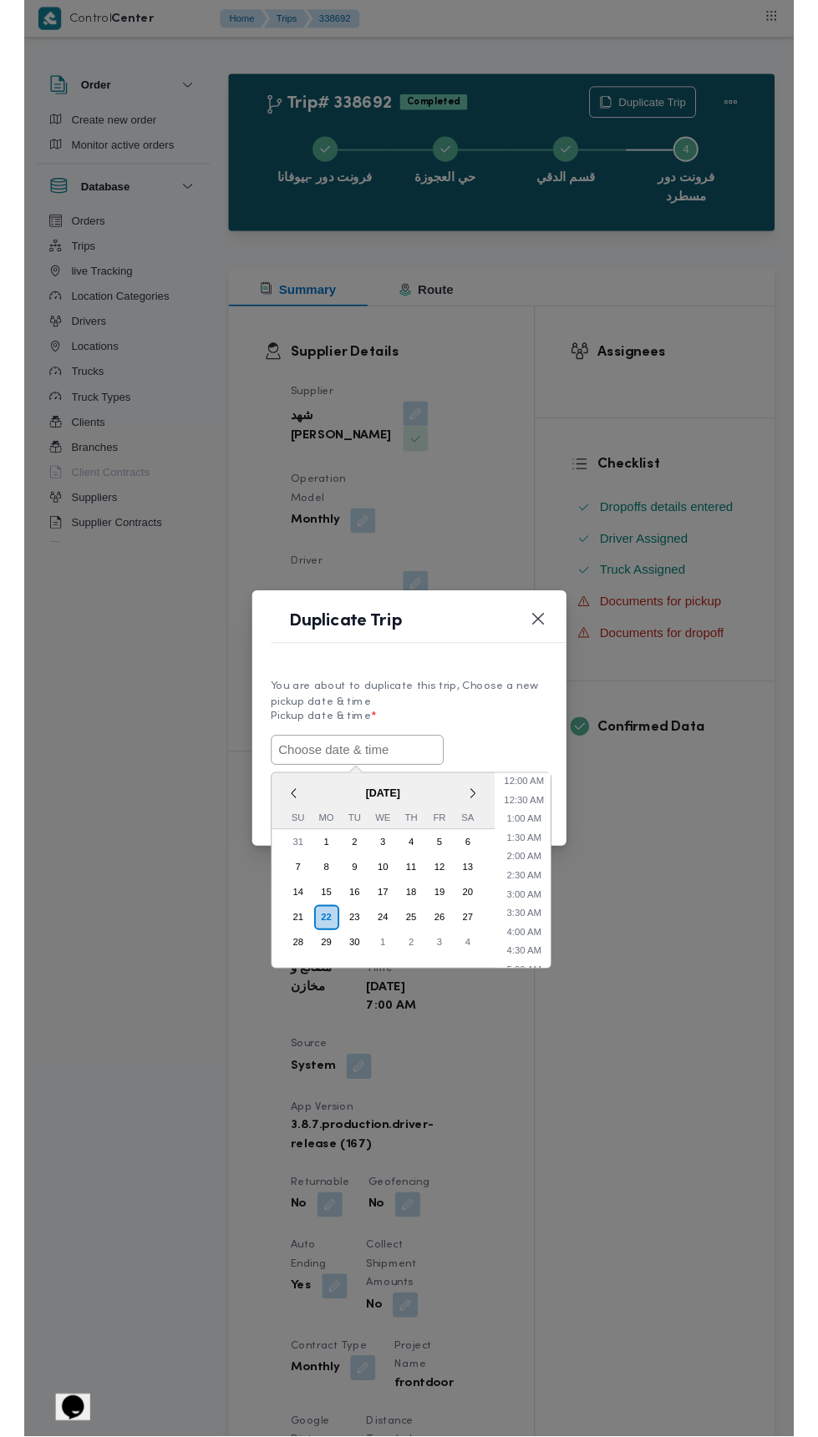
scroll to position [84, 0]
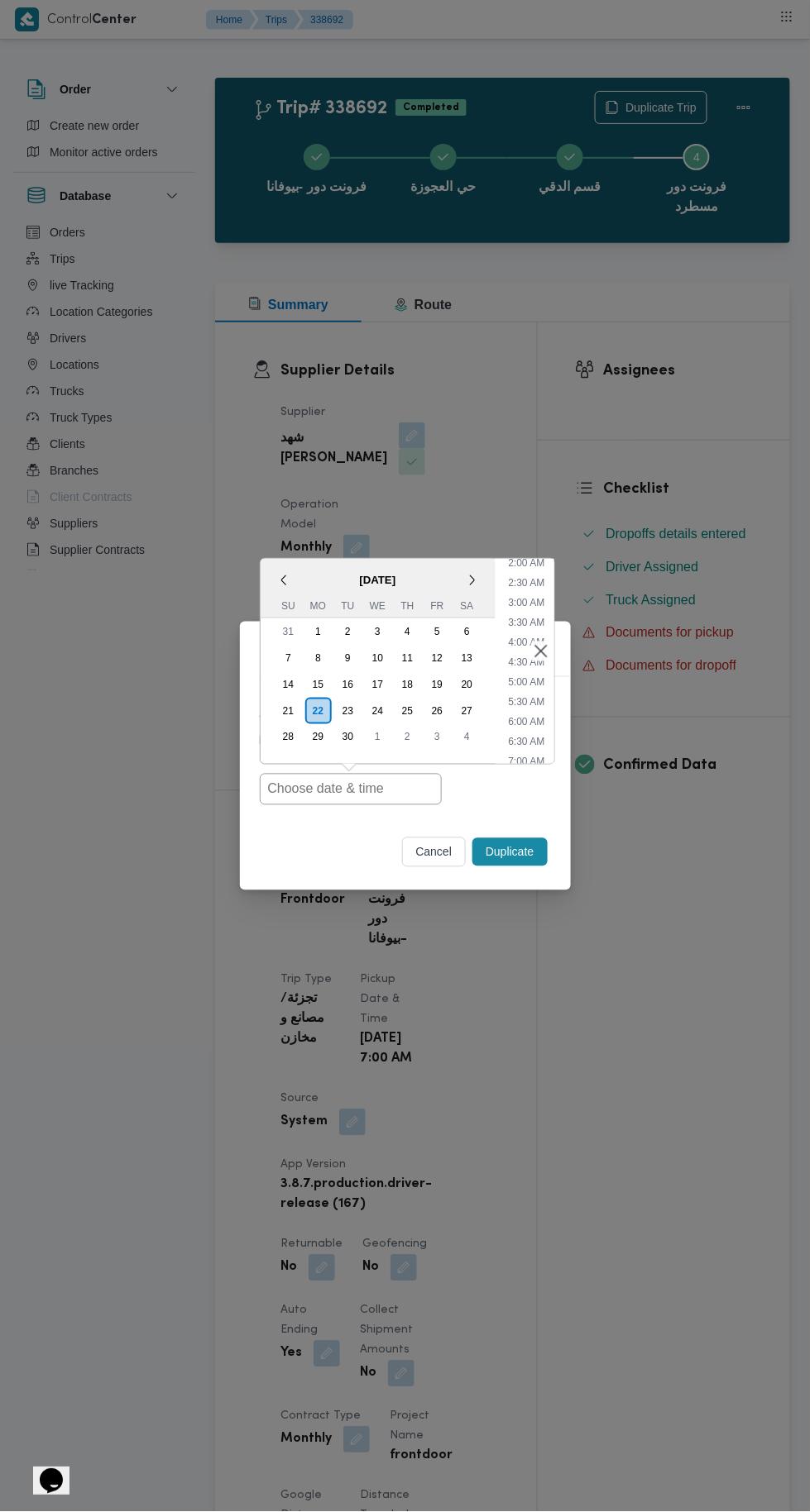
type input "22/09/2025 7:00AM"
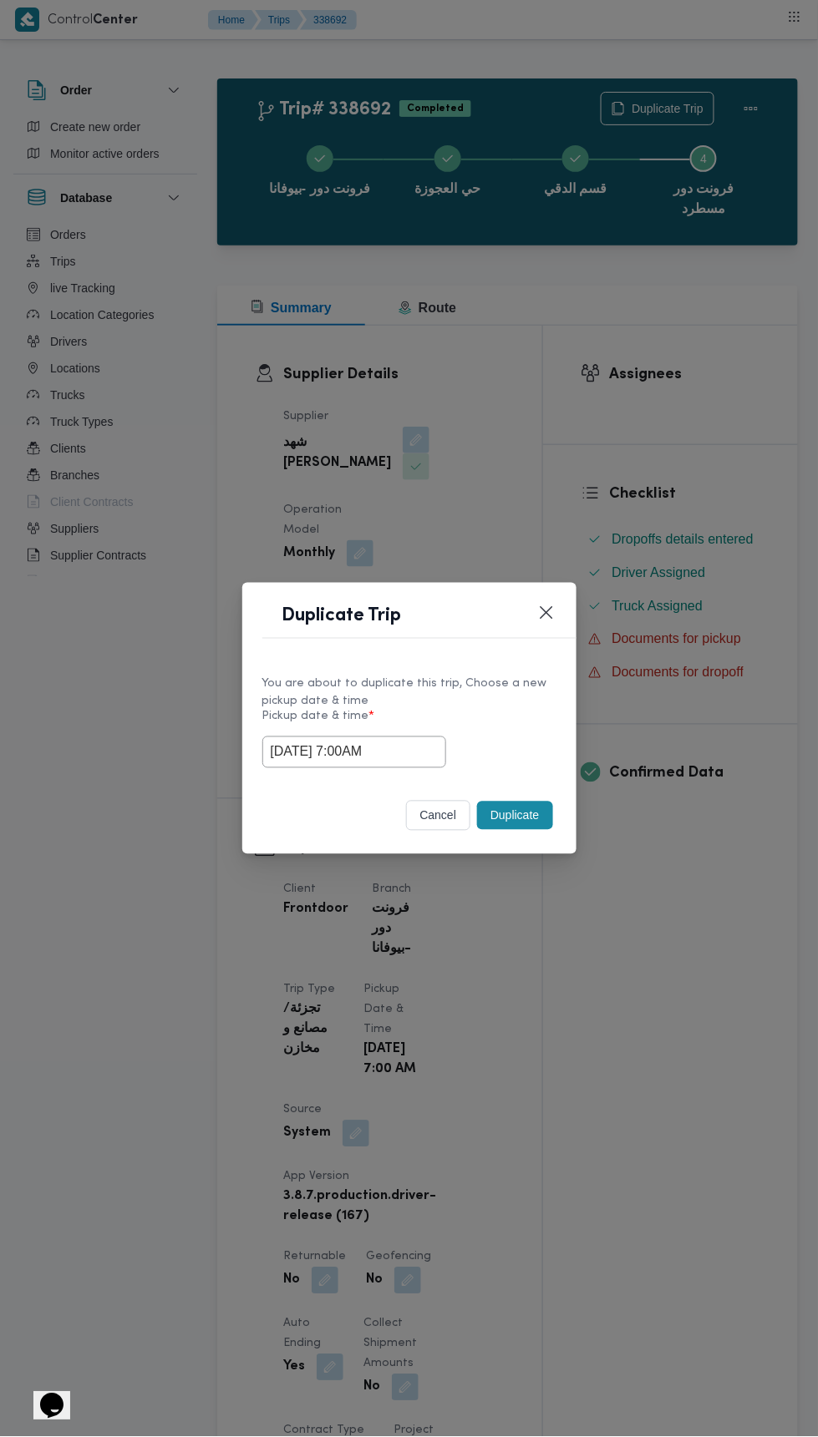
click at [651, 381] on div "Duplicate Trip You are about to duplicate this trip, Choose a new pickup date &…" at bounding box center [409, 718] width 818 height 1437
click at [531, 808] on button "Duplicate" at bounding box center [514, 816] width 75 height 28
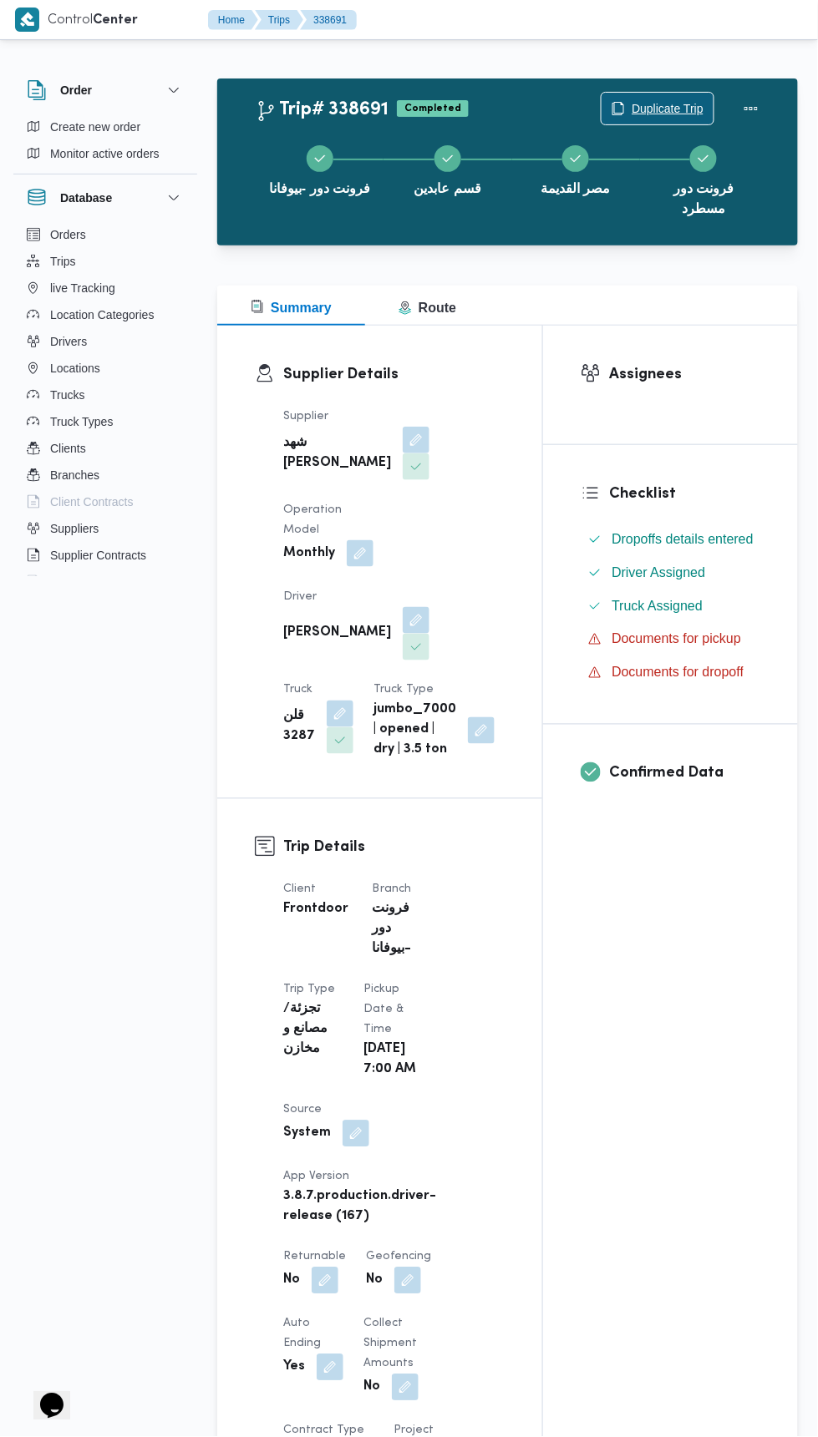
click at [651, 101] on span "Duplicate Trip" at bounding box center [667, 109] width 72 height 20
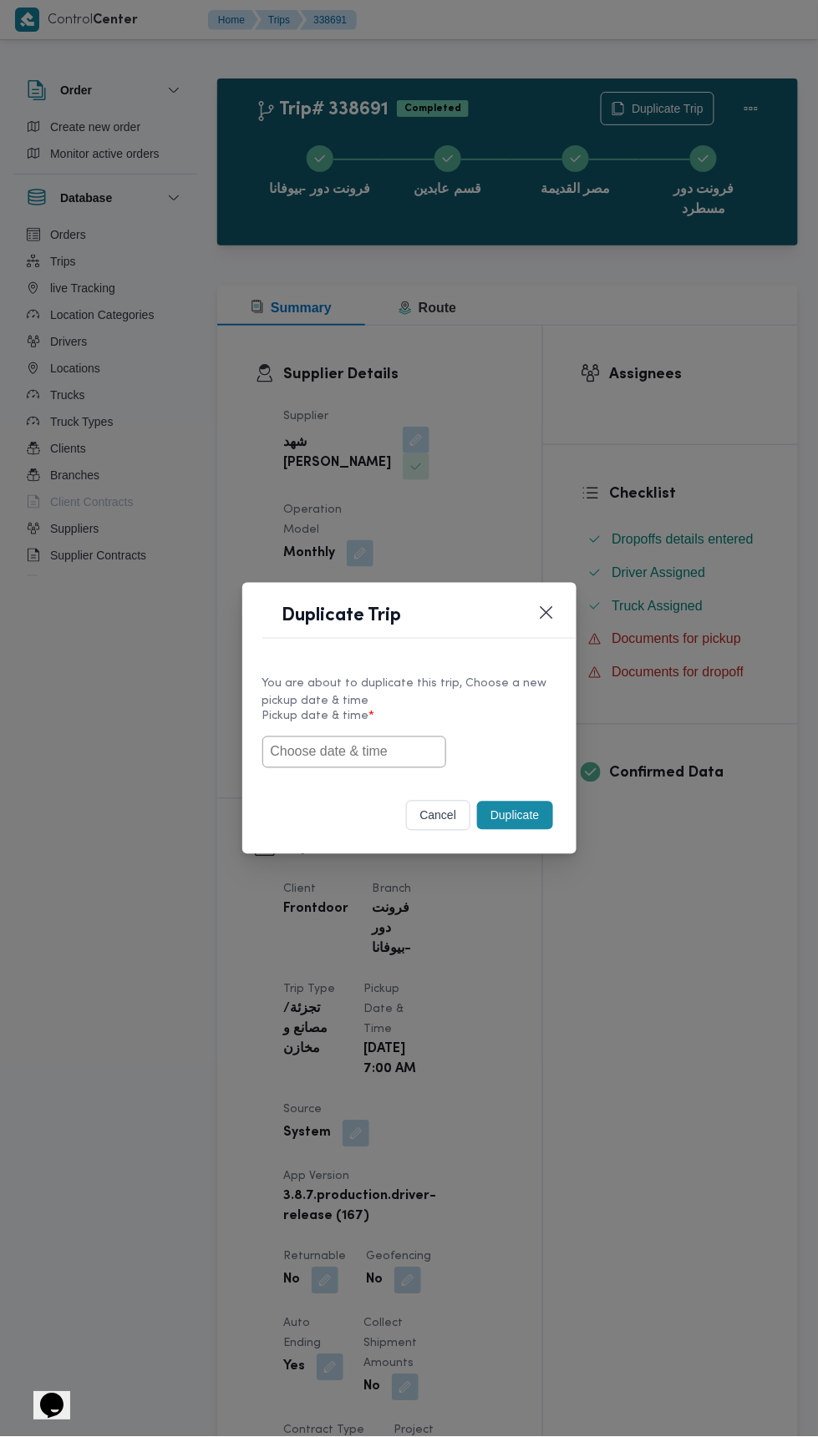
click at [376, 748] on input "text" at bounding box center [354, 753] width 184 height 32
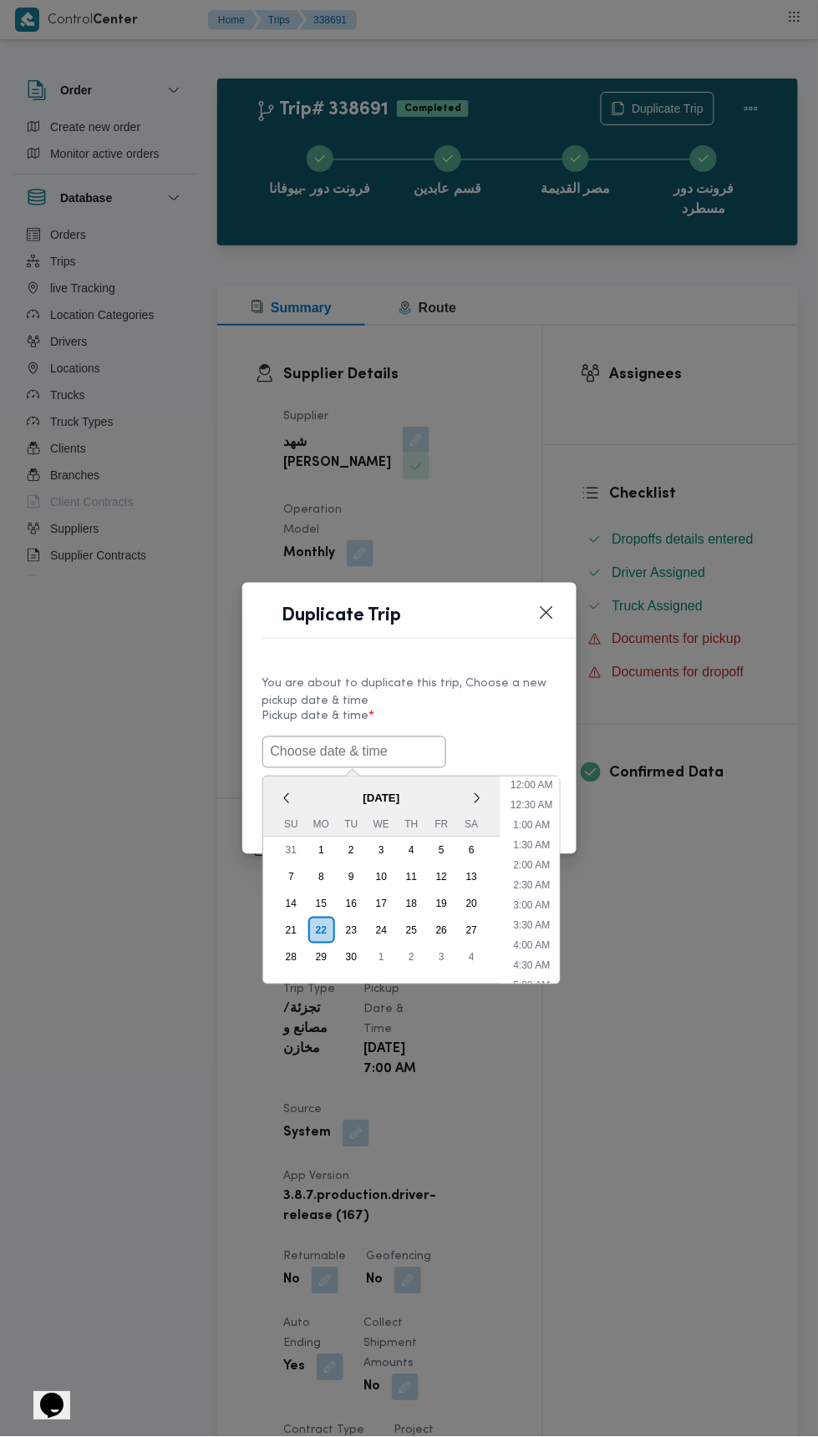
scroll to position [84, 0]
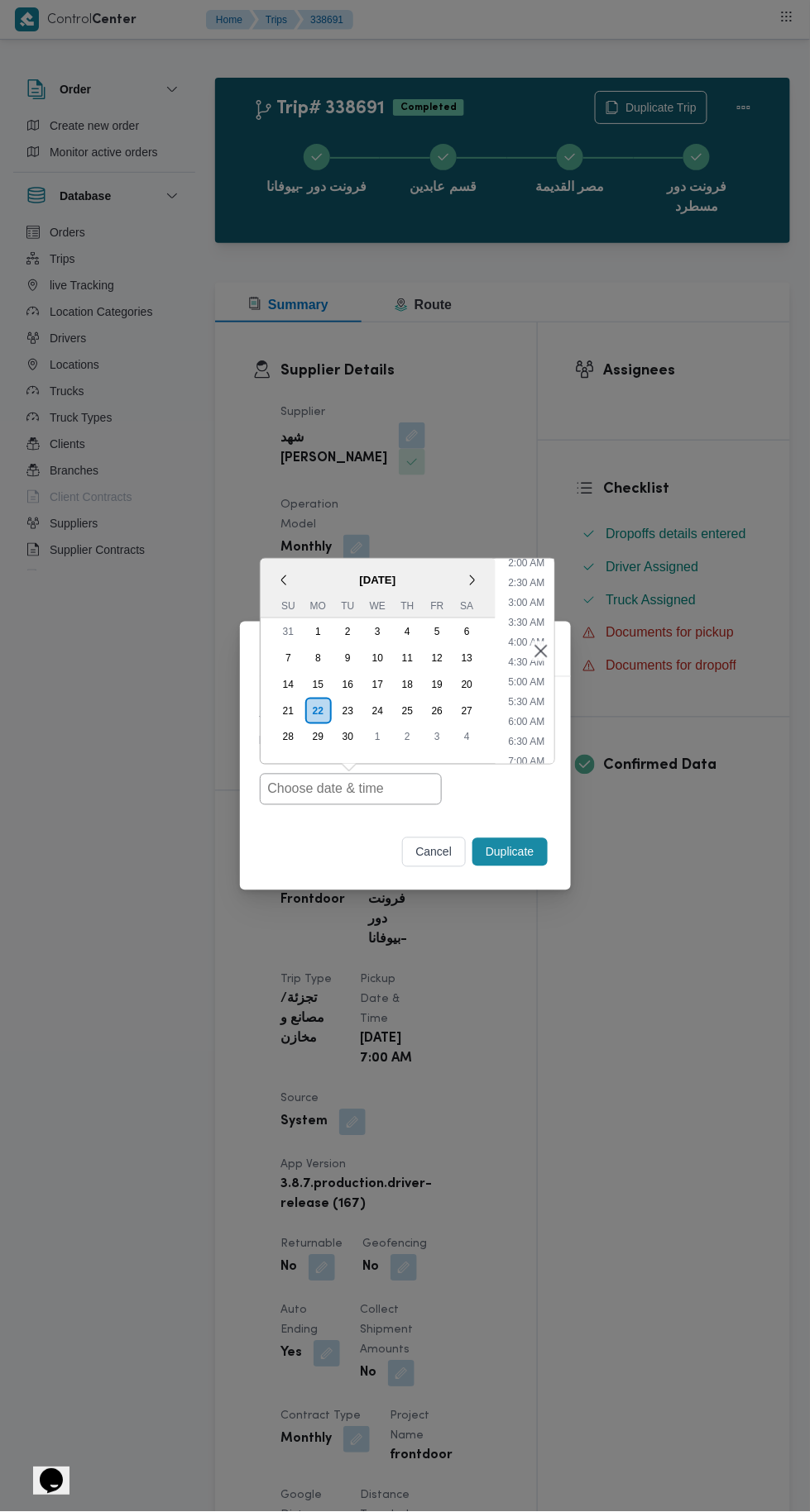
type input "22/09/2025 7:00AM"
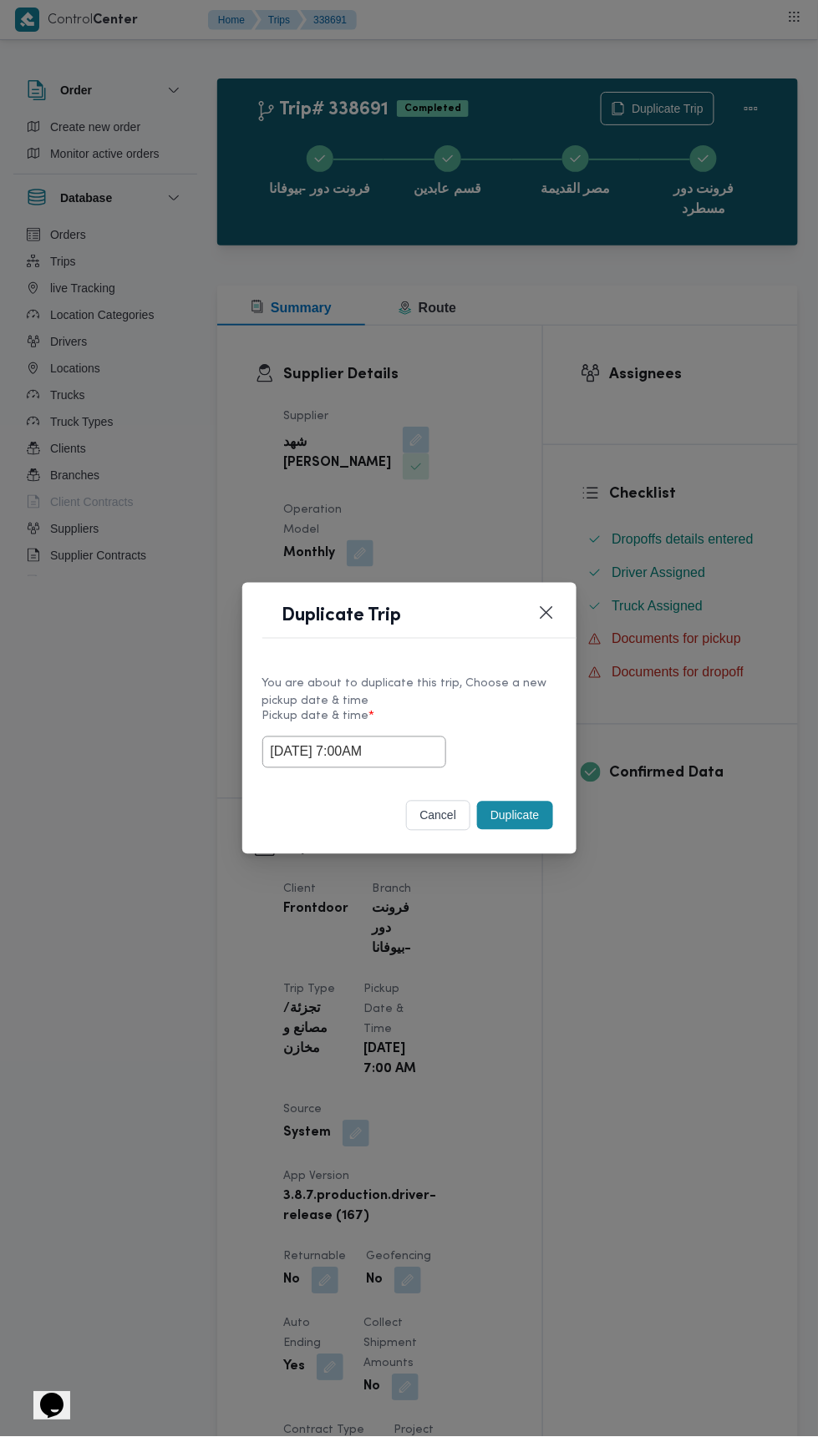
click at [608, 446] on div "Duplicate Trip You are about to duplicate this trip, Choose a new pickup date &…" at bounding box center [409, 718] width 818 height 1437
click at [528, 809] on button "Duplicate" at bounding box center [514, 816] width 75 height 28
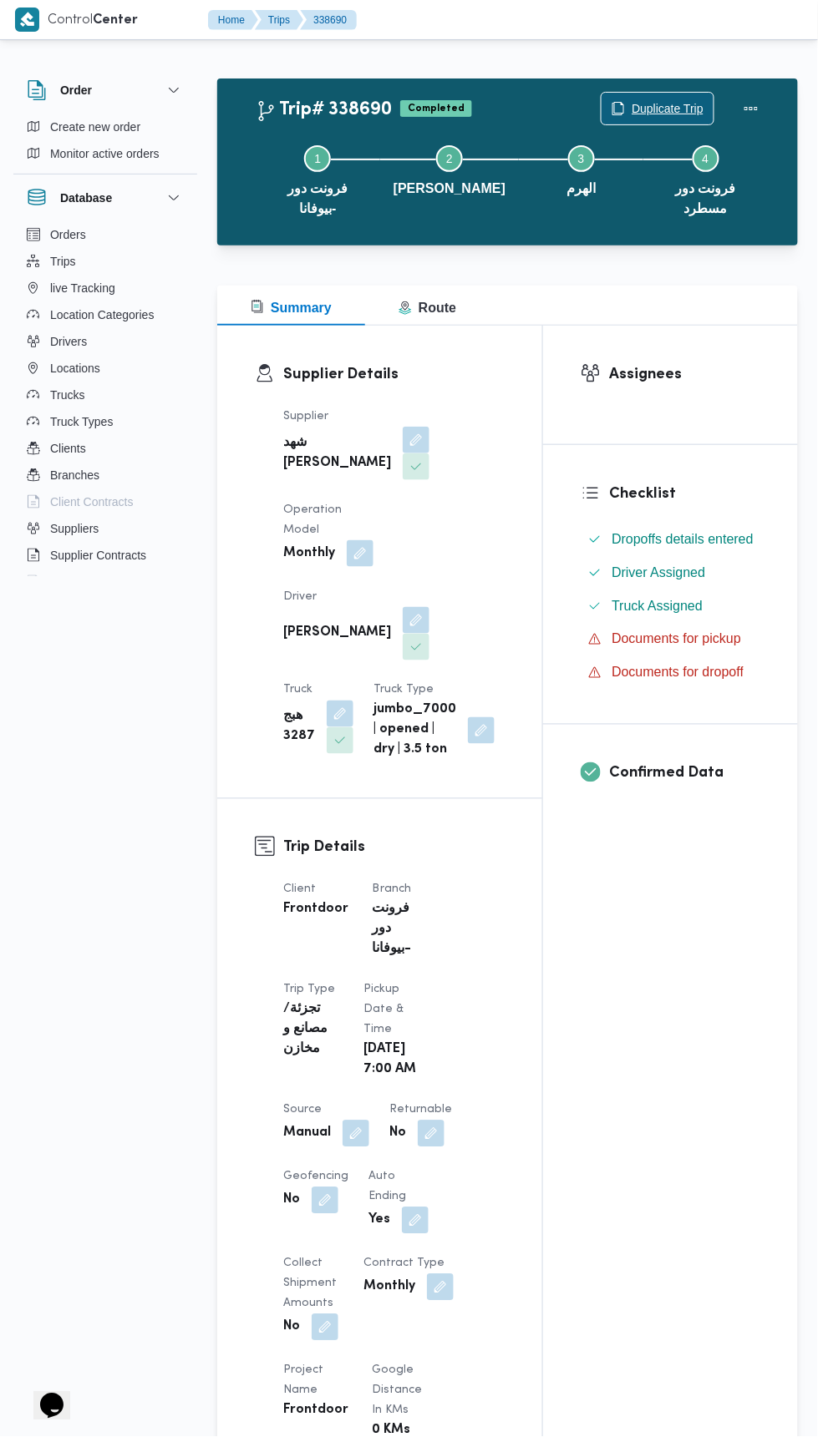
click at [661, 110] on span "Duplicate Trip" at bounding box center [667, 109] width 72 height 20
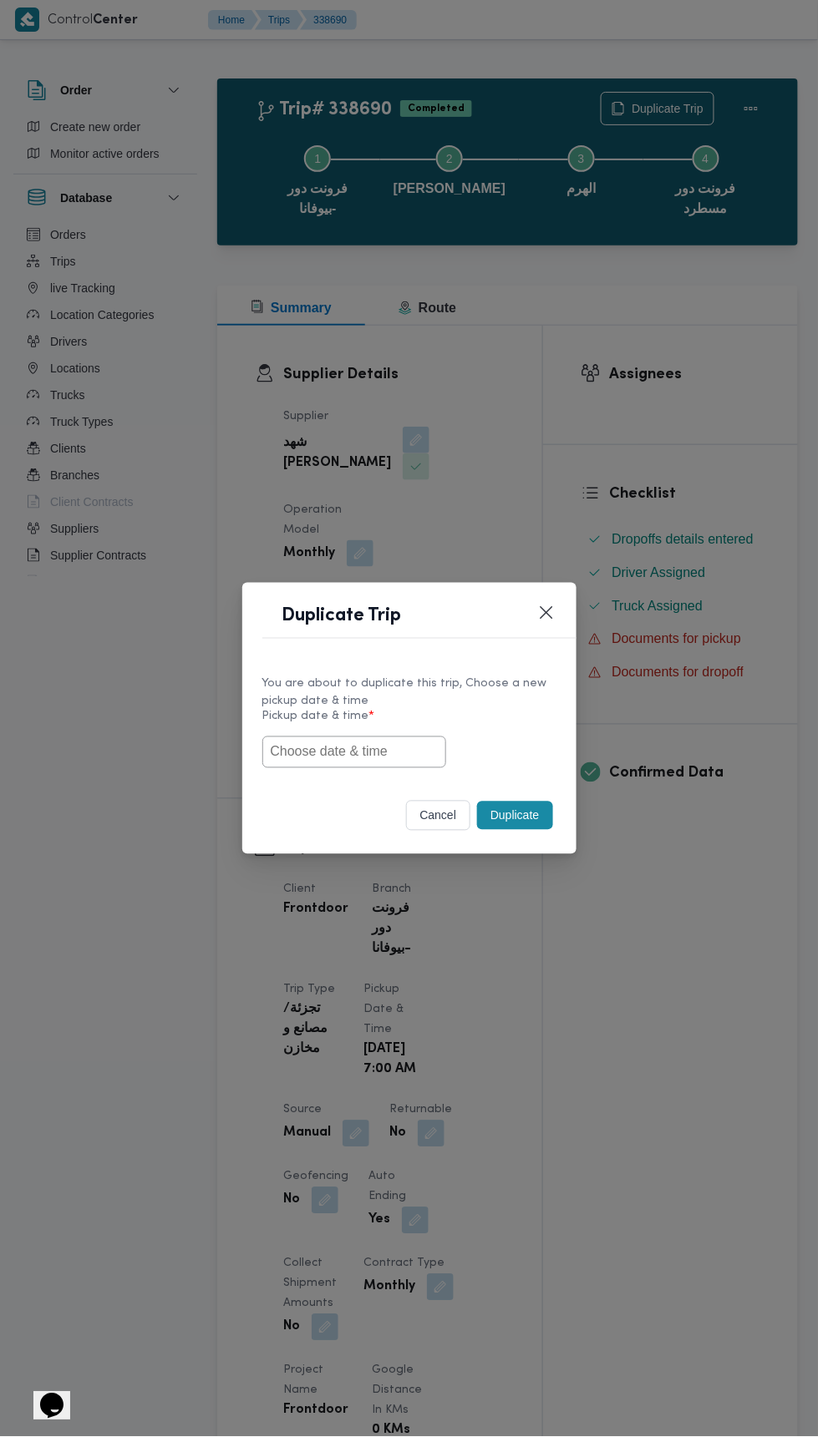
click at [387, 752] on input "text" at bounding box center [354, 753] width 184 height 32
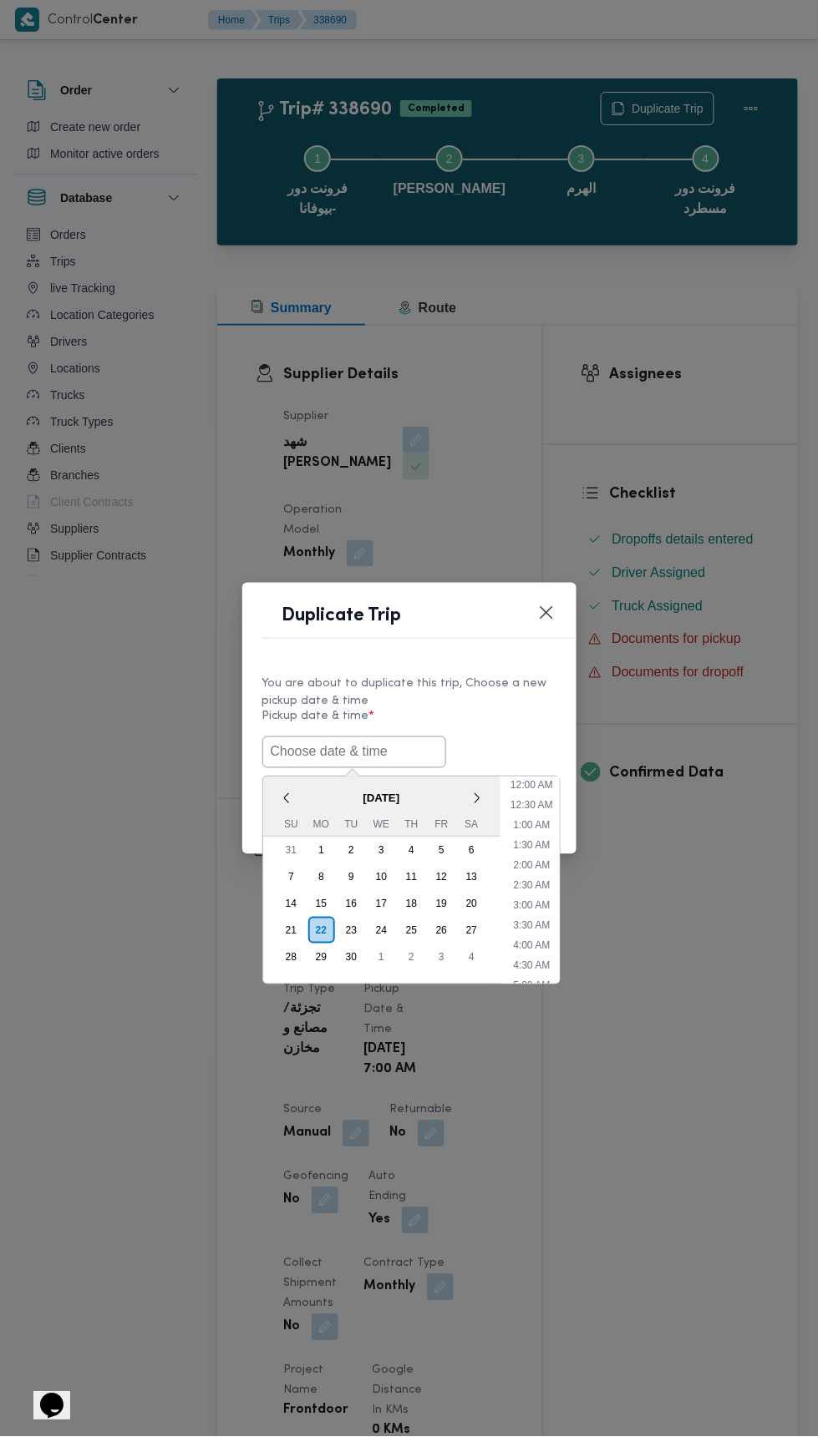
scroll to position [84, 0]
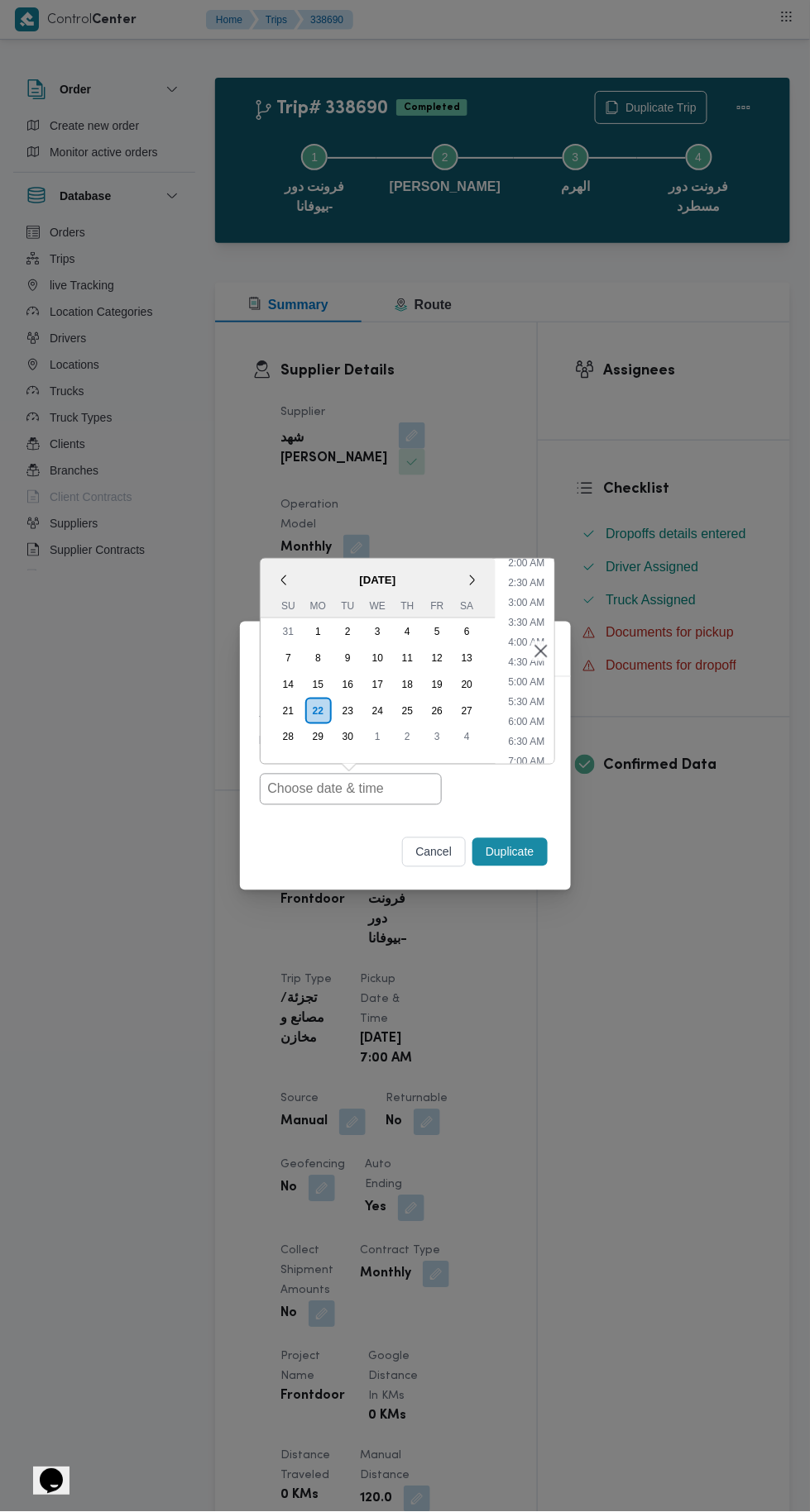
type input "22/09/2025 7:00AM"
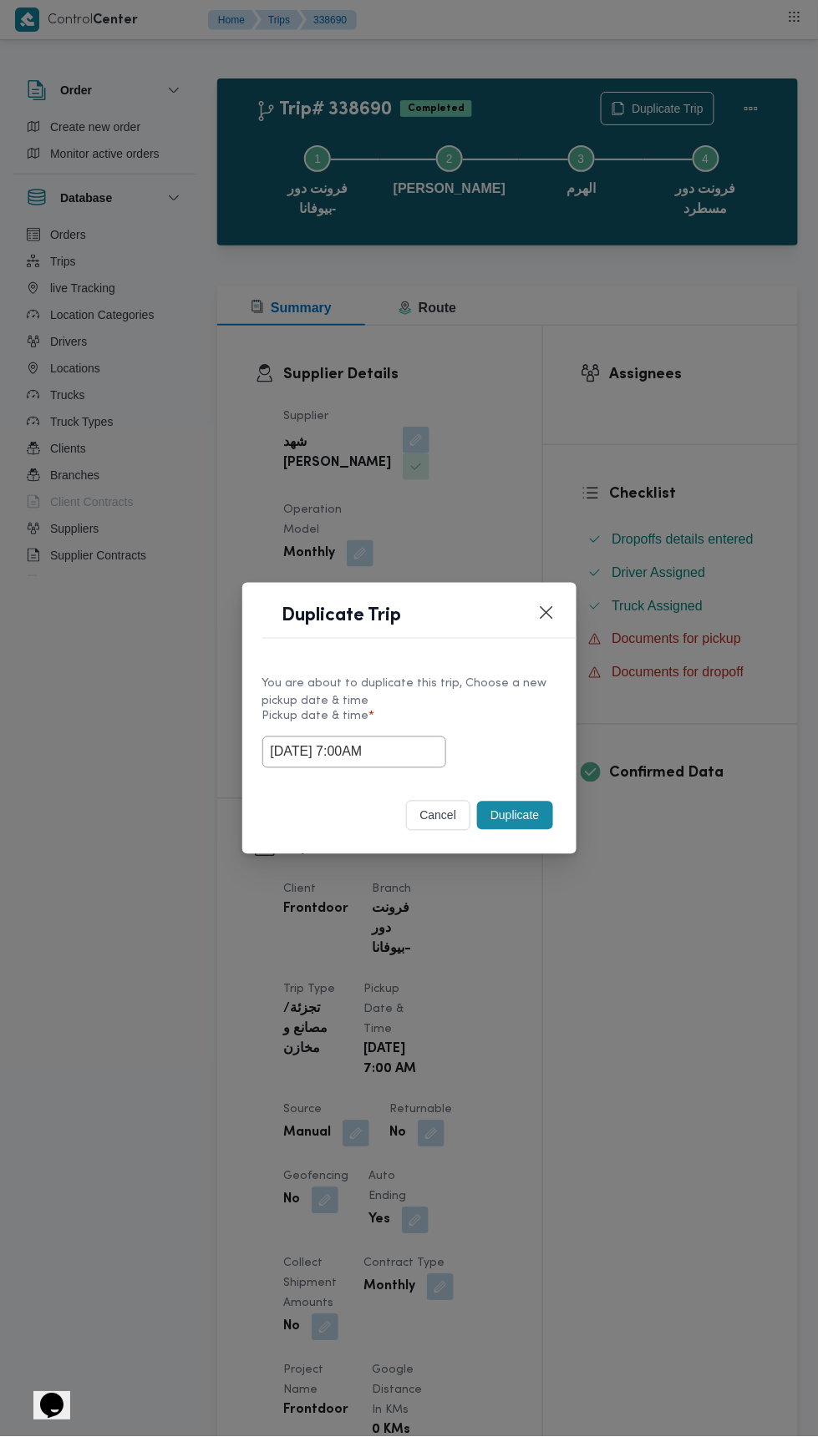
click at [674, 382] on div "Duplicate Trip You are about to duplicate this trip, Choose a new pickup date &…" at bounding box center [409, 718] width 818 height 1437
click at [526, 826] on button "Duplicate" at bounding box center [514, 816] width 75 height 28
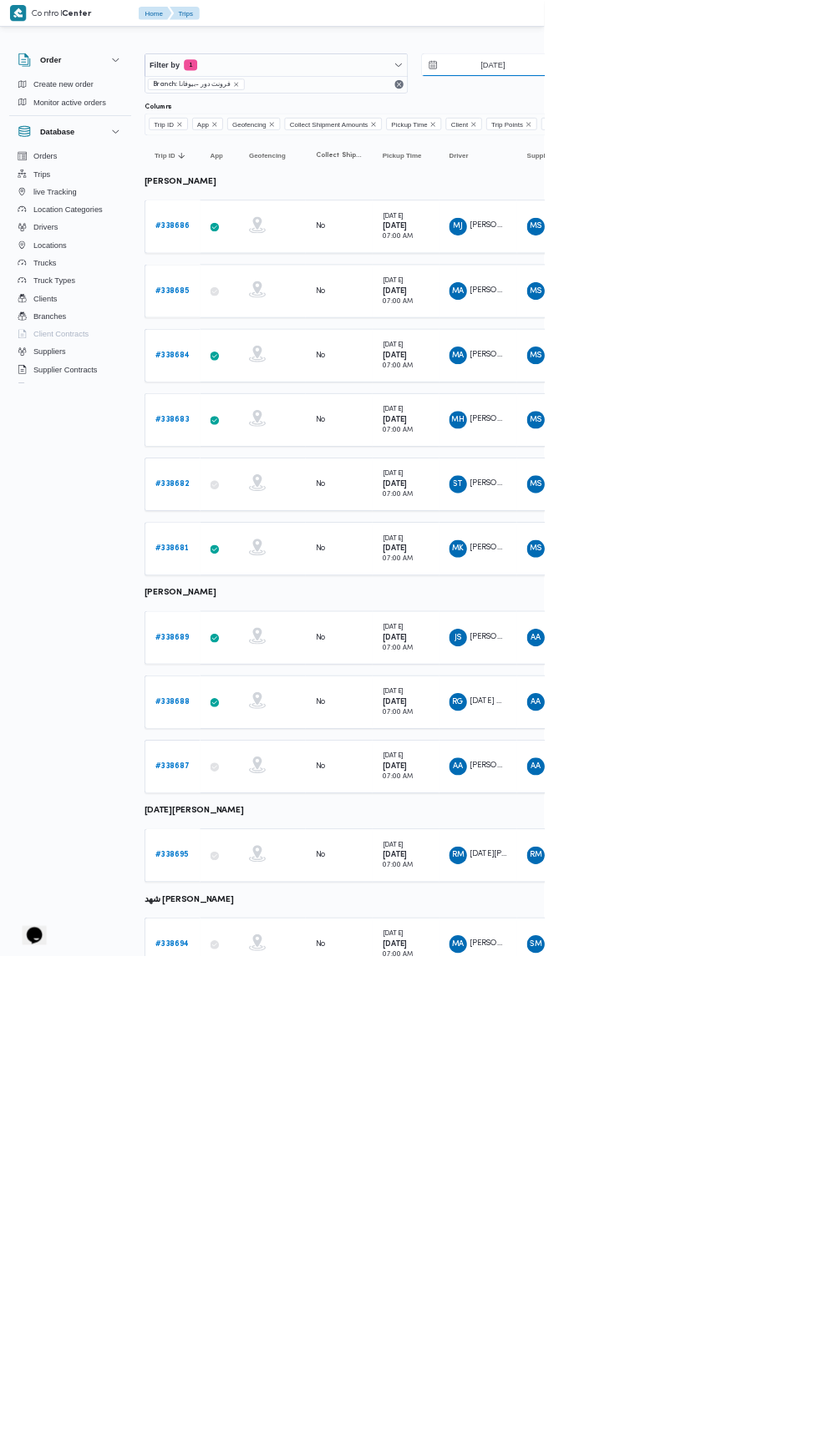
click at [760, 97] on input "21/9/2025" at bounding box center [729, 97] width 190 height 33
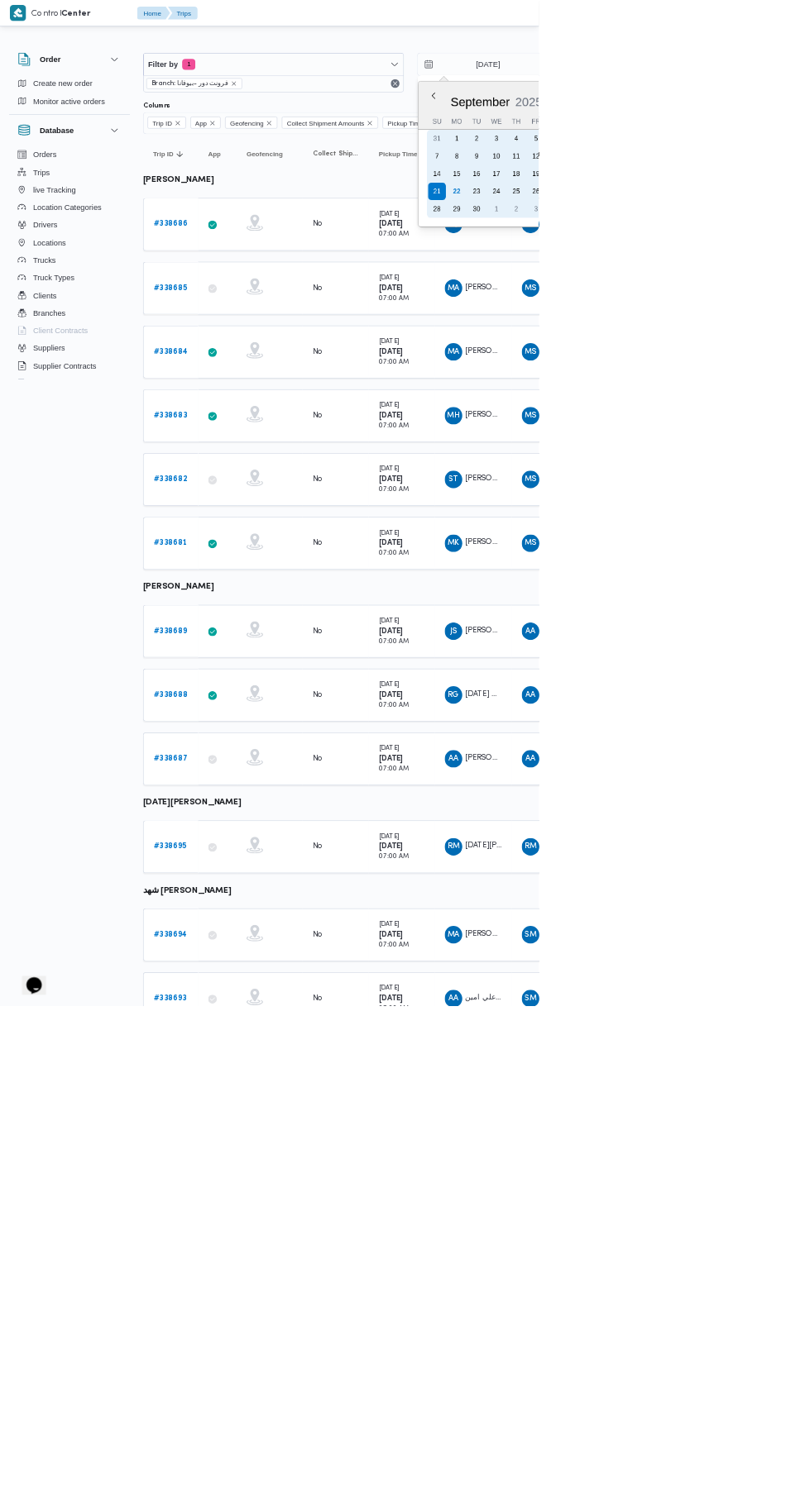
click at [684, 271] on div "15" at bounding box center [686, 261] width 27 height 27
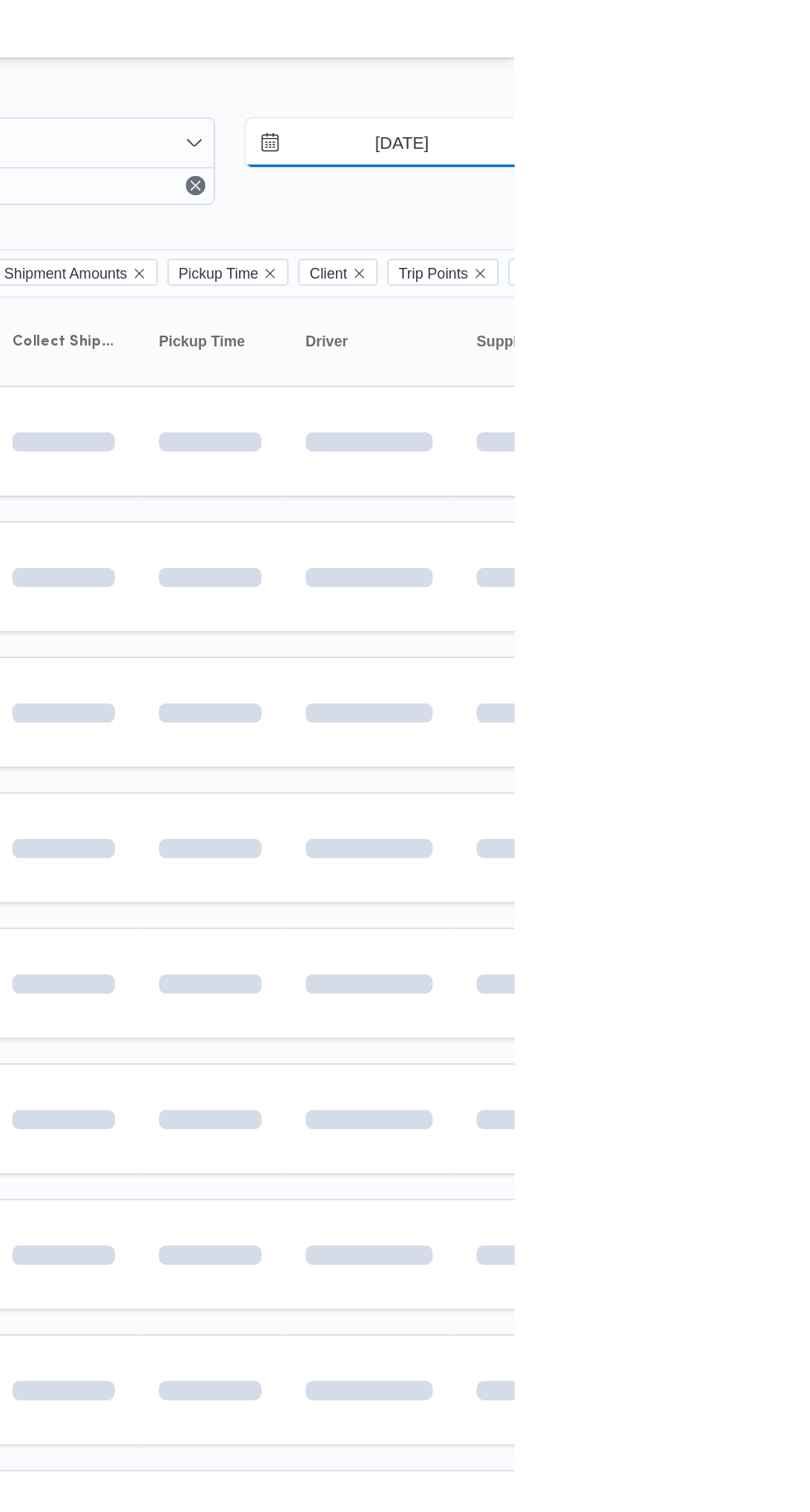
click at [779, 81] on input "15/9/2025" at bounding box center [722, 96] width 188 height 33
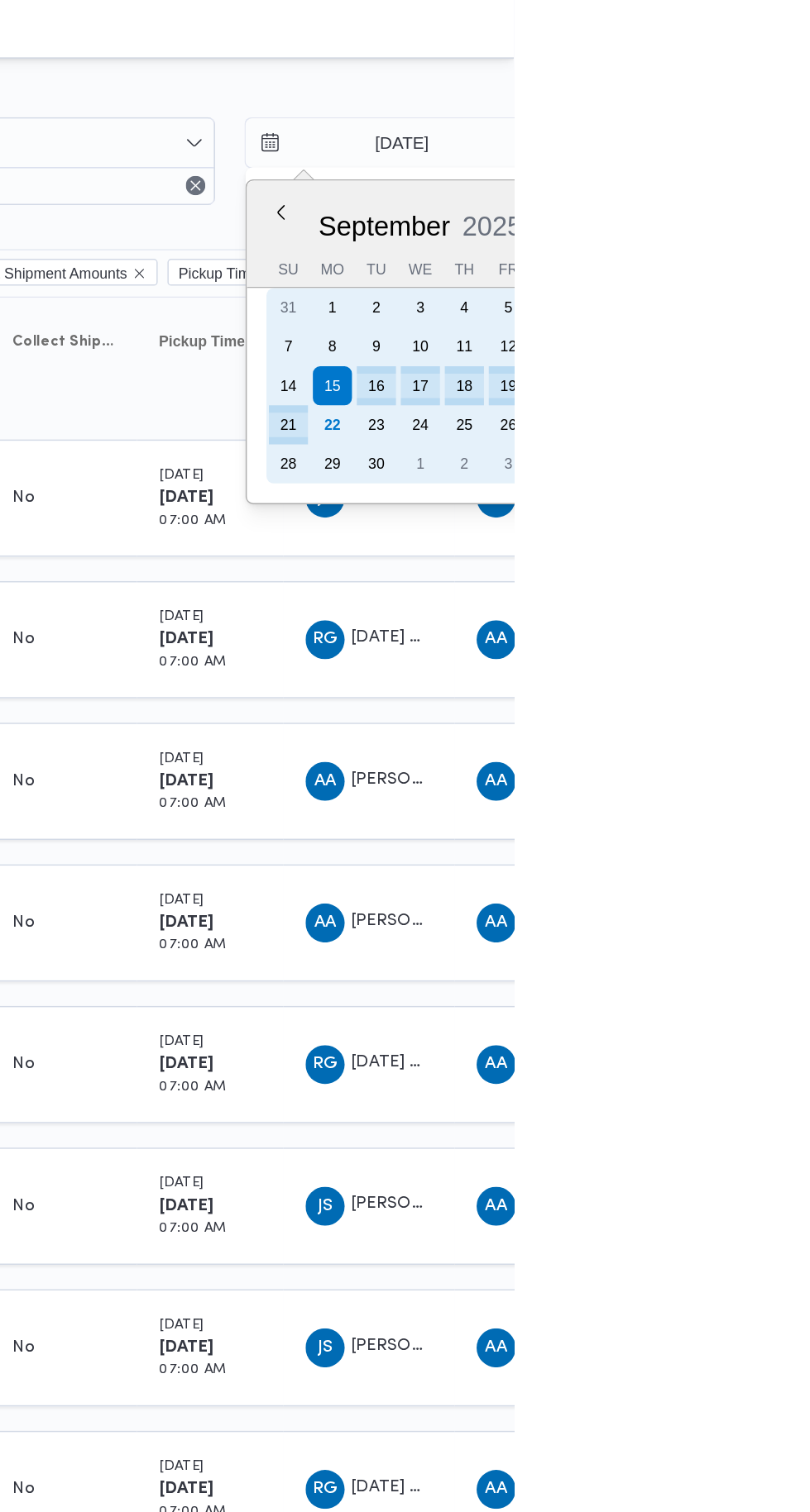
click at [685, 285] on div "22" at bounding box center [686, 287] width 27 height 27
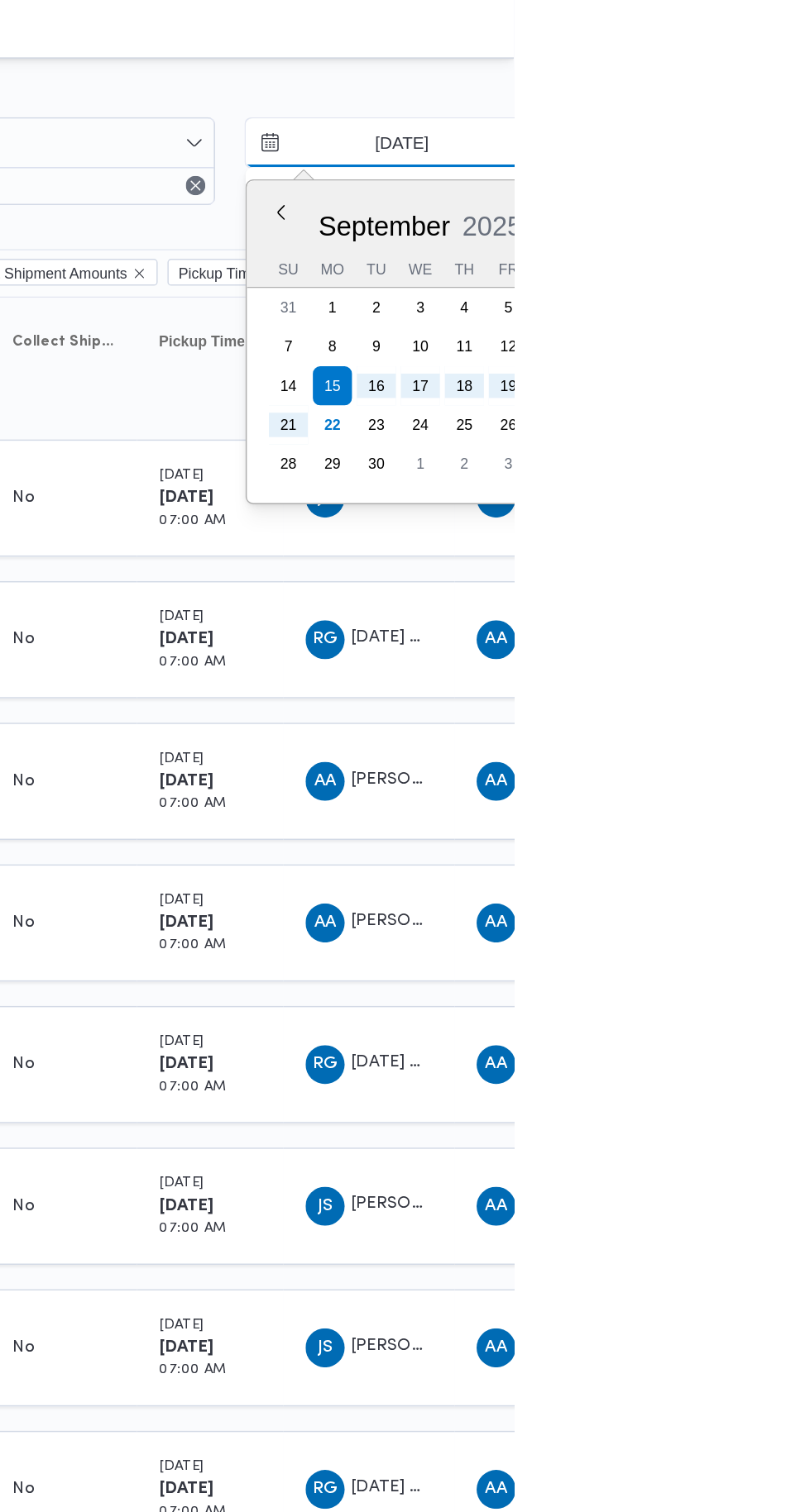
type input "22/9/2025"
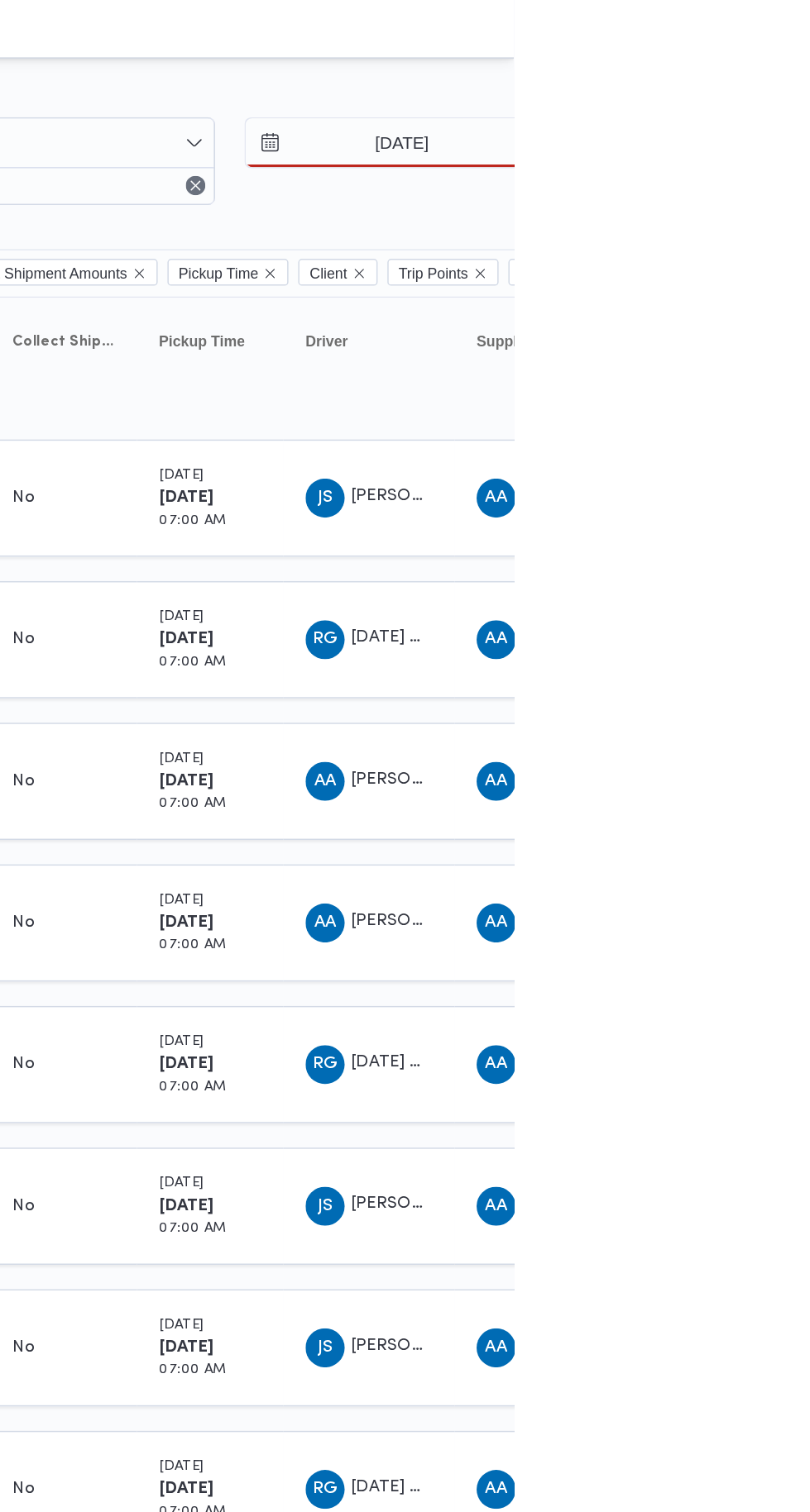
type input "22/9/2025"
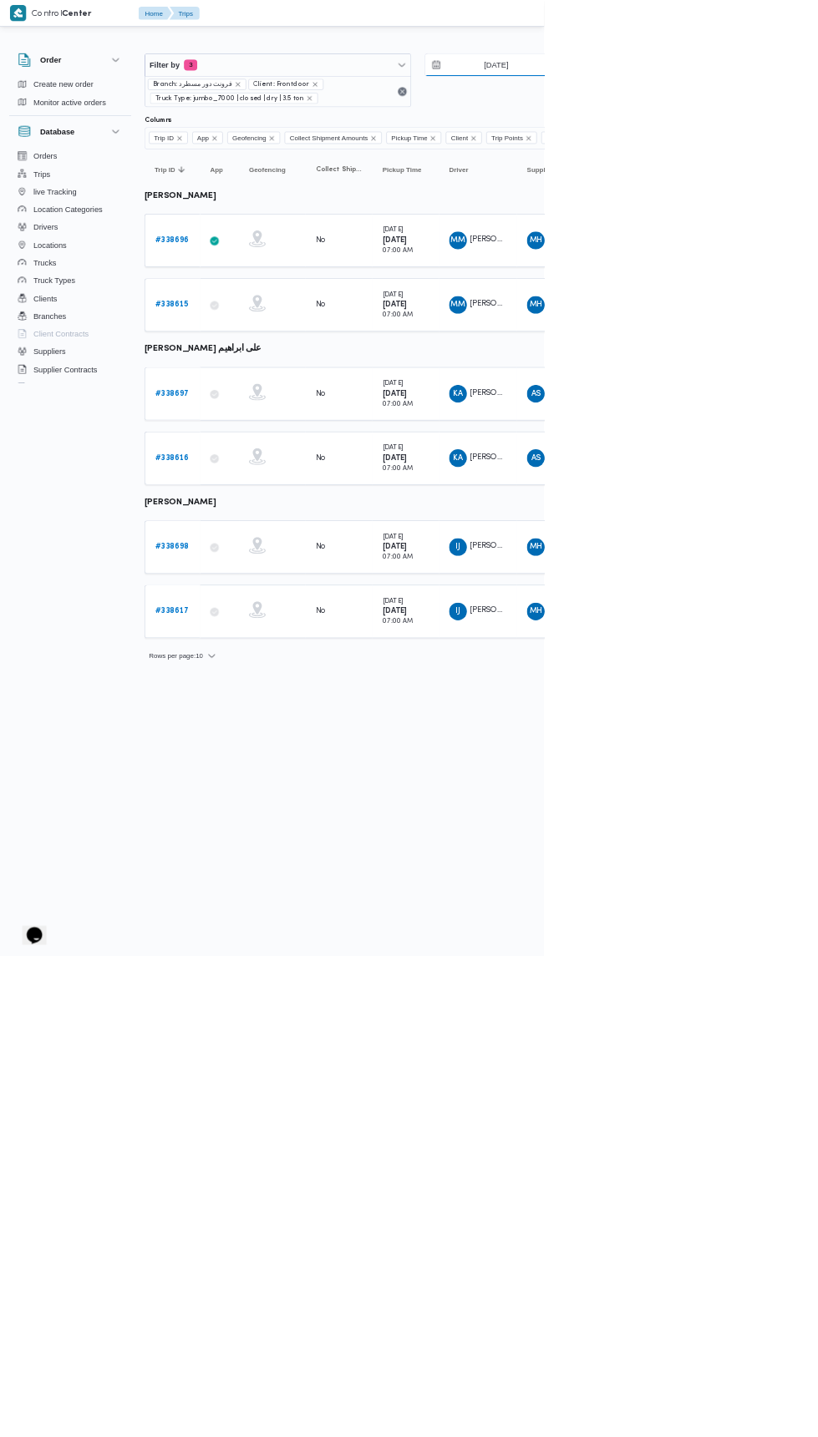
click at [767, 101] on input "[DATE]" at bounding box center [734, 97] width 190 height 33
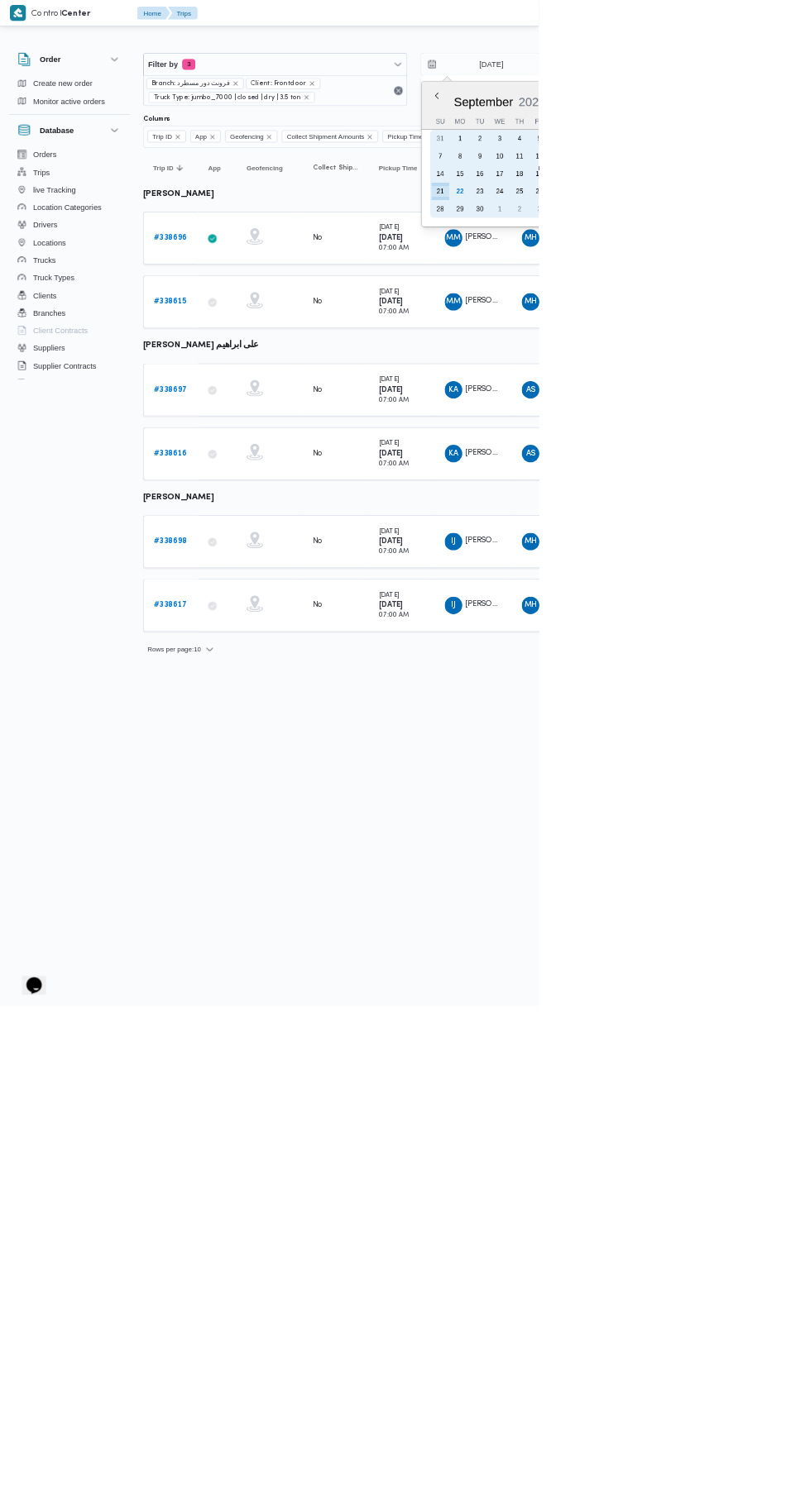
click at [660, 298] on div "21" at bounding box center [661, 287] width 27 height 27
type input "[DATE]"
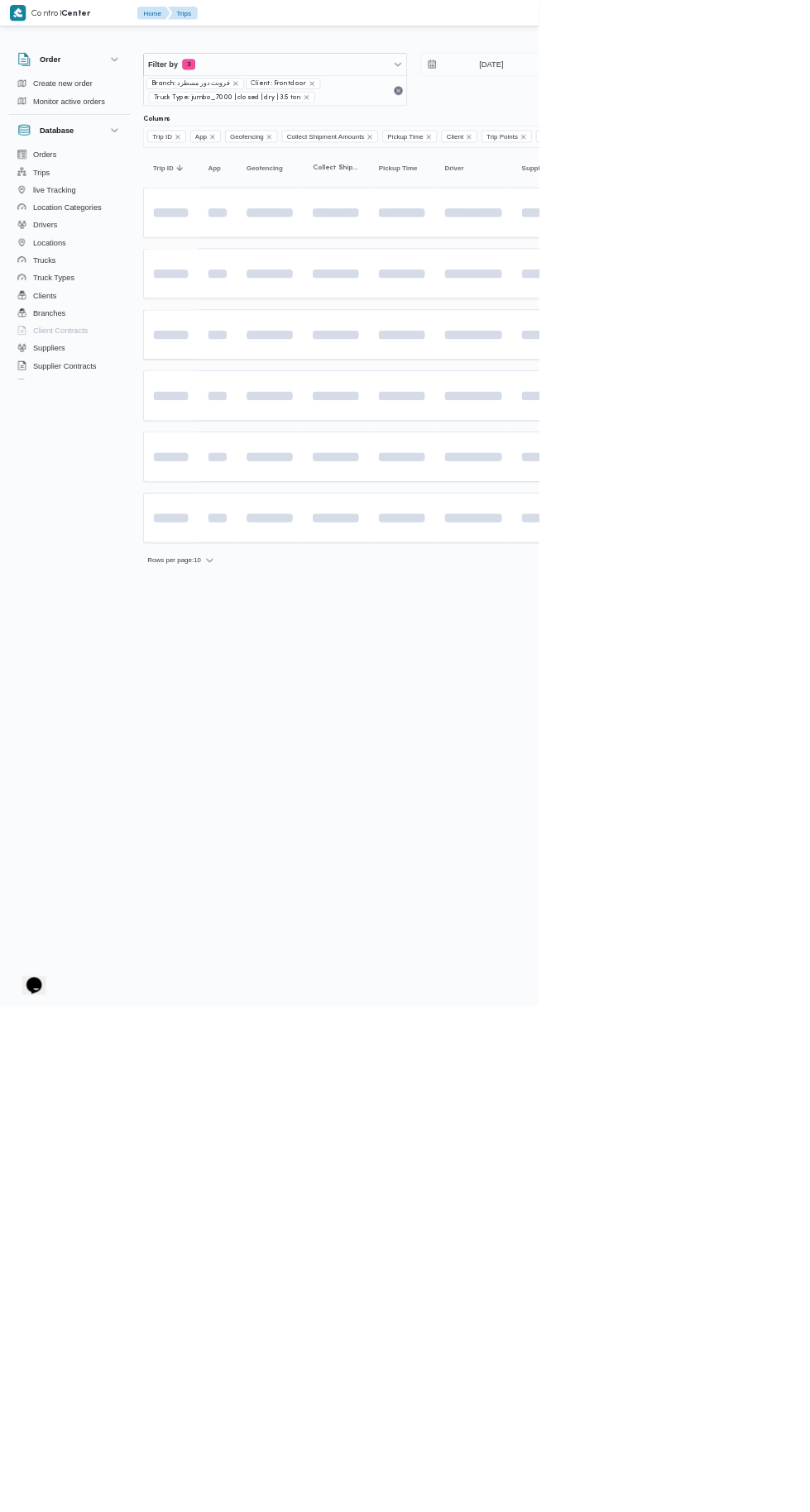
click at [665, 802] on td at bounding box center [711, 778] width 116 height 75
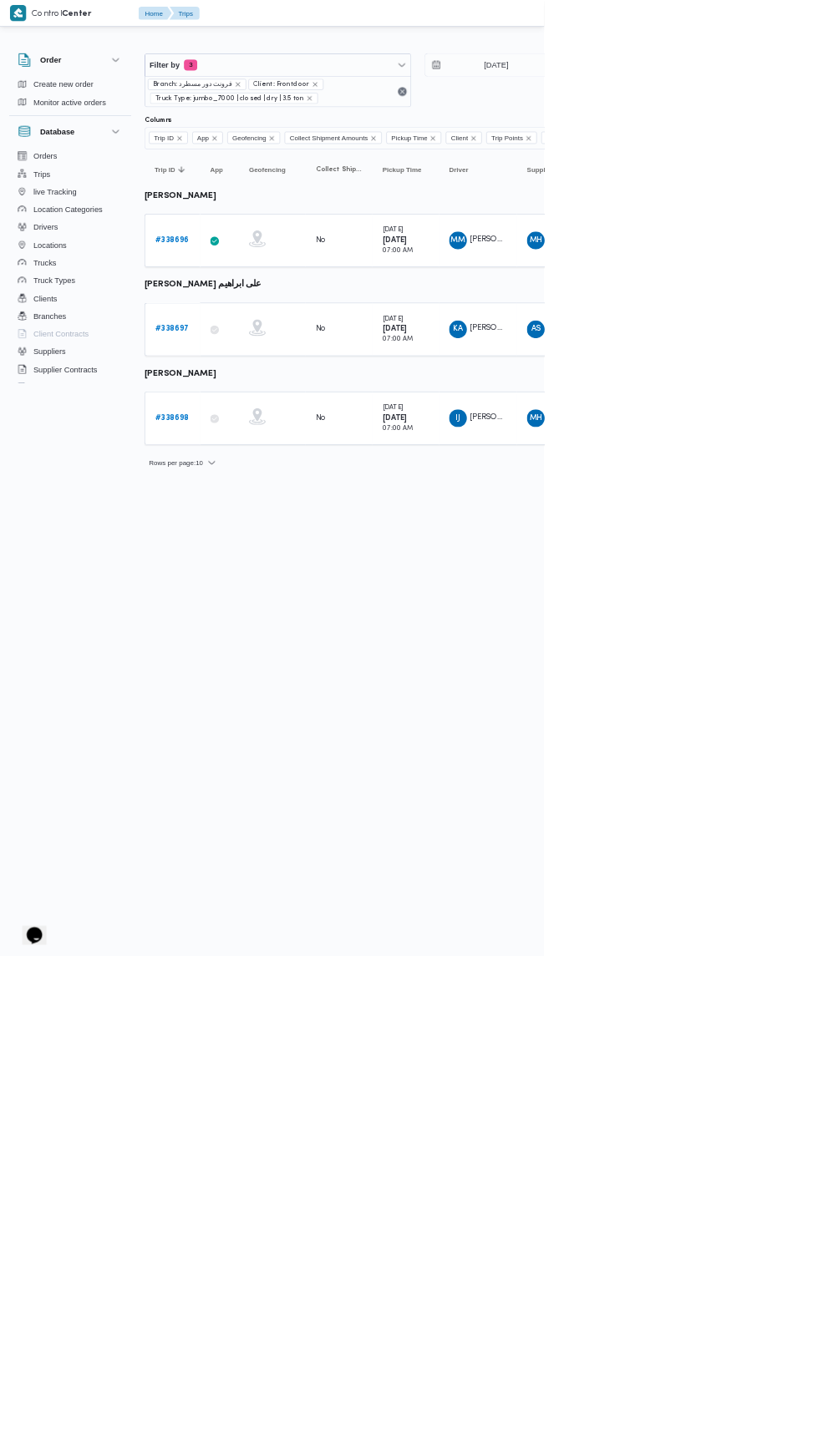
click at [269, 356] on b "# 338696" at bounding box center [258, 361] width 51 height 11
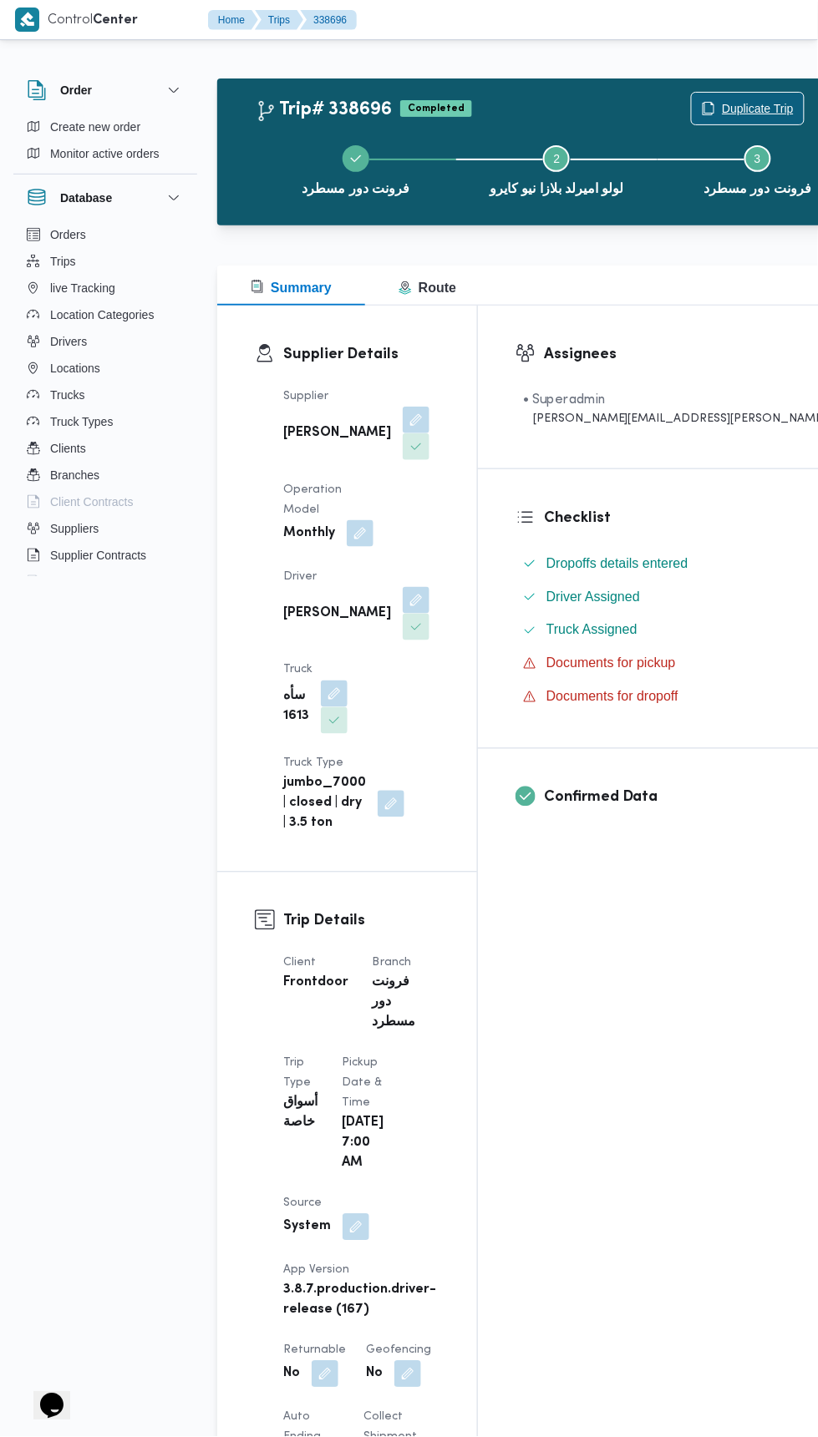
click at [722, 109] on span "Duplicate Trip" at bounding box center [758, 109] width 72 height 20
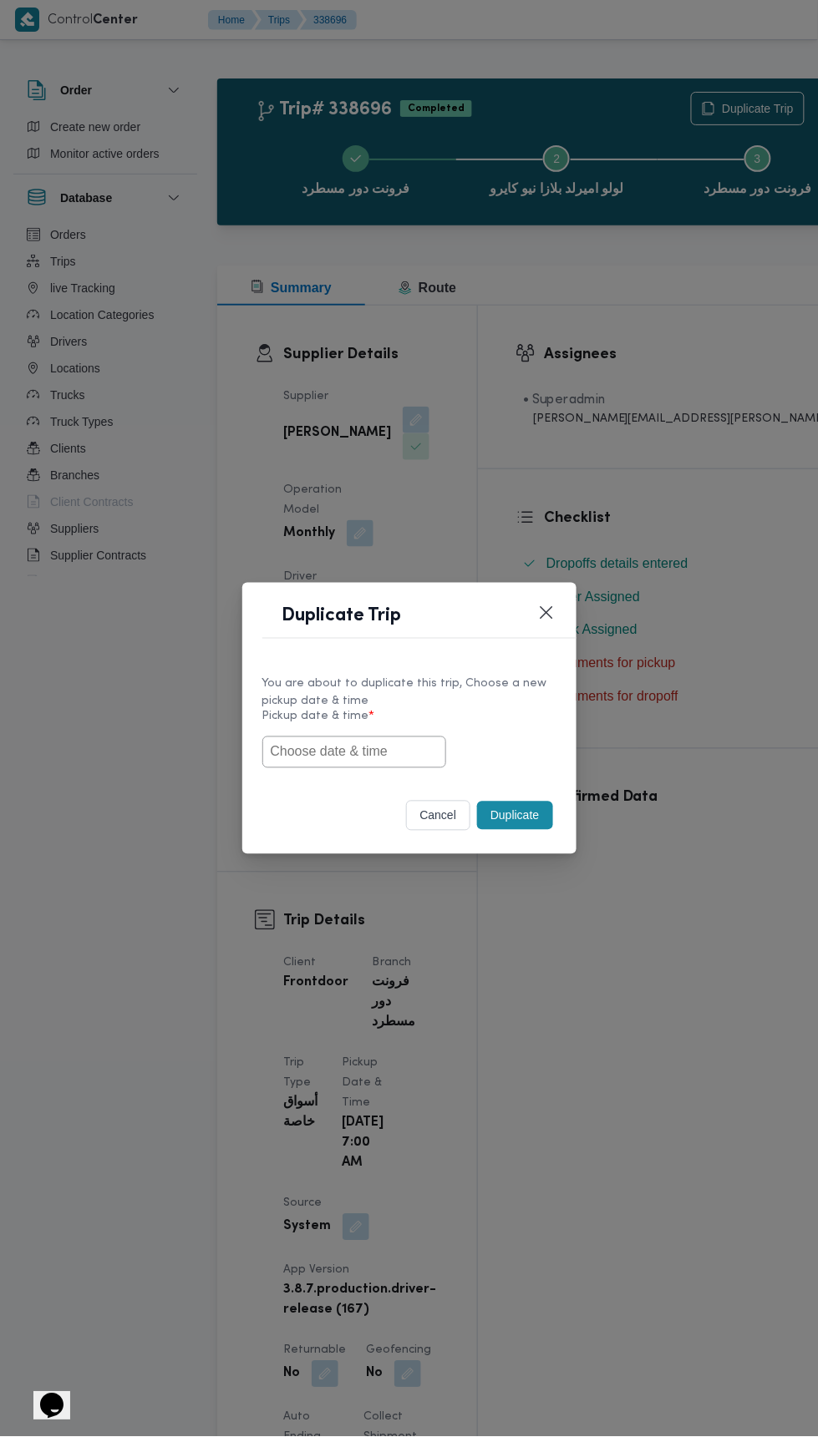
click at [377, 744] on input "text" at bounding box center [354, 753] width 184 height 32
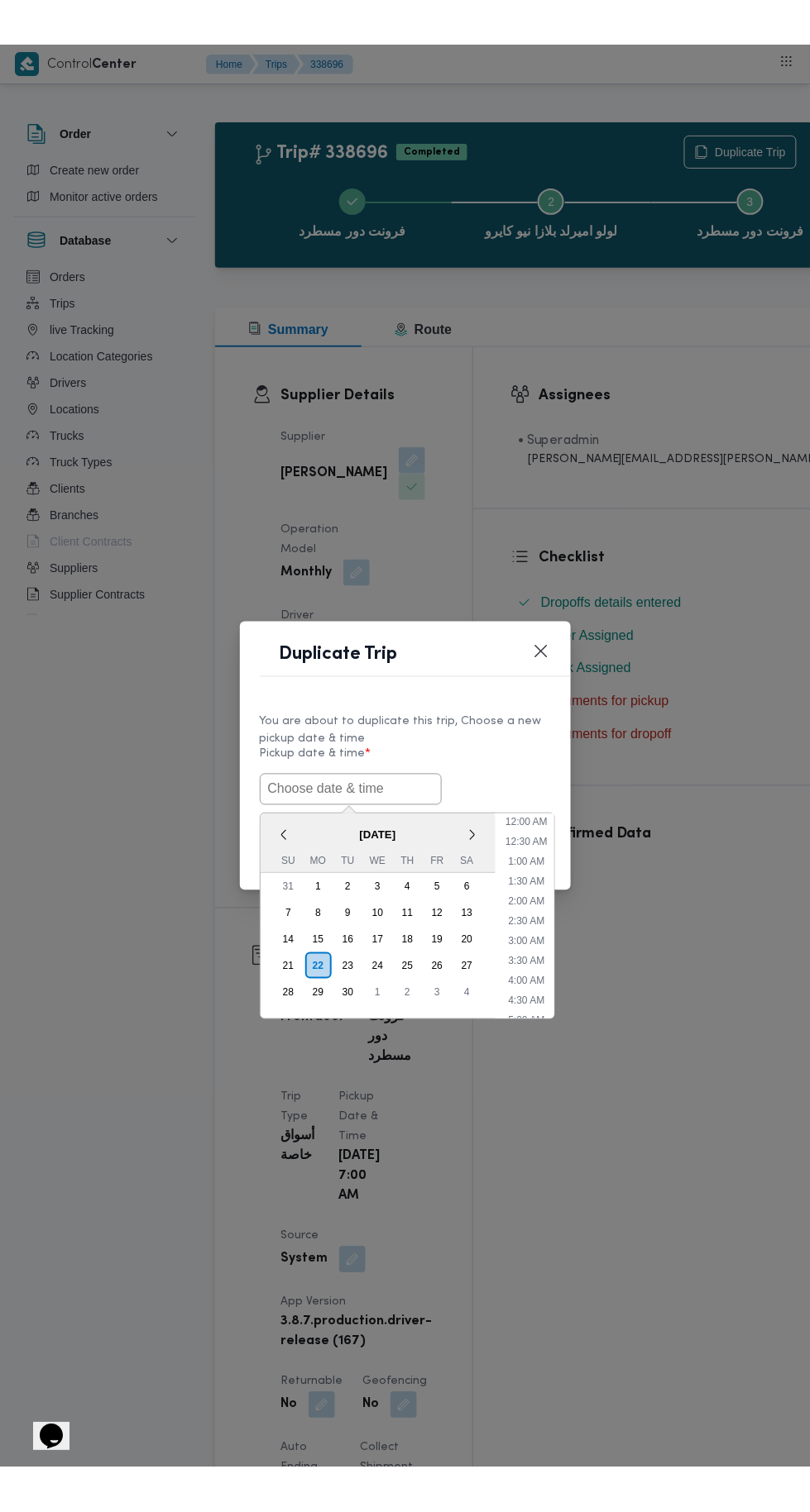
scroll to position [83, 0]
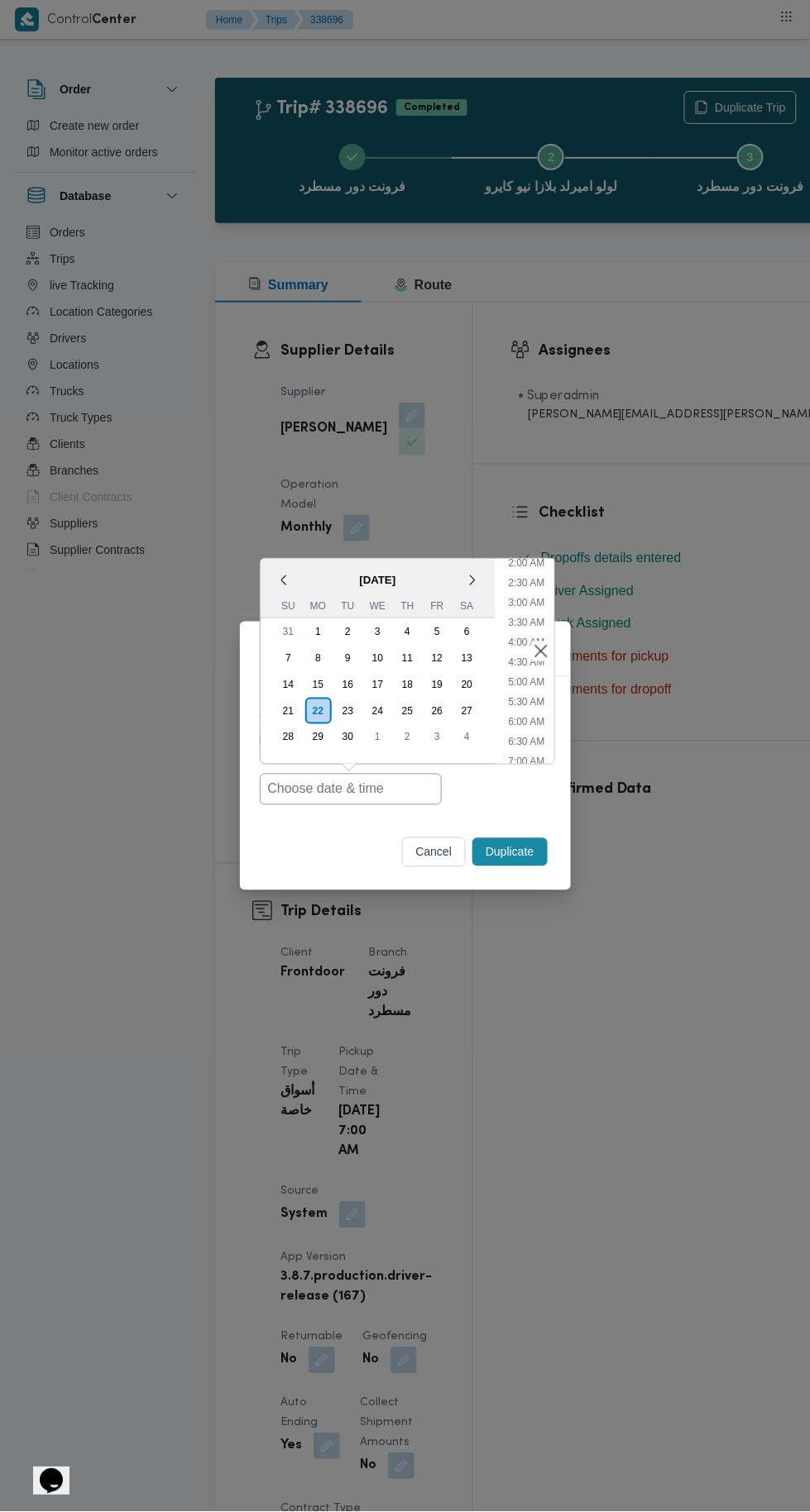
type input "[DATE] 7:00AM"
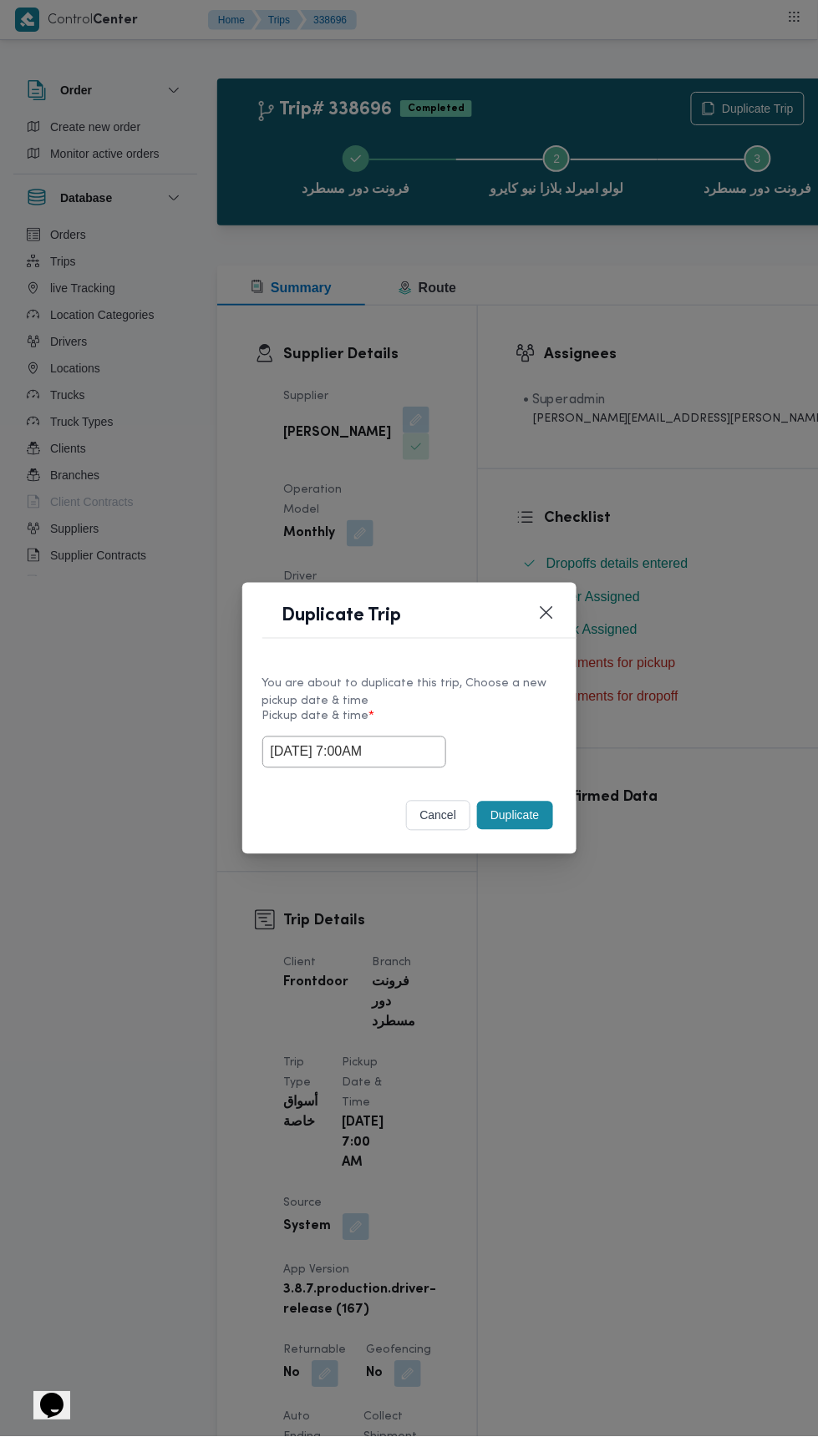
click at [539, 418] on div "Duplicate Trip You are about to duplicate this trip, Choose a new pickup date &…" at bounding box center [409, 718] width 818 height 1437
click at [533, 808] on button "Duplicate" at bounding box center [514, 816] width 75 height 28
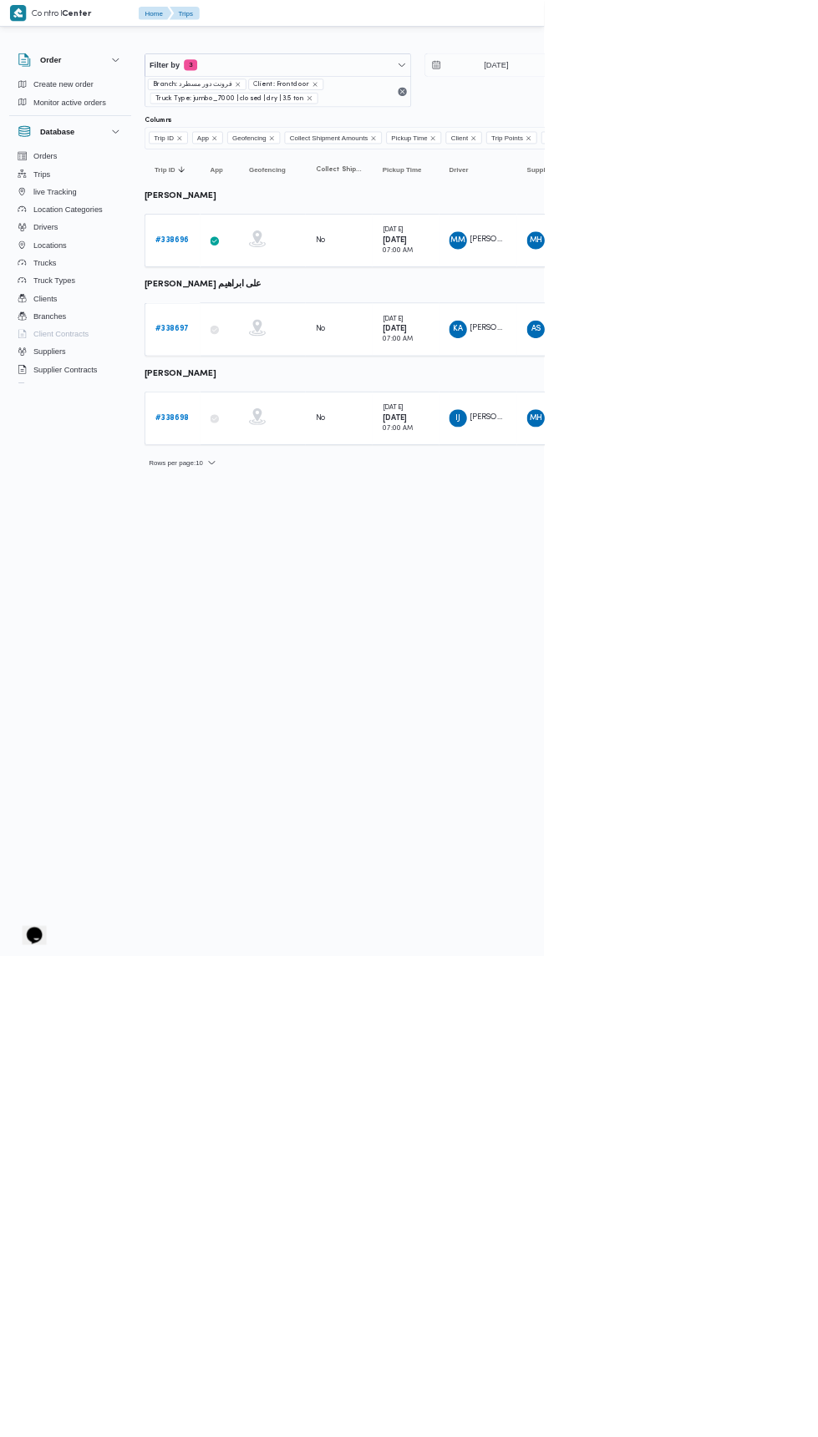
click at [256, 496] on b "# 338697" at bounding box center [258, 494] width 51 height 11
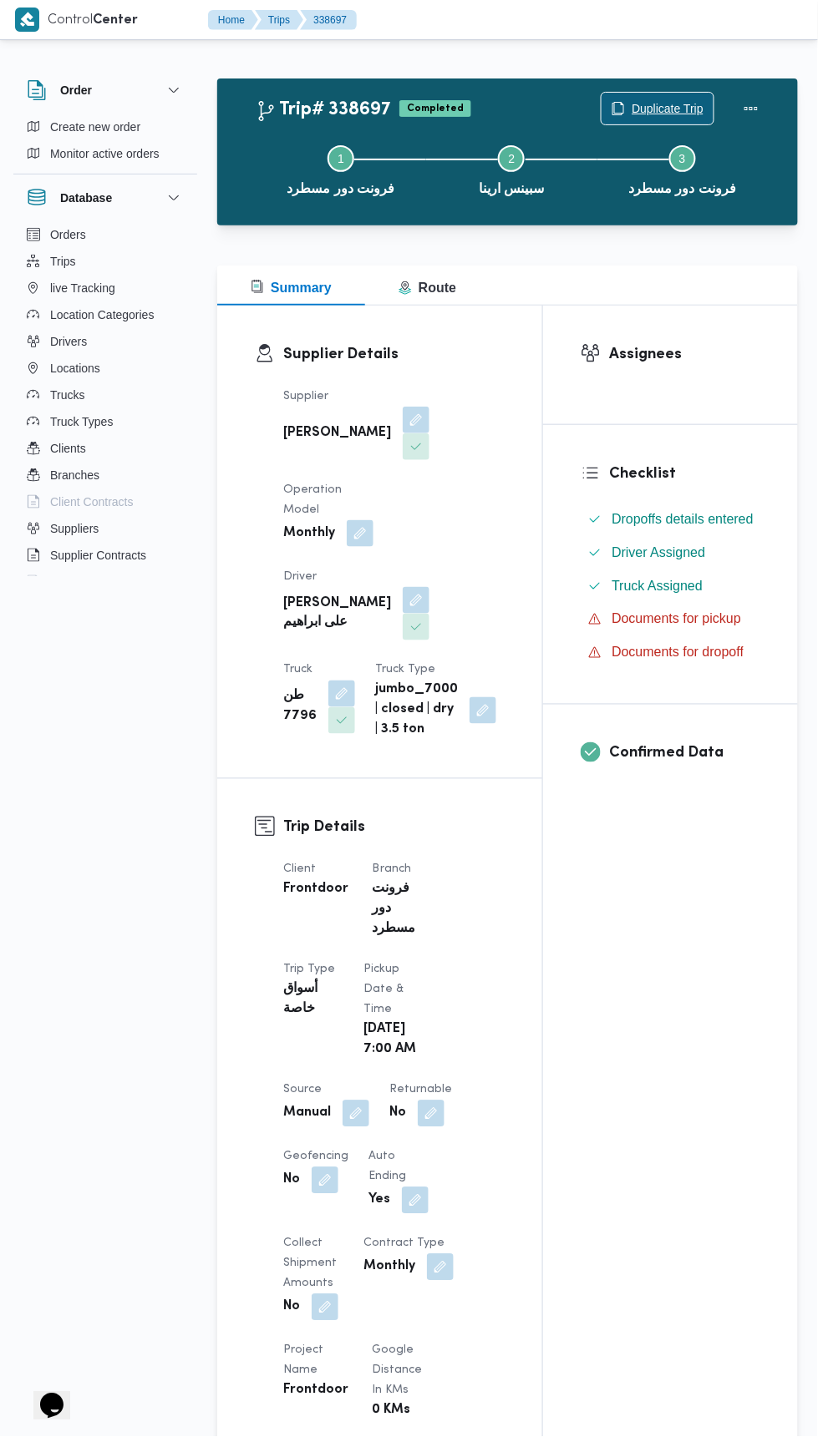
click at [657, 106] on span "Duplicate Trip" at bounding box center [667, 109] width 72 height 20
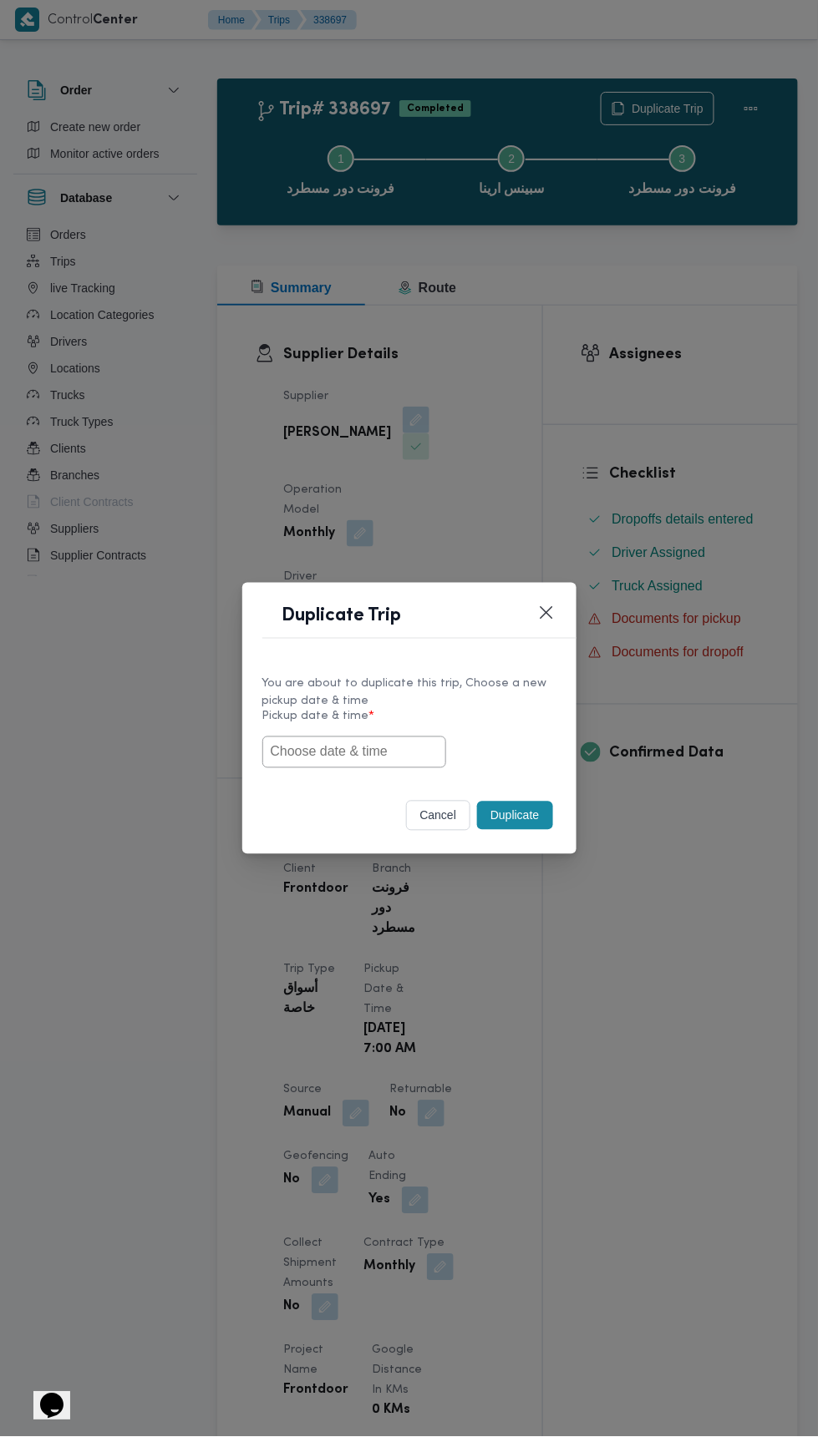
click at [364, 747] on input "text" at bounding box center [354, 753] width 184 height 32
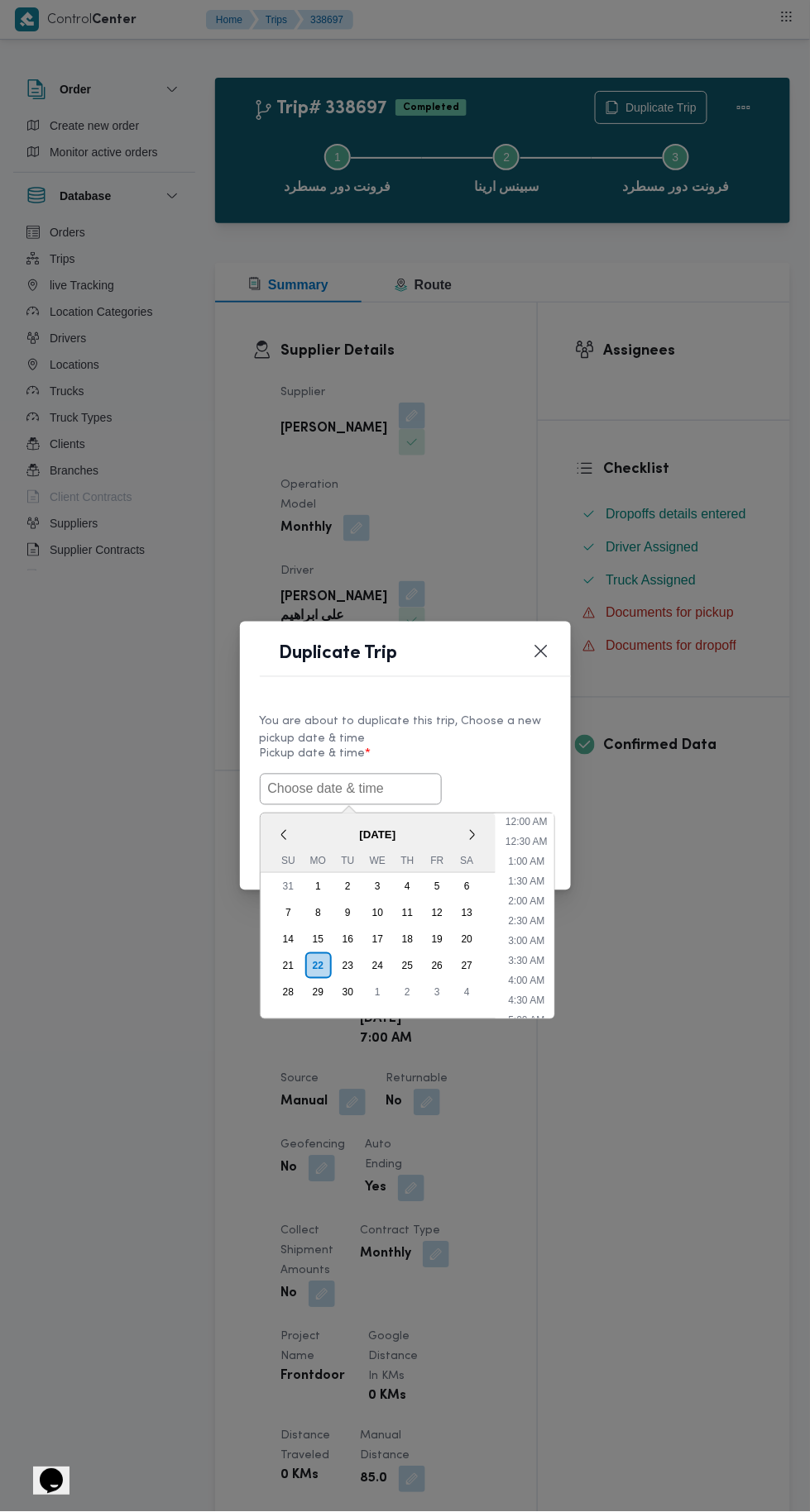
scroll to position [83, 0]
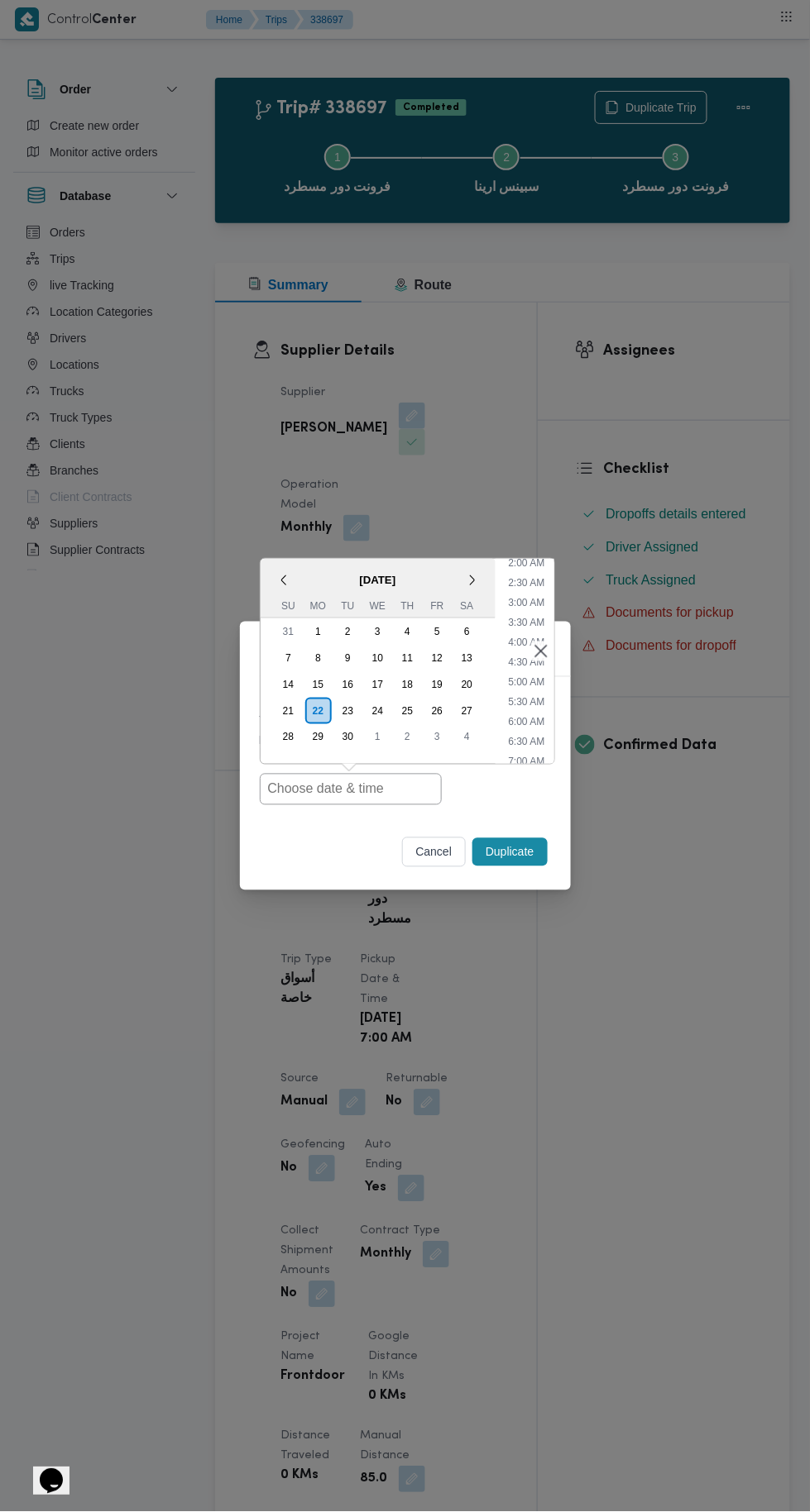
type input "22/09/2025 7:00AM"
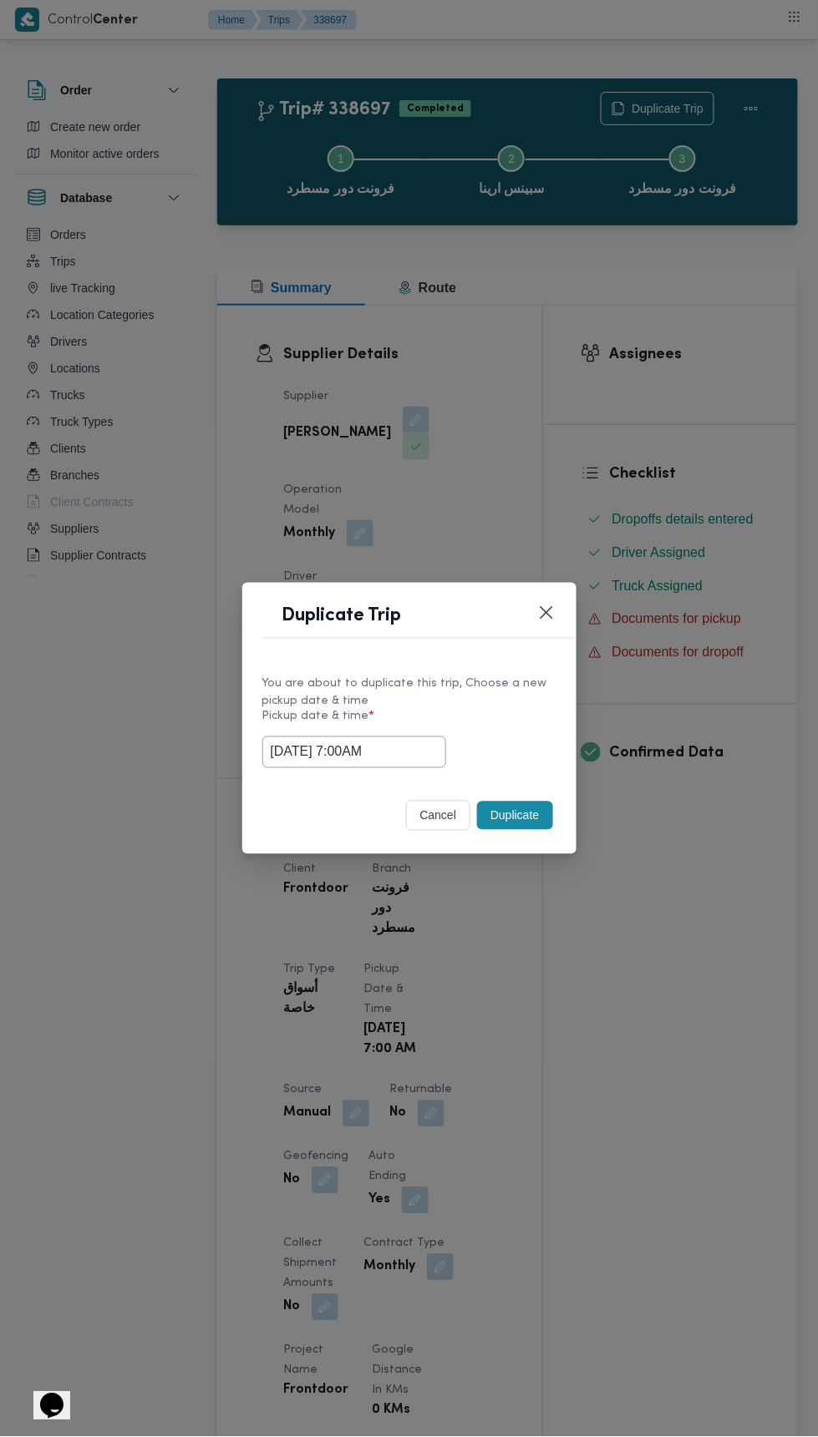
click at [603, 368] on div "Duplicate Trip You are about to duplicate this trip, Choose a new pickup date &…" at bounding box center [409, 718] width 818 height 1437
click at [509, 815] on button "Duplicate" at bounding box center [514, 816] width 75 height 28
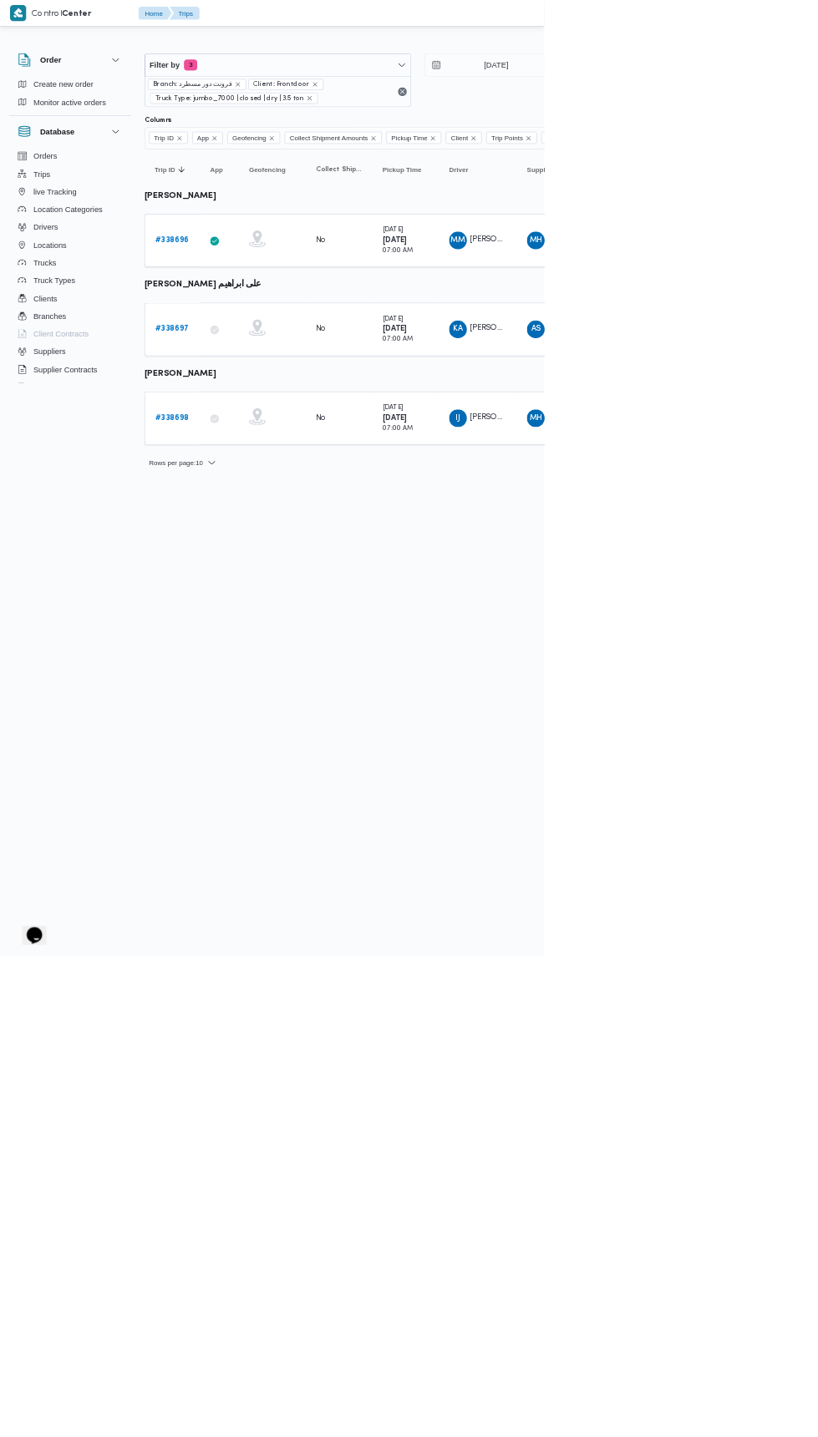
click at [269, 623] on b "# 338698" at bounding box center [258, 628] width 51 height 11
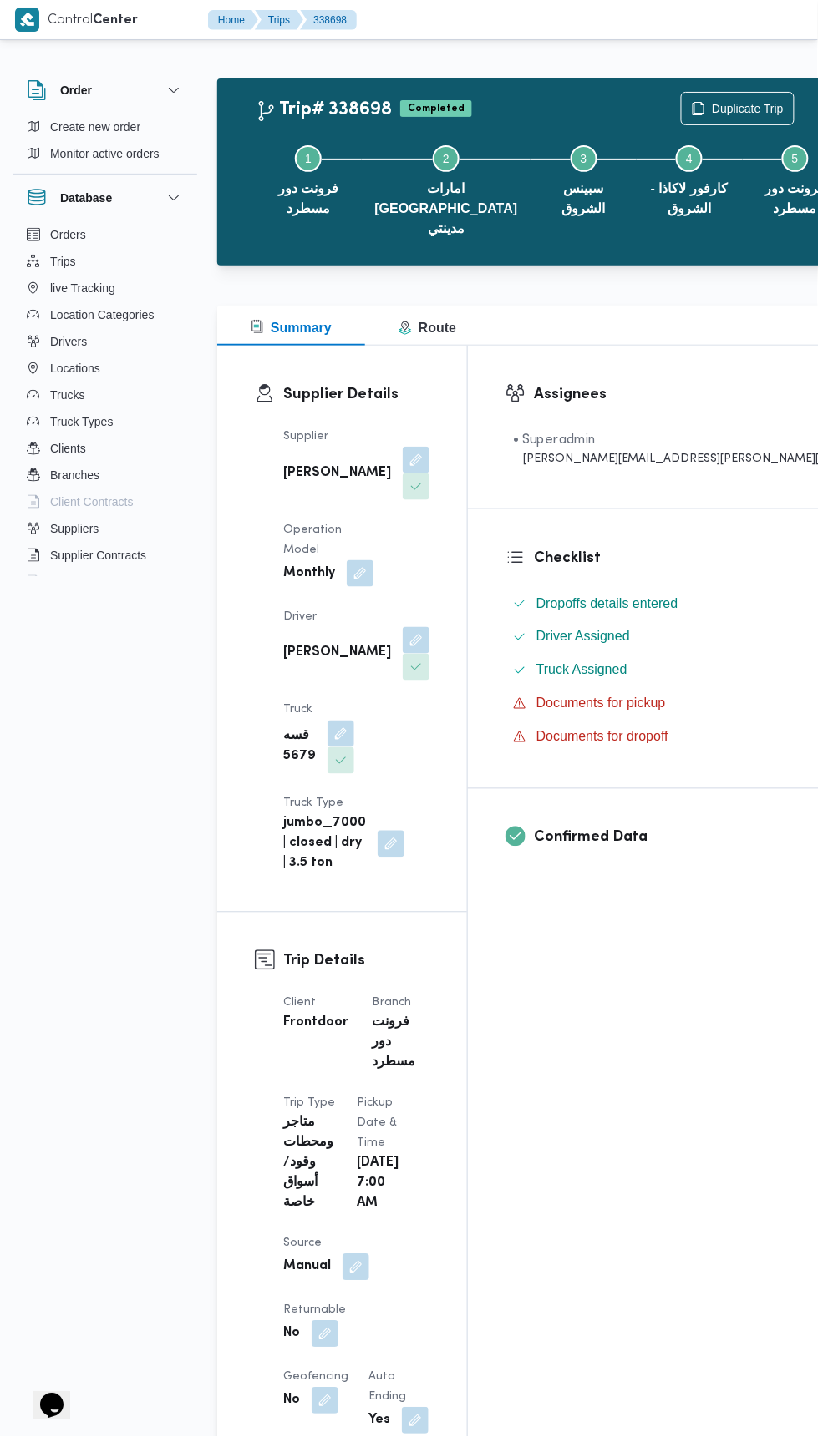
click at [660, 115] on div "Step 1 is incomplete 1 فرونت دور مسطرد Step 2 is incomplete 2 امارات مصر مدينتي…" at bounding box center [552, 188] width 612 height 147
click at [712, 109] on span "Duplicate Trip" at bounding box center [748, 109] width 72 height 20
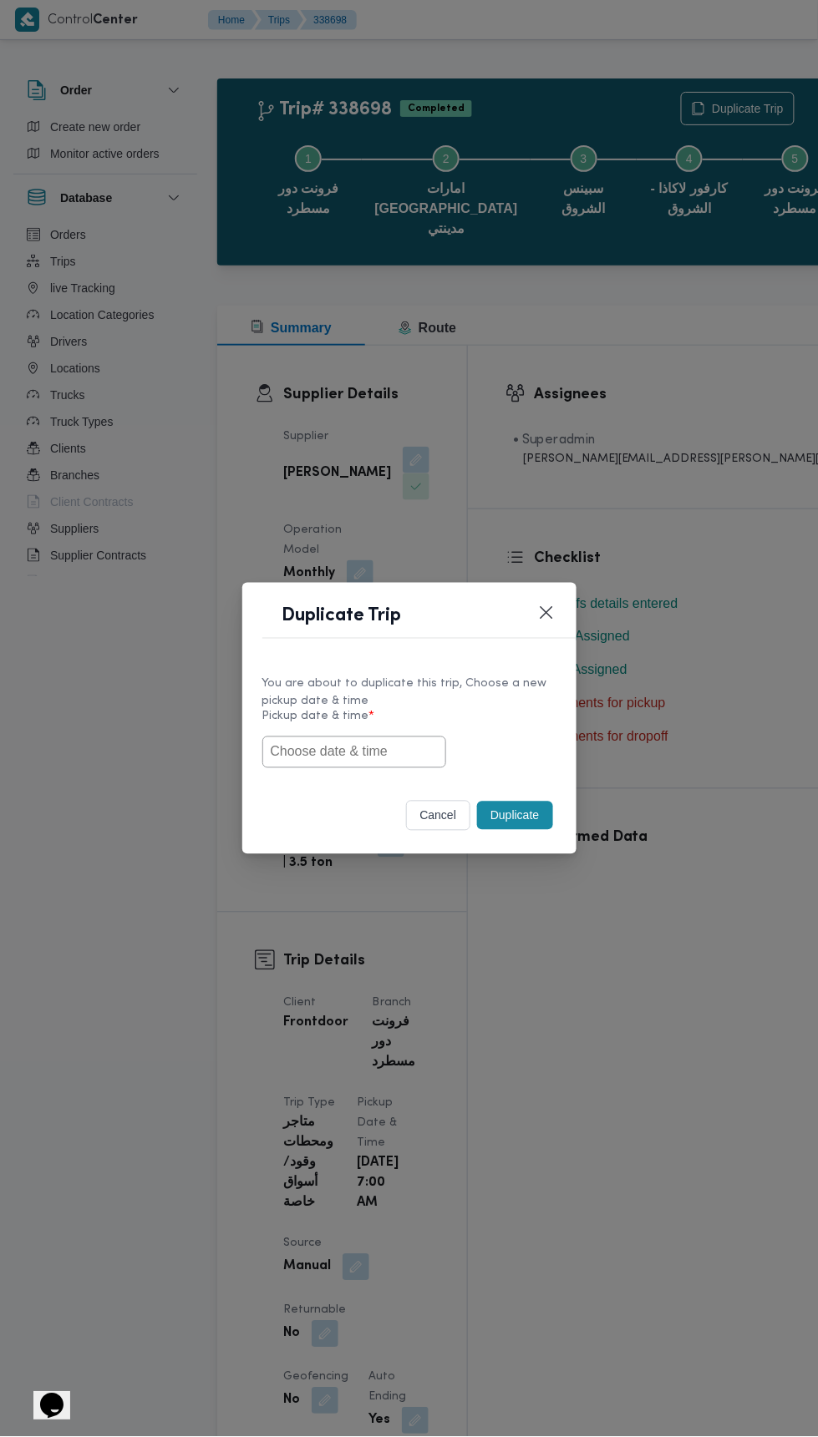
click at [398, 747] on input "text" at bounding box center [354, 753] width 184 height 32
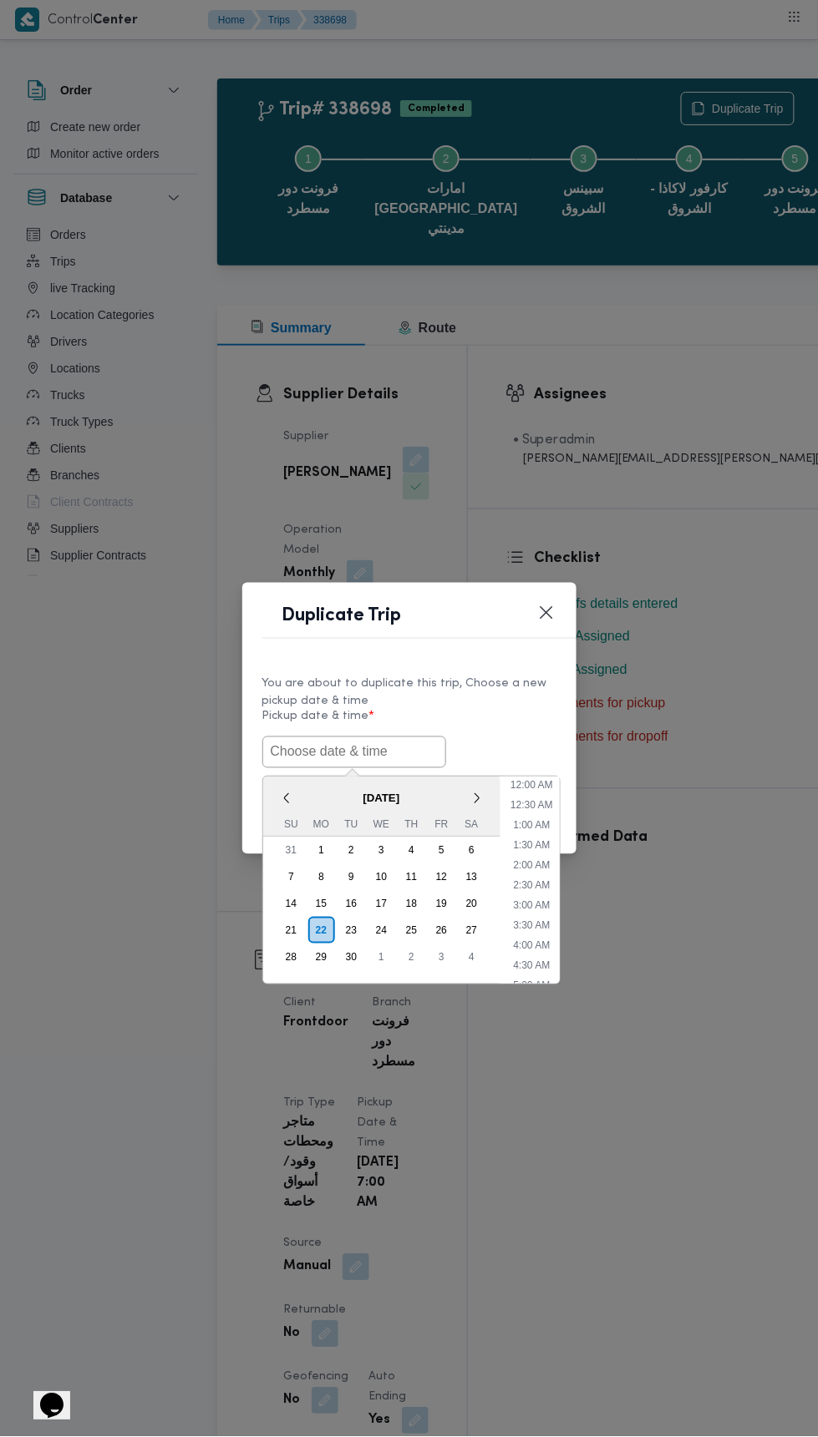
scroll to position [84, 0]
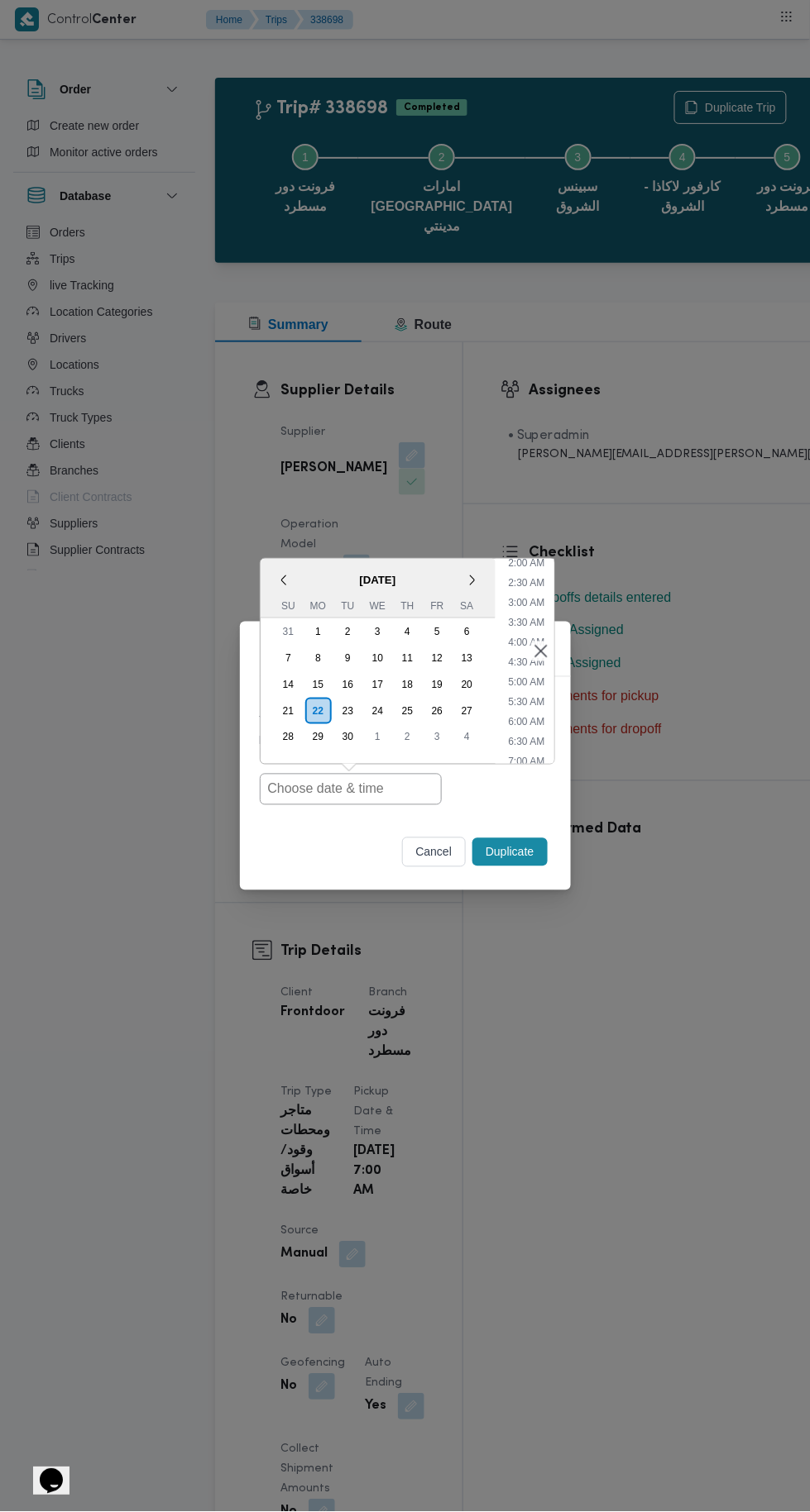
type input "22/09/2025 7:00AM"
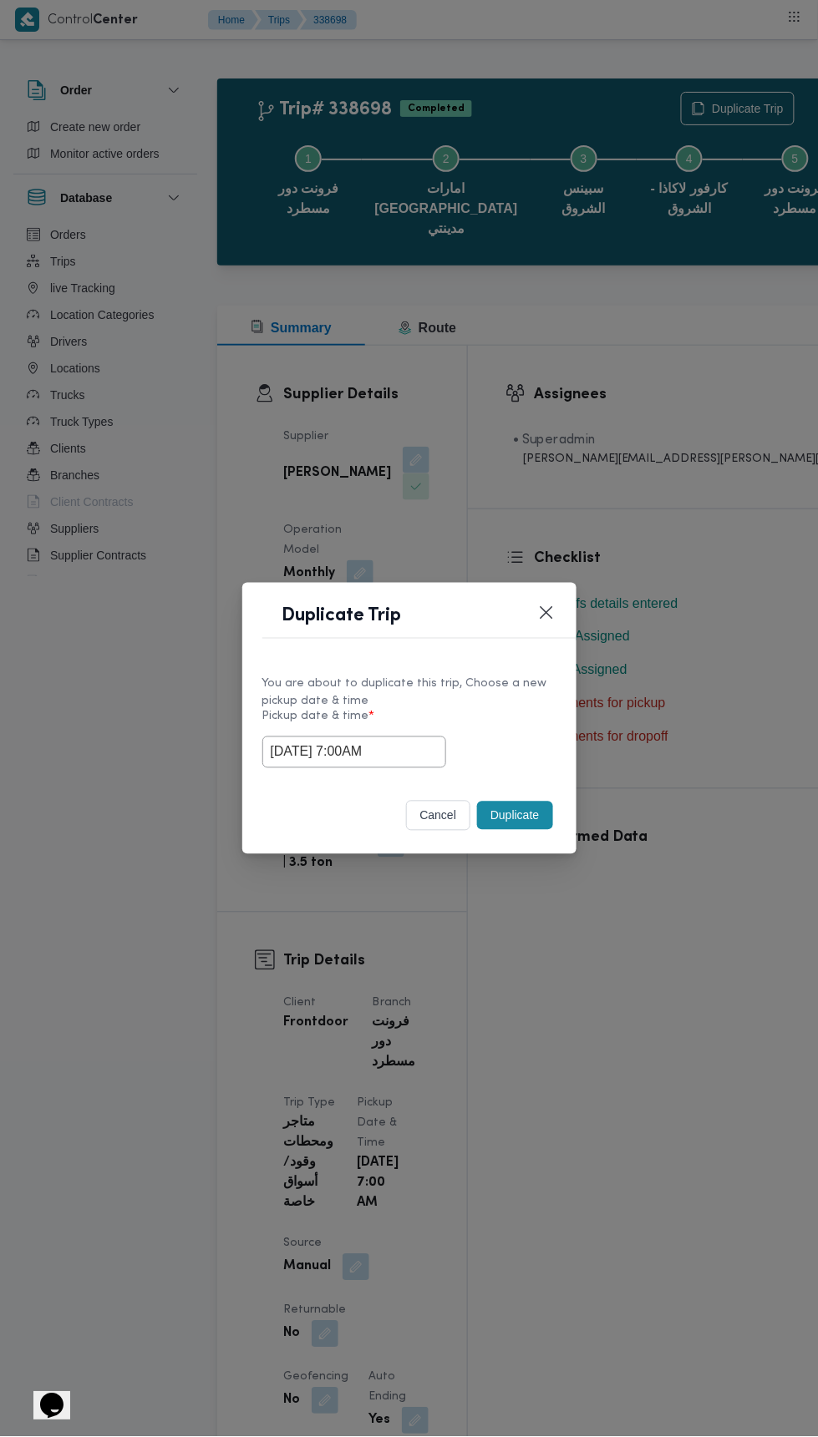
click at [601, 378] on div "Duplicate Trip You are about to duplicate this trip, Choose a new pickup date &…" at bounding box center [409, 718] width 818 height 1437
click at [515, 814] on button "Duplicate" at bounding box center [514, 816] width 75 height 28
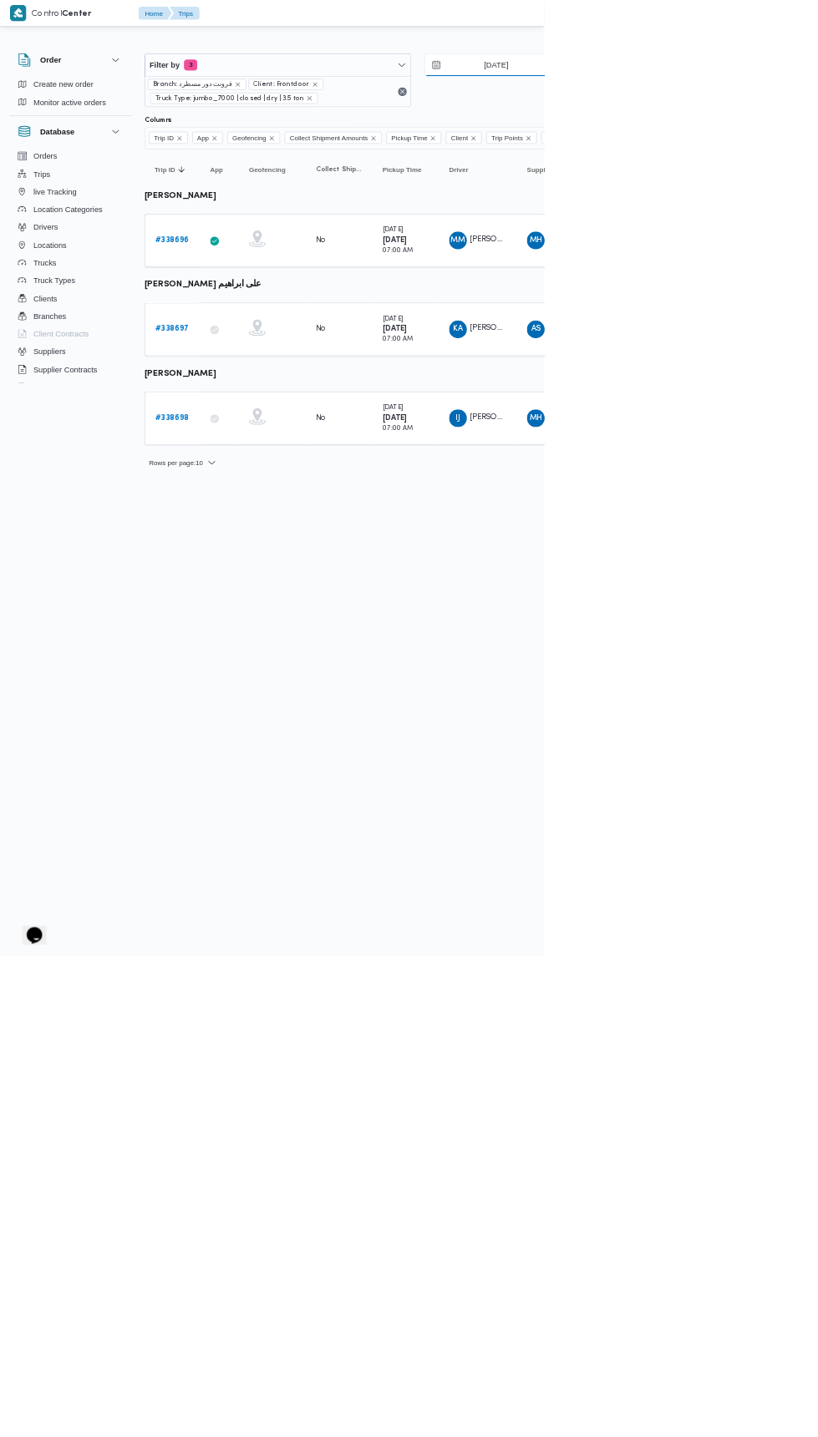
click at [740, 97] on input "[DATE]" at bounding box center [734, 97] width 190 height 33
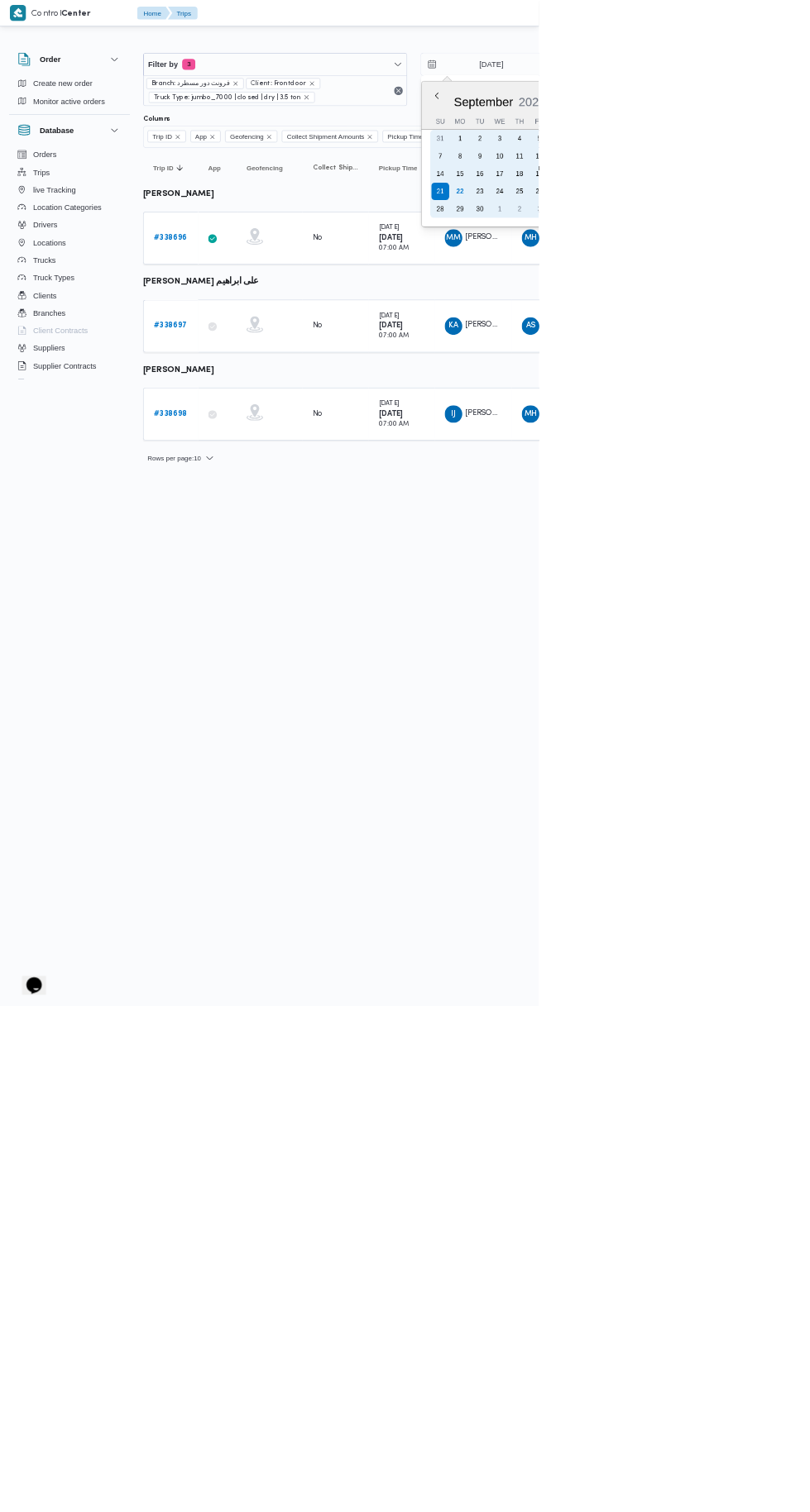
click at [691, 273] on div "15" at bounding box center [691, 261] width 27 height 27
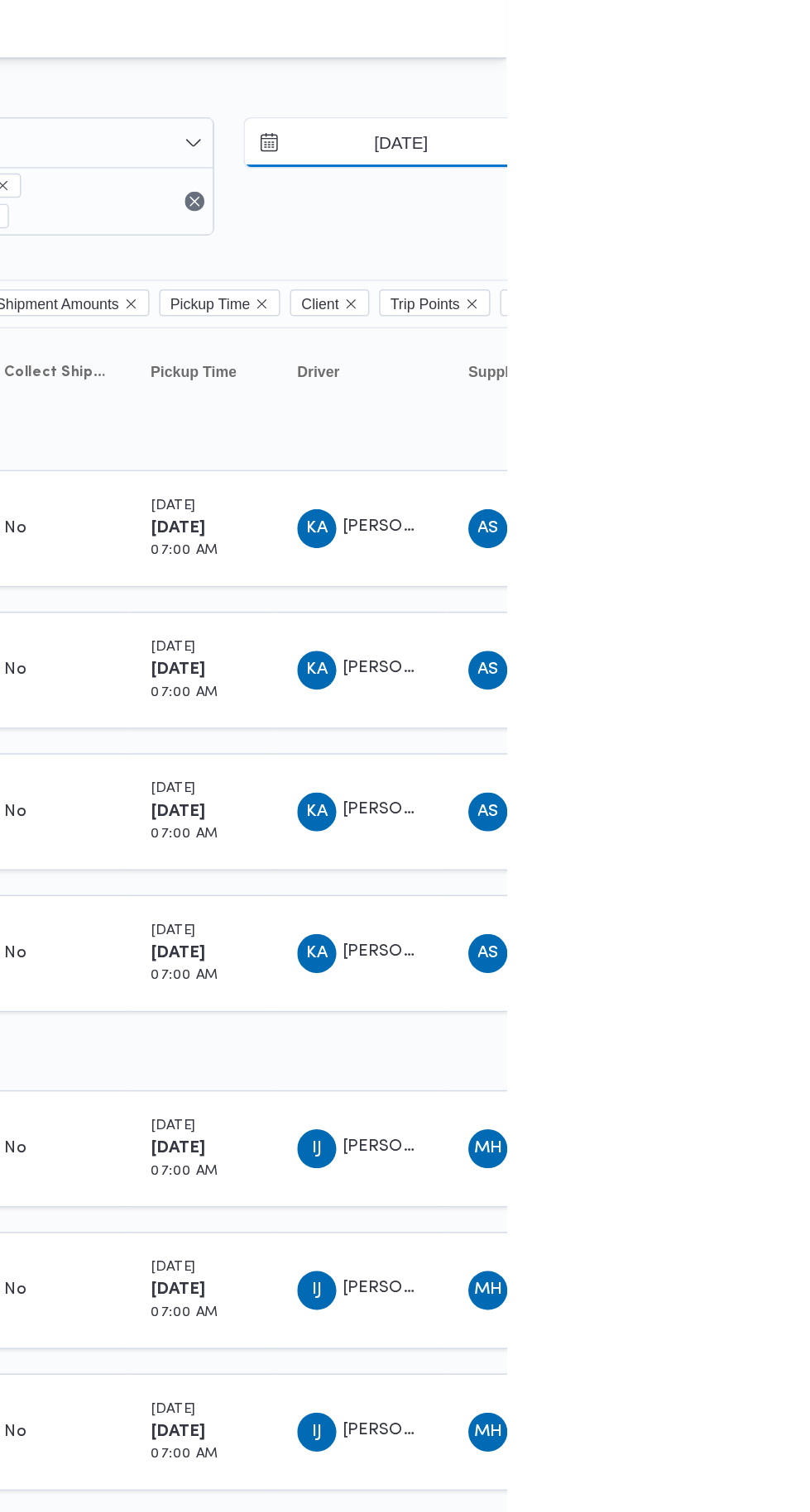
click at [735, 109] on input "15/9/2025" at bounding box center [727, 96] width 188 height 33
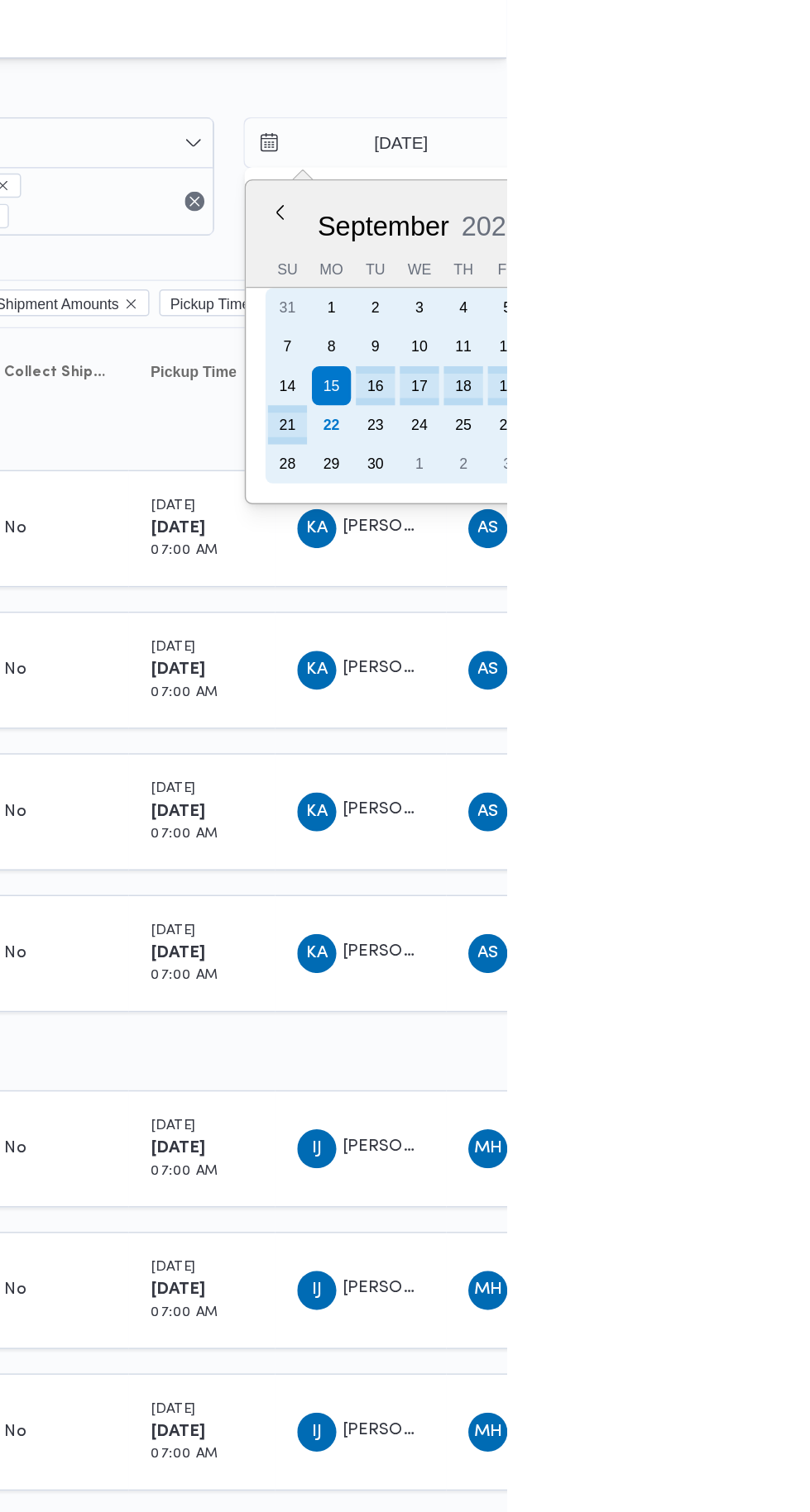
click at [689, 287] on div "22" at bounding box center [691, 287] width 27 height 27
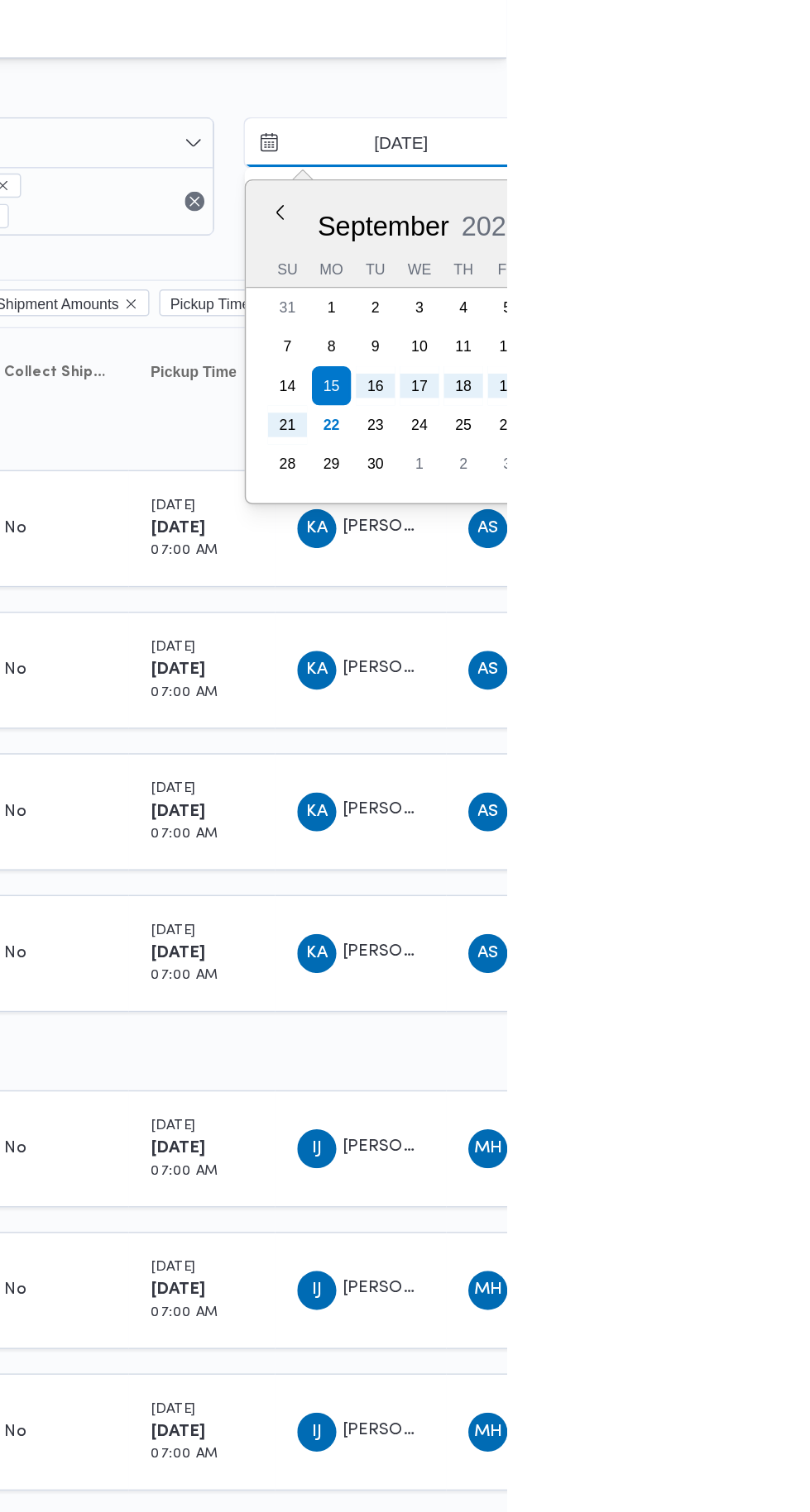
type input "22/9/2025"
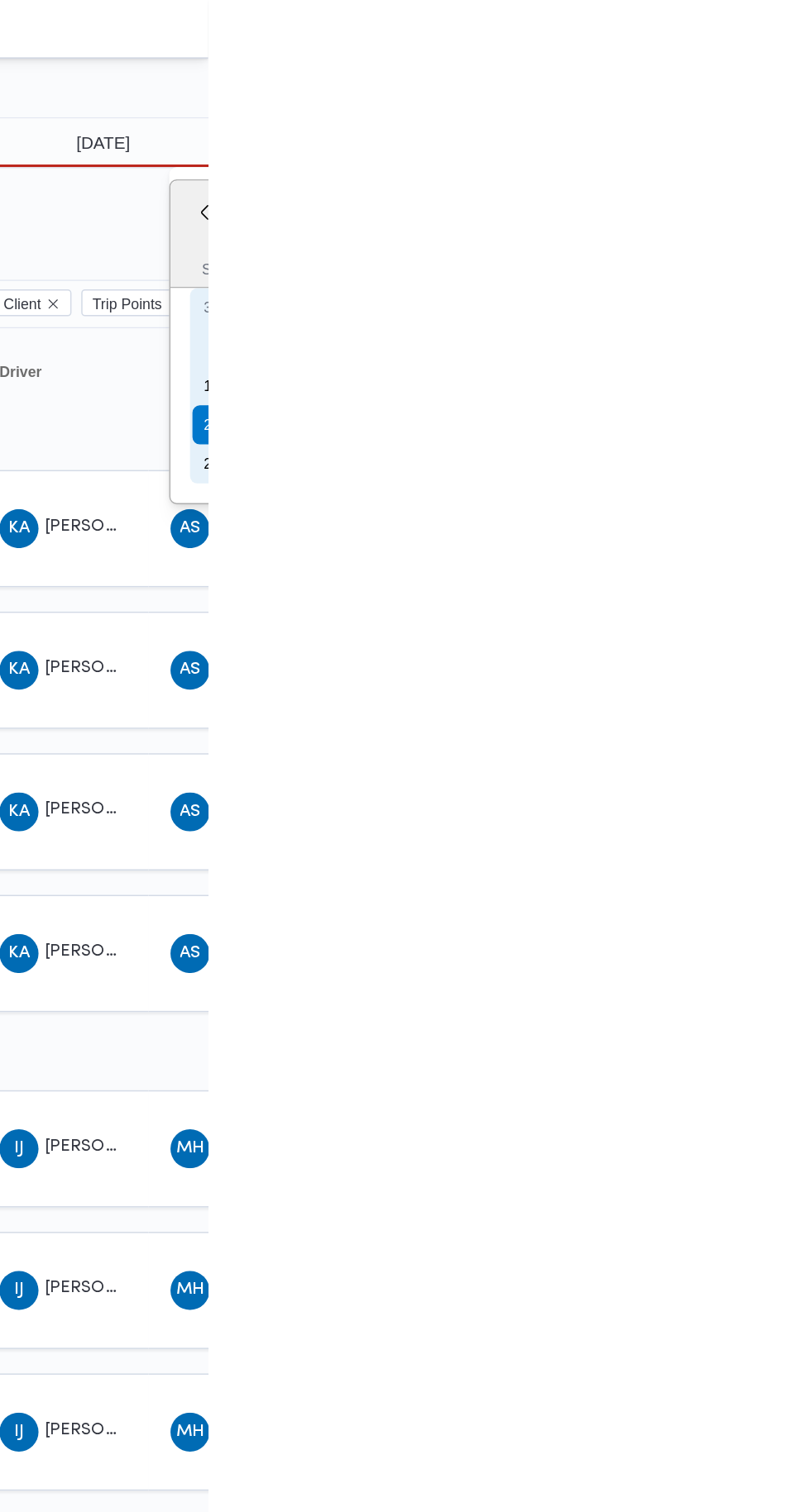
type input "22/9/2025"
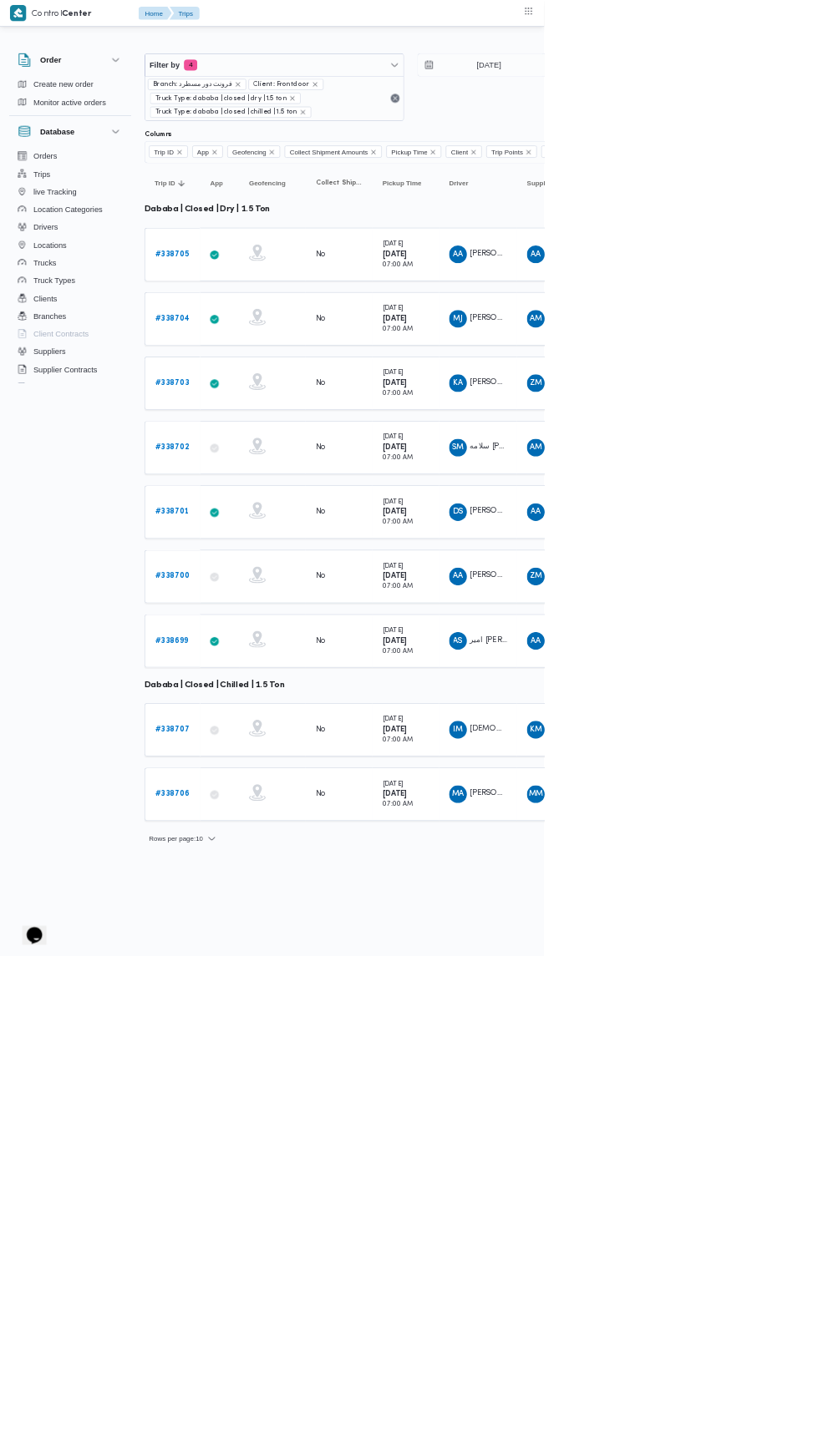
click at [236, 379] on b "# 338705" at bounding box center [258, 382] width 51 height 11
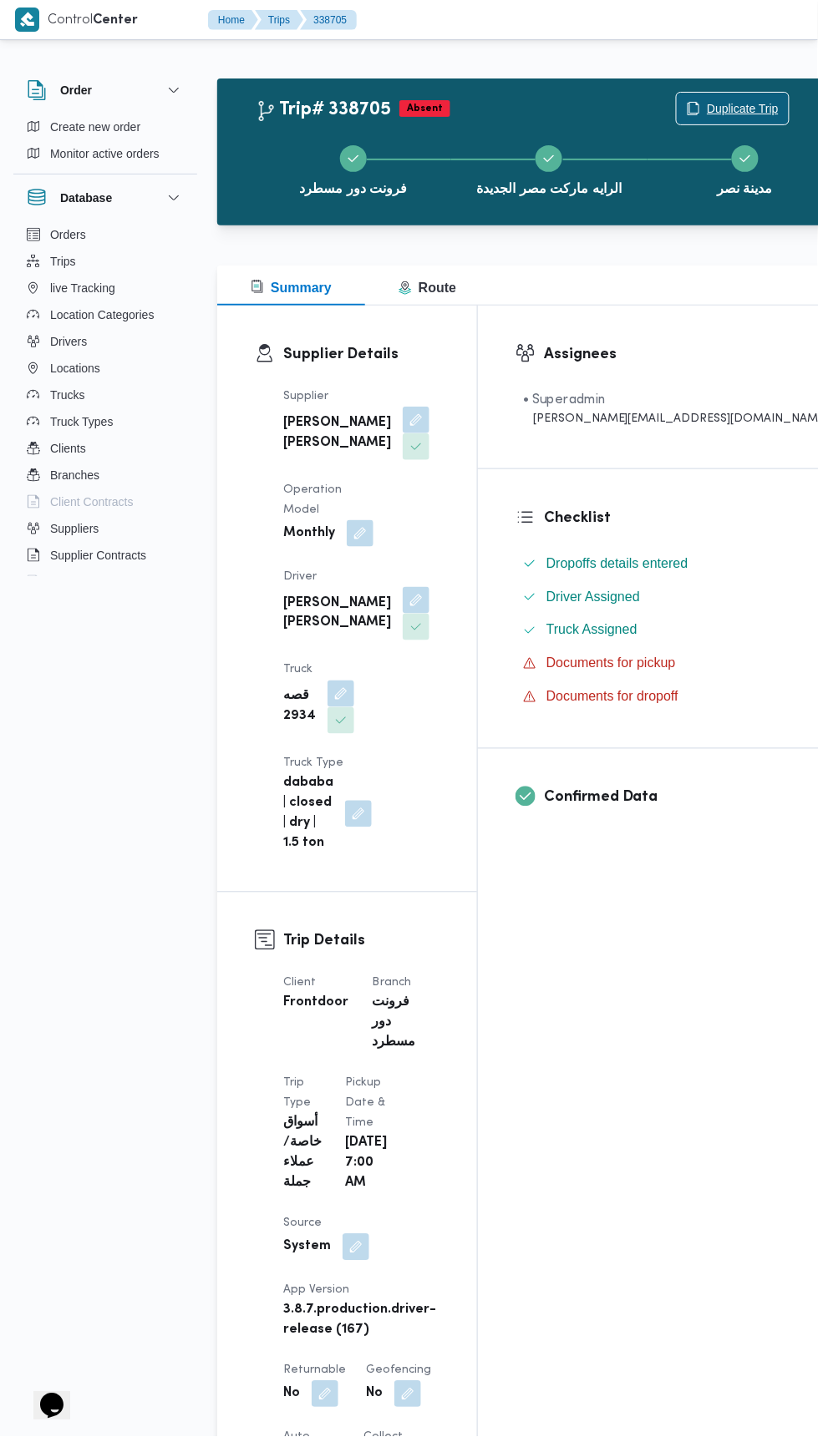
click at [676, 94] on span "Duplicate Trip" at bounding box center [732, 109] width 112 height 32
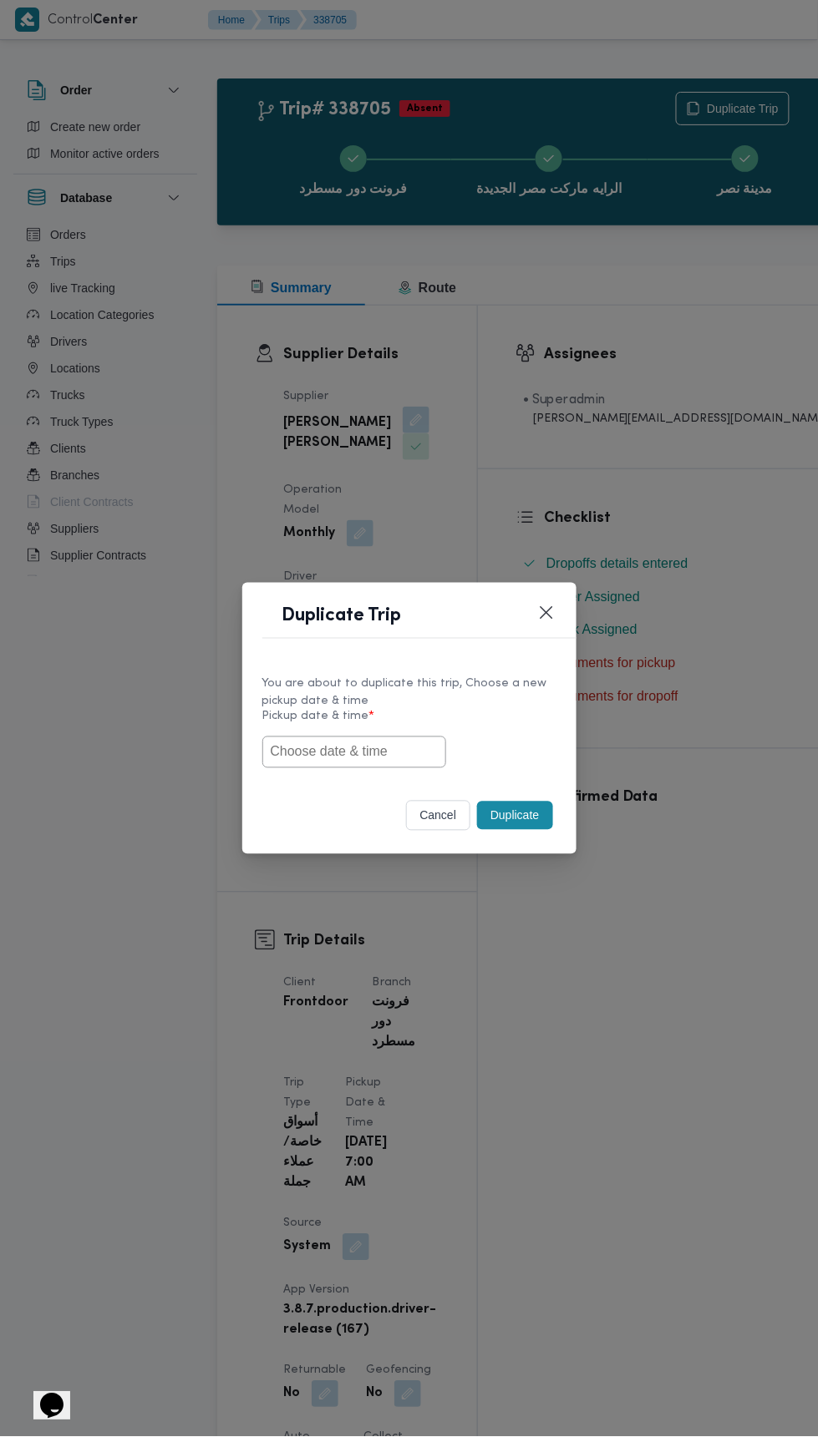
click at [394, 751] on input "text" at bounding box center [354, 753] width 184 height 32
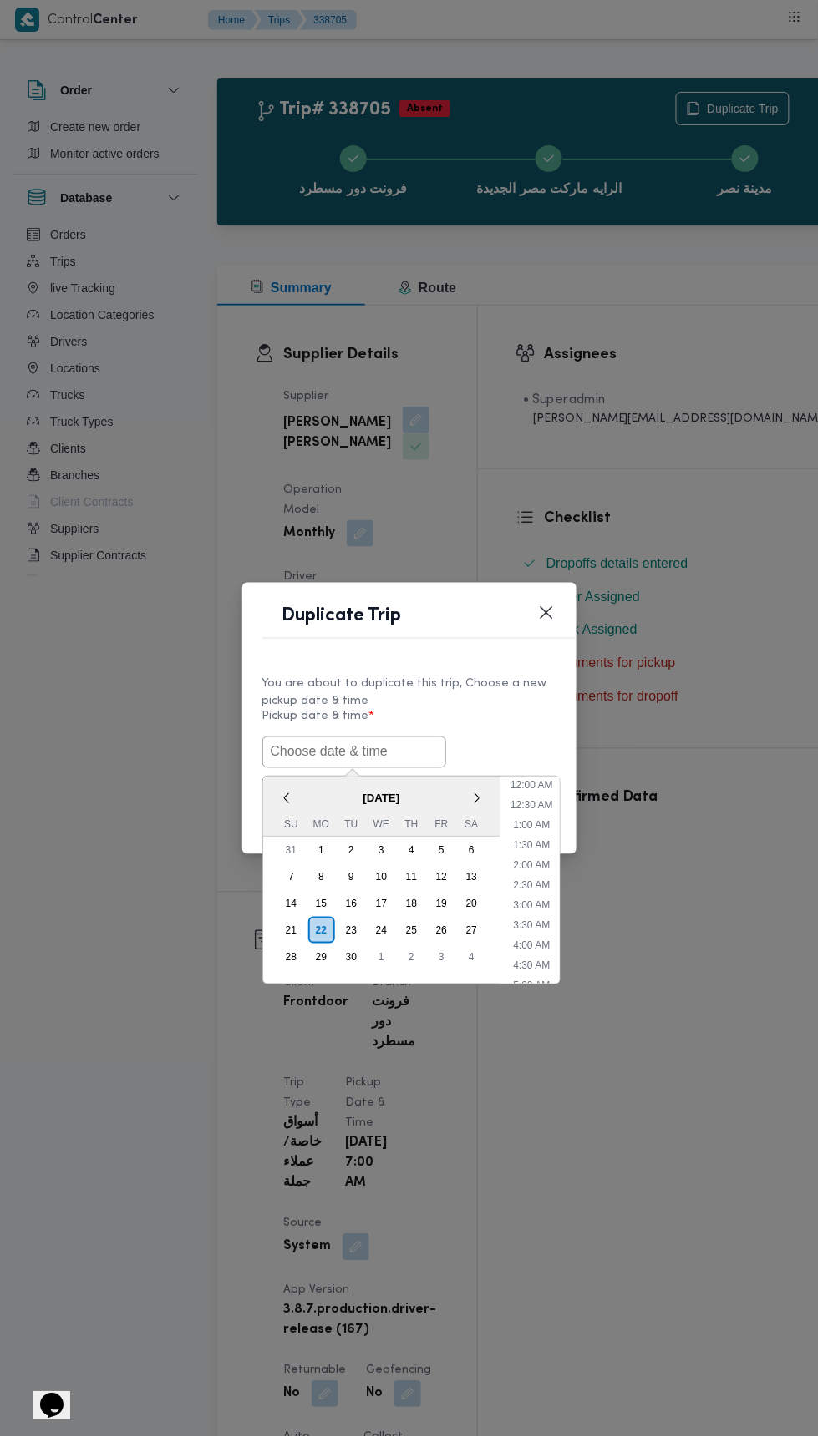
scroll to position [84, 0]
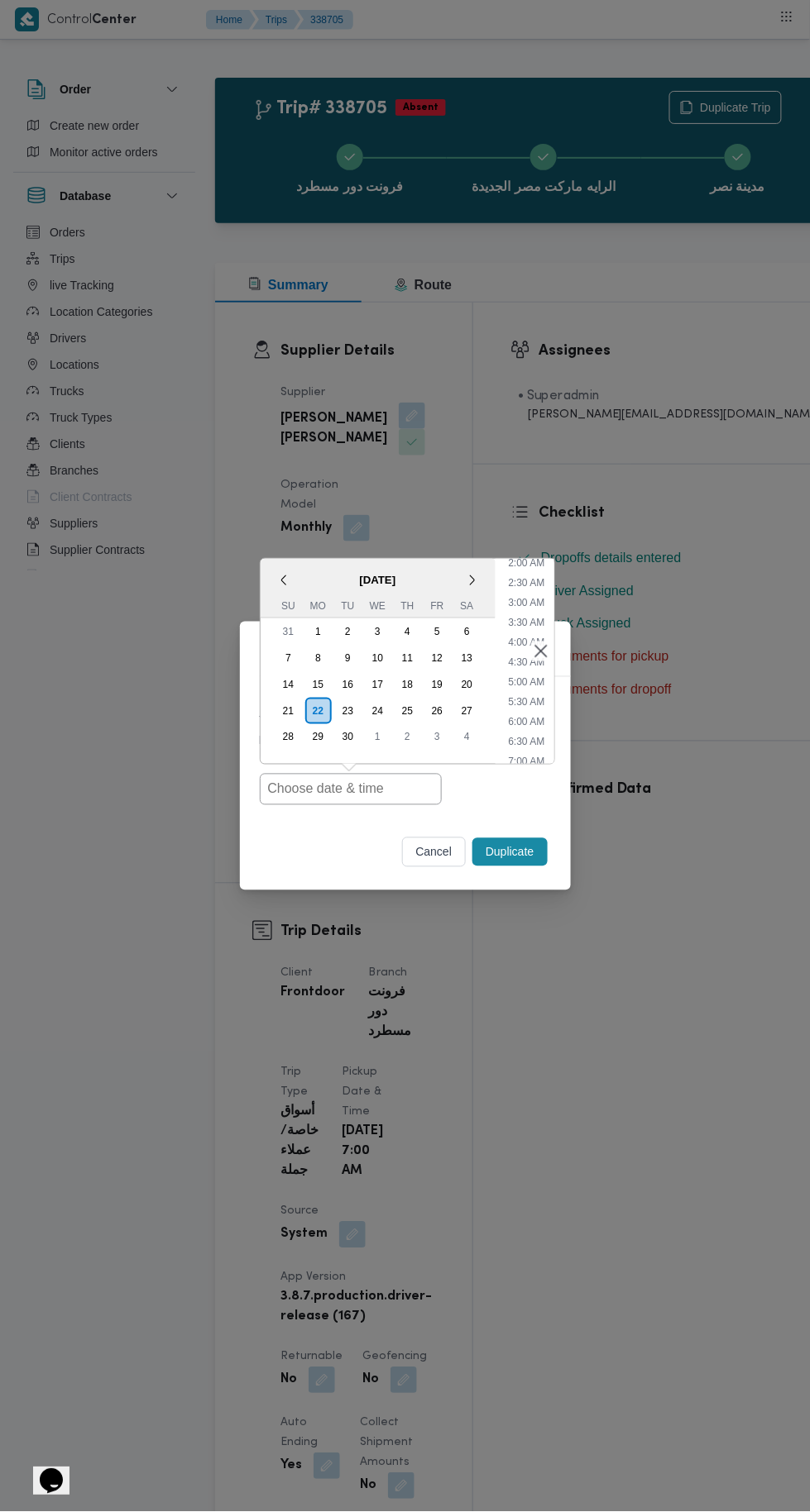
type input "22/09/2025 7:00AM"
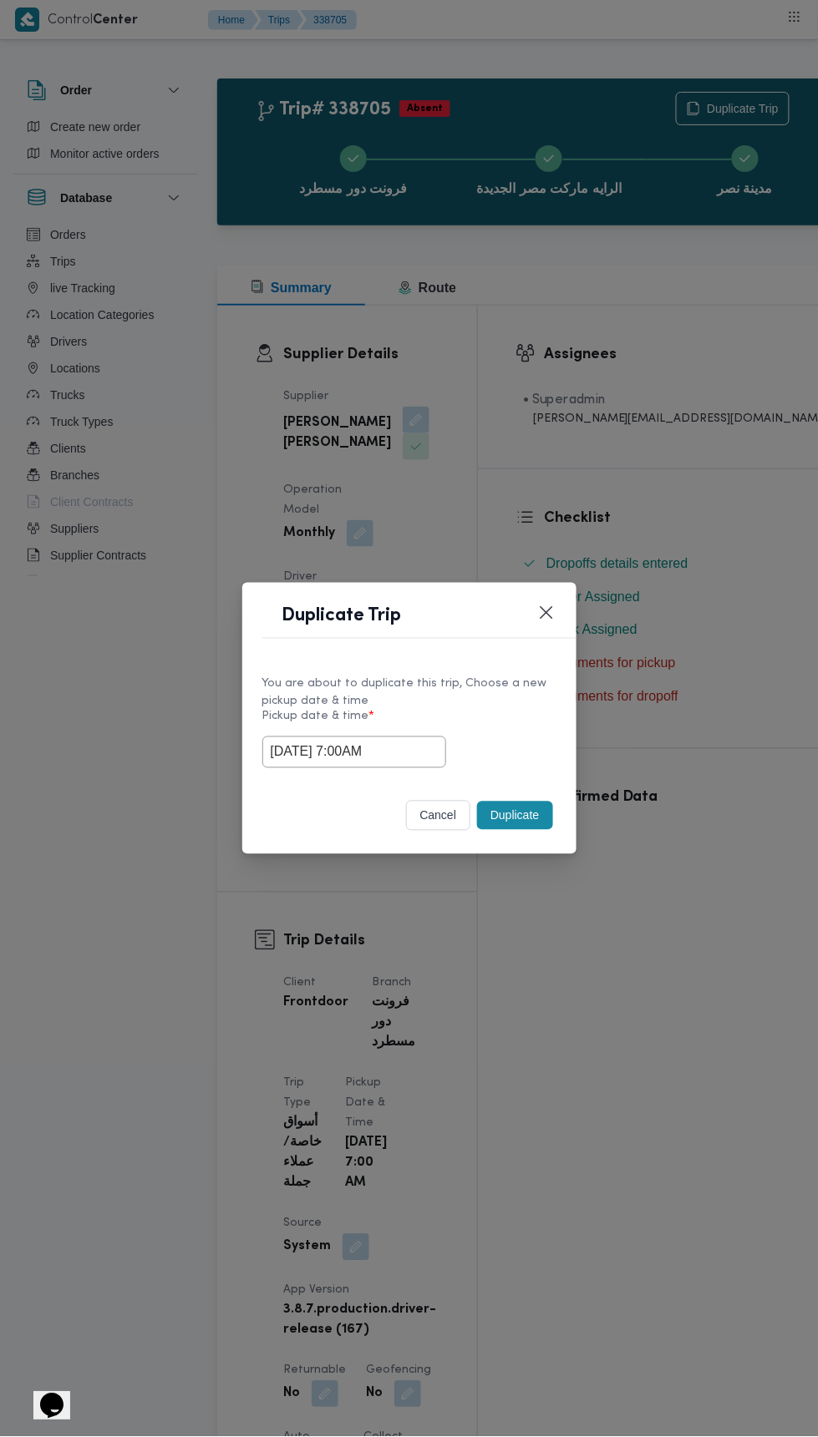
click at [615, 372] on div "Duplicate Trip You are about to duplicate this trip, Choose a new pickup date &…" at bounding box center [409, 718] width 818 height 1437
click at [530, 808] on button "Duplicate" at bounding box center [514, 816] width 75 height 28
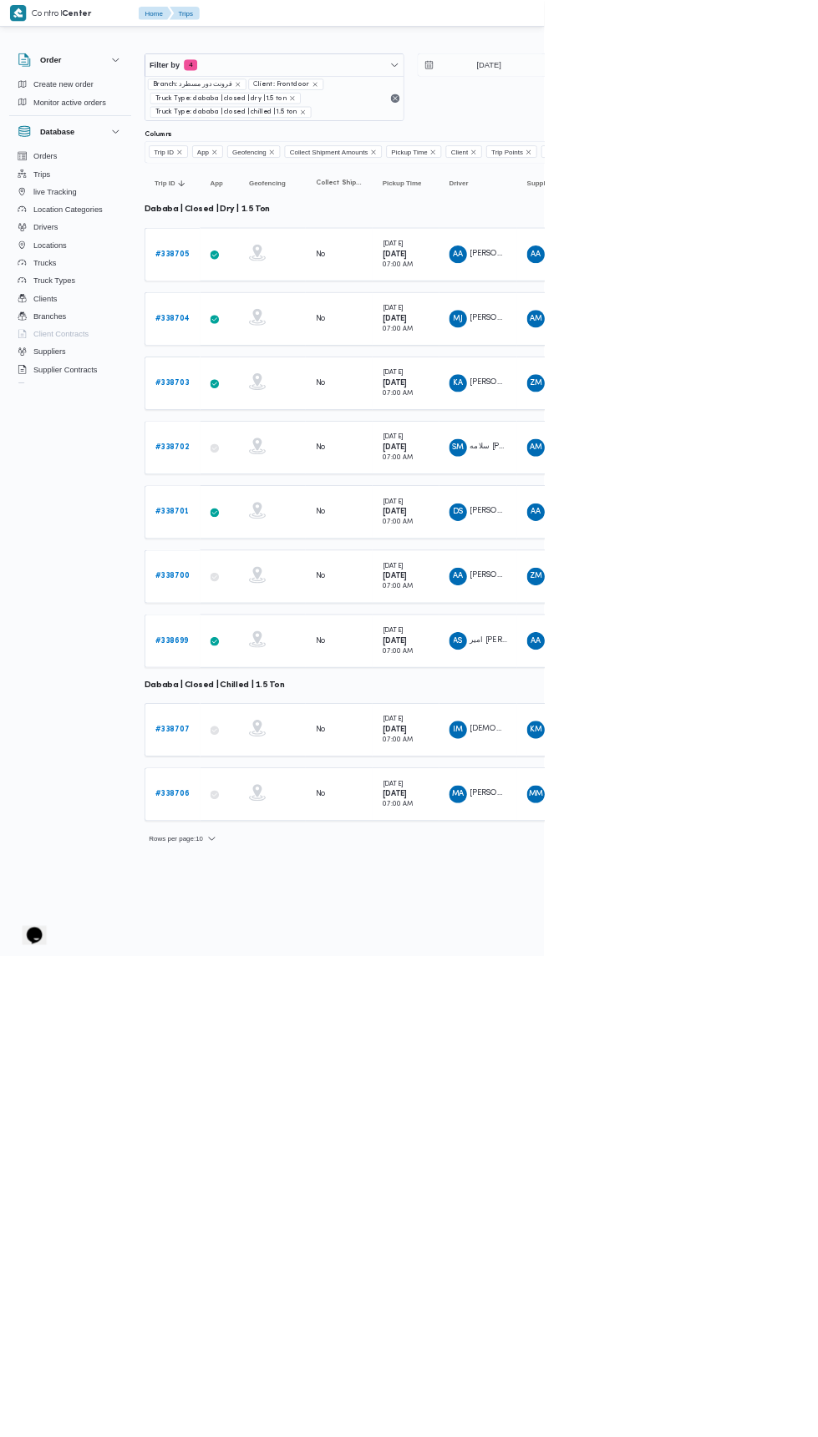
click at [271, 479] on b "# 338704" at bounding box center [259, 479] width 52 height 11
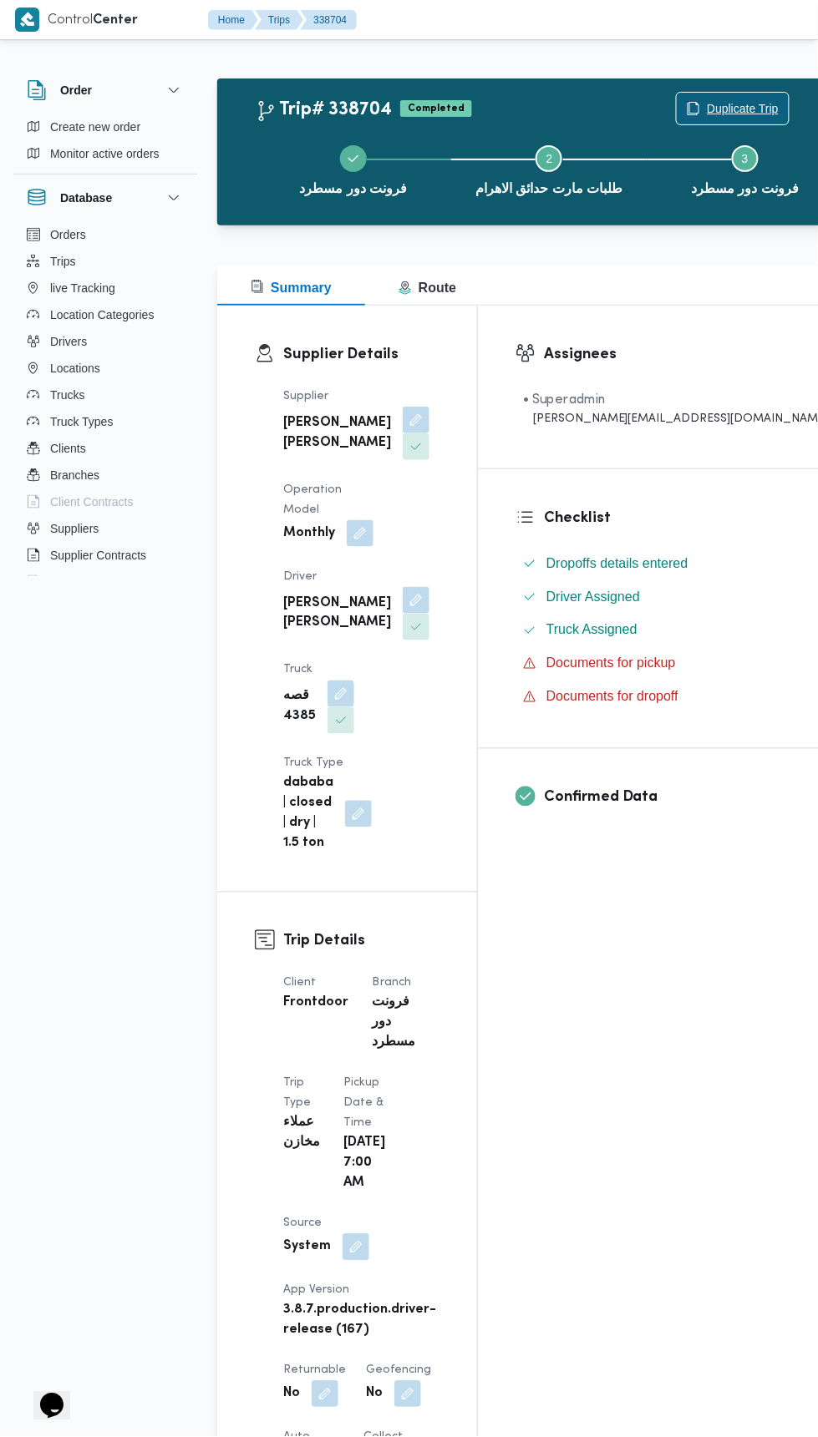
click at [706, 107] on span "Duplicate Trip" at bounding box center [742, 109] width 72 height 20
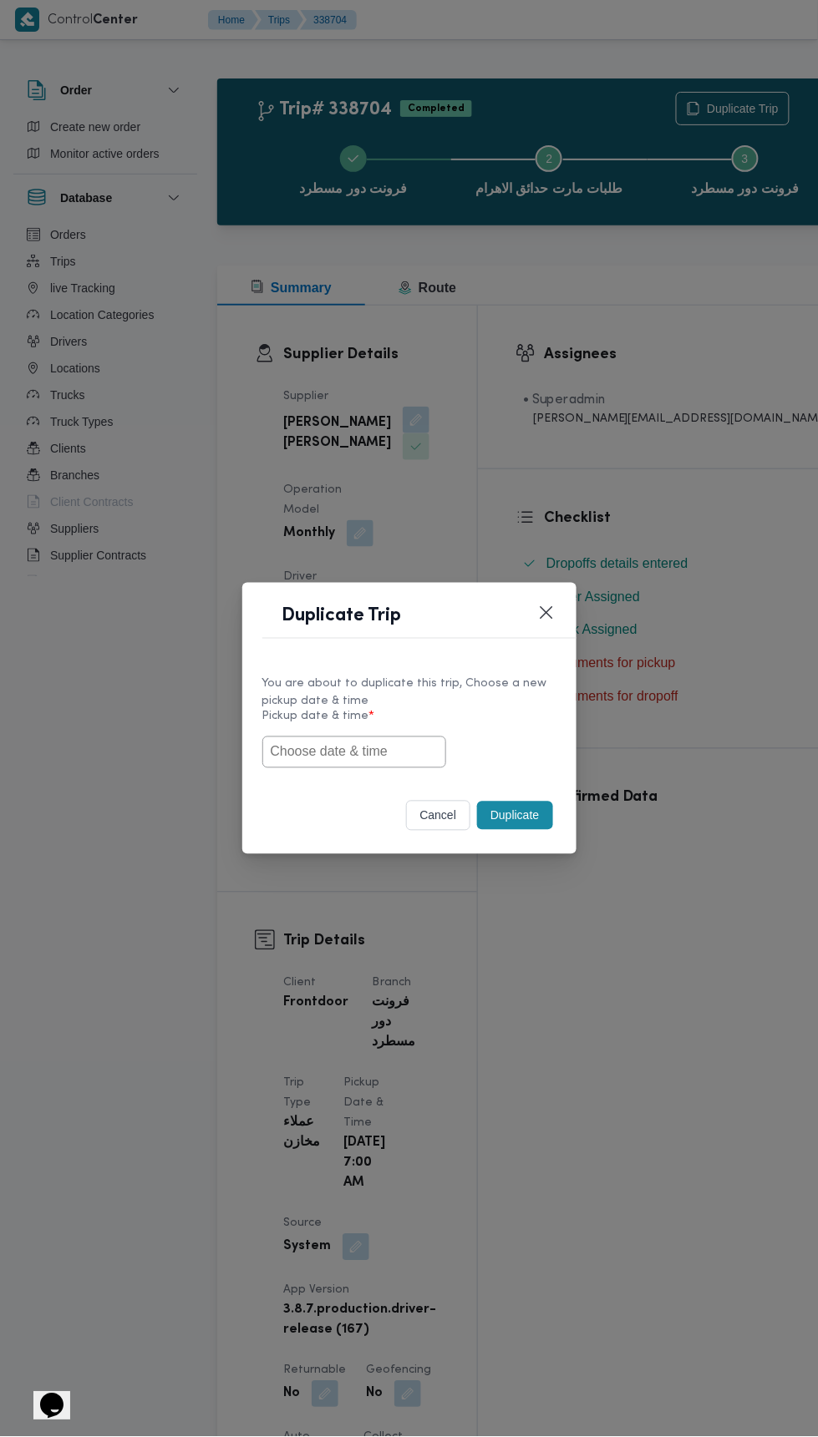
click at [357, 751] on input "text" at bounding box center [354, 753] width 184 height 32
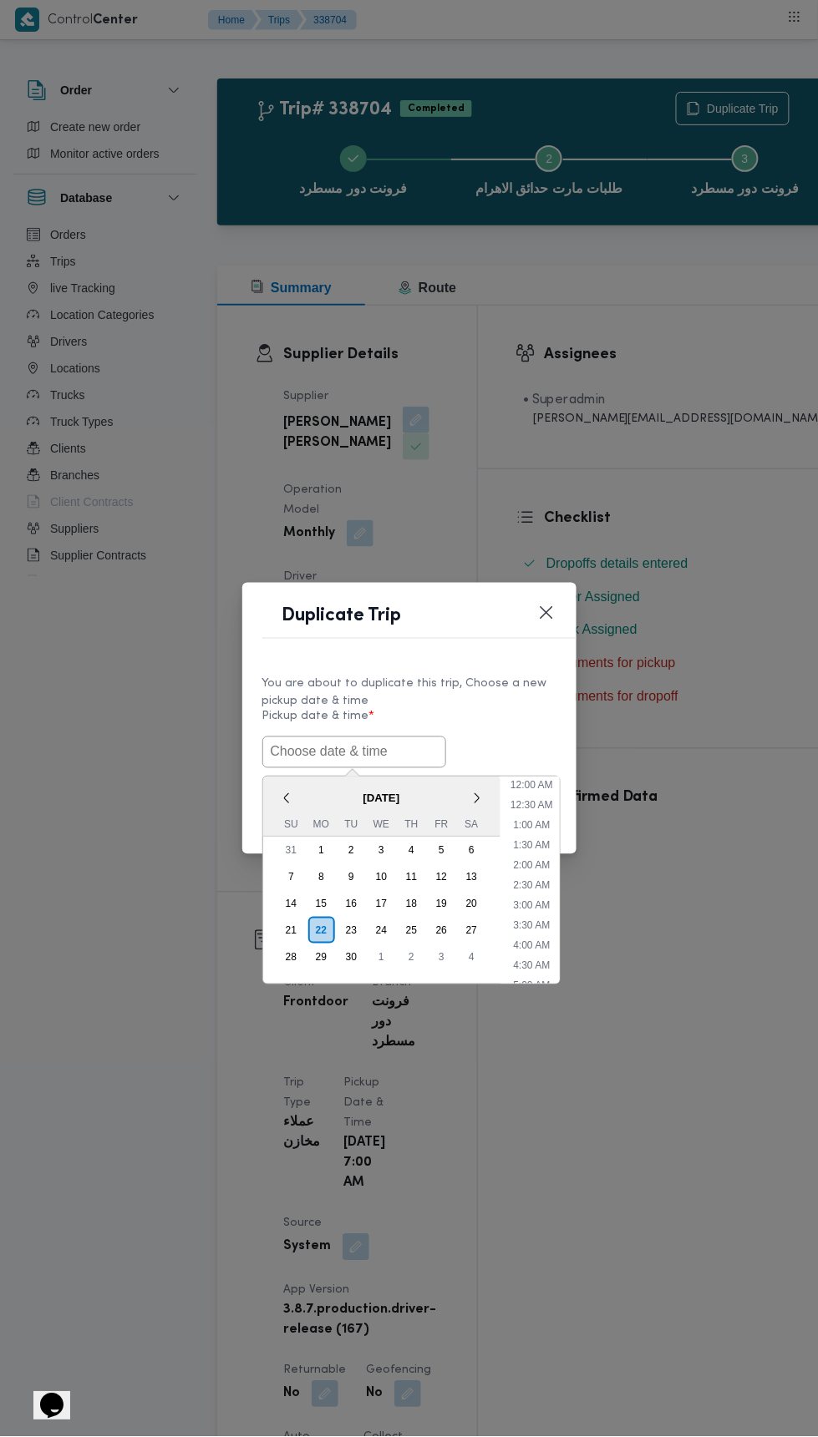
scroll to position [84, 0]
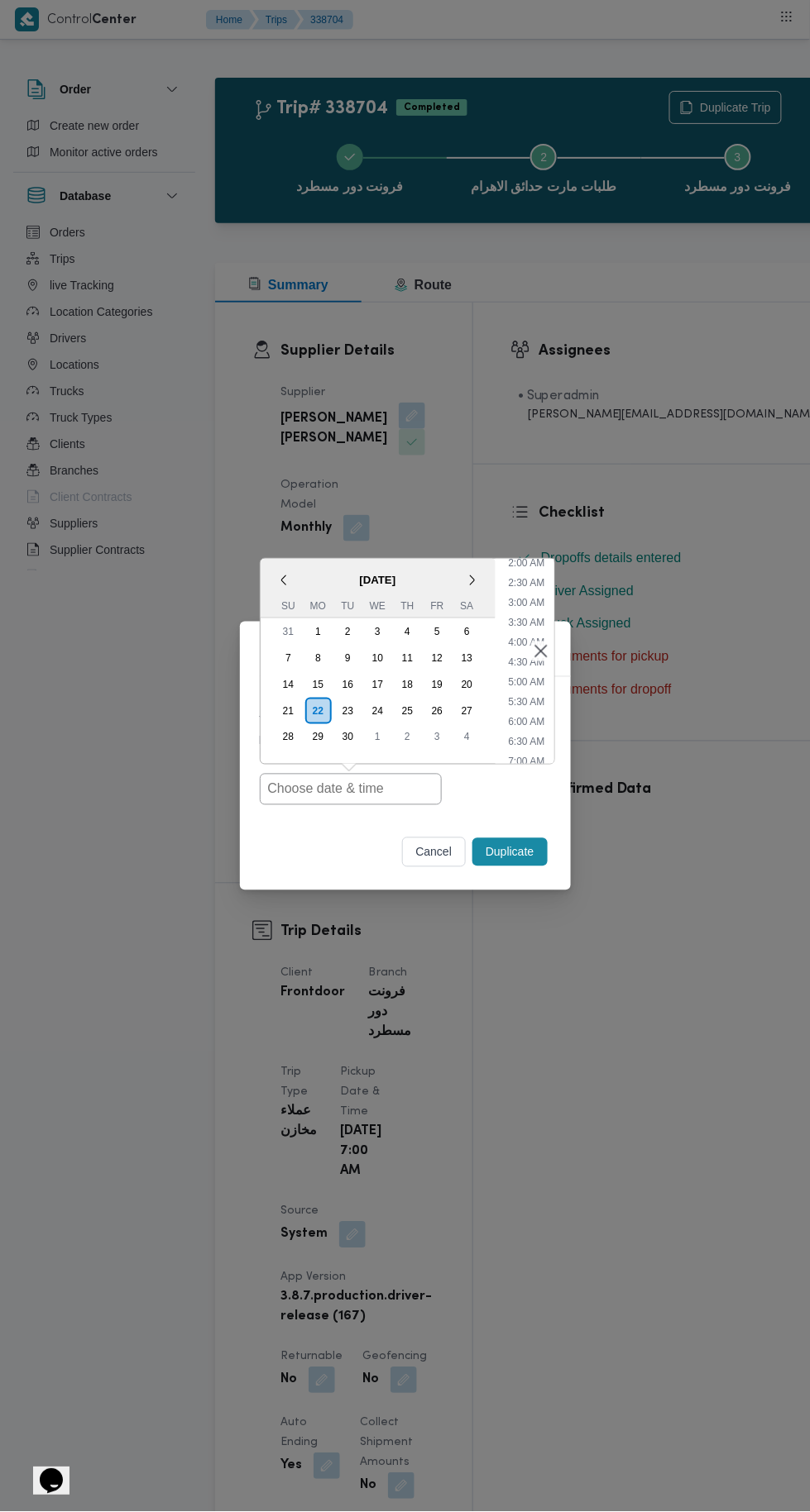
type input "22/09/2025 7:00AM"
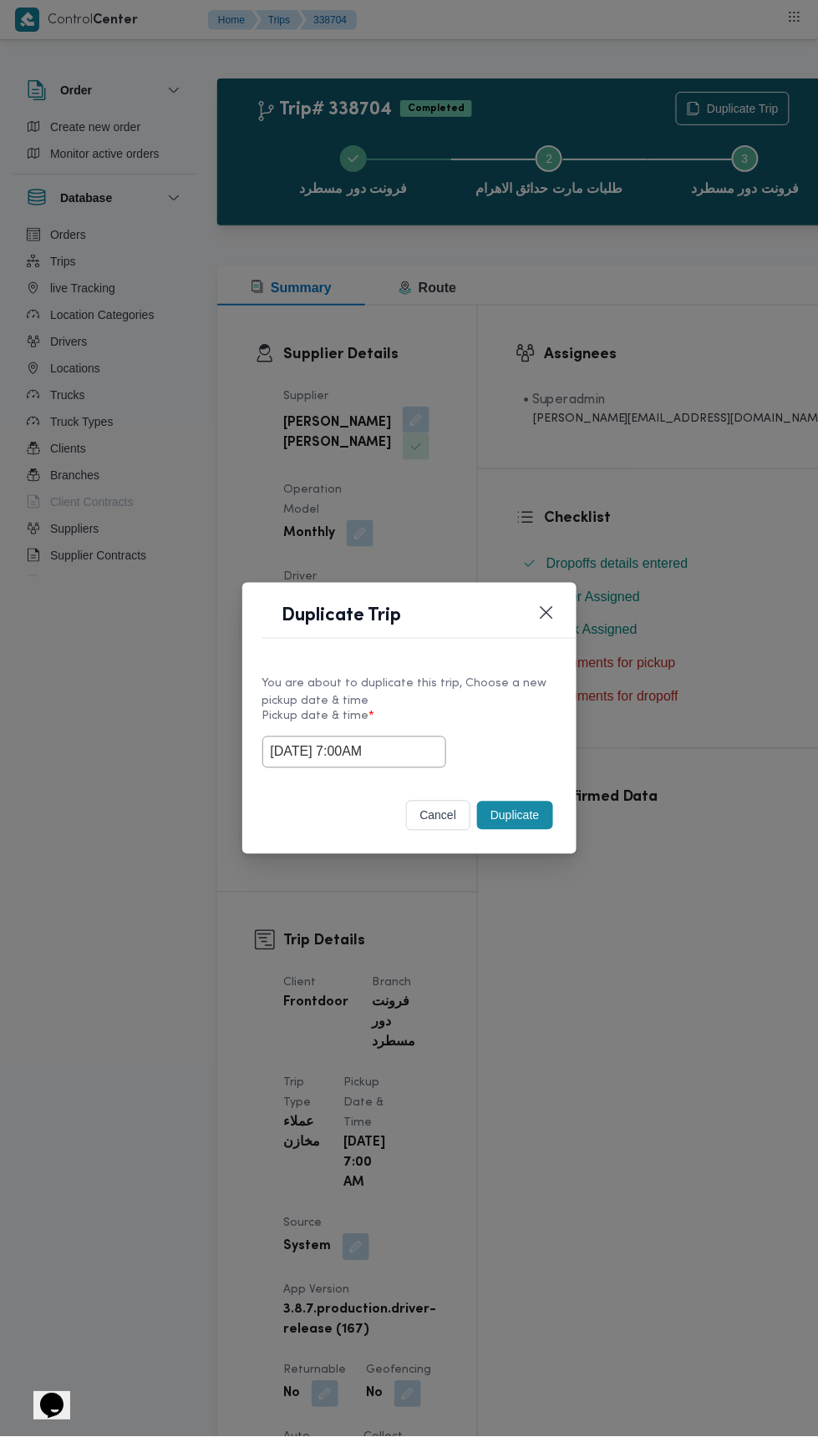
click at [648, 362] on div "Duplicate Trip You are about to duplicate this trip, Choose a new pickup date &…" at bounding box center [409, 718] width 818 height 1437
click at [526, 808] on button "Duplicate" at bounding box center [514, 816] width 75 height 28
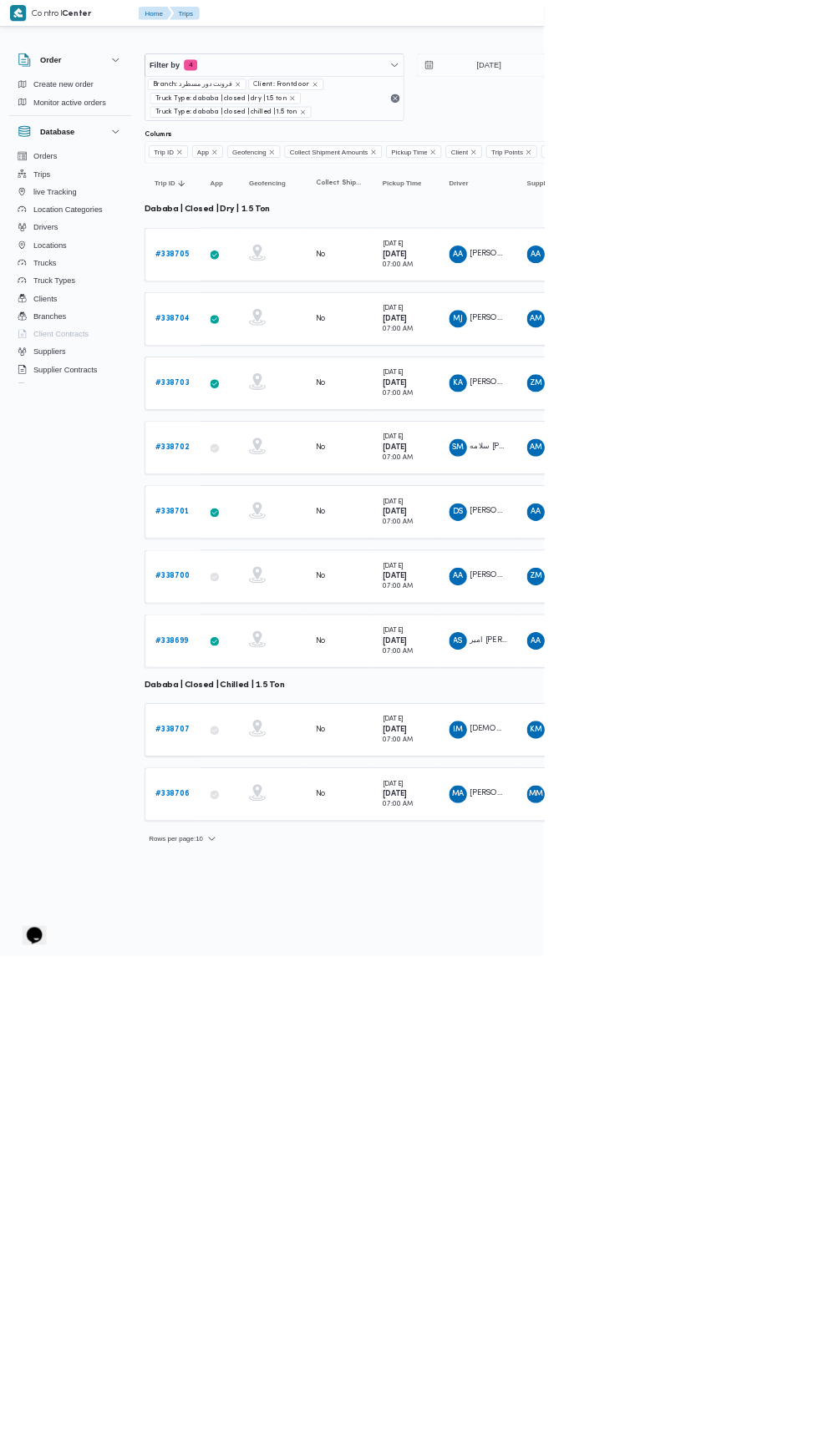
click at [270, 571] on b "# 338703" at bounding box center [258, 575] width 51 height 11
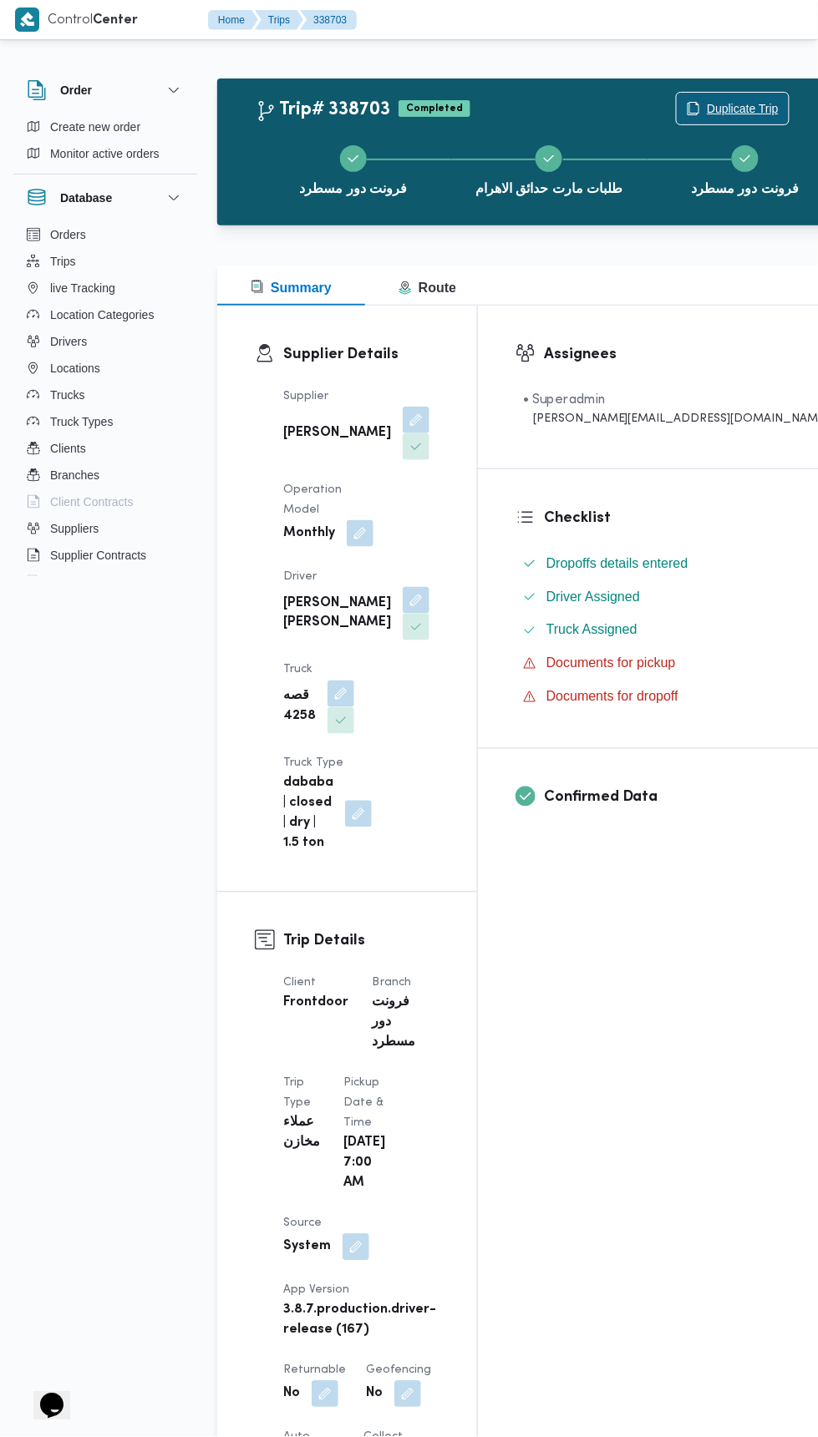
click at [706, 109] on span "Duplicate Trip" at bounding box center [742, 109] width 72 height 20
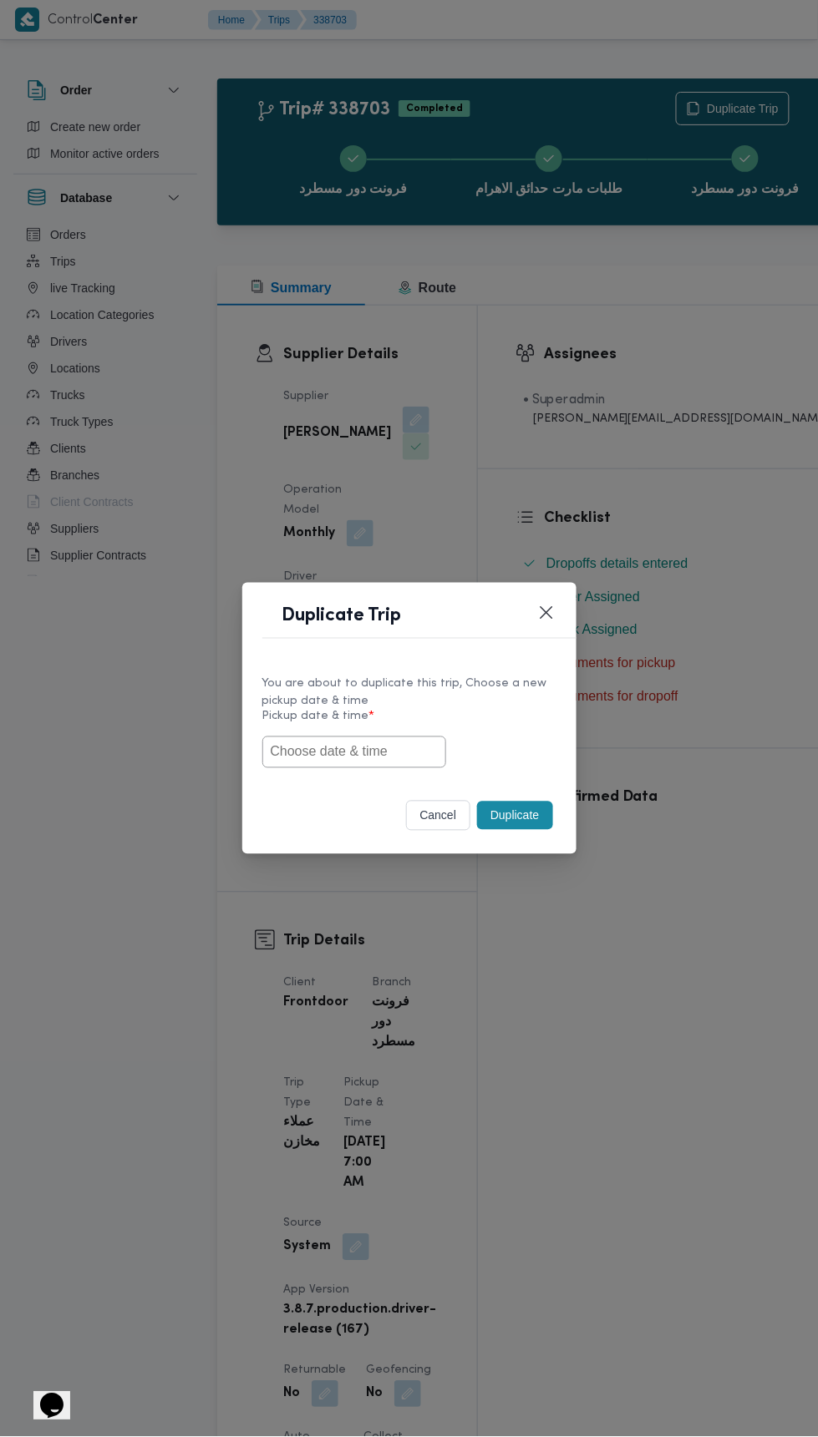
click at [373, 751] on input "text" at bounding box center [354, 753] width 184 height 32
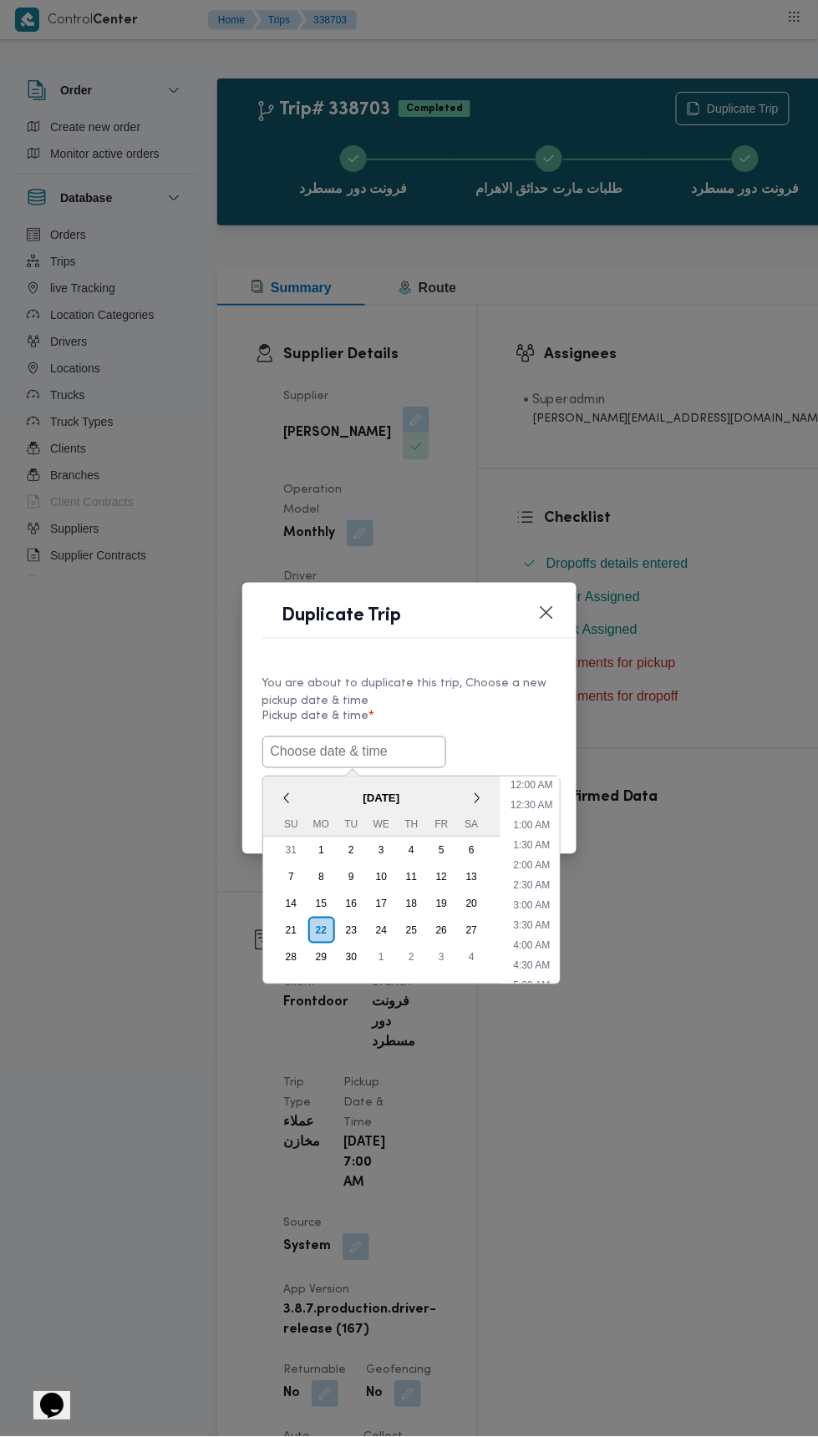
scroll to position [84, 0]
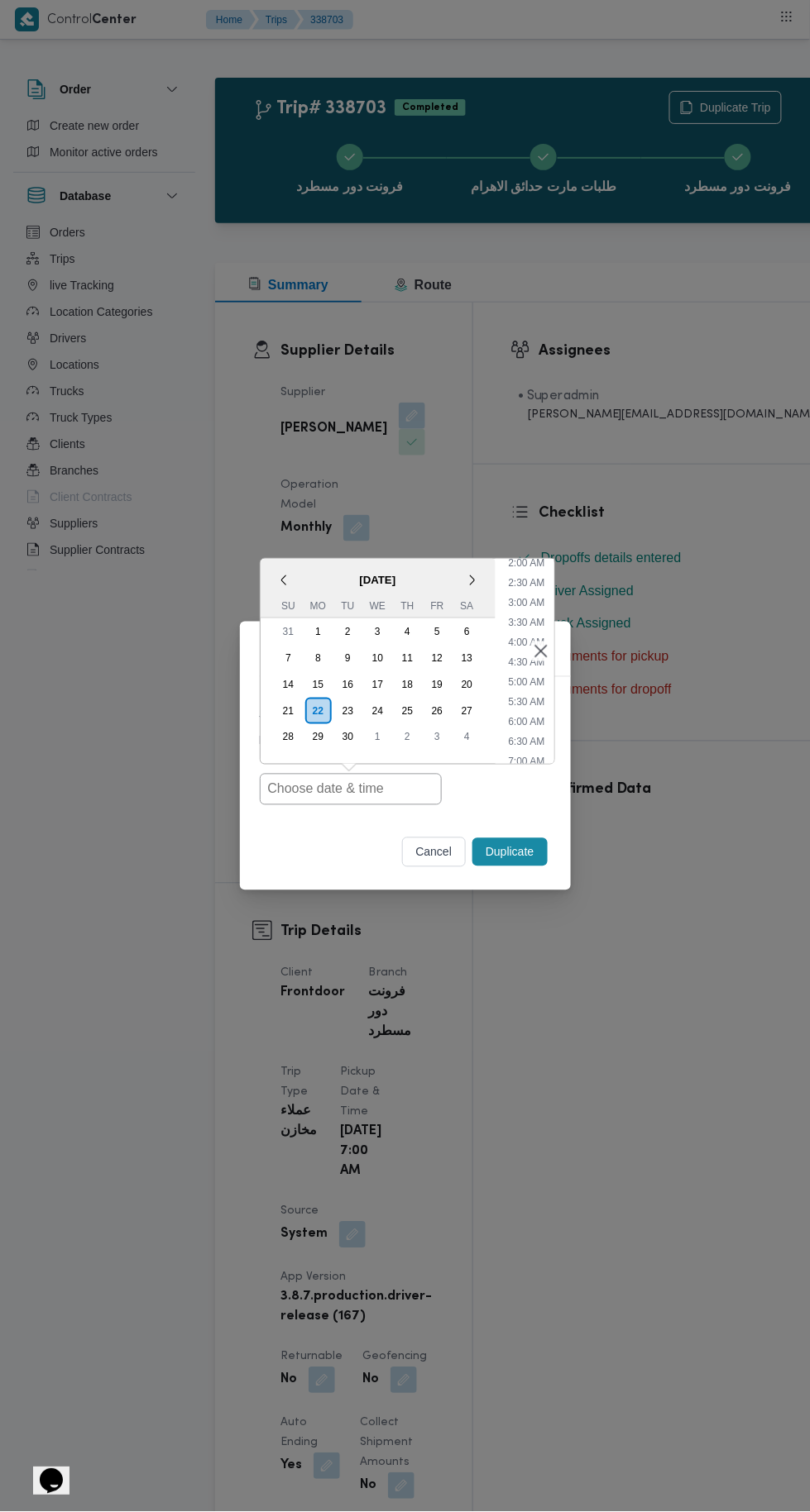
type input "22/09/2025 7:00AM"
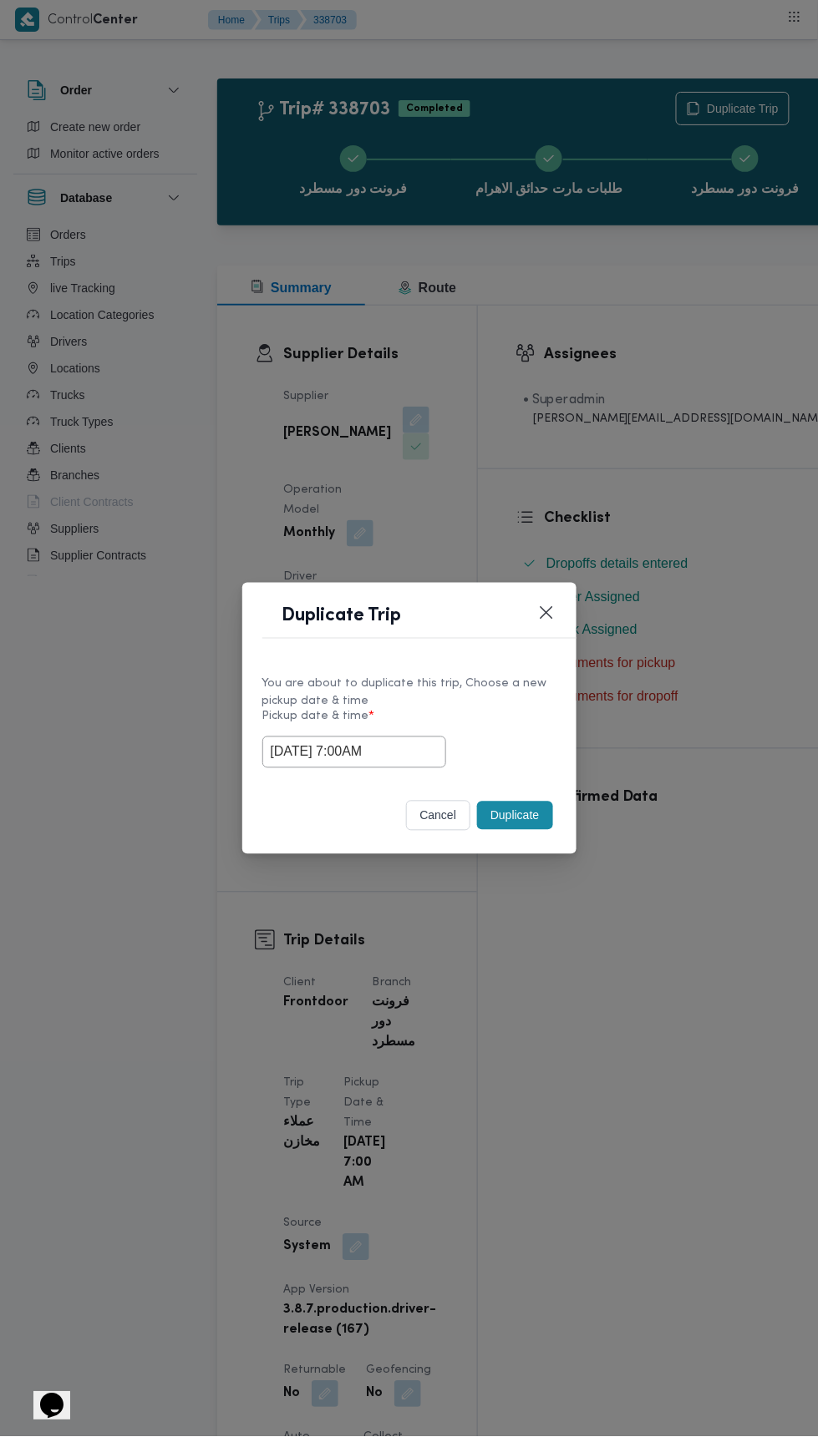
click at [661, 413] on div "Duplicate Trip You are about to duplicate this trip, Choose a new pickup date &…" at bounding box center [409, 718] width 818 height 1437
click at [529, 803] on button "Duplicate" at bounding box center [514, 816] width 75 height 28
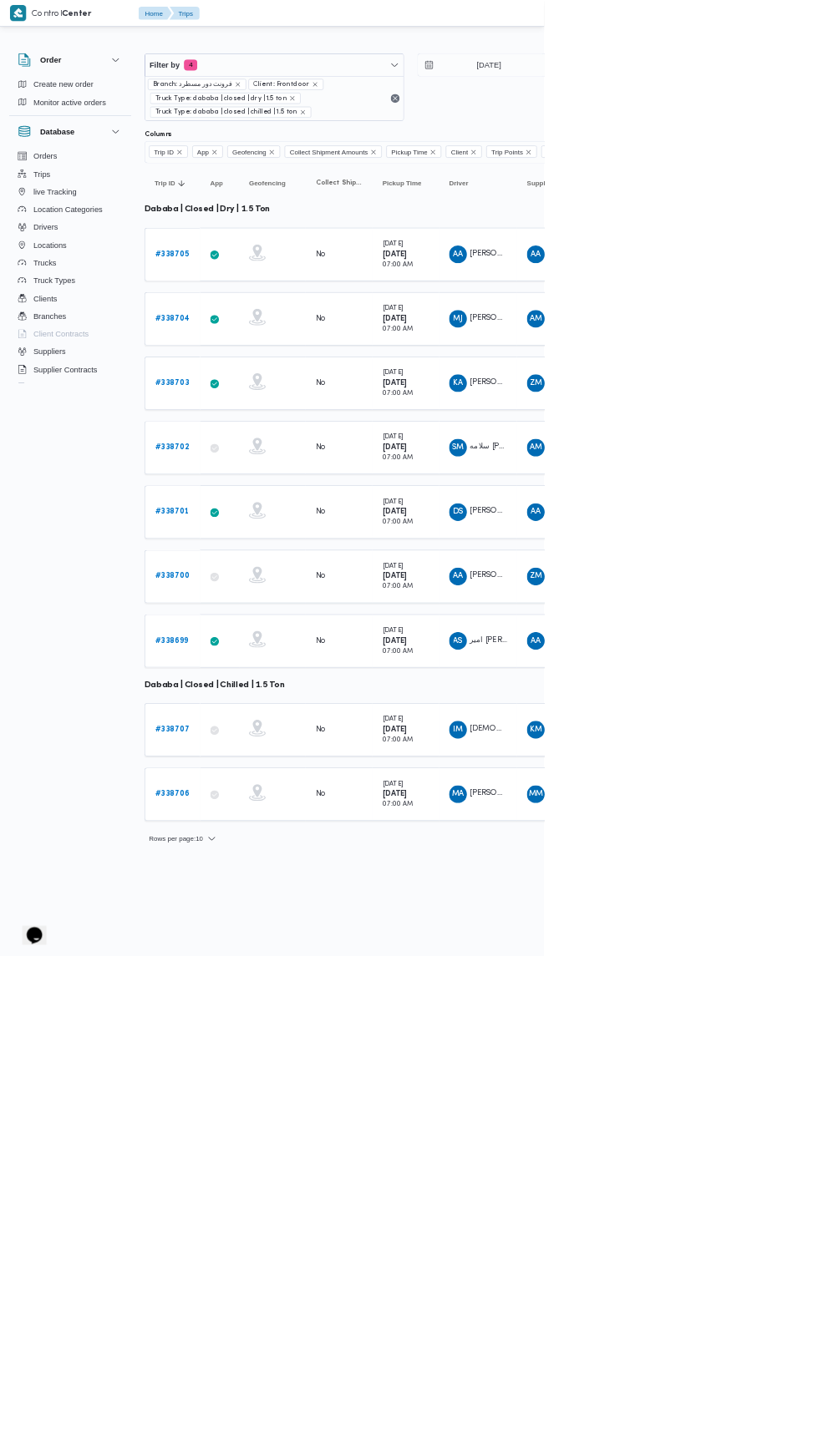
click at [261, 667] on b "# 338702" at bounding box center [258, 672] width 51 height 11
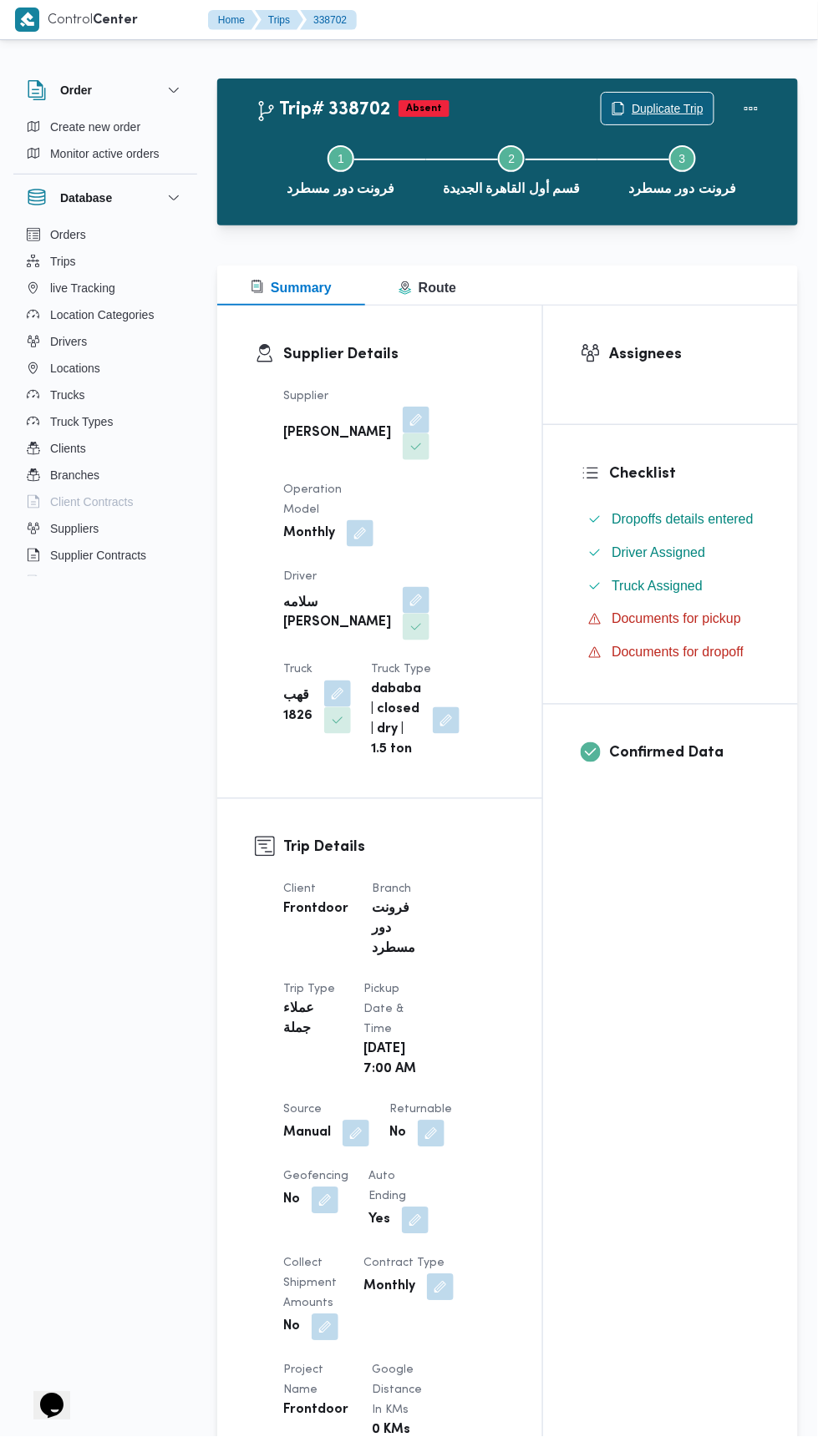
click at [642, 99] on span "Duplicate Trip" at bounding box center [667, 109] width 72 height 20
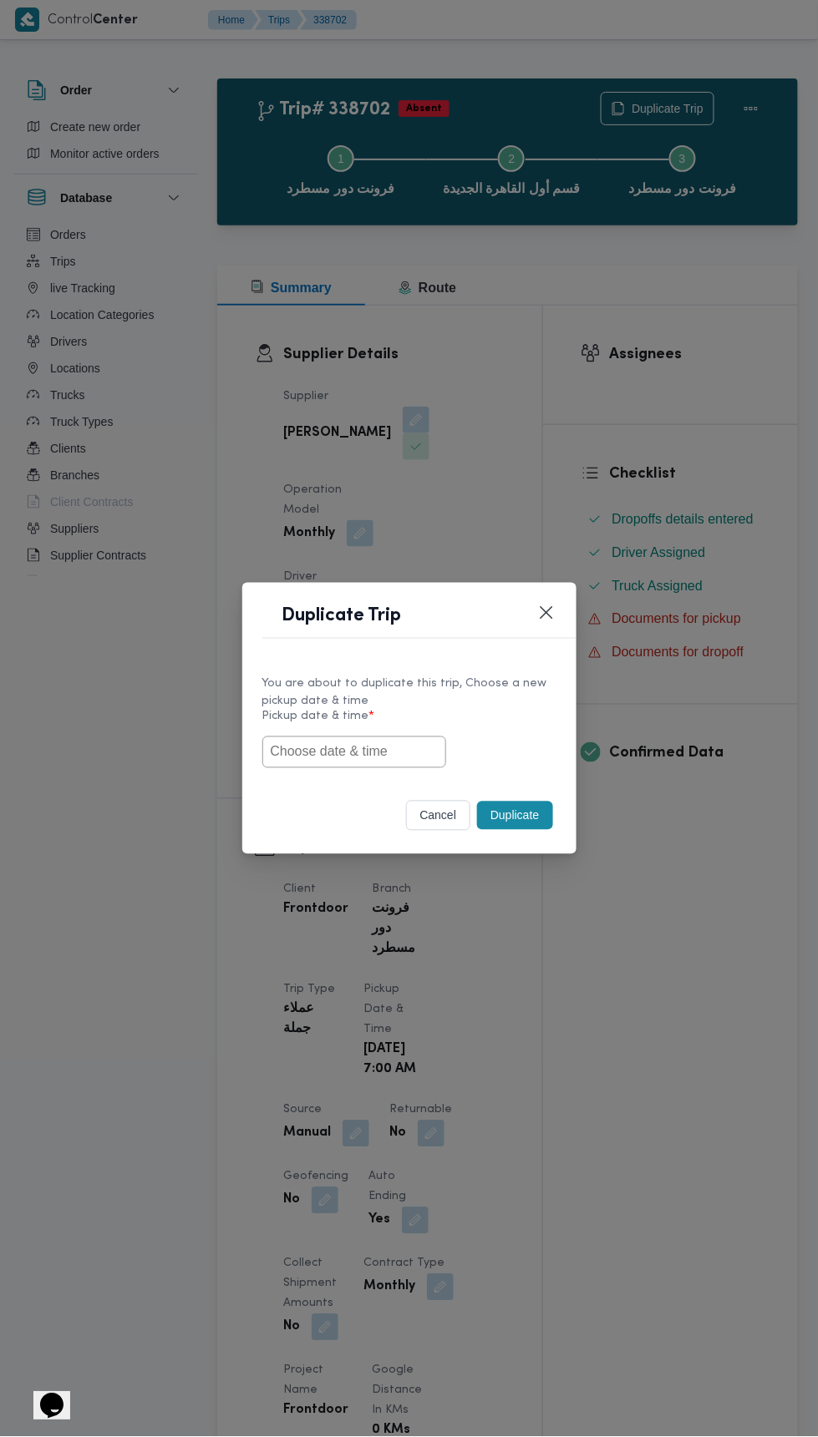
click at [339, 754] on input "text" at bounding box center [354, 753] width 184 height 32
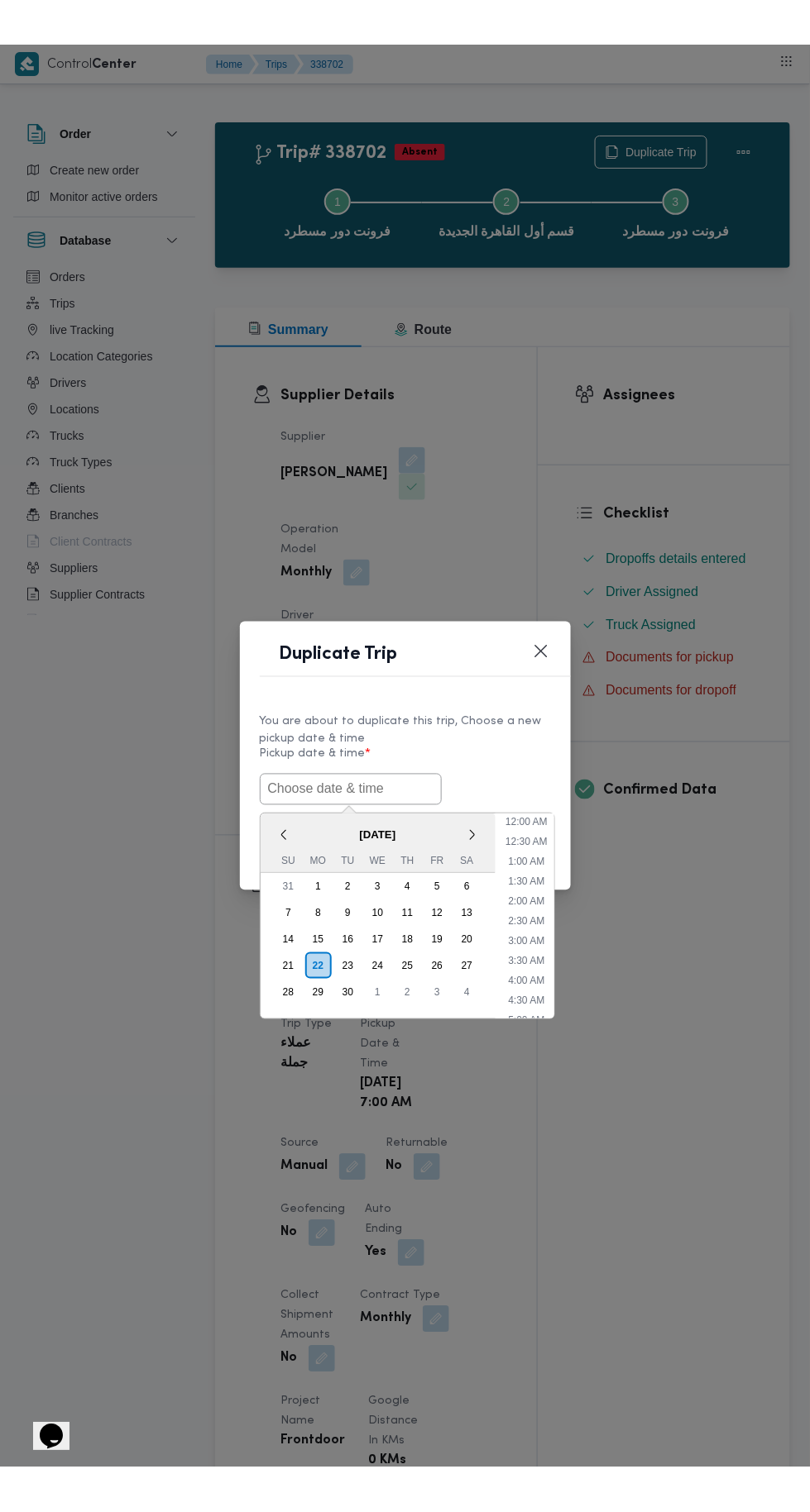
scroll to position [83, 0]
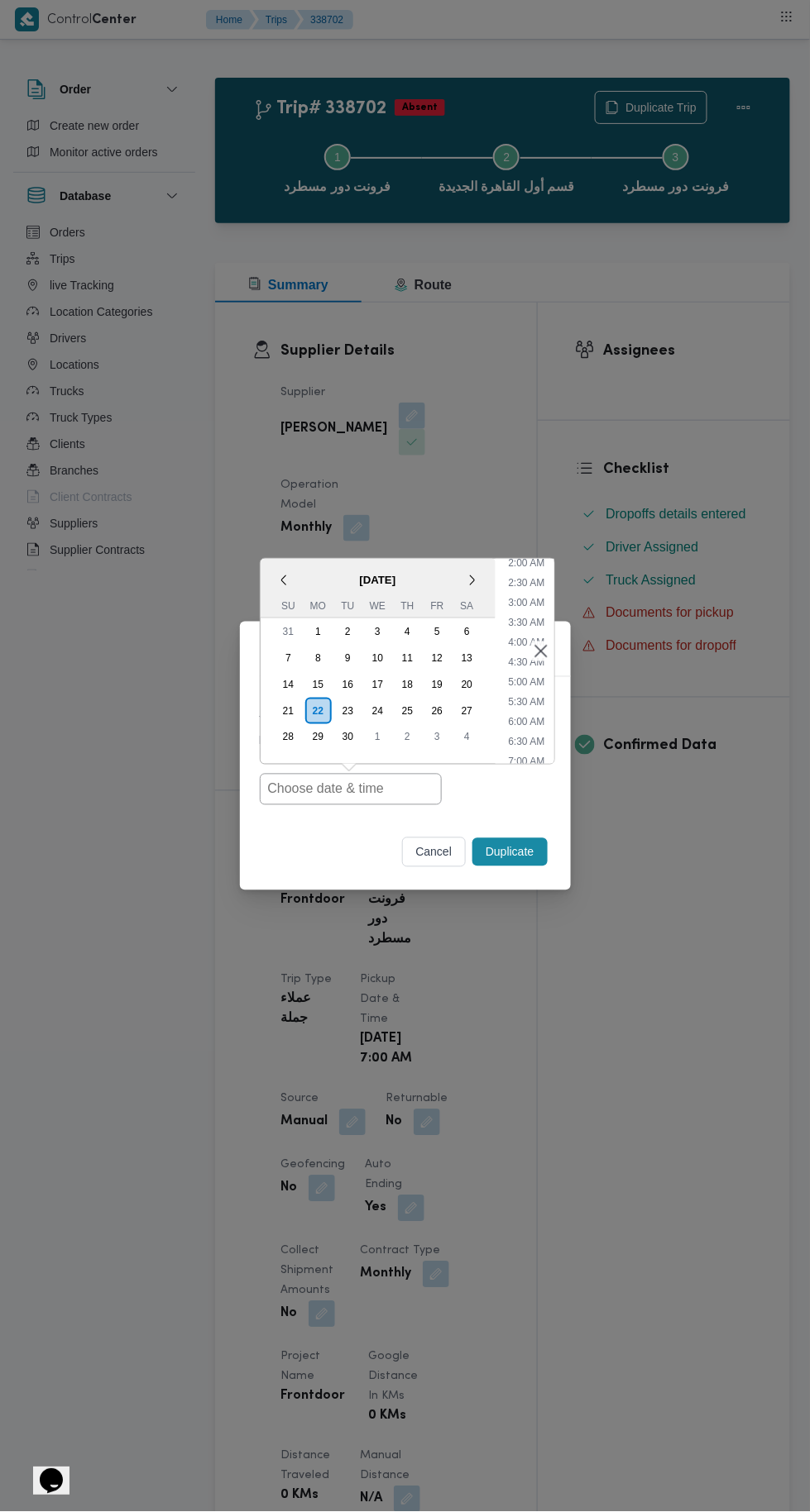
type input "22/09/2025 7:00AM"
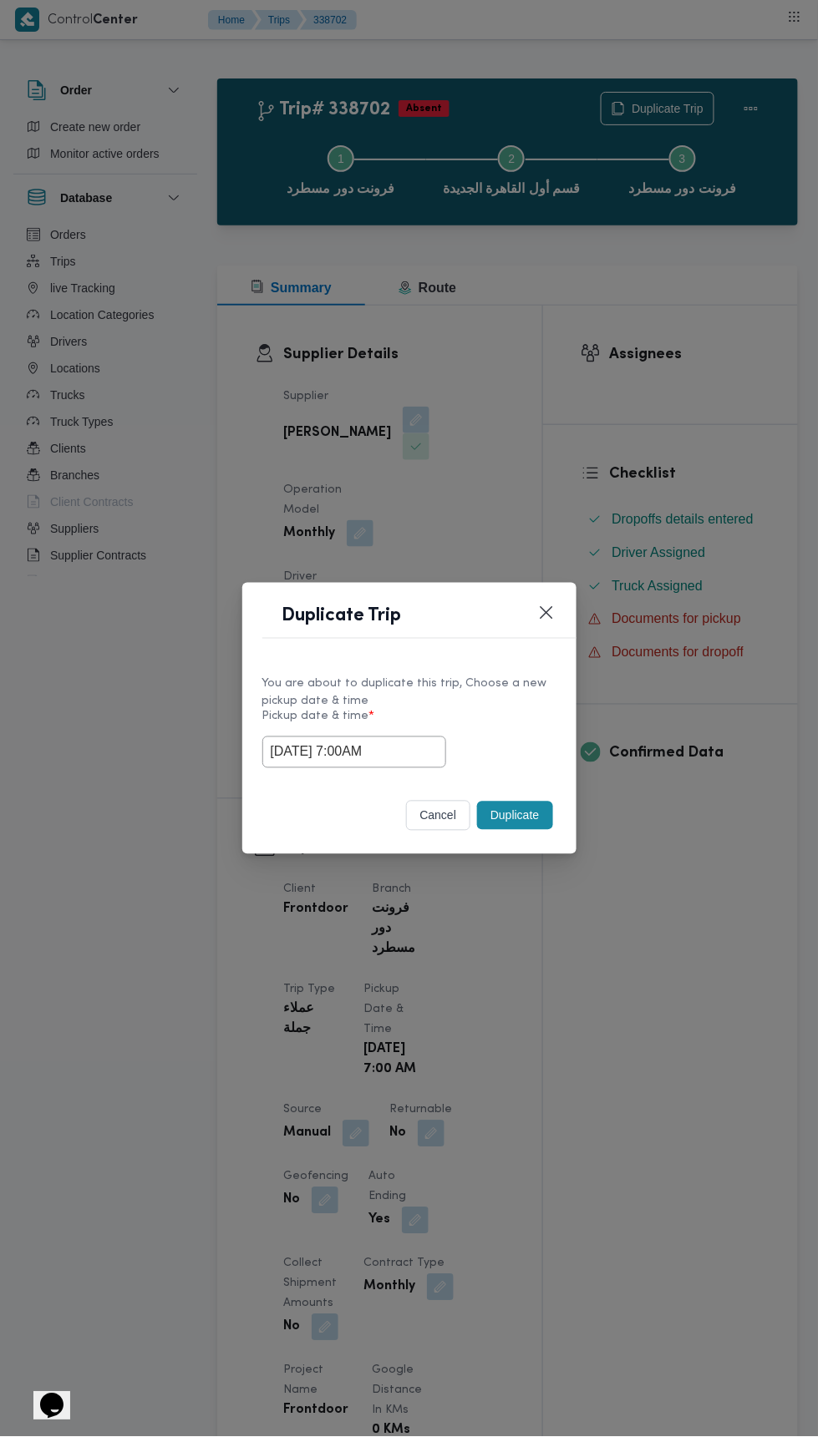
click at [600, 370] on div "Duplicate Trip You are about to duplicate this trip, Choose a new pickup date &…" at bounding box center [409, 718] width 818 height 1437
click at [535, 804] on button "Duplicate" at bounding box center [514, 816] width 75 height 28
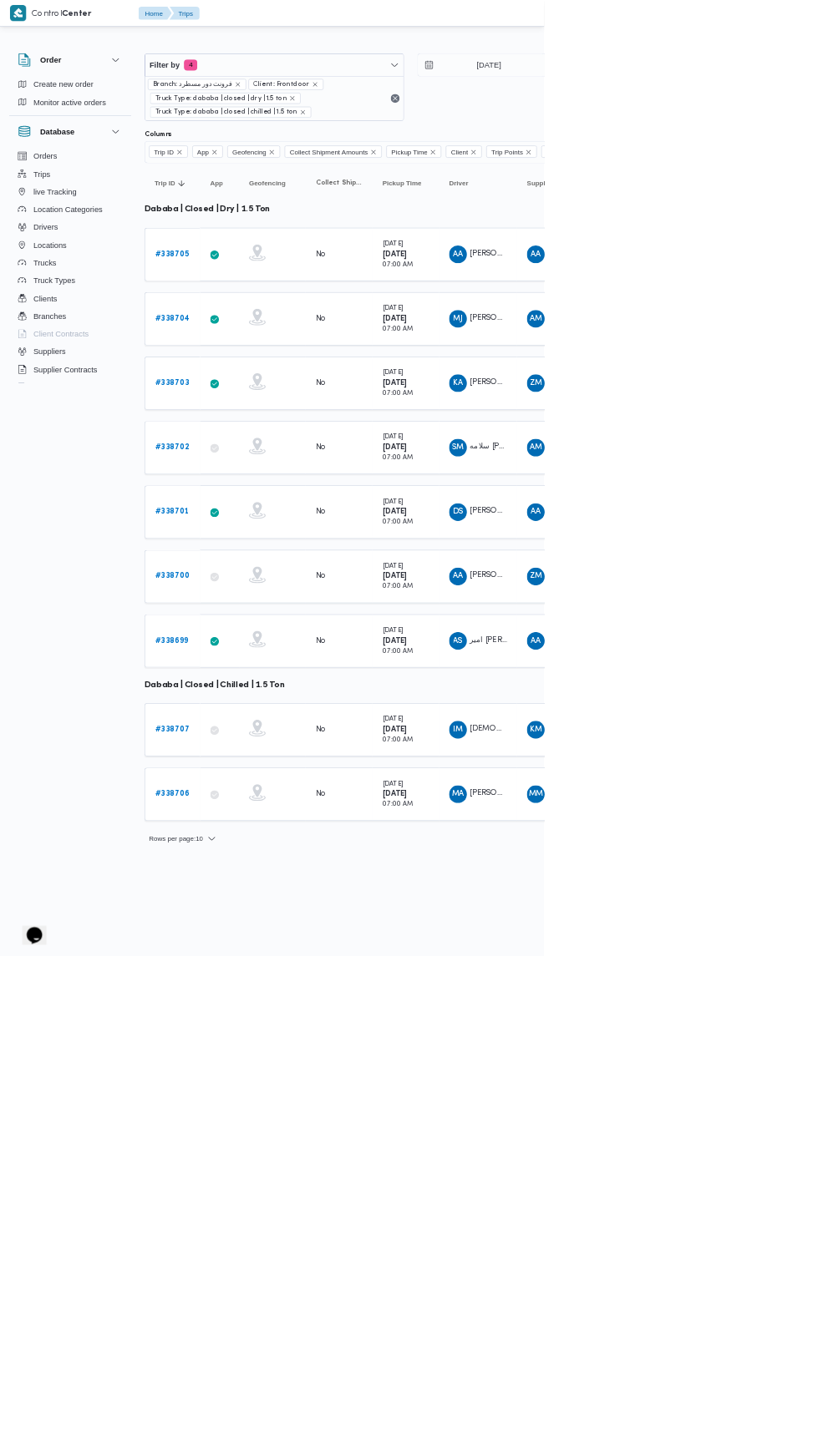
click at [262, 764] on b "# 338701" at bounding box center [258, 769] width 51 height 11
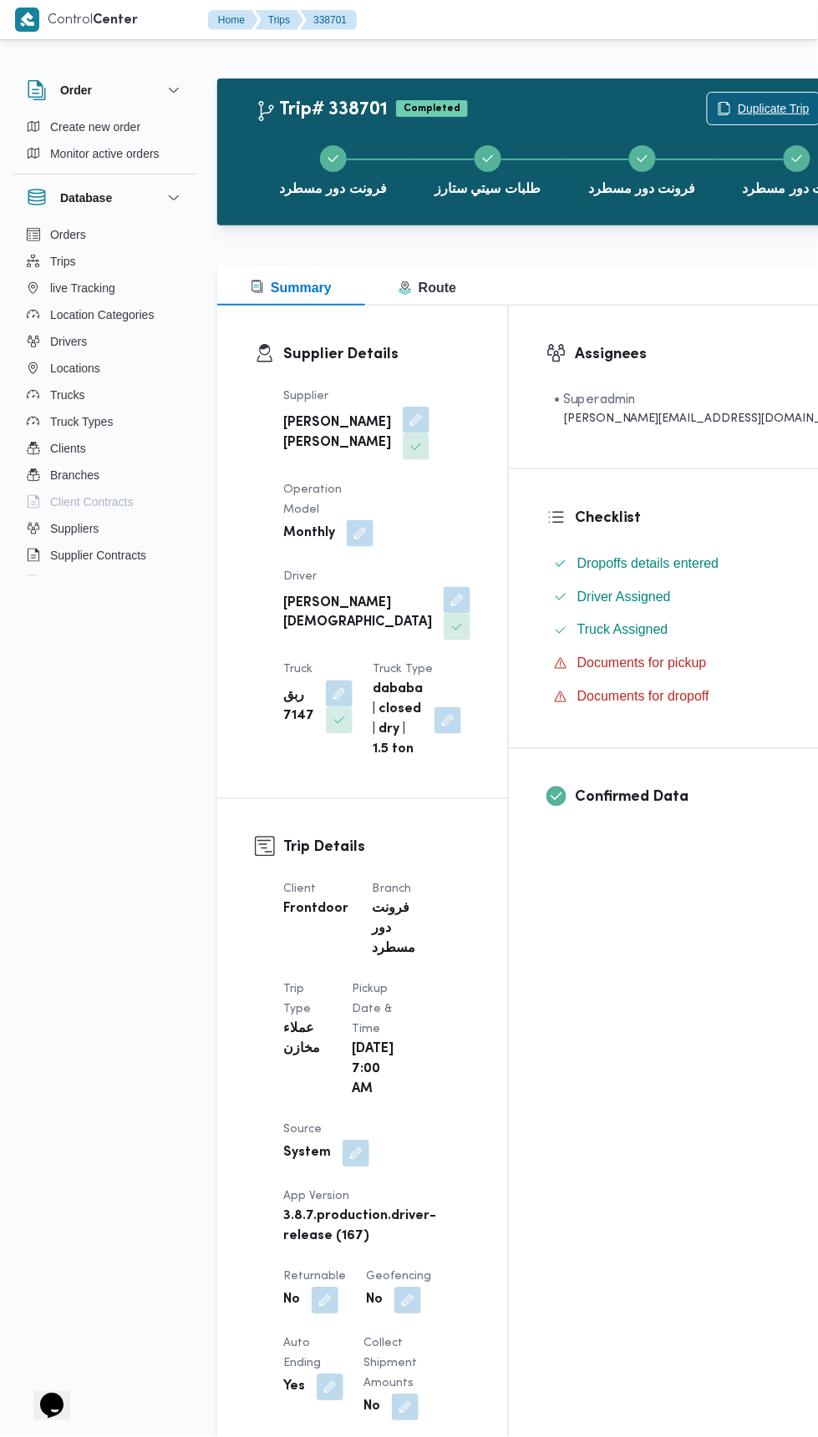
click at [707, 98] on span "Duplicate Trip" at bounding box center [763, 109] width 112 height 32
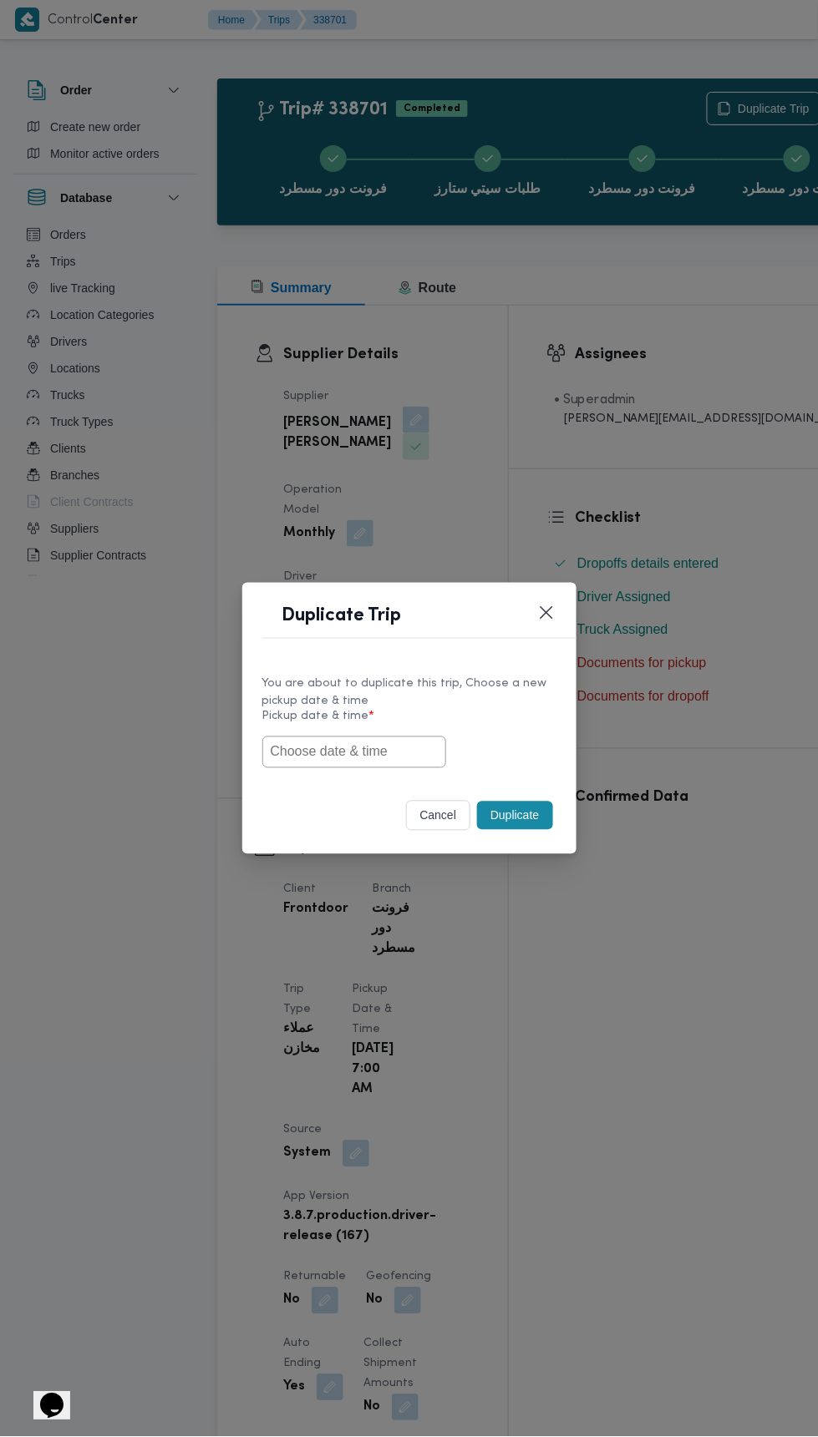
click at [392, 749] on input "text" at bounding box center [354, 753] width 184 height 32
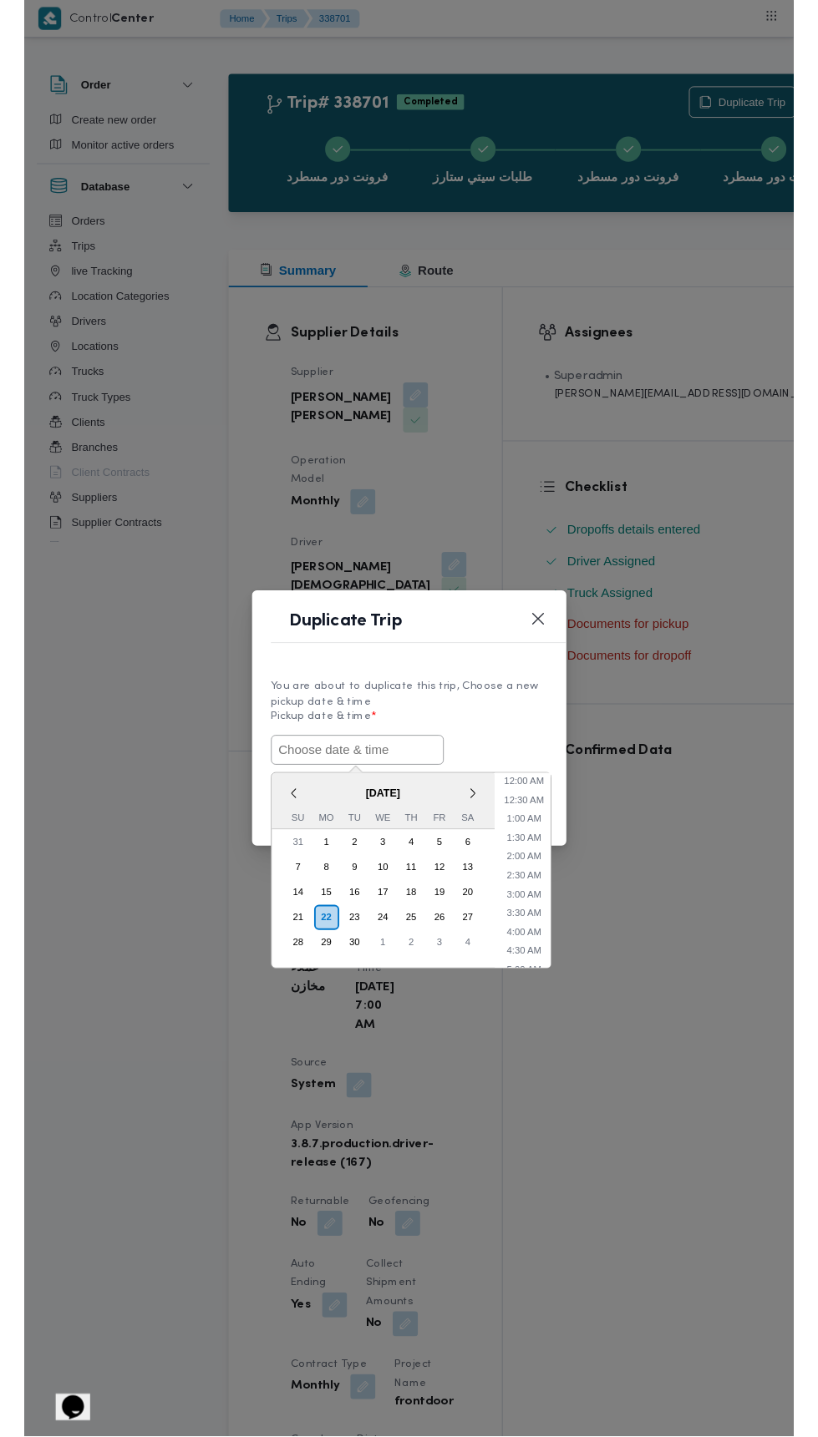
scroll to position [84, 0]
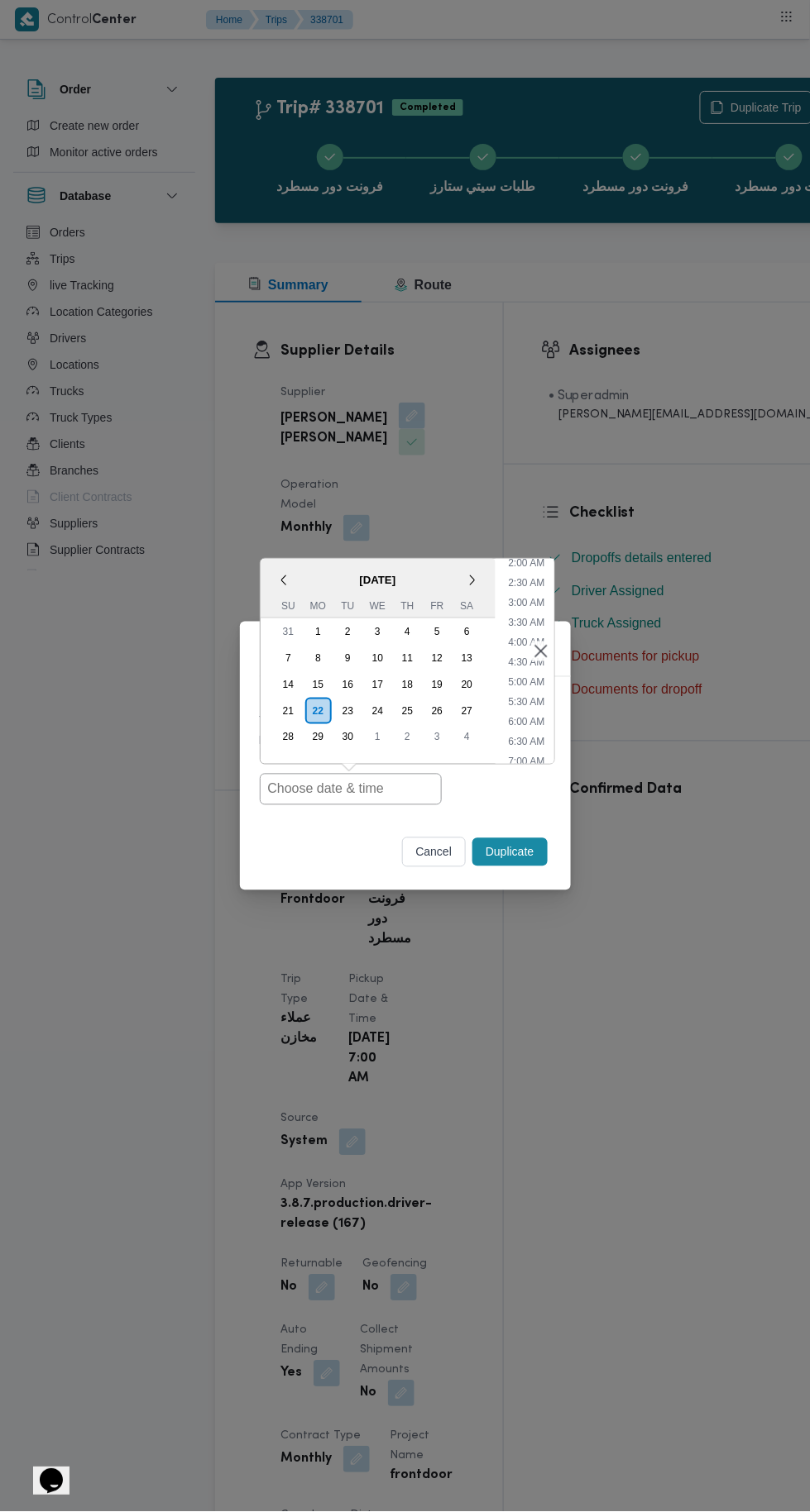
type input "22/09/2025 7:00AM"
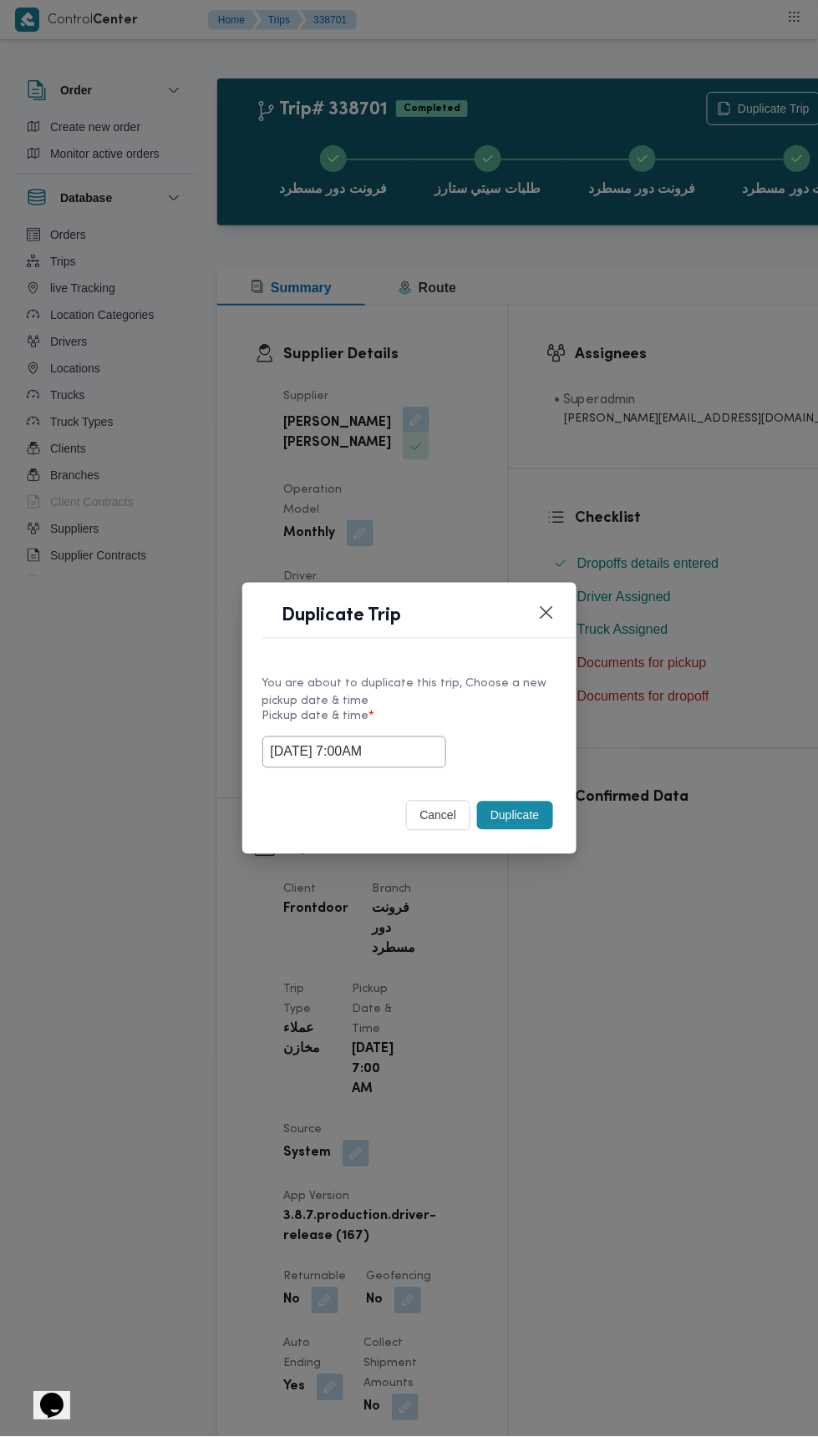
click at [580, 408] on div "Duplicate Trip You are about to duplicate this trip, Choose a new pickup date &…" at bounding box center [409, 718] width 818 height 1437
click at [520, 815] on button "Duplicate" at bounding box center [514, 816] width 75 height 28
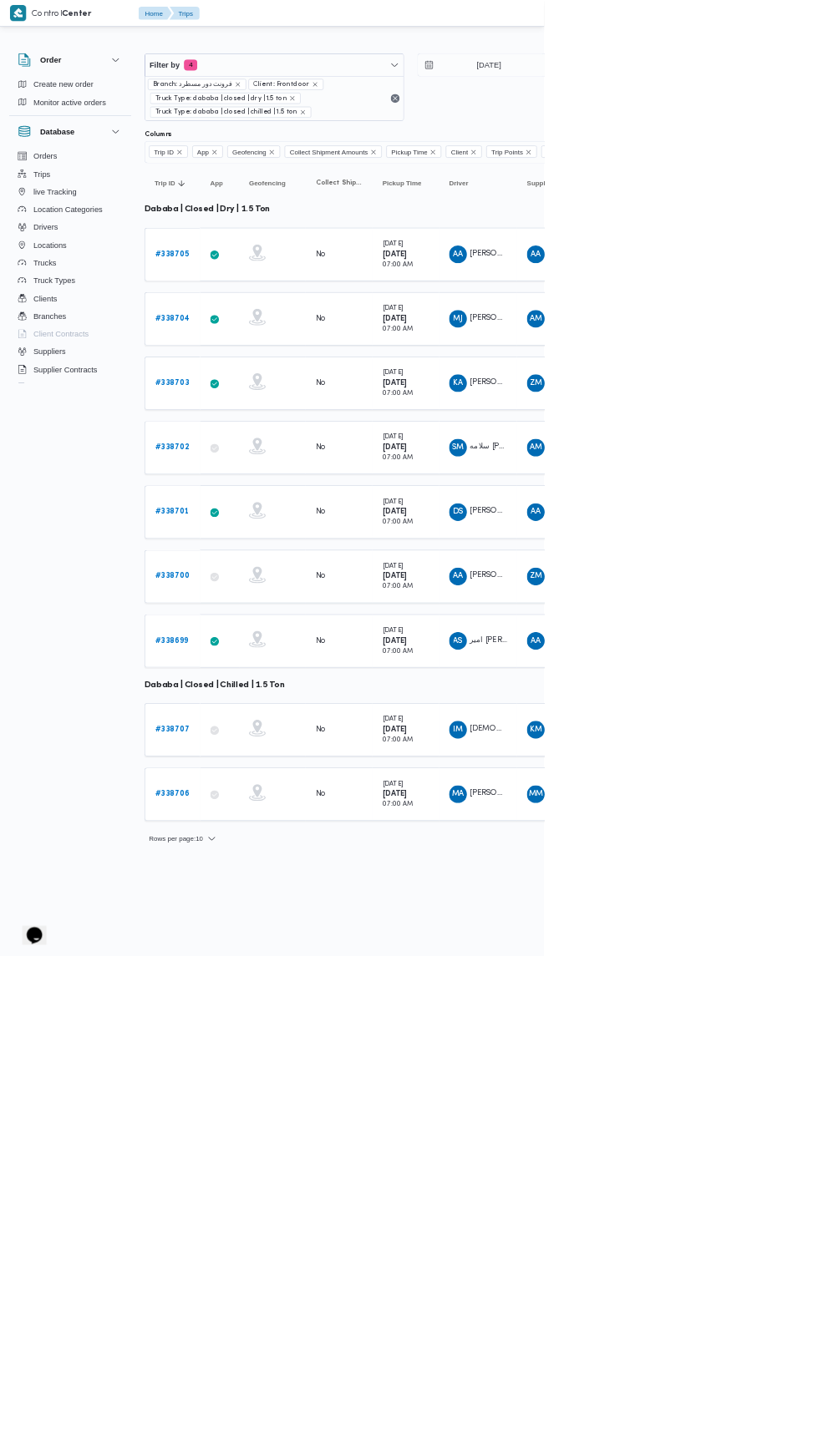
click at [262, 861] on b "# 338700" at bounding box center [259, 866] width 52 height 11
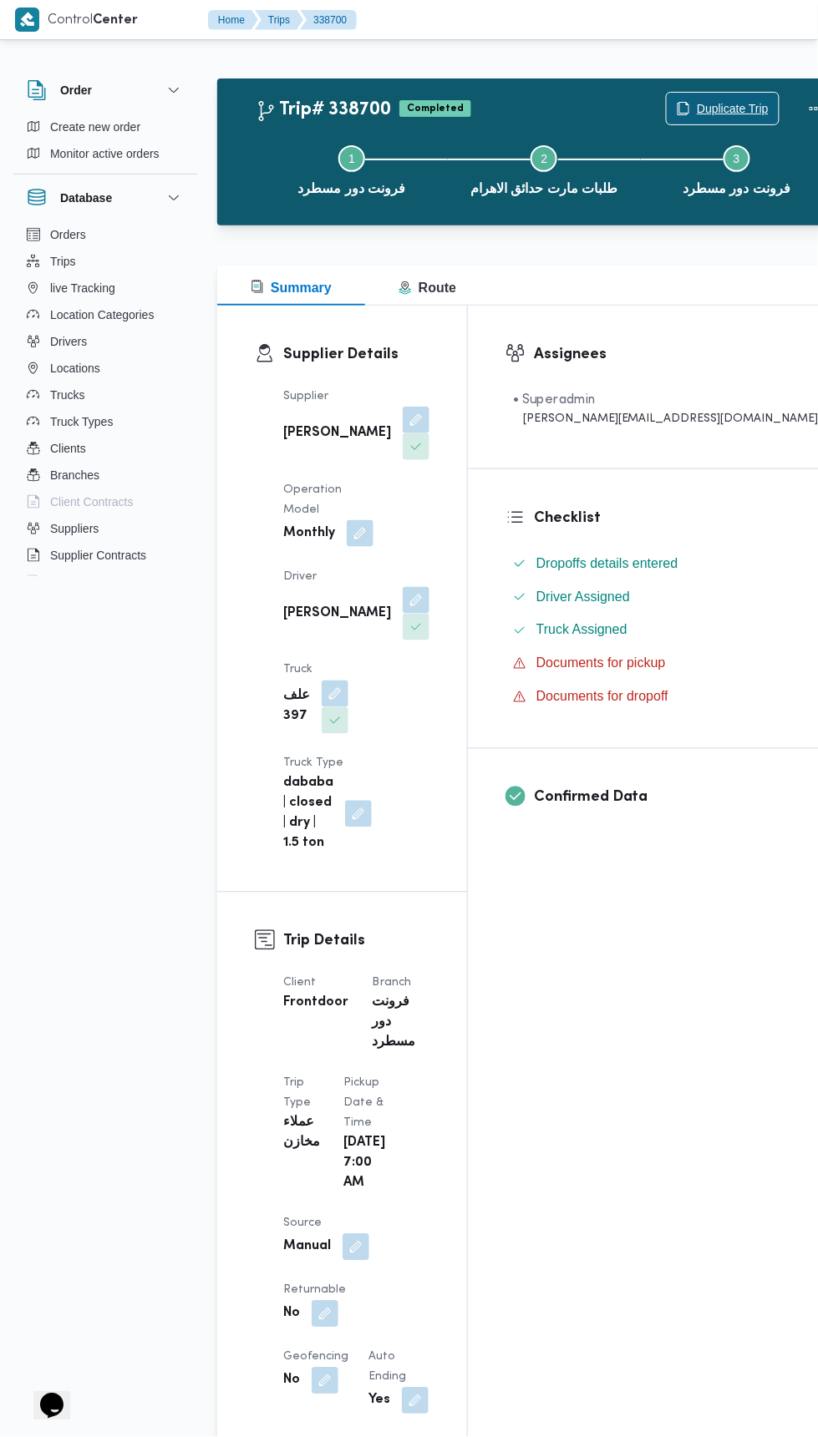
click at [696, 106] on span "Duplicate Trip" at bounding box center [732, 109] width 72 height 20
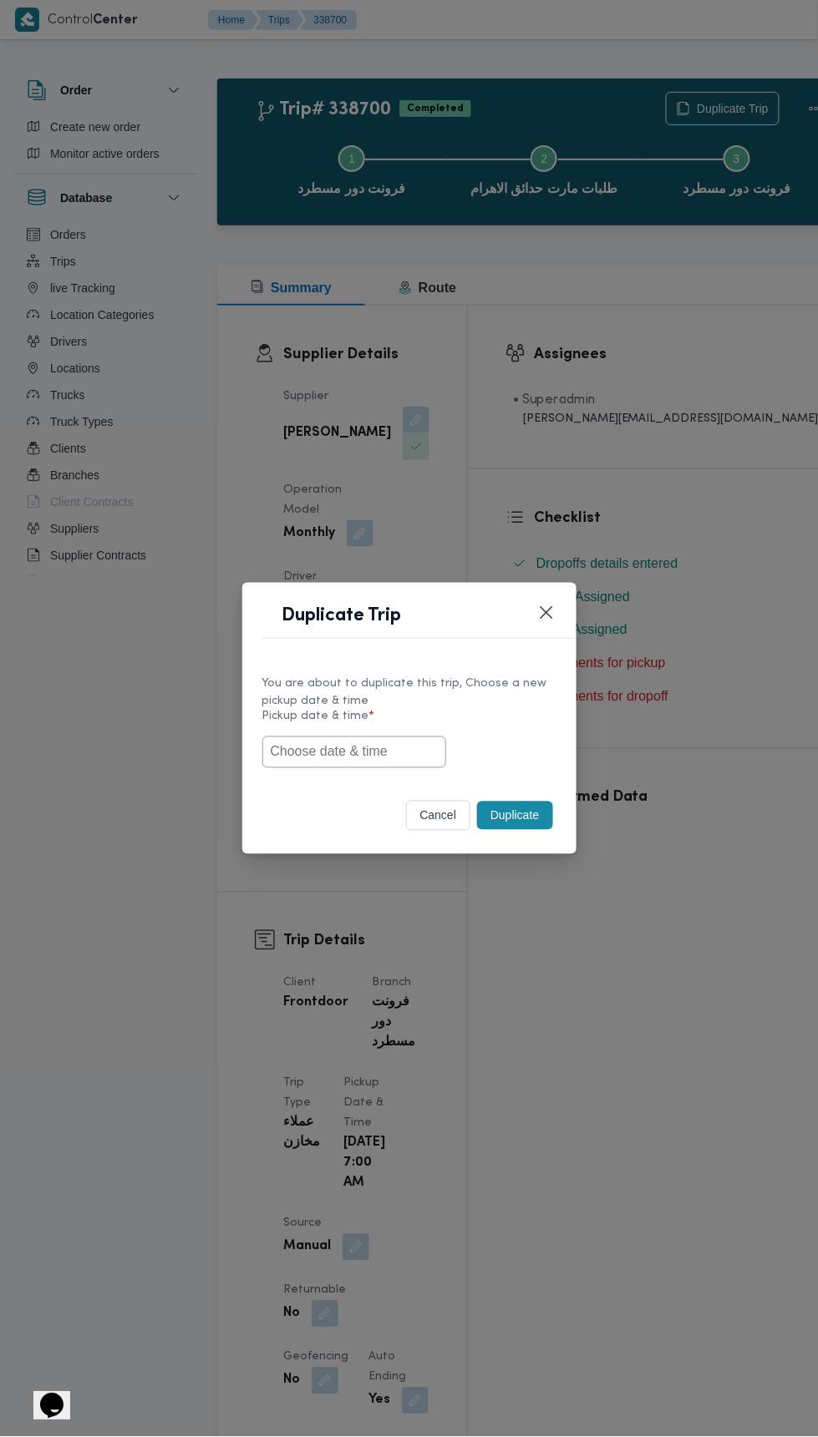
click at [387, 752] on input "text" at bounding box center [354, 753] width 184 height 32
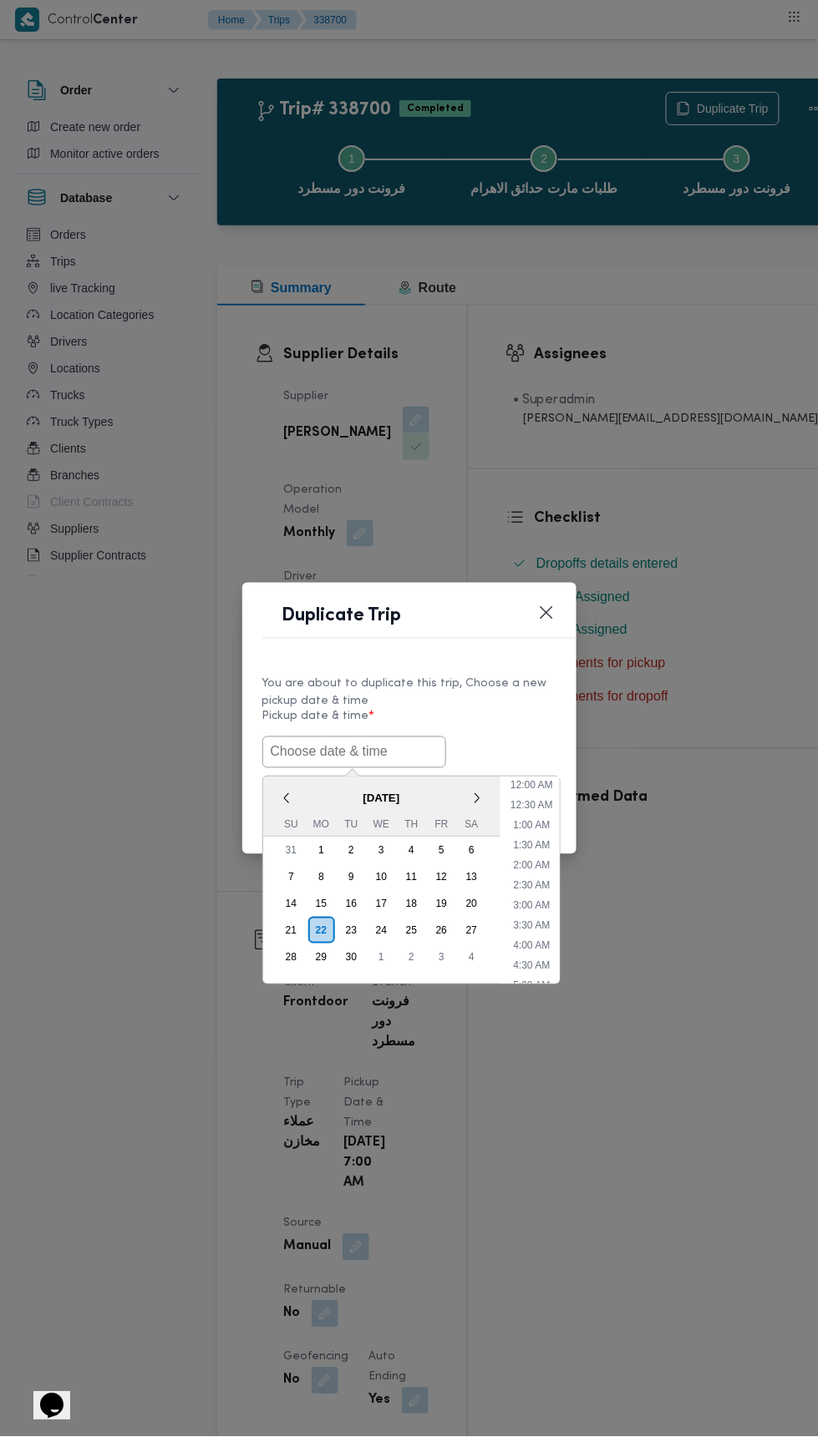
scroll to position [84, 0]
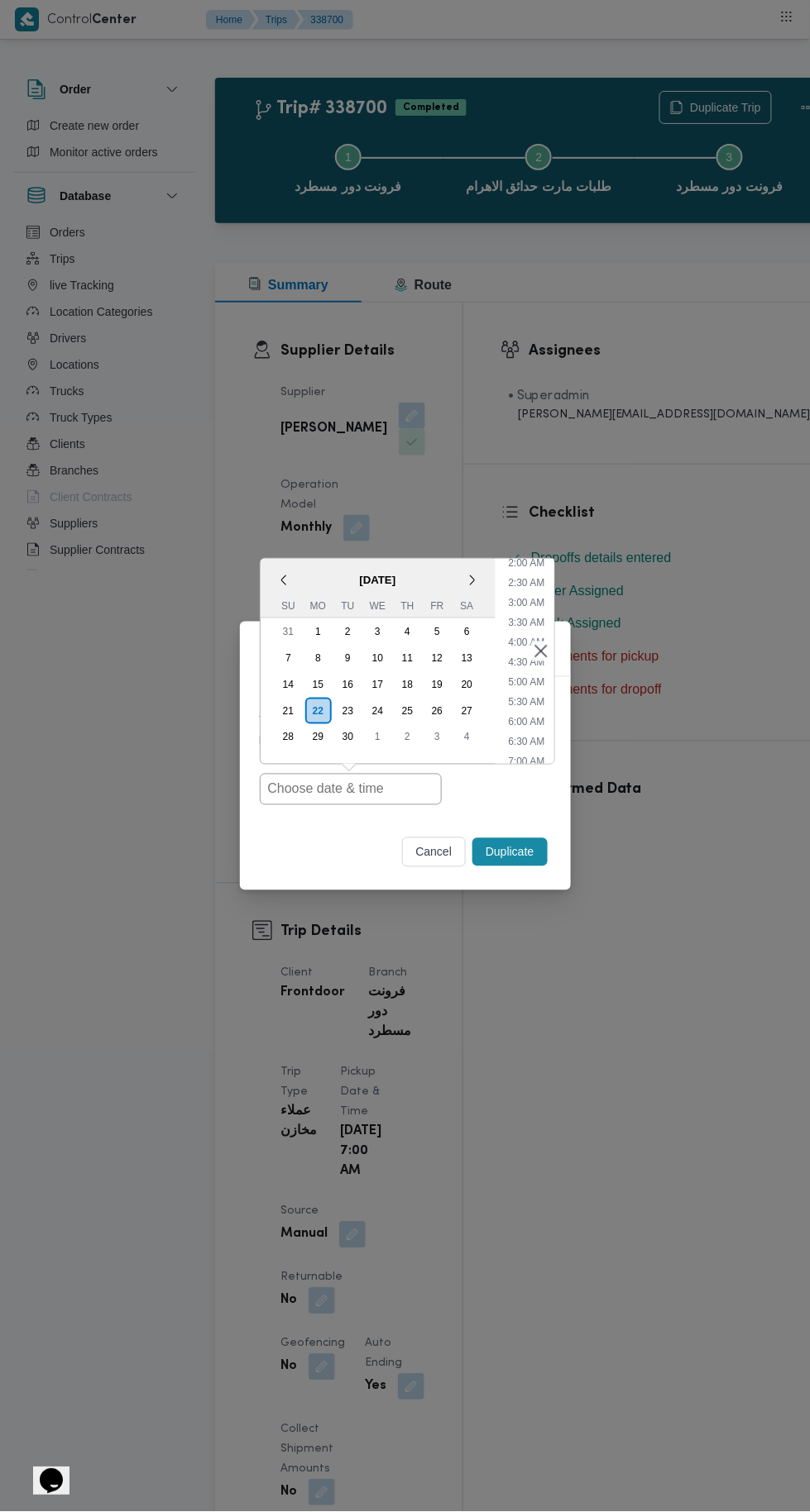
type input "22/09/2025 7:00AM"
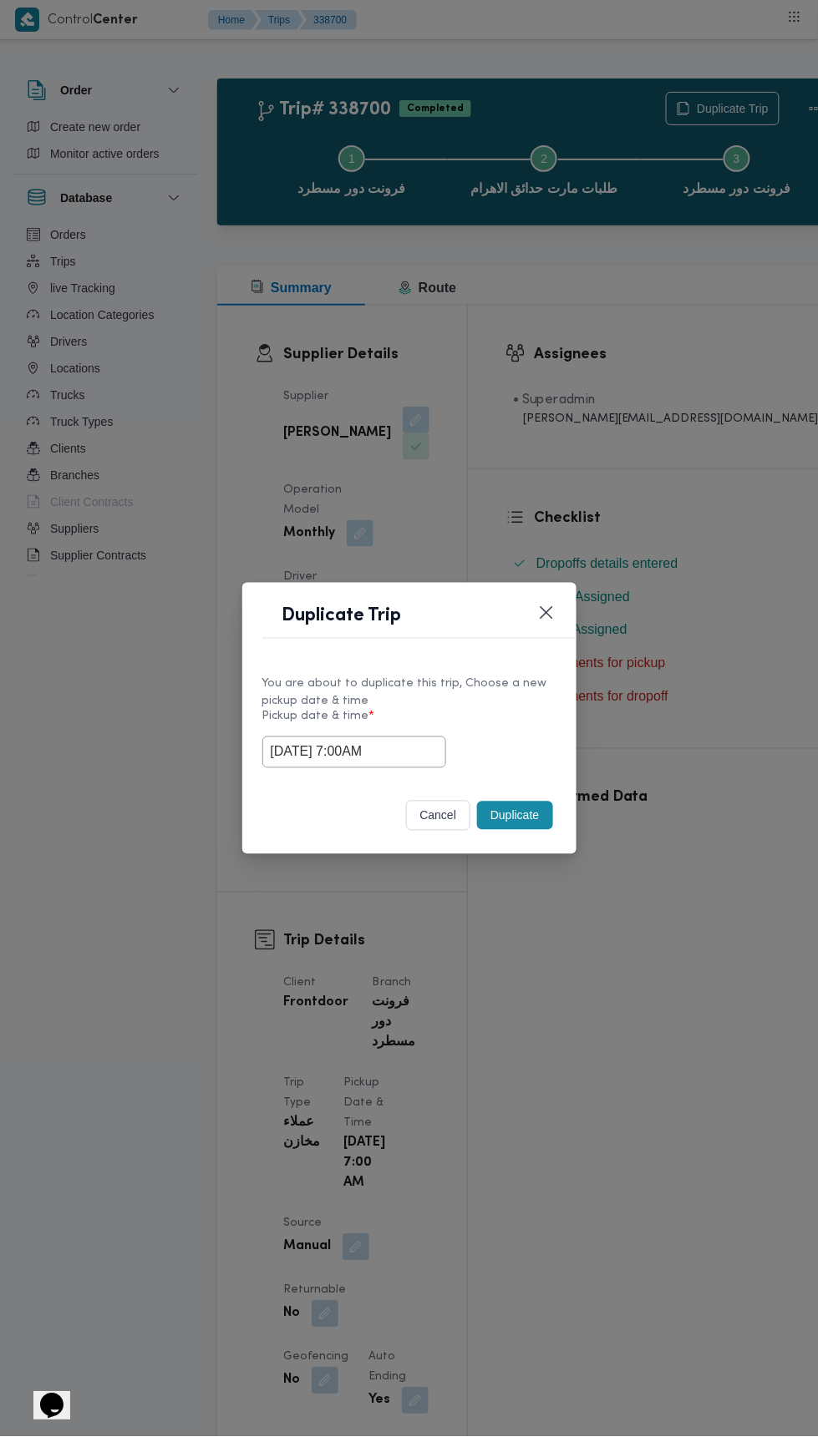
click at [566, 354] on div "Duplicate Trip You are about to duplicate this trip, Choose a new pickup date &…" at bounding box center [409, 718] width 818 height 1437
click at [519, 815] on button "Duplicate" at bounding box center [514, 816] width 75 height 28
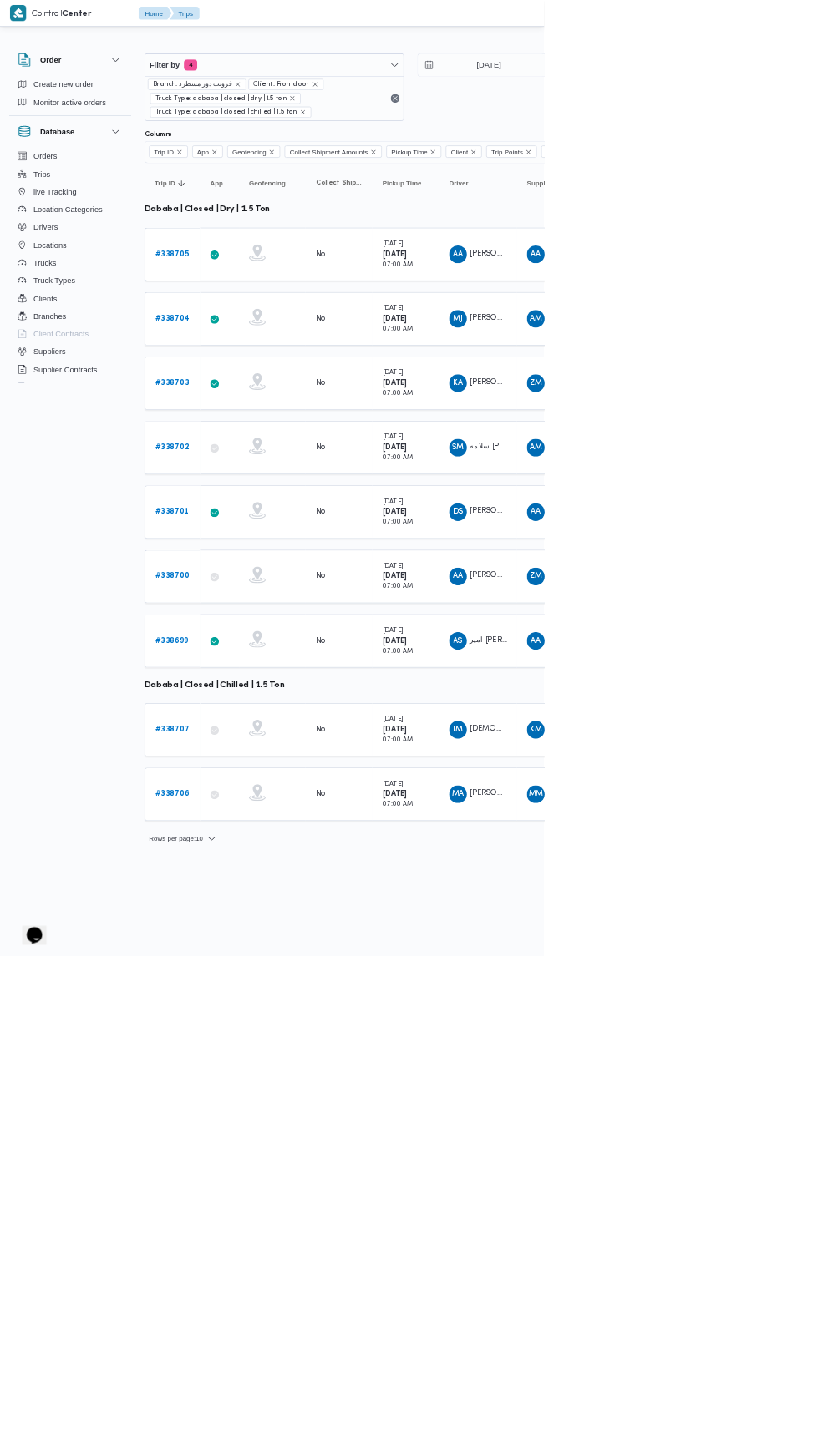
click at [261, 958] on b "# 338699" at bounding box center [258, 963] width 50 height 11
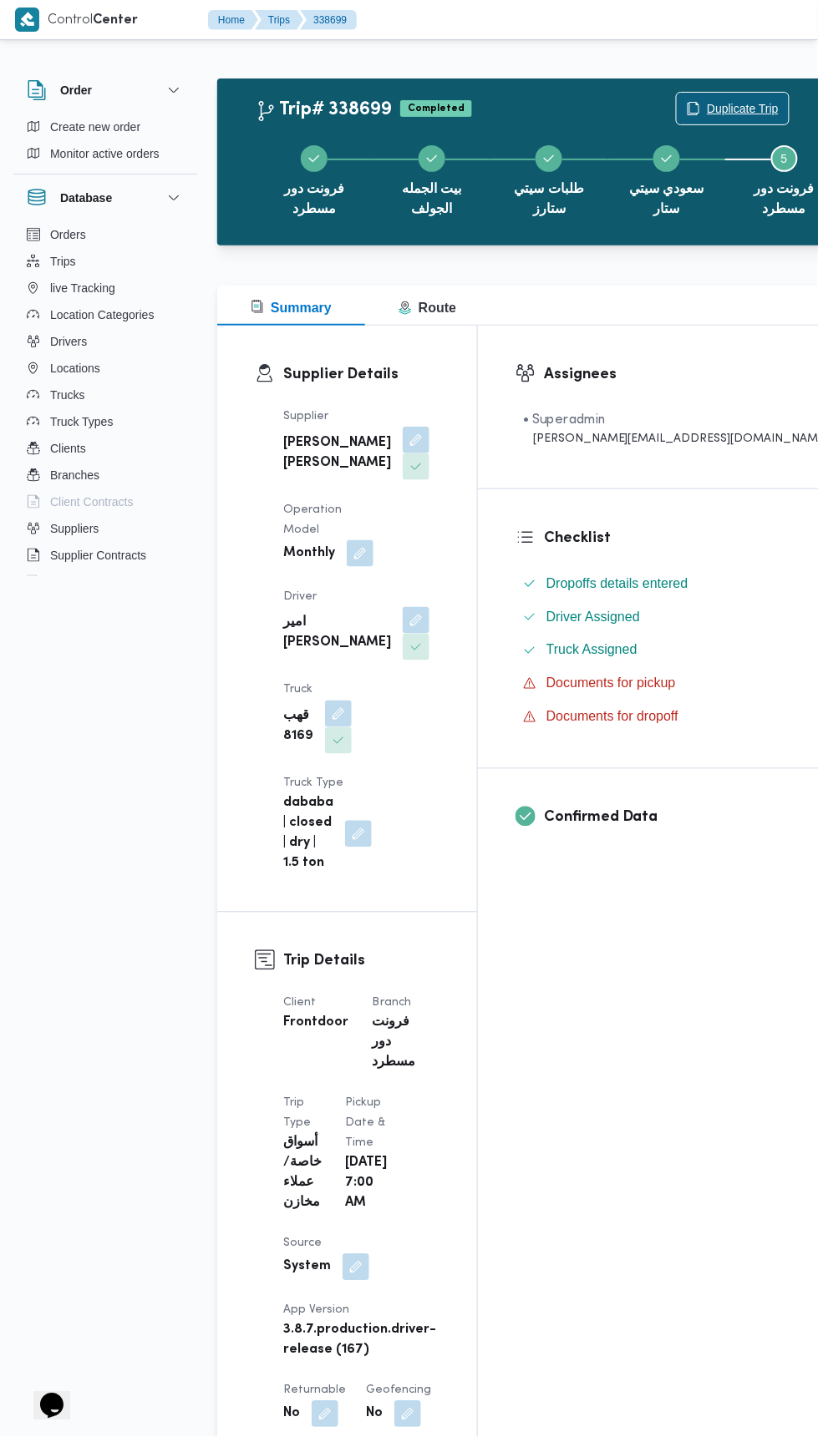
click at [706, 107] on span "Duplicate Trip" at bounding box center [742, 109] width 72 height 20
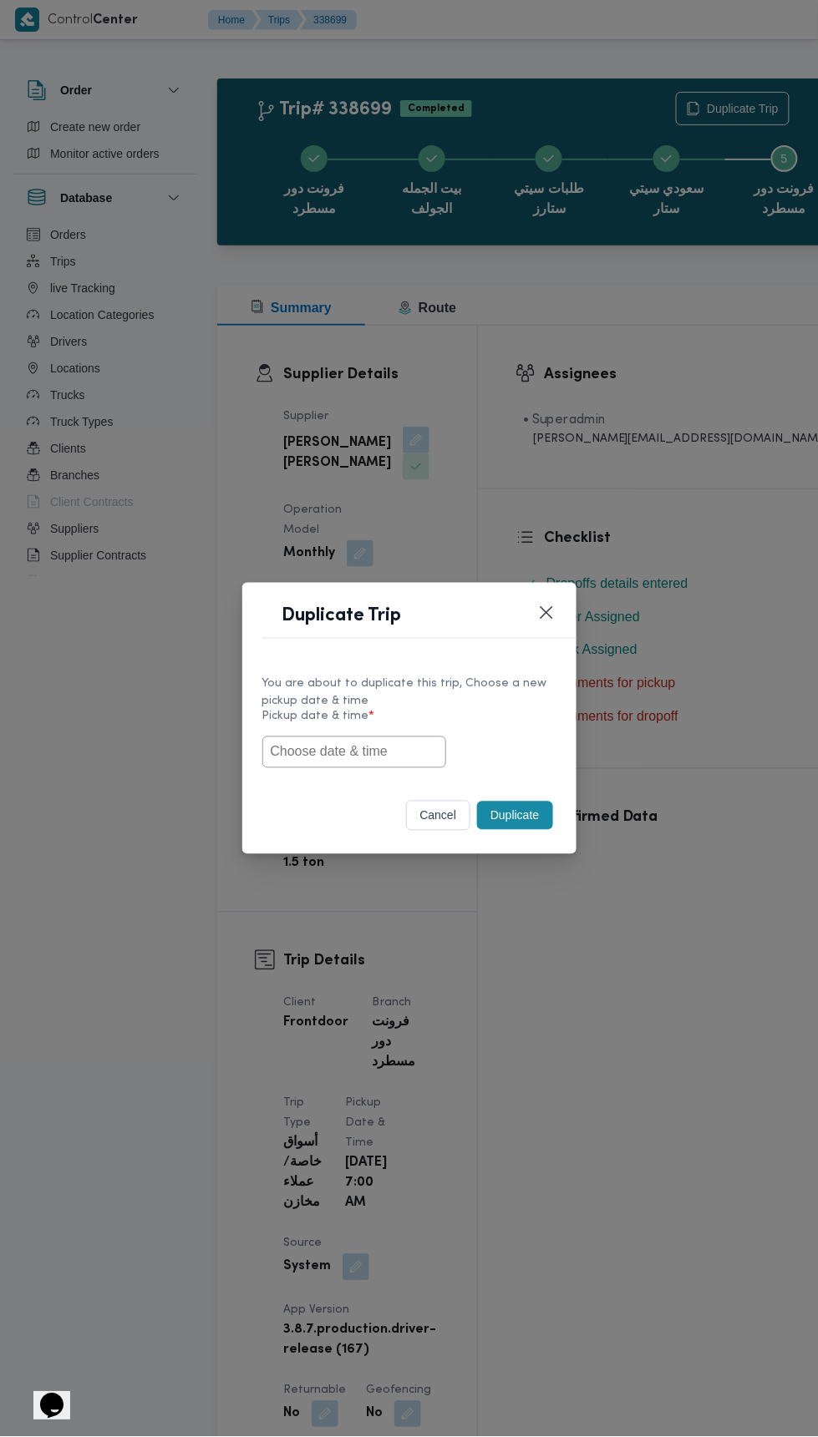
click at [363, 752] on input "text" at bounding box center [354, 753] width 184 height 32
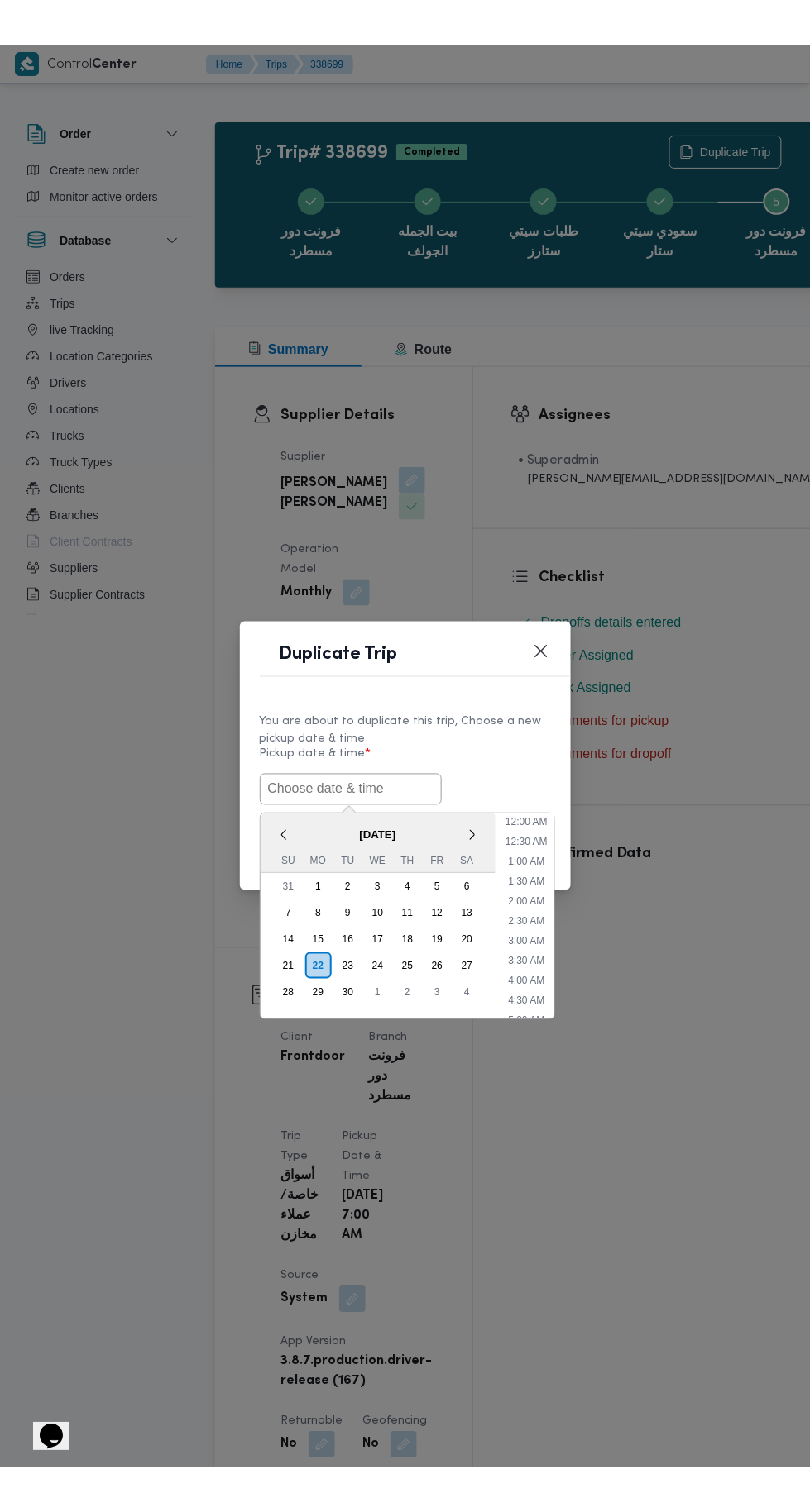
scroll to position [83, 0]
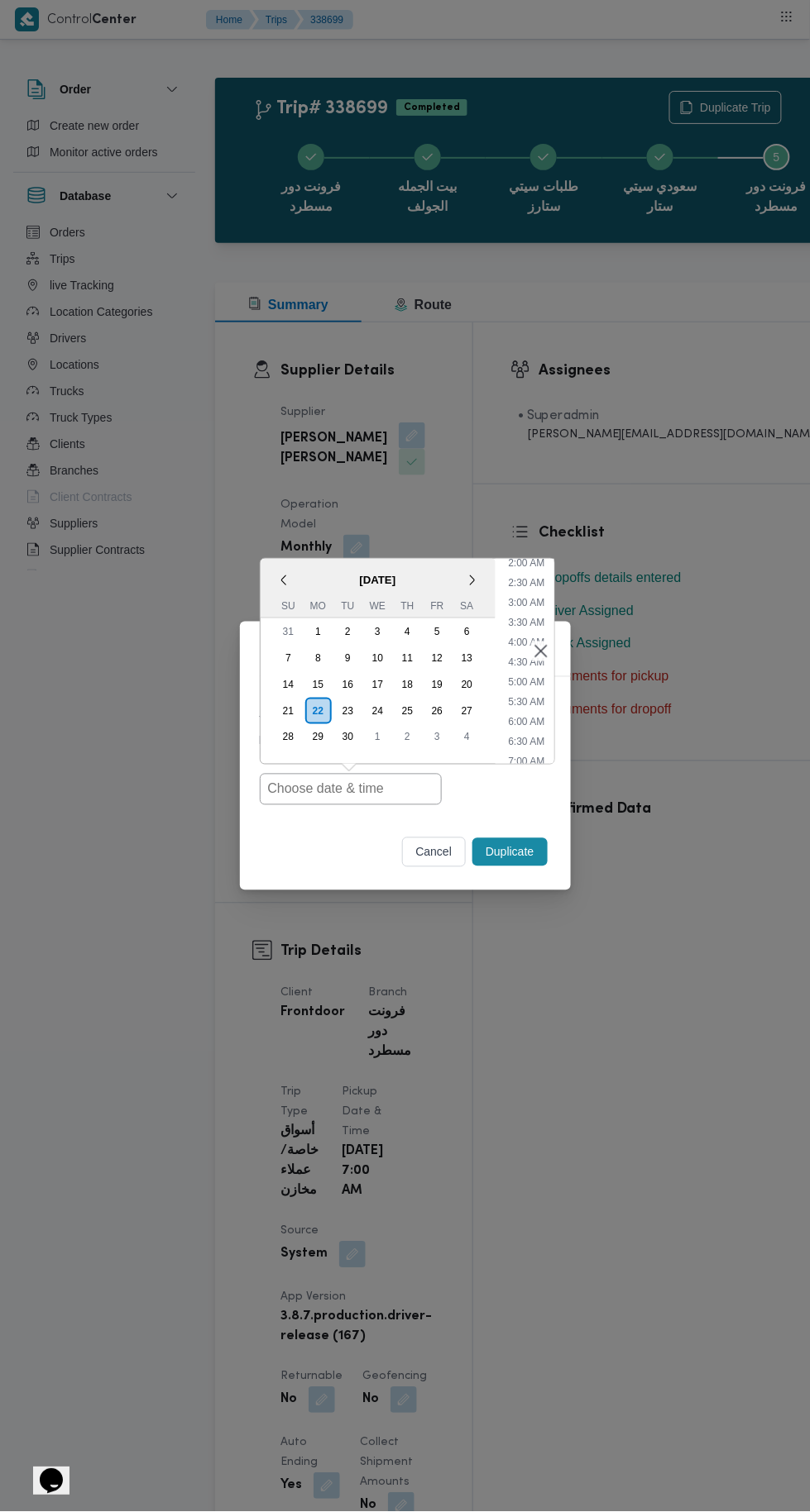
type input "22/09/2025 7:00AM"
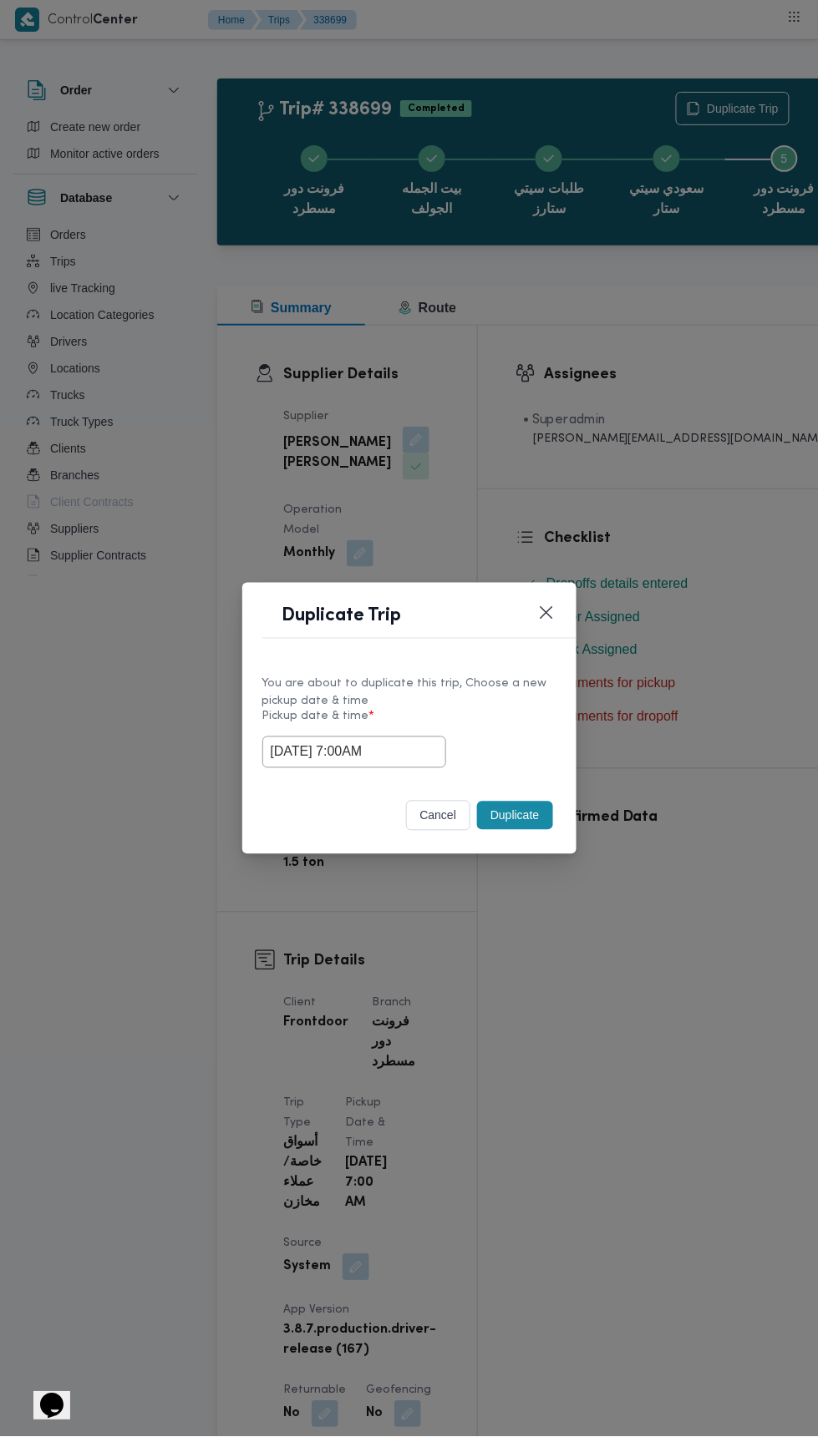
click at [555, 387] on div "Duplicate Trip You are about to duplicate this trip, Choose a new pickup date &…" at bounding box center [409, 718] width 818 height 1437
click at [506, 815] on button "Duplicate" at bounding box center [514, 816] width 75 height 28
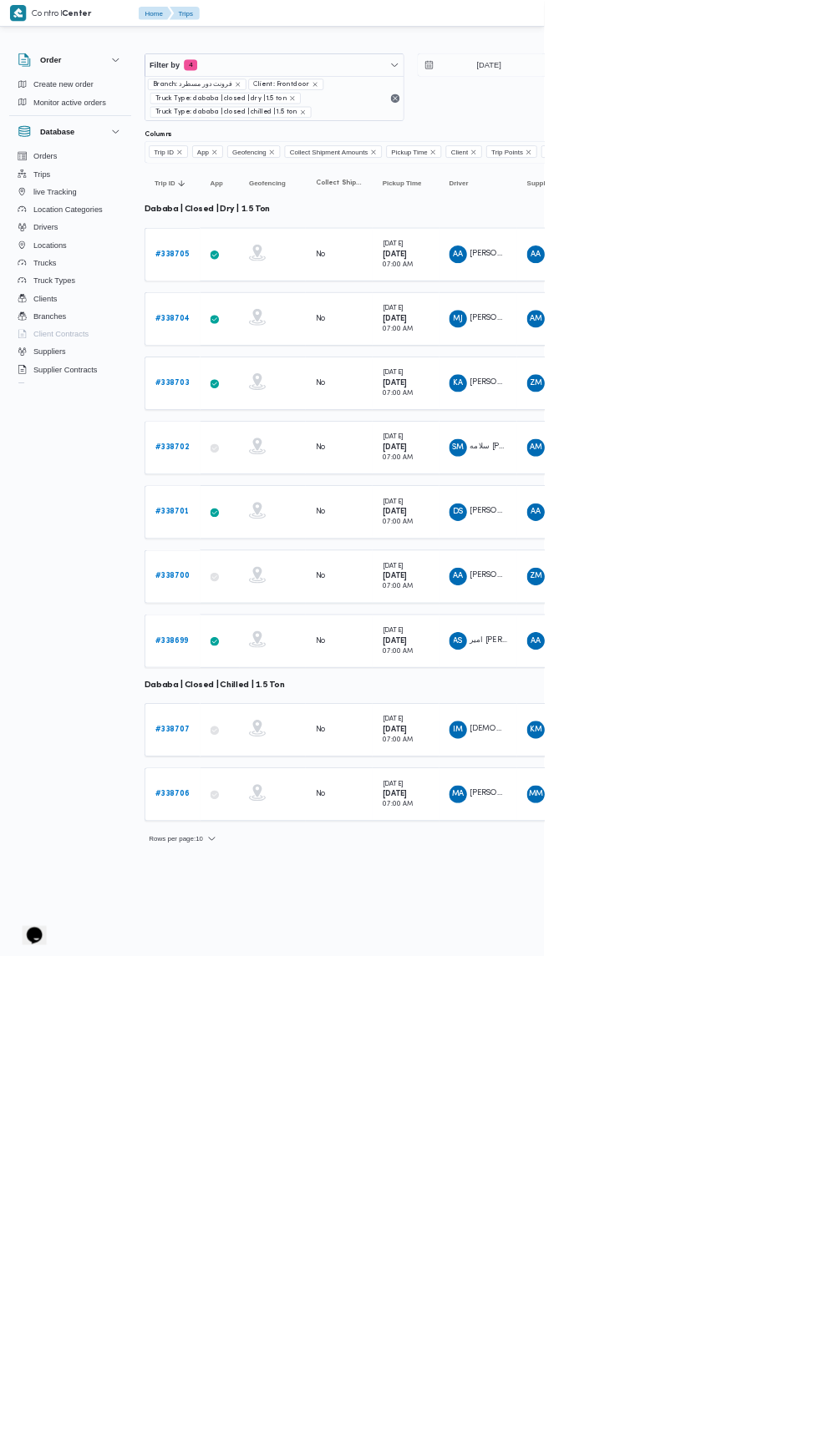
click at [264, 1091] on b "# 338707" at bounding box center [259, 1096] width 52 height 11
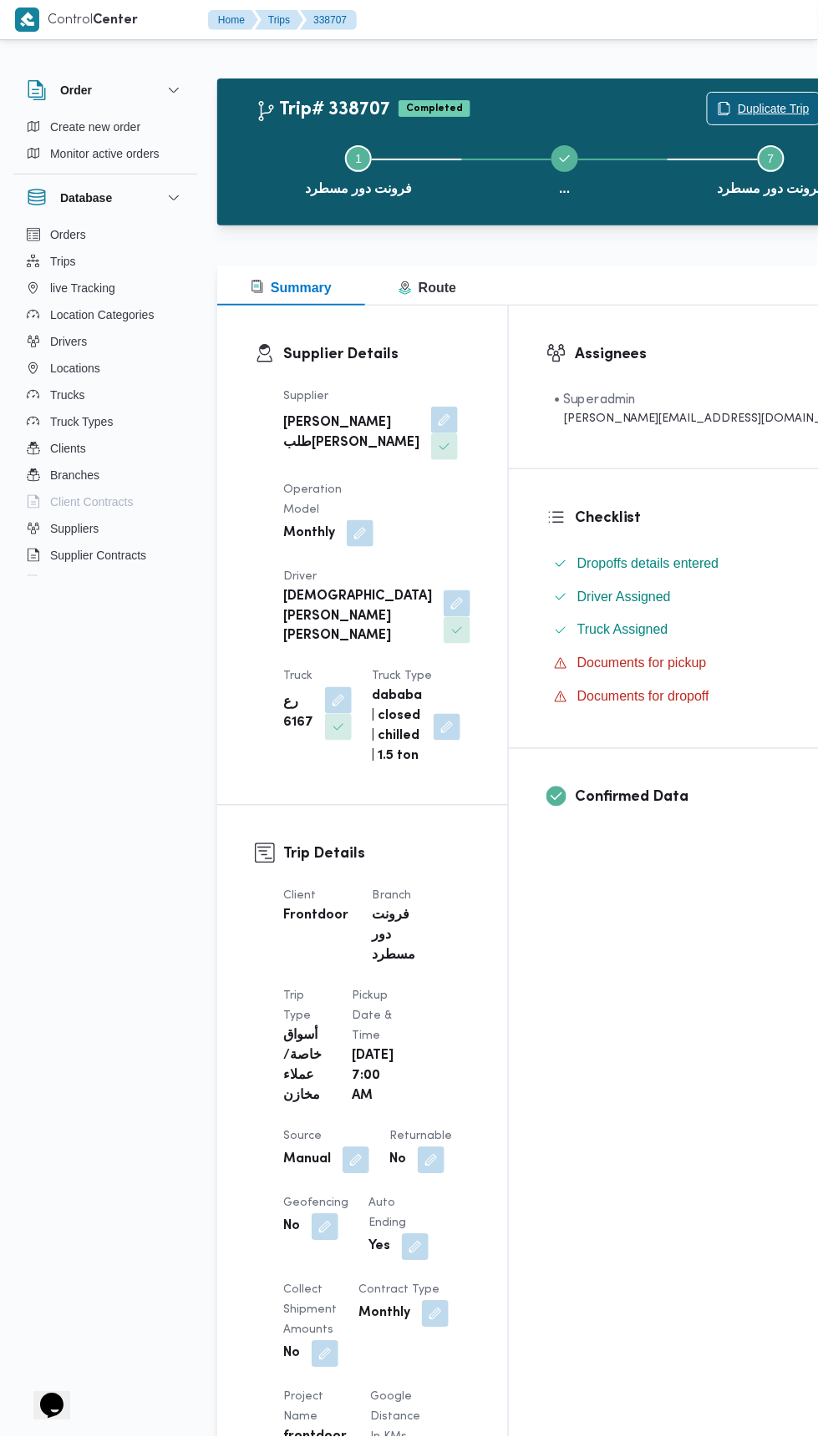
click at [737, 104] on span "Duplicate Trip" at bounding box center [773, 109] width 72 height 20
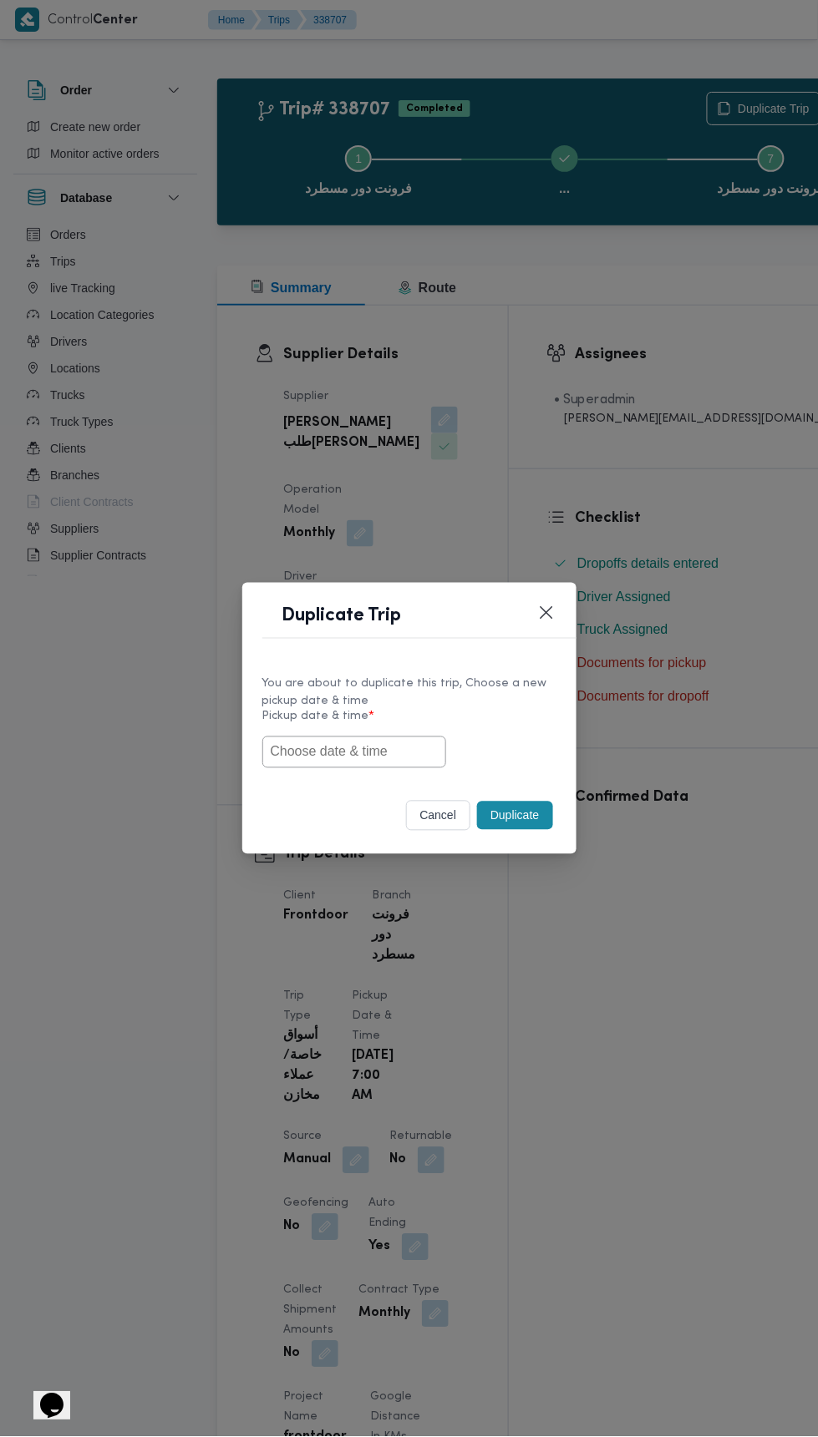
click at [399, 756] on input "text" at bounding box center [354, 753] width 184 height 32
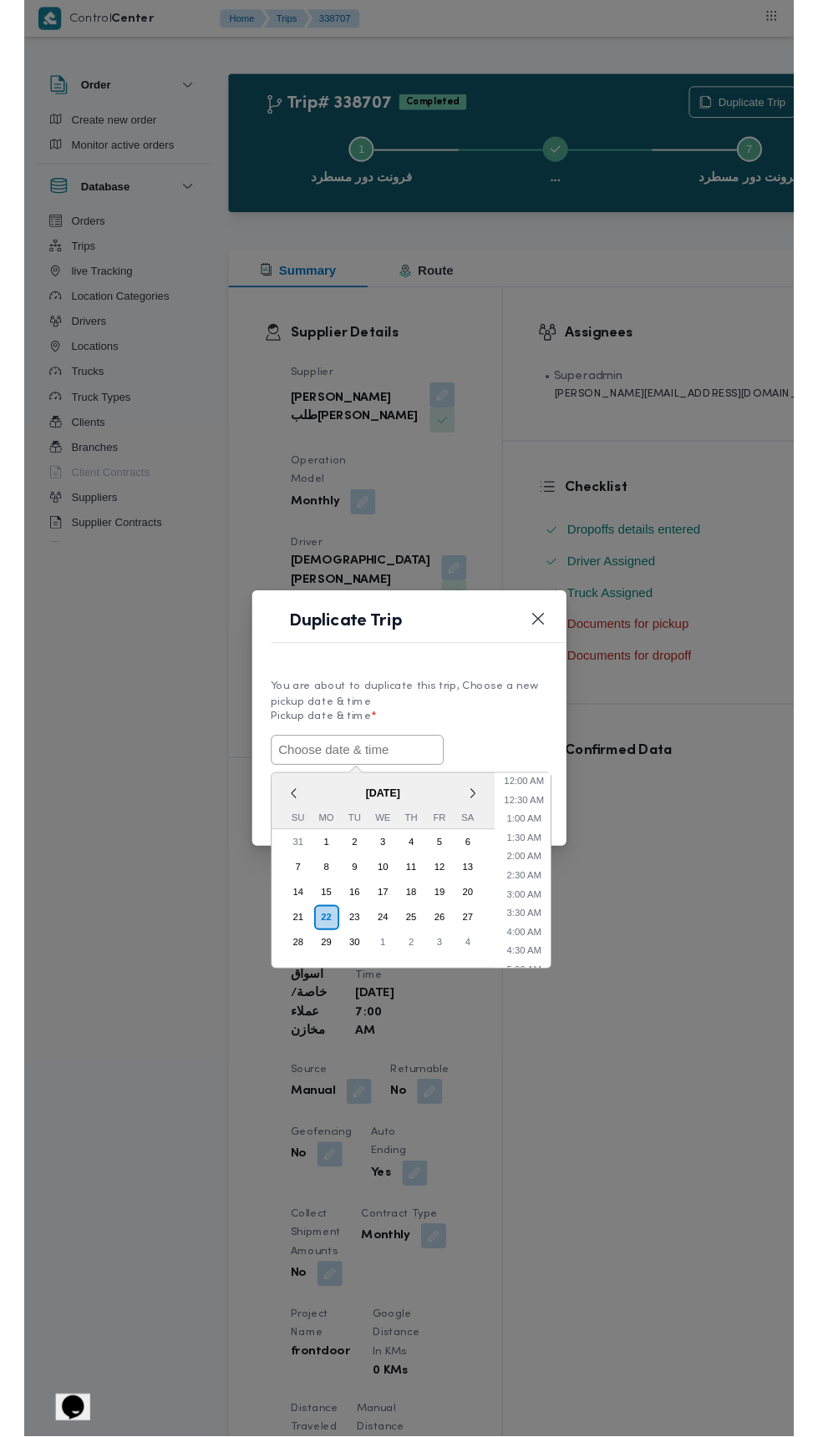
scroll to position [84, 0]
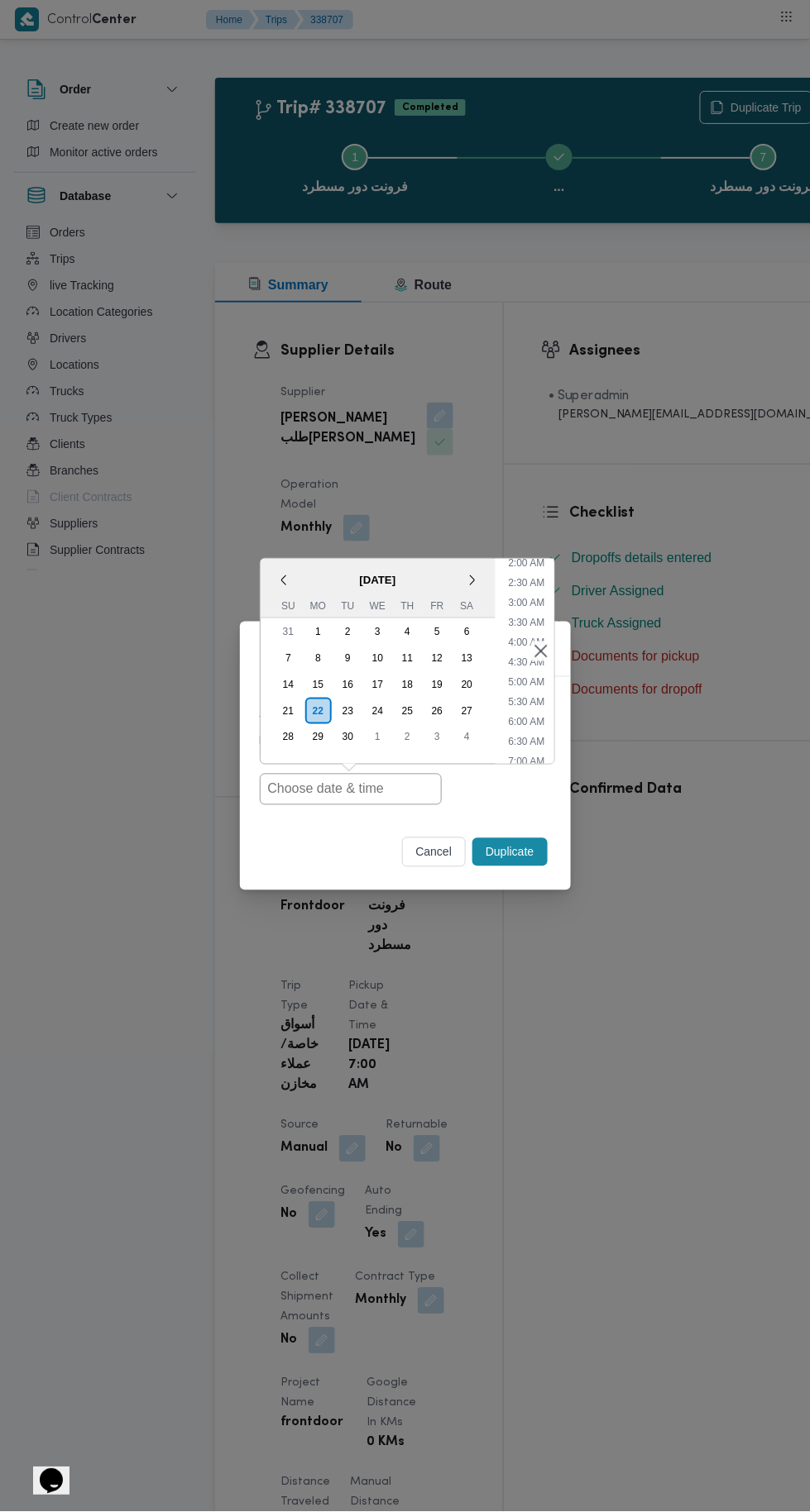
type input "22/09/2025 7:00AM"
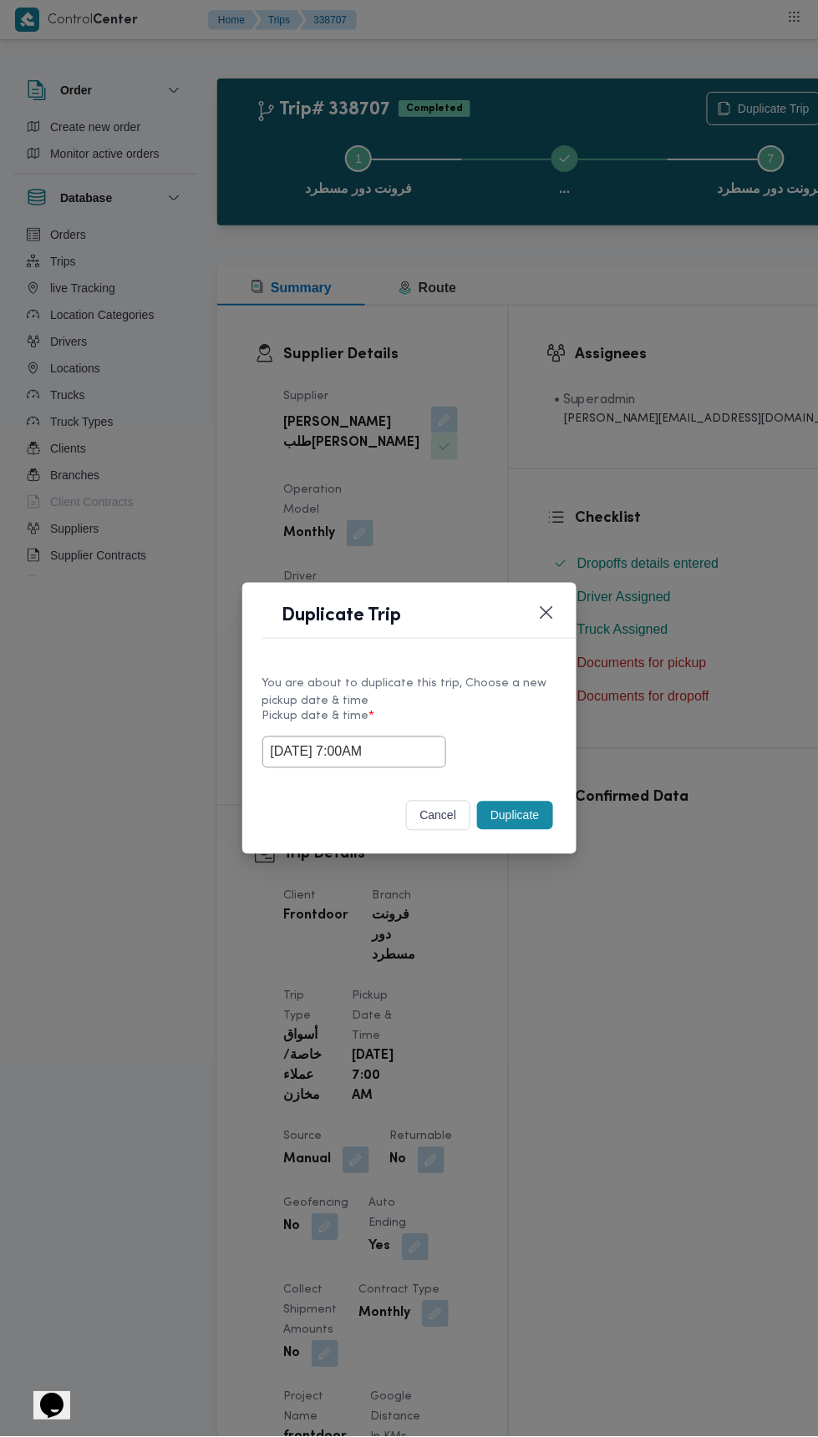
click at [597, 413] on div "Duplicate Trip You are about to duplicate this trip, Choose a new pickup date &…" at bounding box center [409, 718] width 818 height 1437
click at [524, 821] on button "Duplicate" at bounding box center [514, 816] width 75 height 28
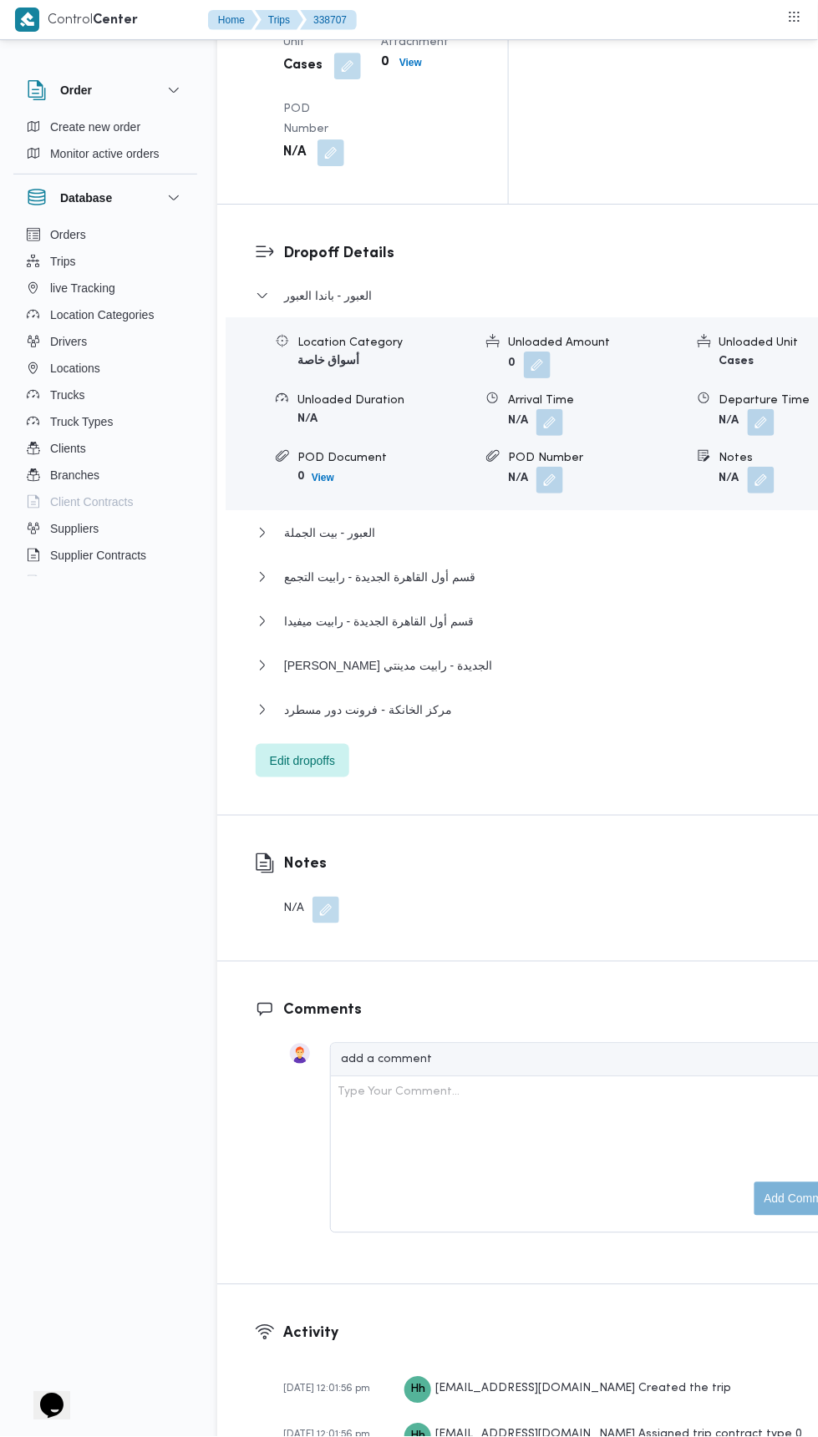
scroll to position [2271, 0]
click at [540, 699] on button "مركز الخانكة - فرونت دور مسطرد" at bounding box center [561, 709] width 610 height 20
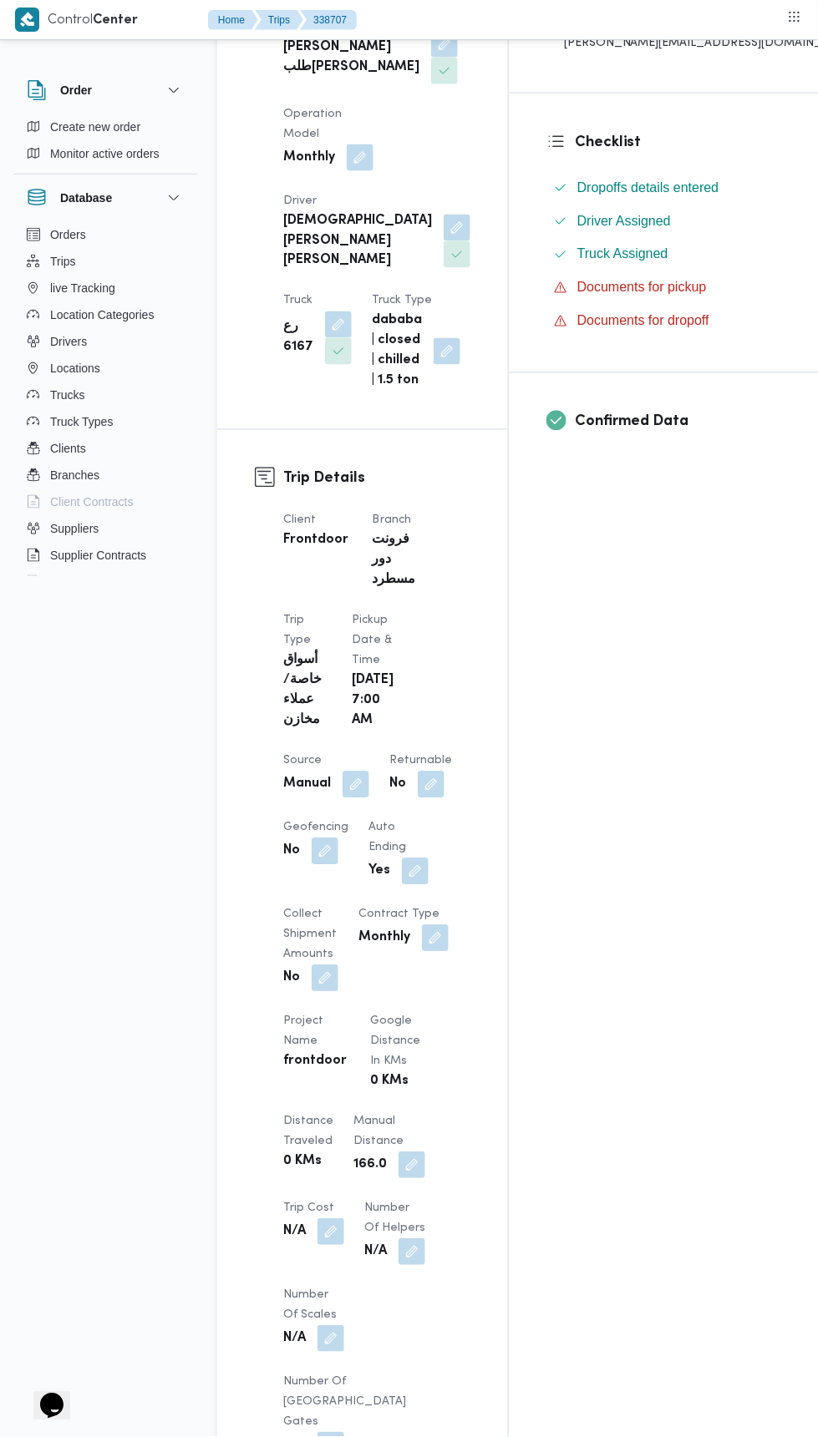
scroll to position [0, 0]
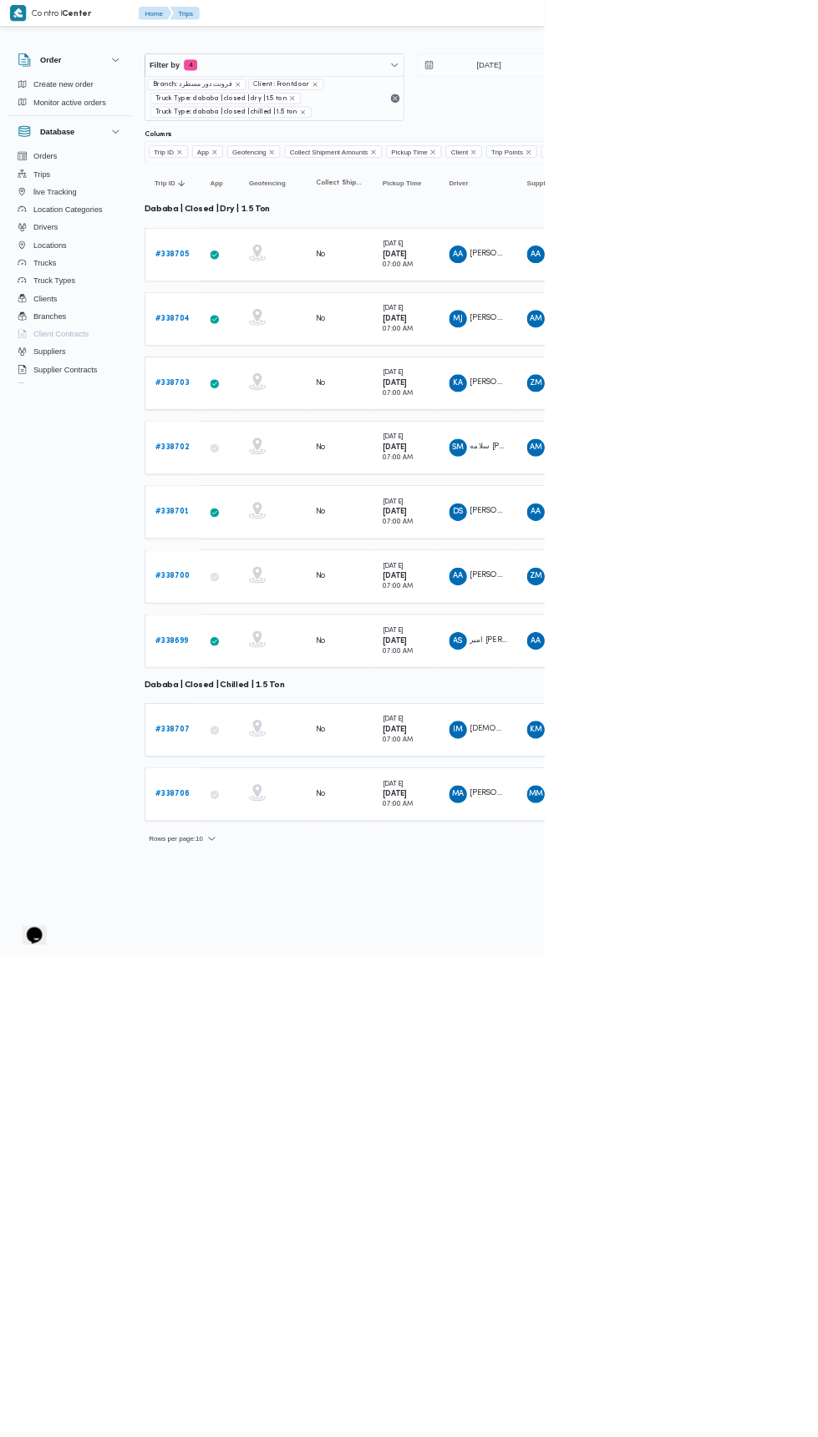
click at [280, 1188] on b "# 338706" at bounding box center [259, 1193] width 52 height 11
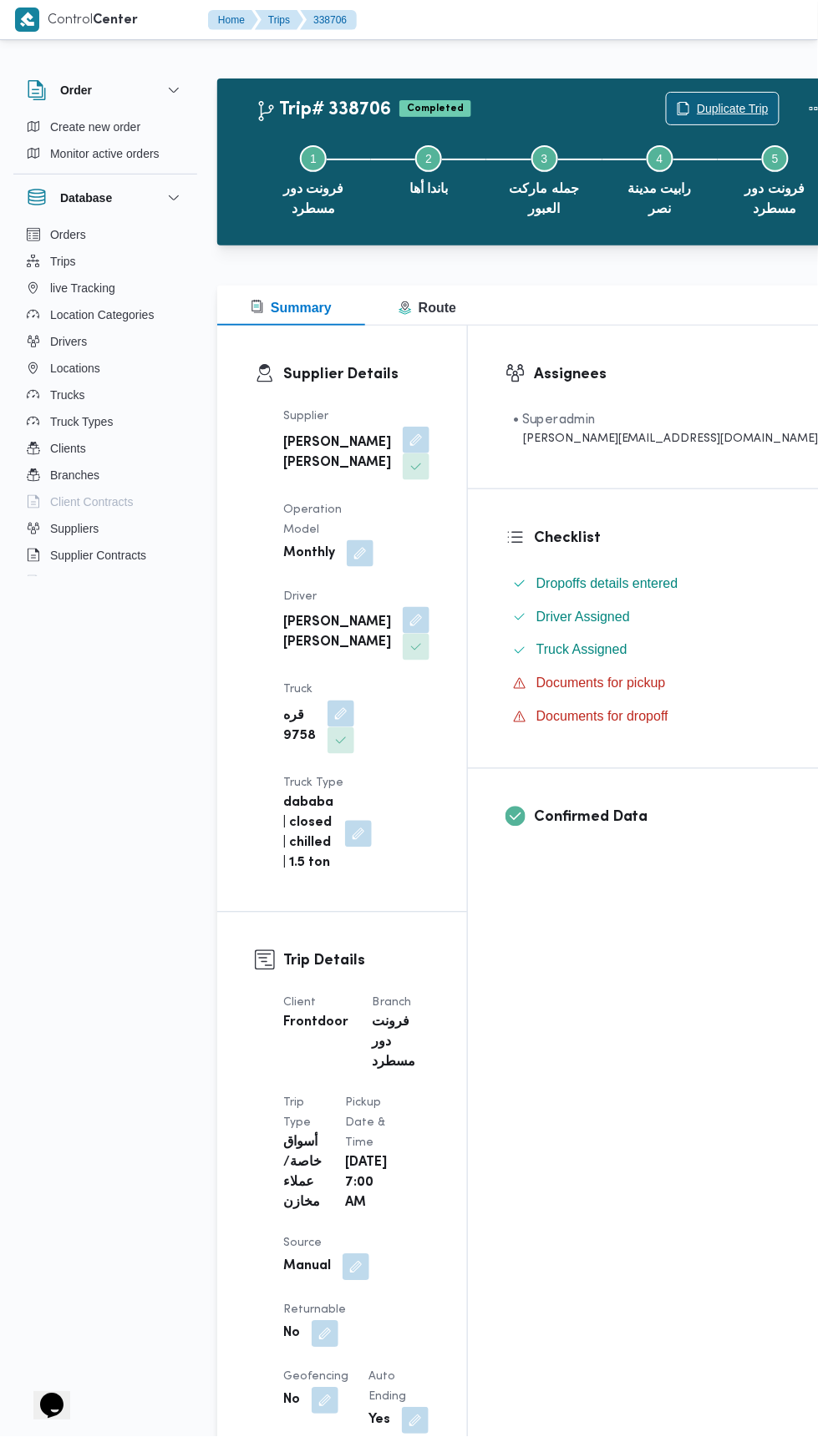
click at [696, 108] on span "Duplicate Trip" at bounding box center [732, 109] width 72 height 20
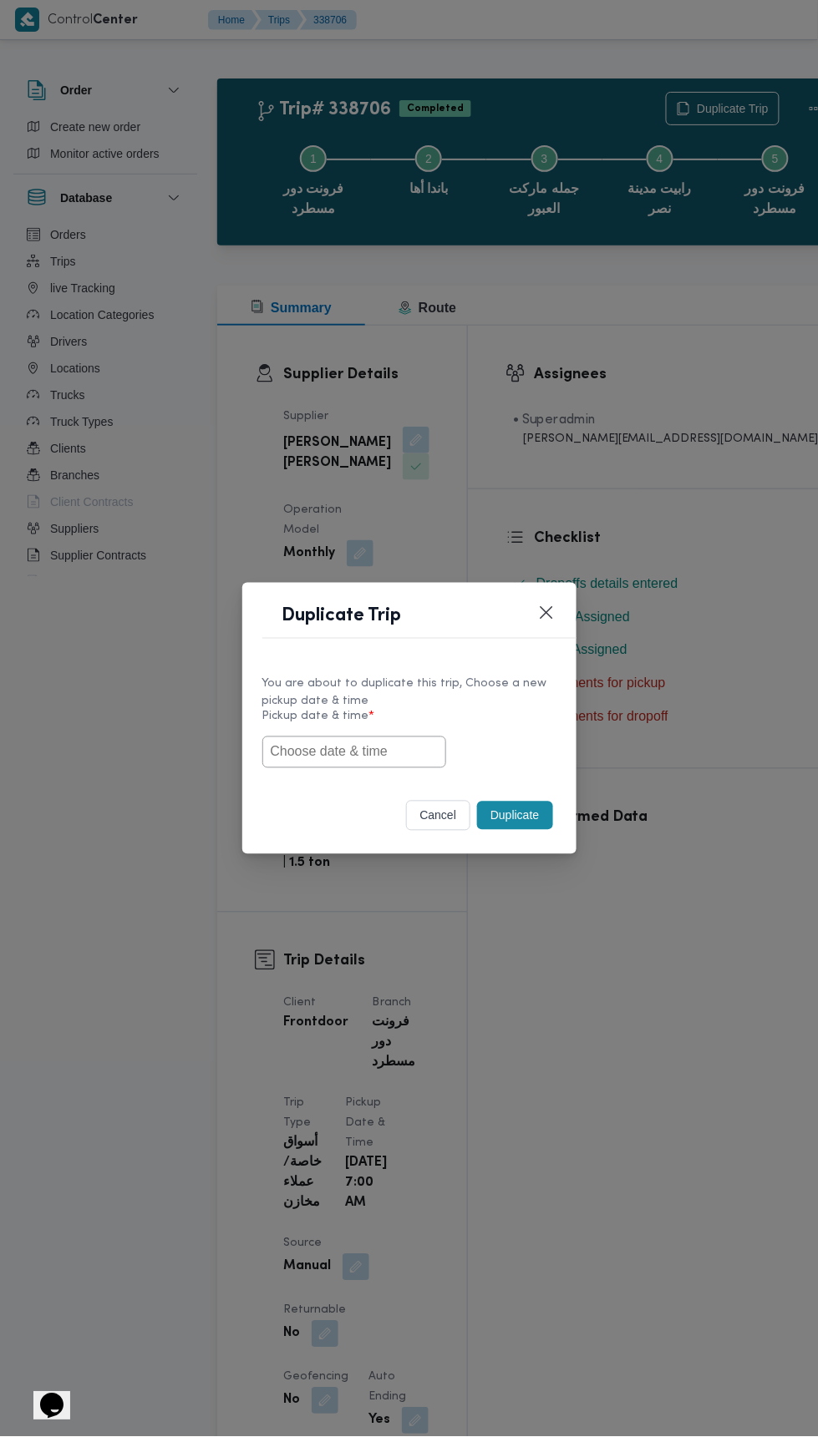
click at [392, 747] on input "text" at bounding box center [354, 753] width 184 height 32
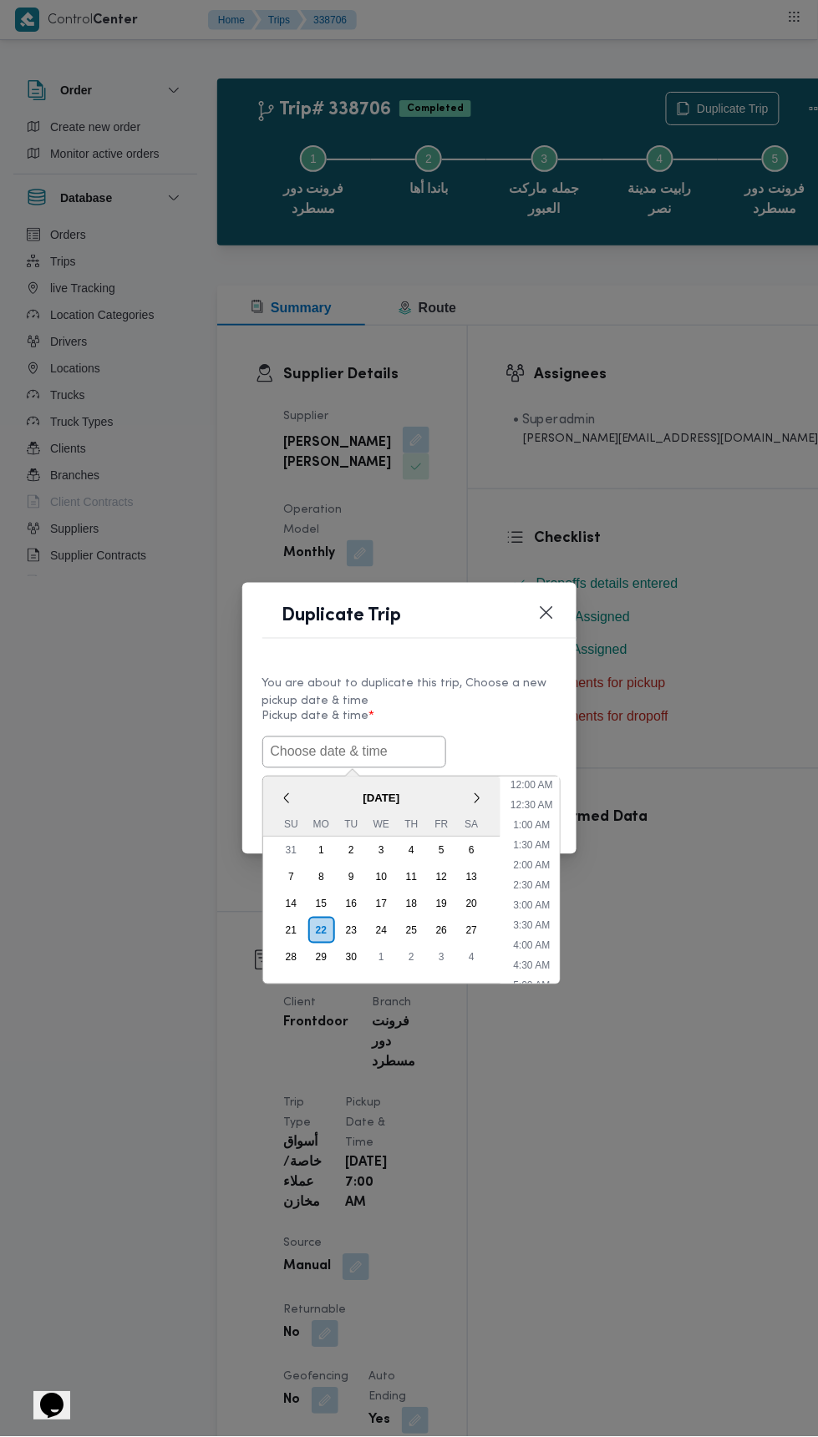
scroll to position [84, 0]
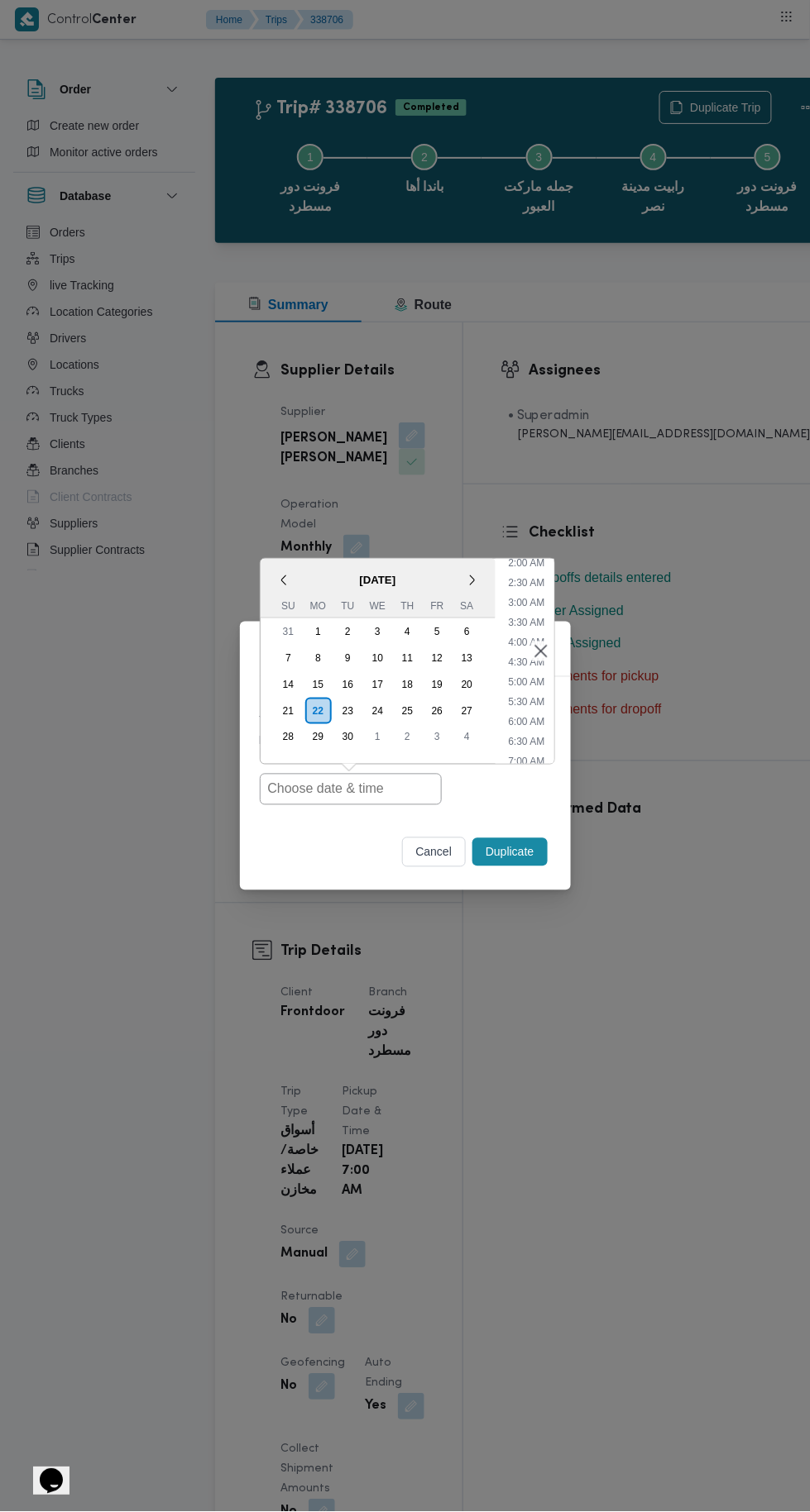
type input "22/09/2025 7:00AM"
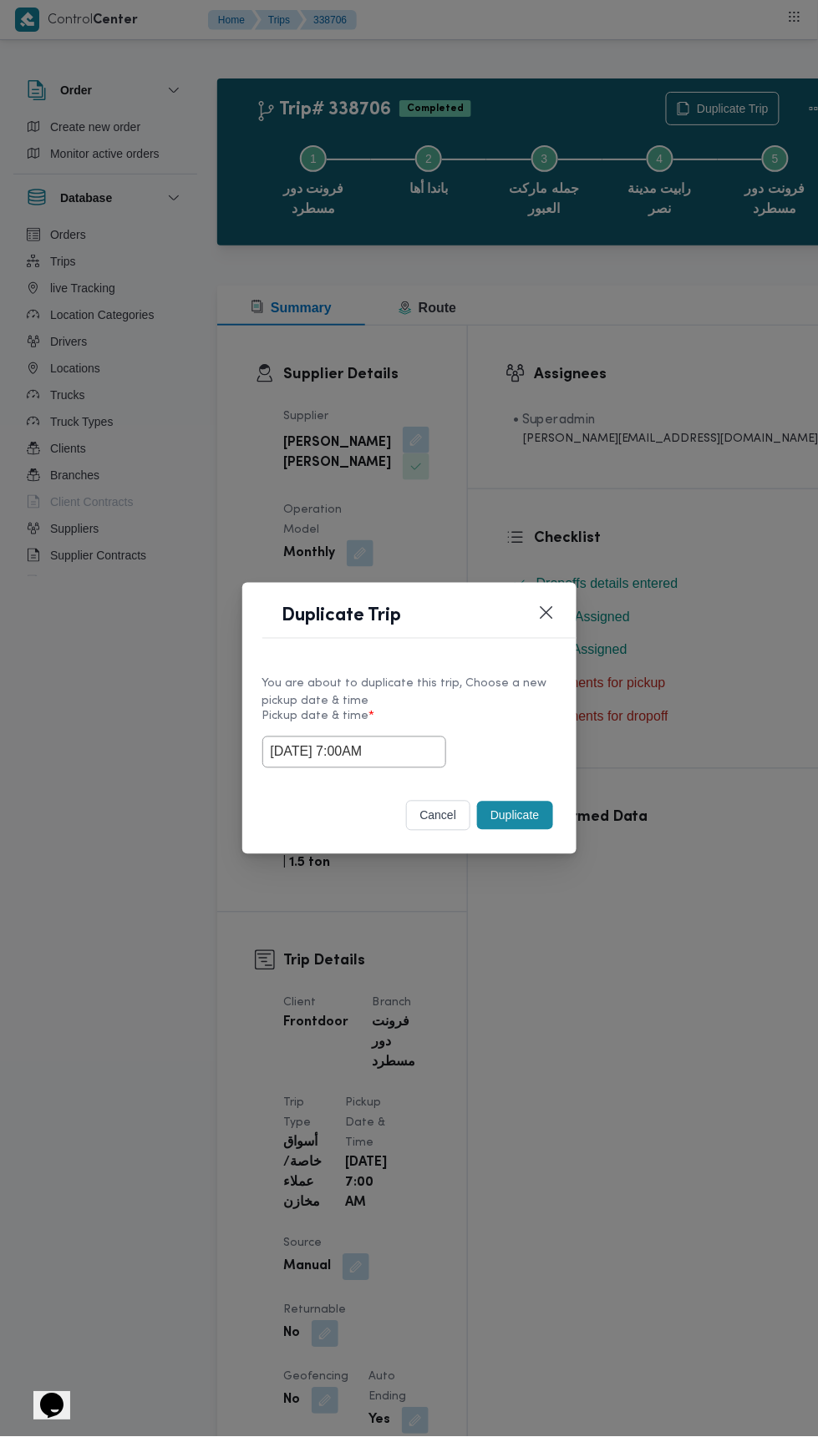
click at [634, 425] on div "Duplicate Trip You are about to duplicate this trip, Choose a new pickup date &…" at bounding box center [409, 718] width 818 height 1437
click at [528, 818] on button "Duplicate" at bounding box center [514, 816] width 75 height 28
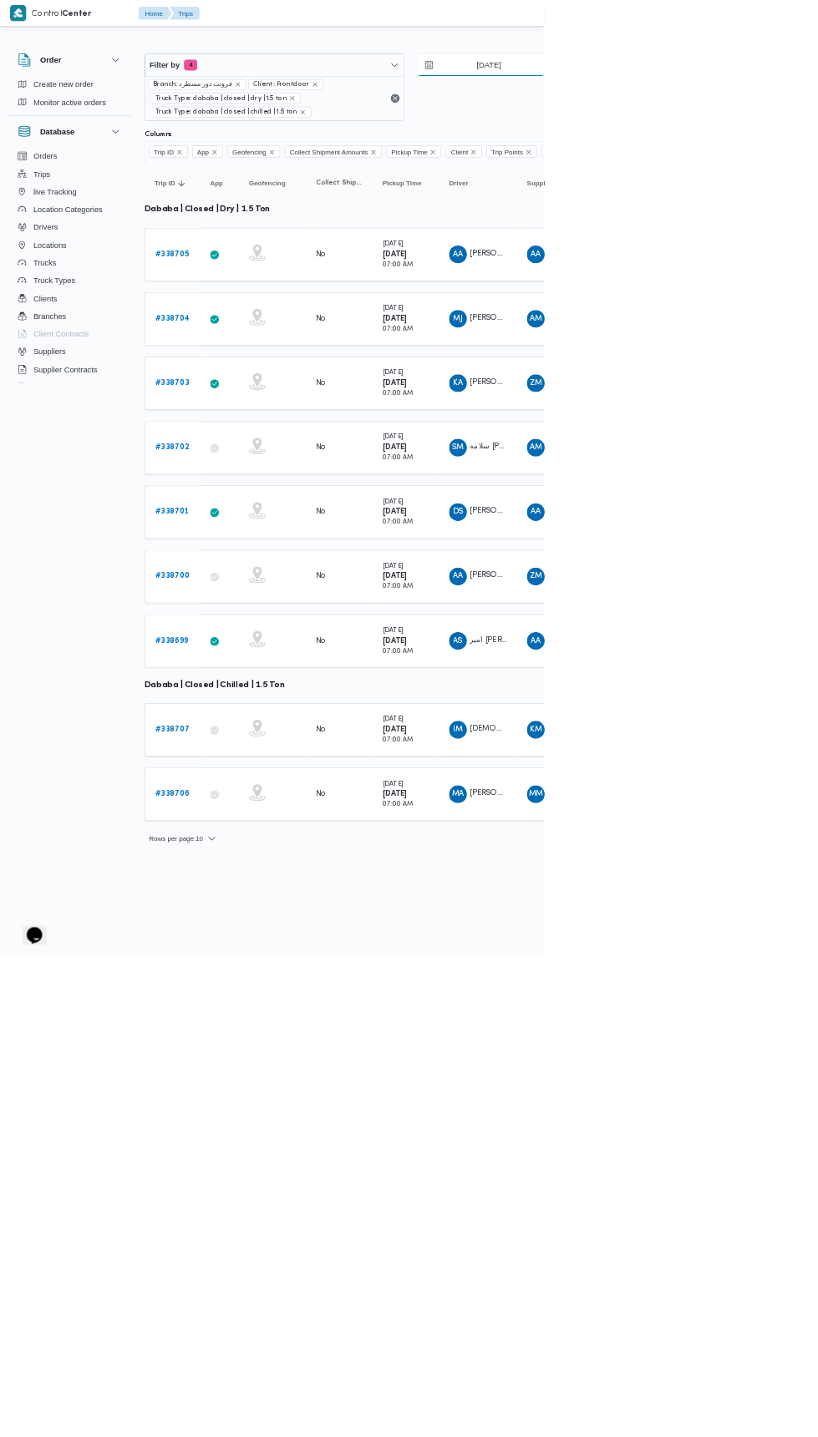
click at [722, 97] on input "21/9/2025" at bounding box center [723, 97] width 190 height 33
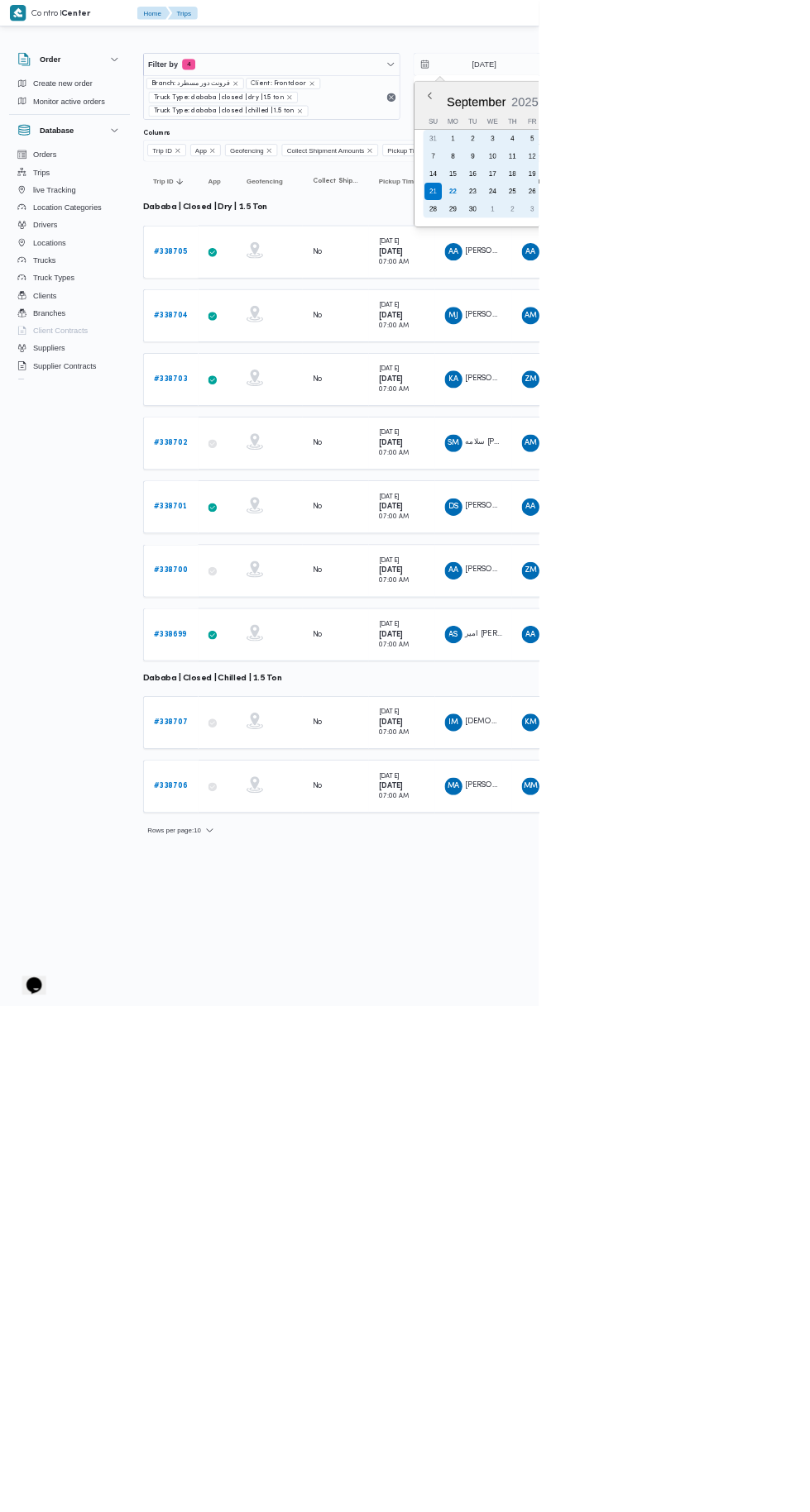
click at [687, 283] on div "22" at bounding box center [680, 287] width 27 height 27
type input "22/9/2025"
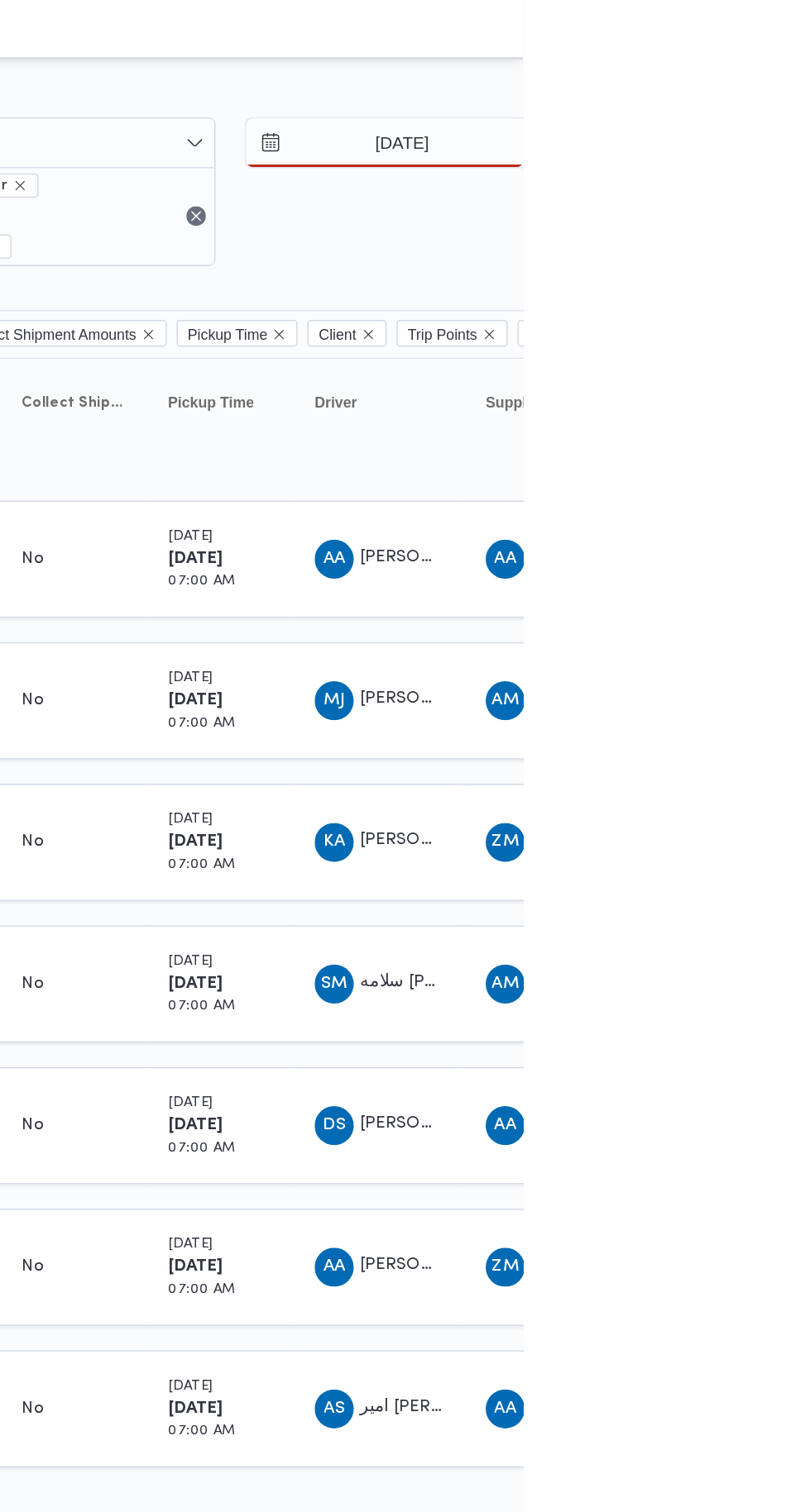
click at [809, 287] on div "22" at bounding box center [825, 287] width 27 height 27
type input "22/9/2025"
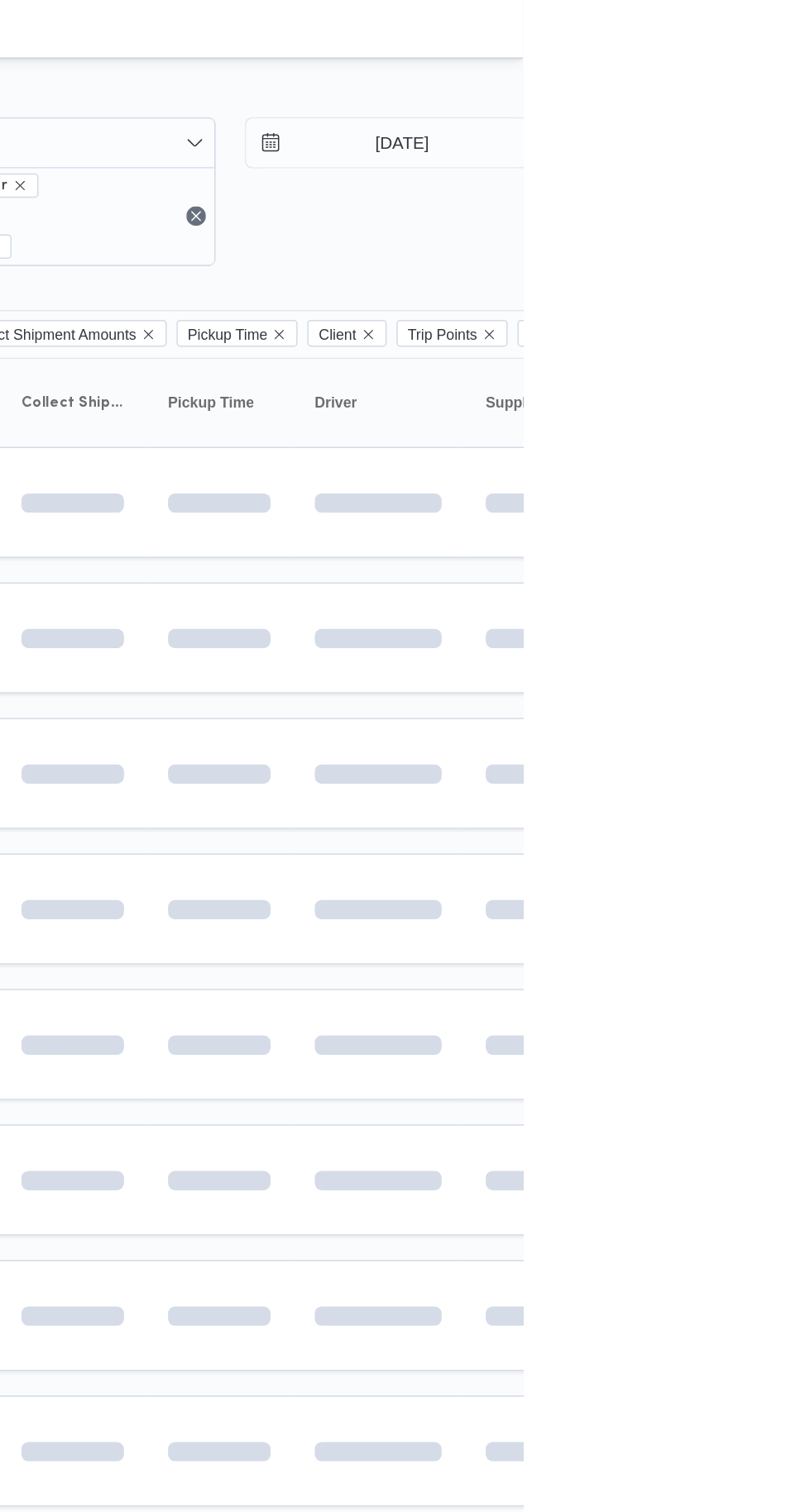
click at [690, 487] on td at bounding box center [711, 524] width 116 height 75
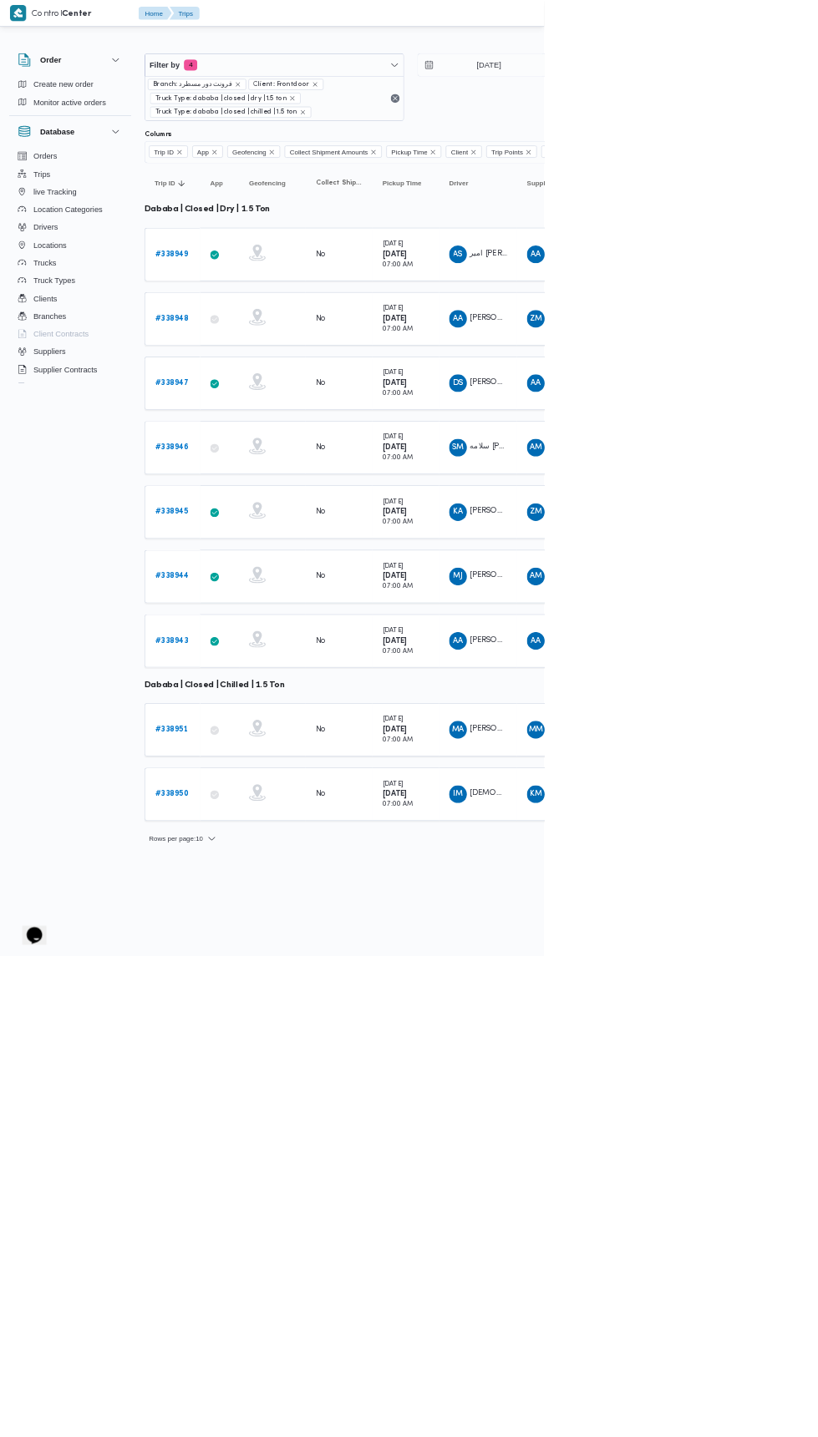
click at [769, 1181] on td "Driver IM اسلام محمد اسماعيل عيد سليمان" at bounding box center [718, 1194] width 117 height 80
click at [764, 1085] on div "MA محمد على عبدالله عبد الباسط" at bounding box center [718, 1097] width 100 height 40
click at [750, 886] on td "Driver MJ محمد جميل عمر عبدالله" at bounding box center [718, 867] width 117 height 80
click at [766, 761] on div "KA خالد علي محمد فرج" at bounding box center [718, 770] width 100 height 40
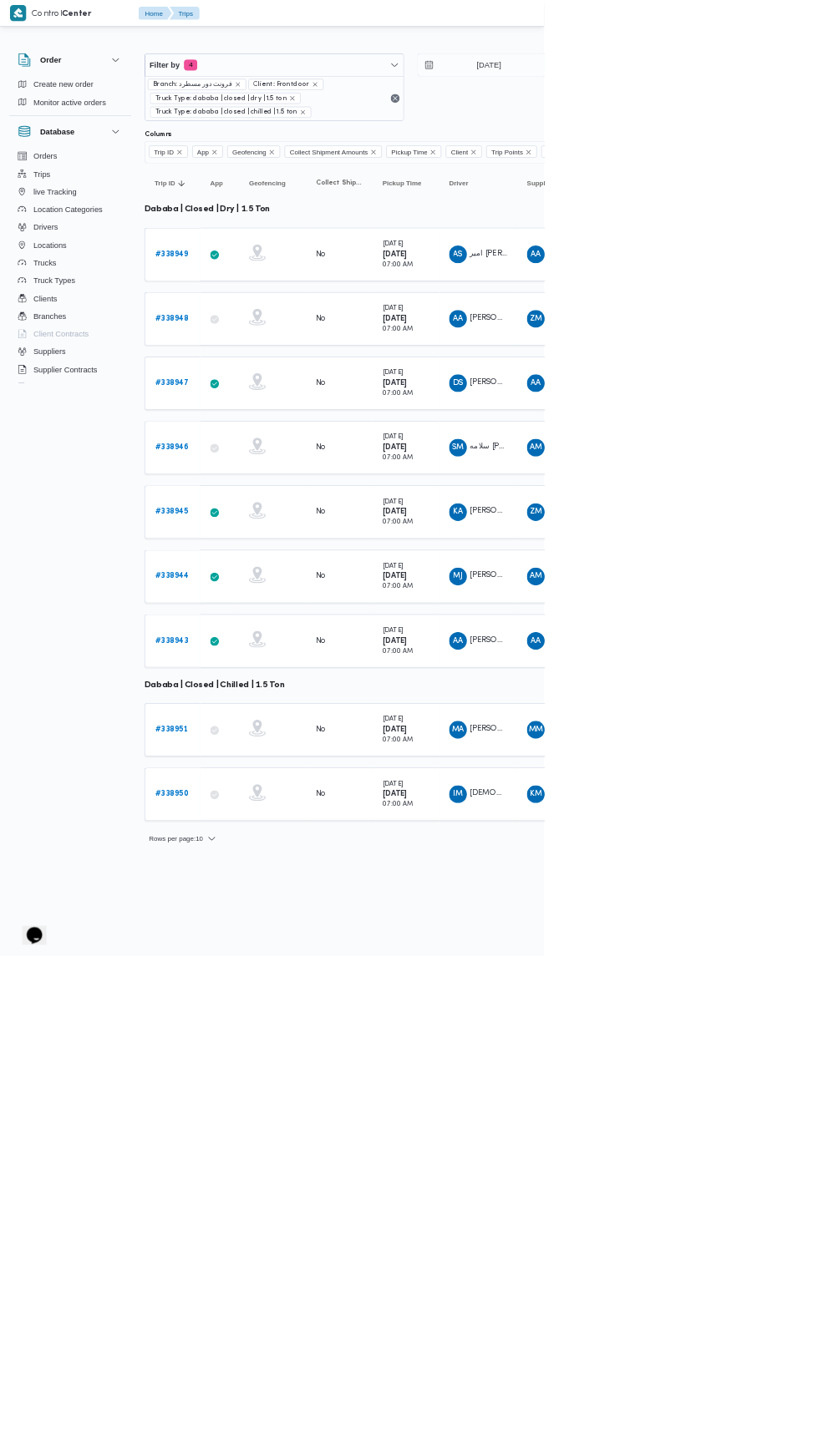
click at [771, 666] on td "Driver SM سلامه محمود يونس سليمان" at bounding box center [718, 673] width 117 height 80
click at [796, 482] on span "ZM" at bounding box center [805, 479] width 18 height 27
